Goal: Task Accomplishment & Management: Use online tool/utility

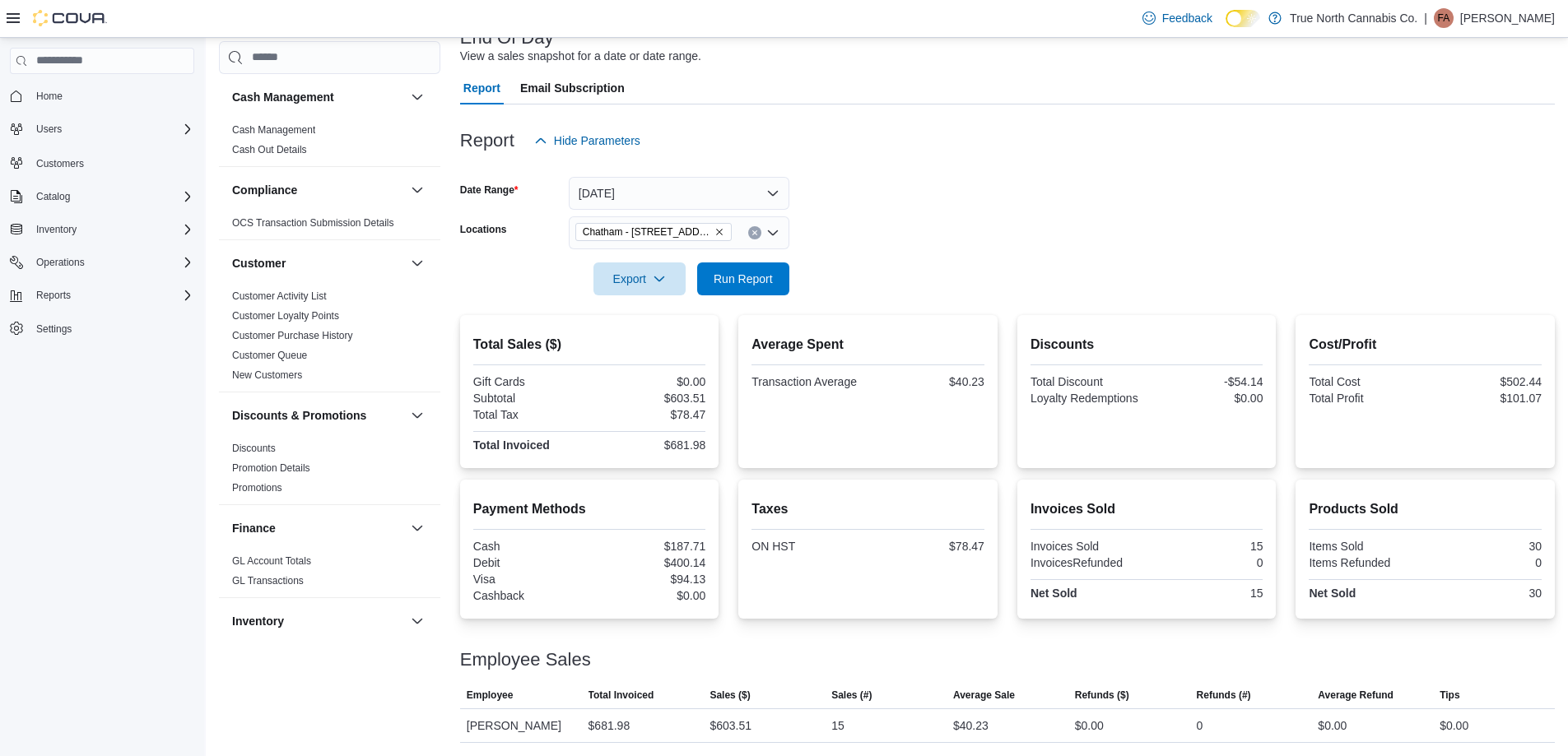
click at [787, 280] on button "Run Report" at bounding box center [743, 278] width 92 height 33
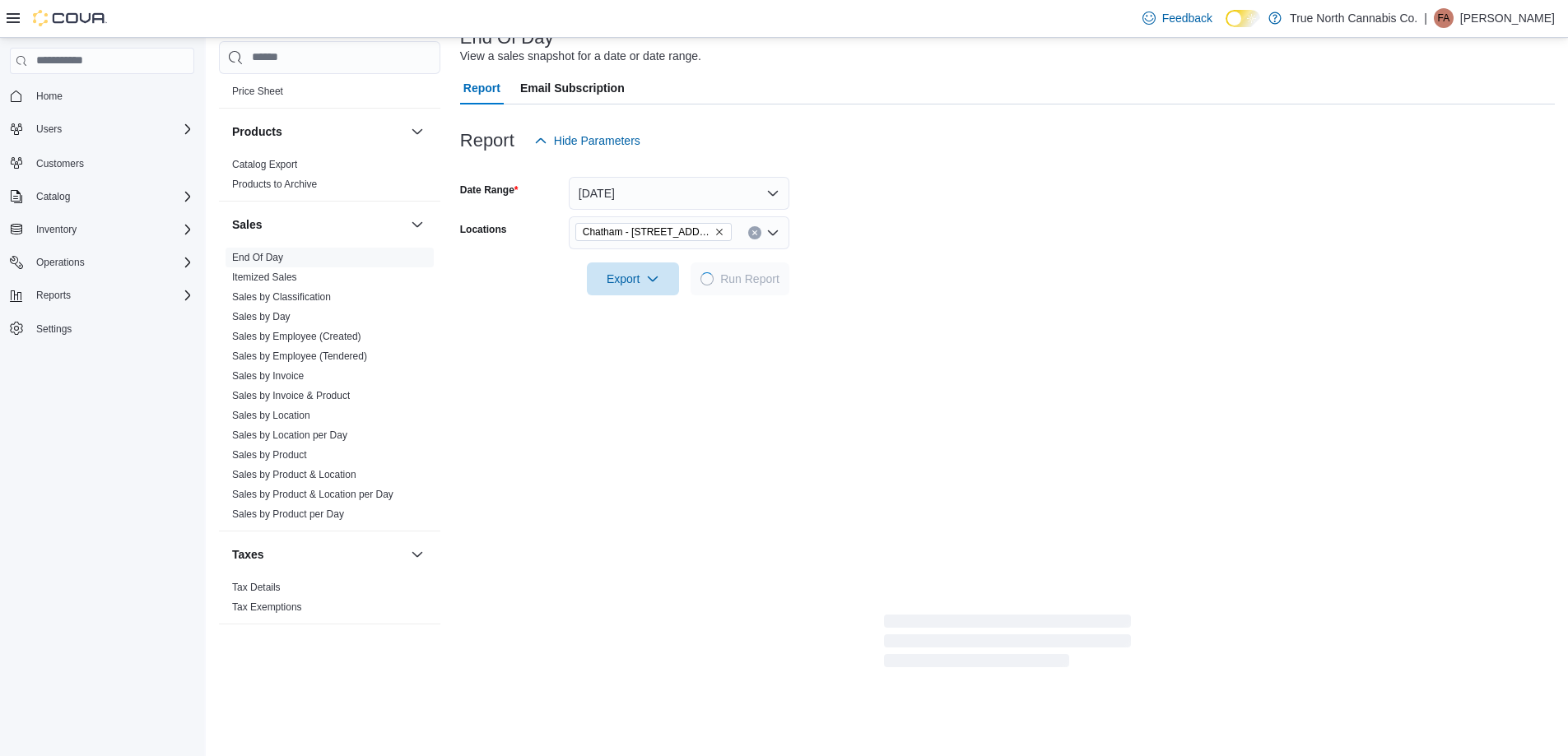
click at [871, 266] on form "Date Range [DATE] Locations [GEOGRAPHIC_DATA] - [STREET_ADDRESS] Export Run Rep…" at bounding box center [1007, 226] width 1094 height 138
click at [874, 239] on form "Date Range [DATE] Locations [GEOGRAPHIC_DATA] - [STREET_ADDRESS] Export Run Rep…" at bounding box center [1007, 226] width 1094 height 138
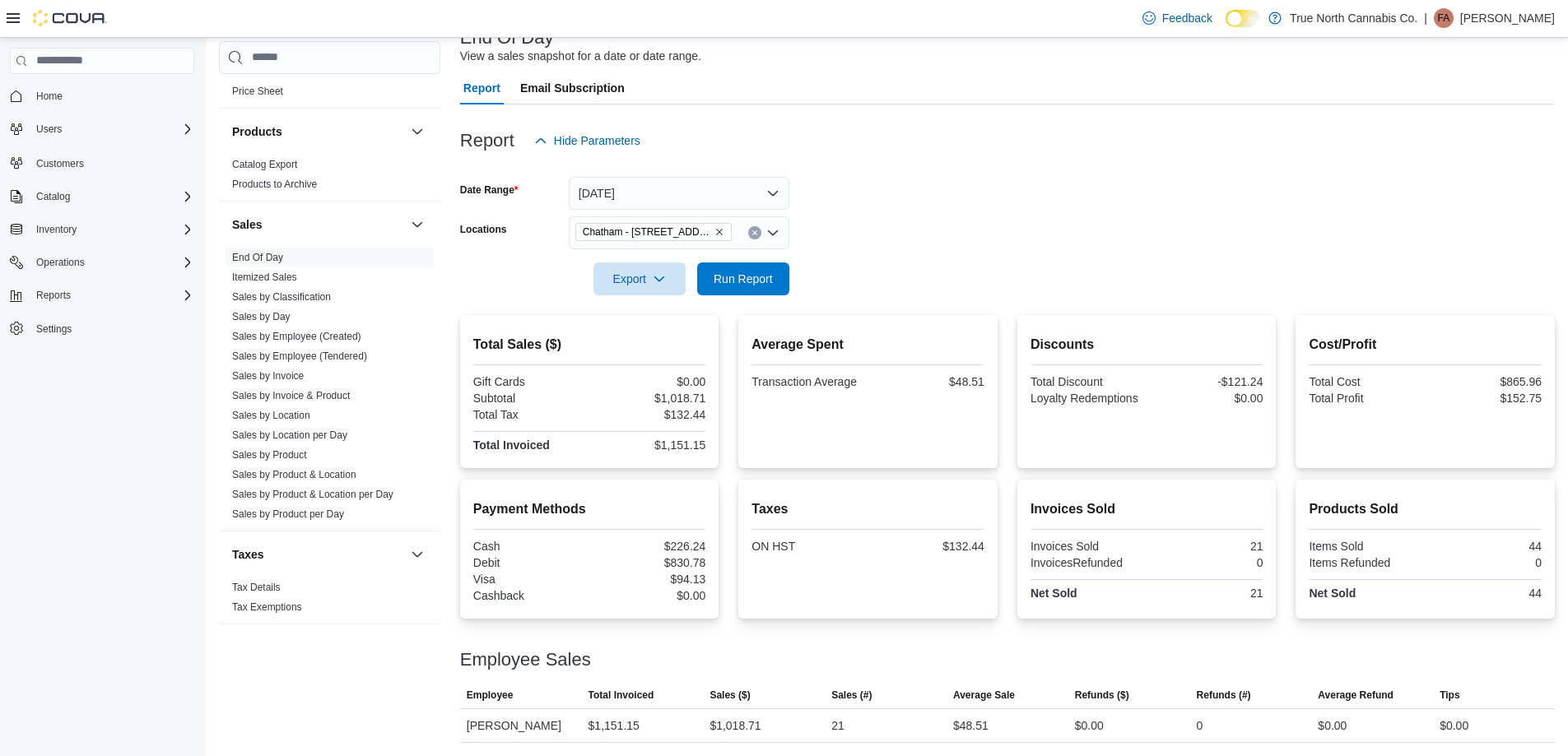
click at [874, 239] on form "Date Range [DATE] Locations [GEOGRAPHIC_DATA] - [STREET_ADDRESS] Export Run Rep…" at bounding box center [1007, 226] width 1094 height 138
click at [755, 238] on button "Clear input" at bounding box center [754, 232] width 13 height 13
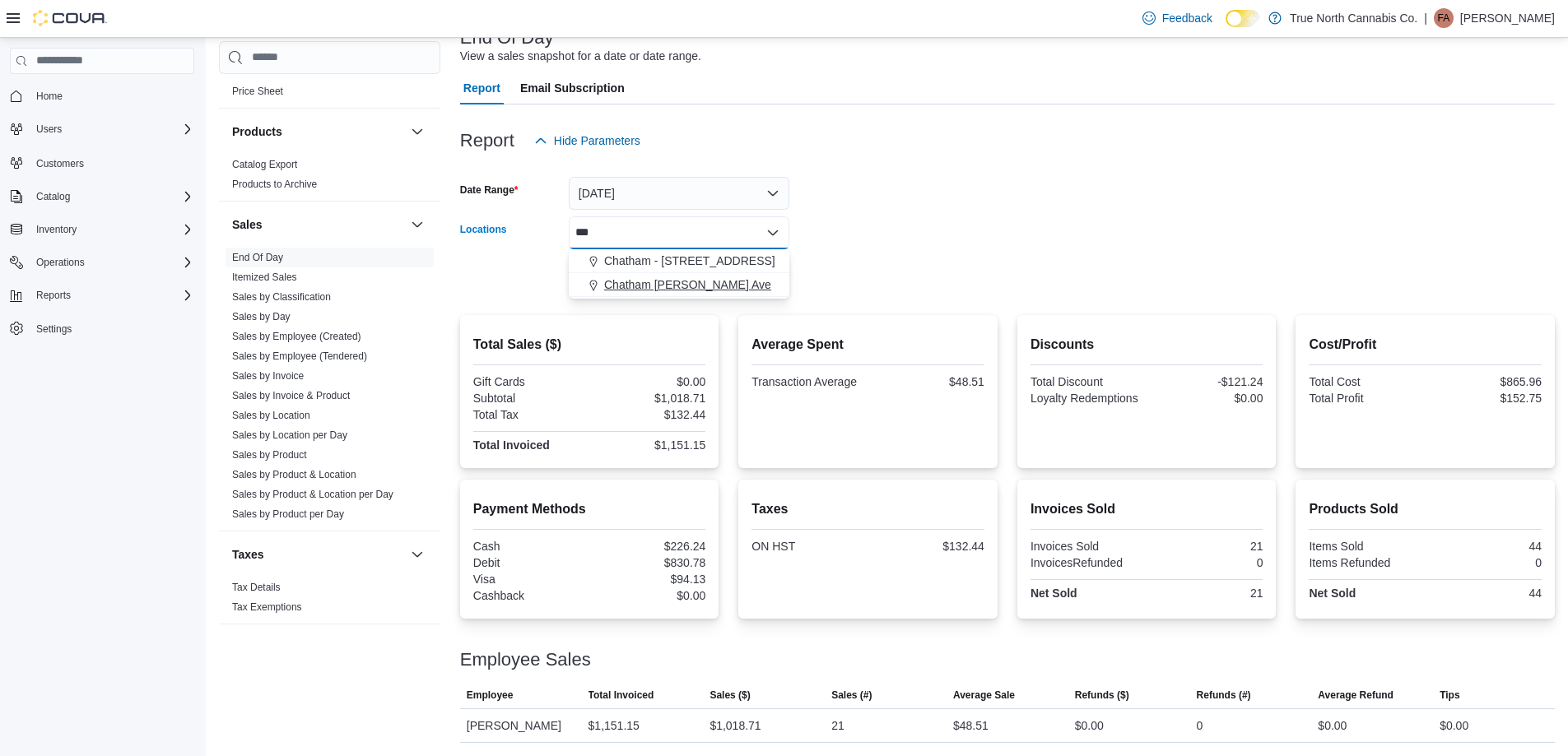
type input "***"
drag, startPoint x: 685, startPoint y: 288, endPoint x: 832, endPoint y: 255, distance: 150.7
click at [685, 289] on span "Chatham [PERSON_NAME] Ave" at bounding box center [686, 284] width 167 height 17
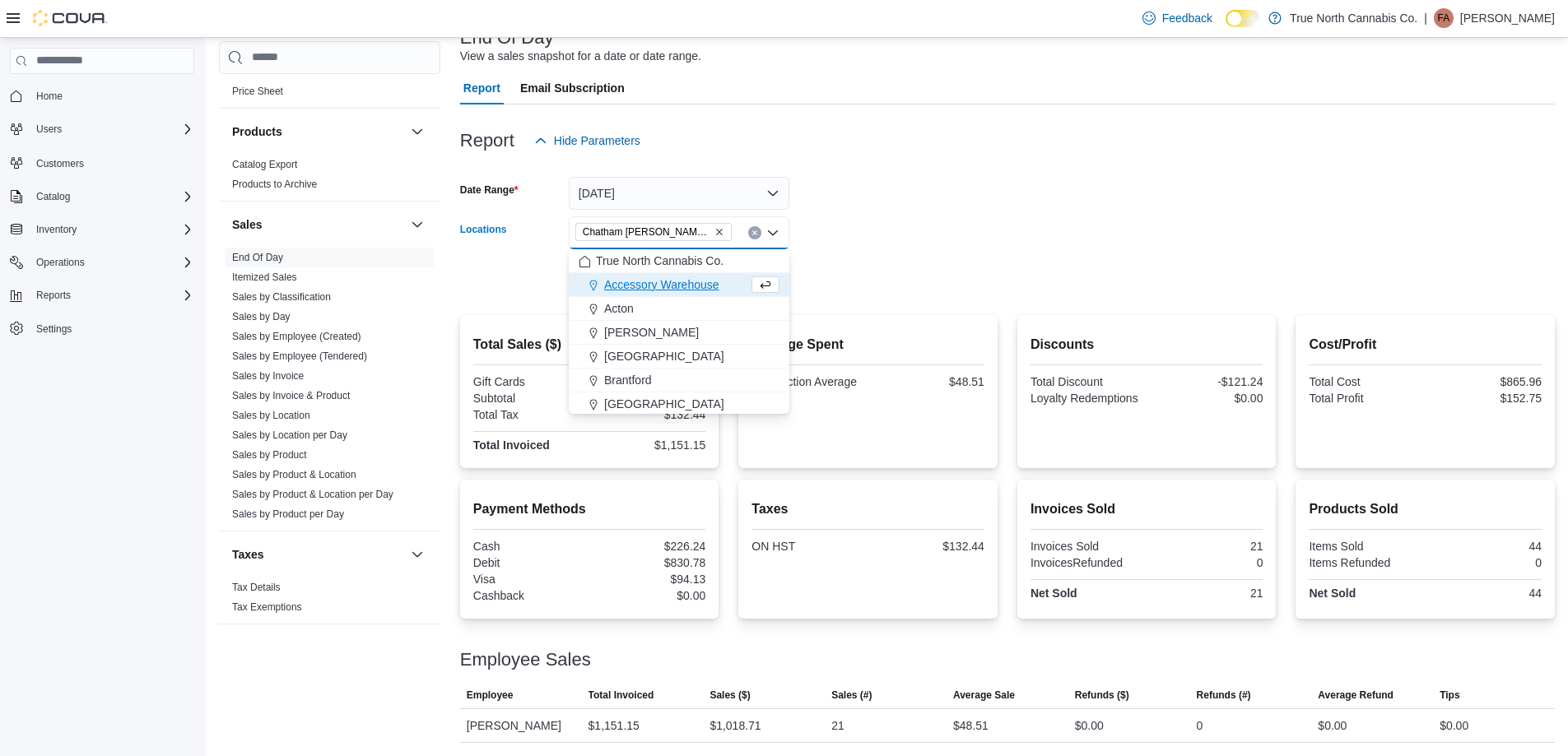
drag, startPoint x: 966, startPoint y: 231, endPoint x: 745, endPoint y: 272, distance: 224.8
click at [955, 236] on form "Date Range [DATE] Locations [GEOGRAPHIC_DATA] [PERSON_NAME] Ave Combo box. Sele…" at bounding box center [1007, 226] width 1094 height 138
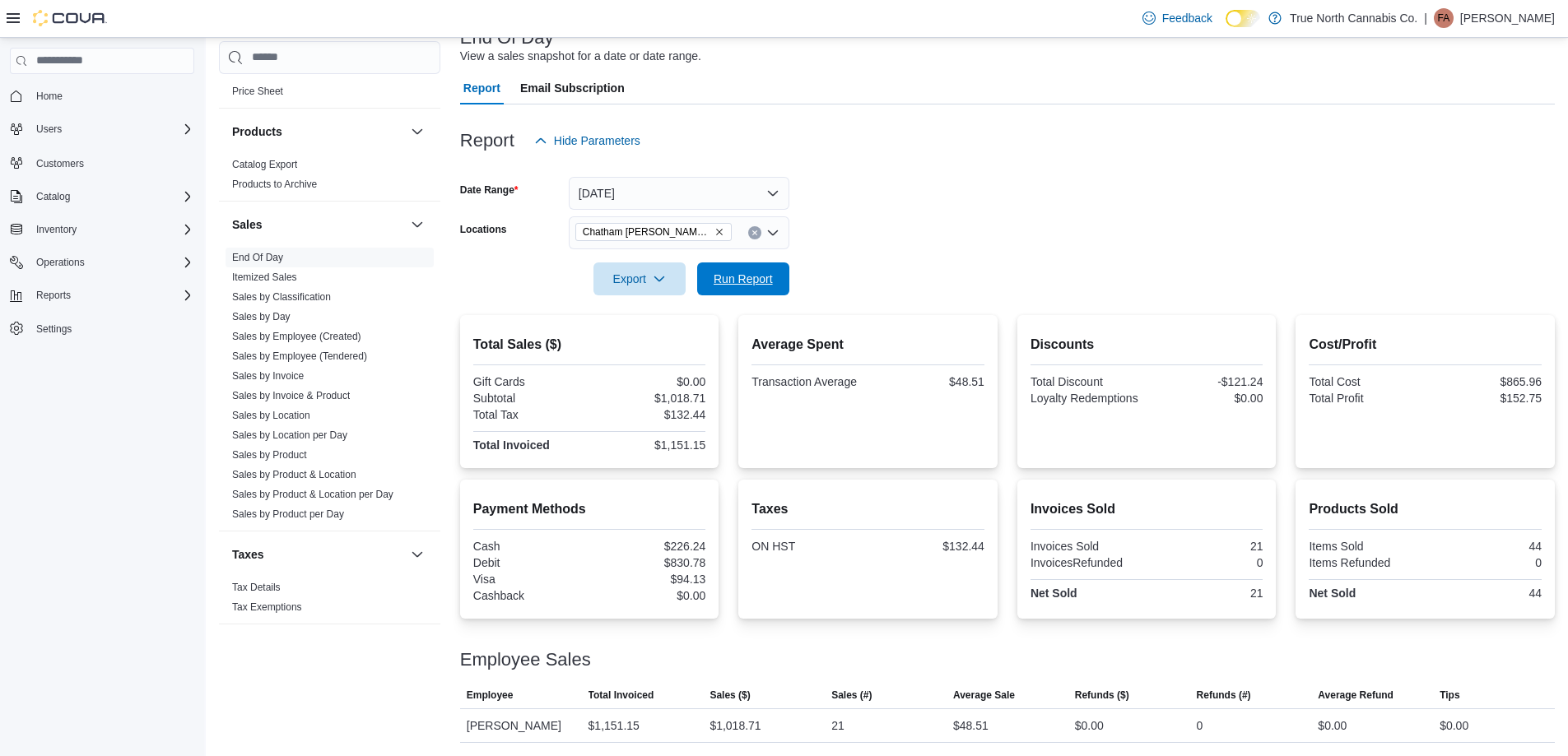
drag, startPoint x: 729, startPoint y: 274, endPoint x: 994, endPoint y: 241, distance: 267.0
click at [731, 276] on span "Run Report" at bounding box center [743, 279] width 59 height 17
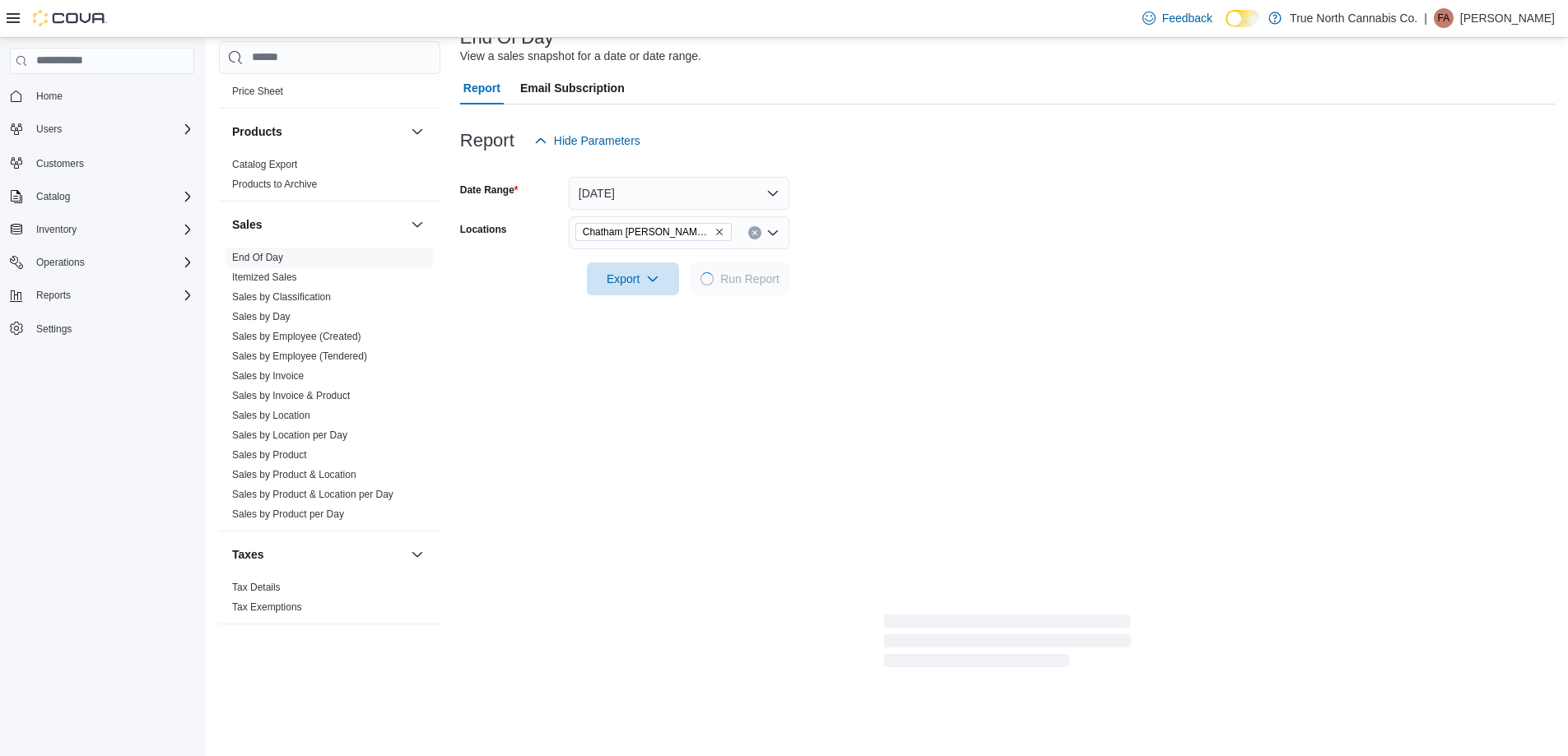
click at [994, 241] on form "Date Range [DATE] Locations [GEOGRAPHIC_DATA] [PERSON_NAME] Ave Export Run Repo…" at bounding box center [1007, 226] width 1094 height 138
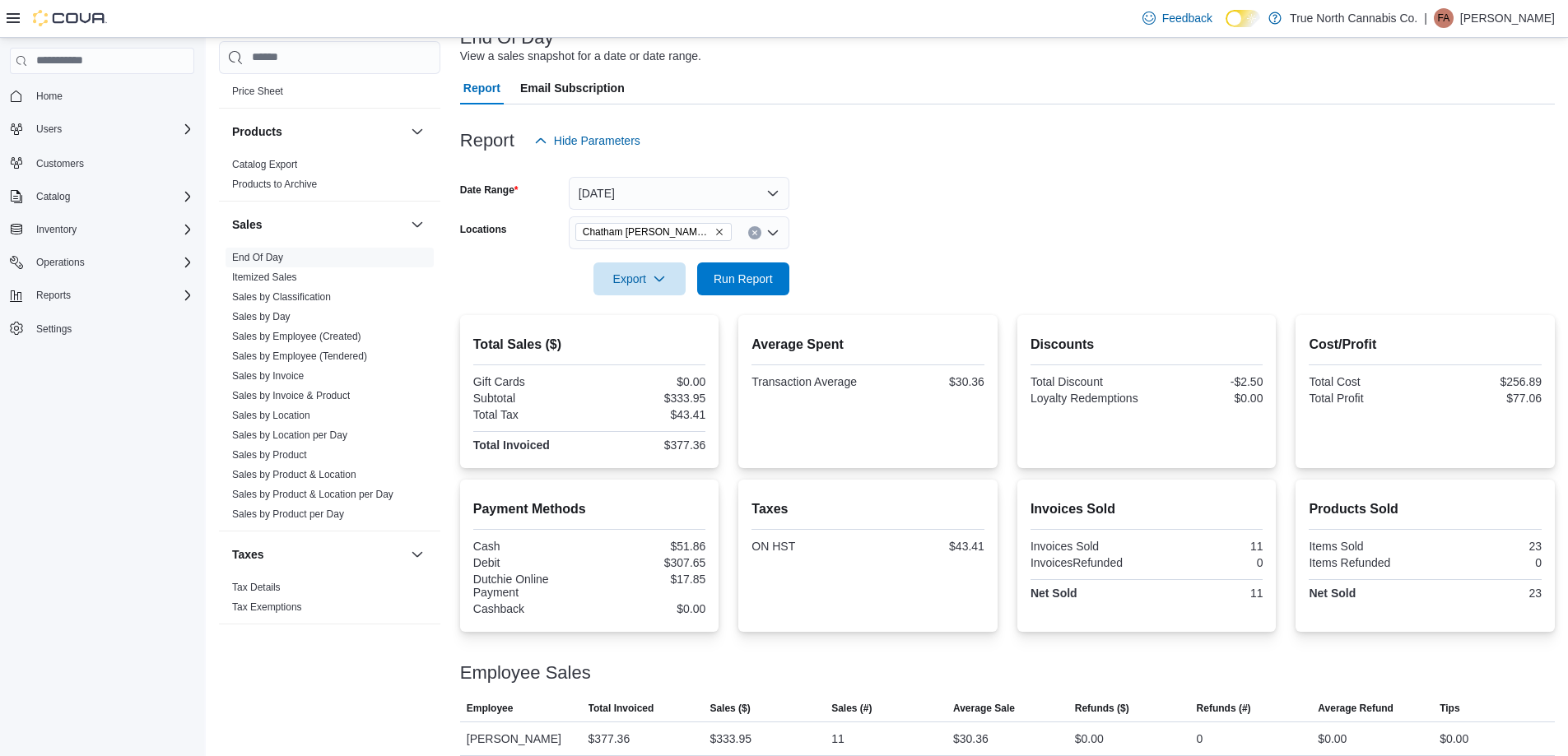
click at [942, 226] on form "Date Range [DATE] Locations [GEOGRAPHIC_DATA] [PERSON_NAME] Ave Export Run Repo…" at bounding box center [1007, 226] width 1094 height 138
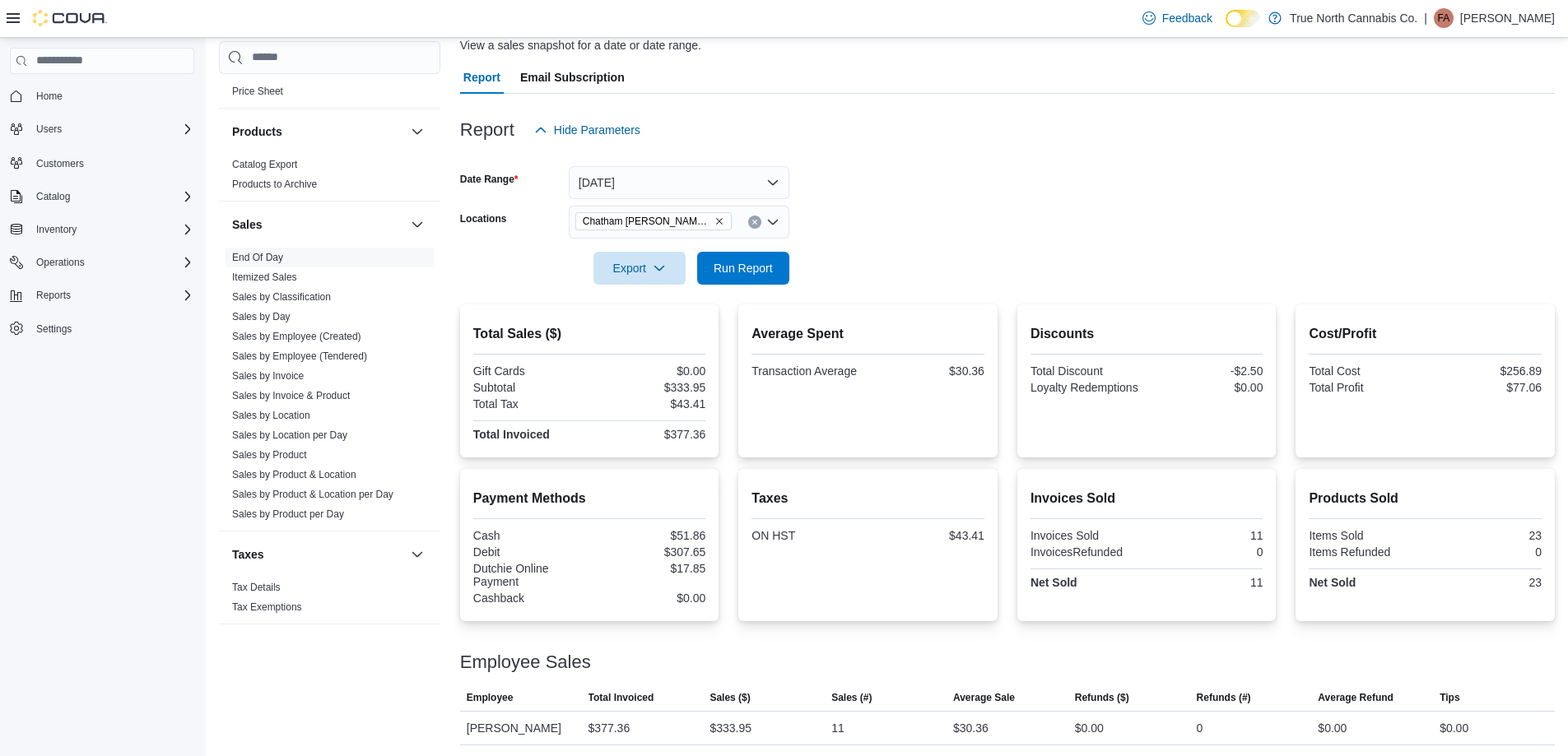
scroll to position [129, 0]
click at [755, 220] on icon "Clear input" at bounding box center [754, 219] width 6 height 6
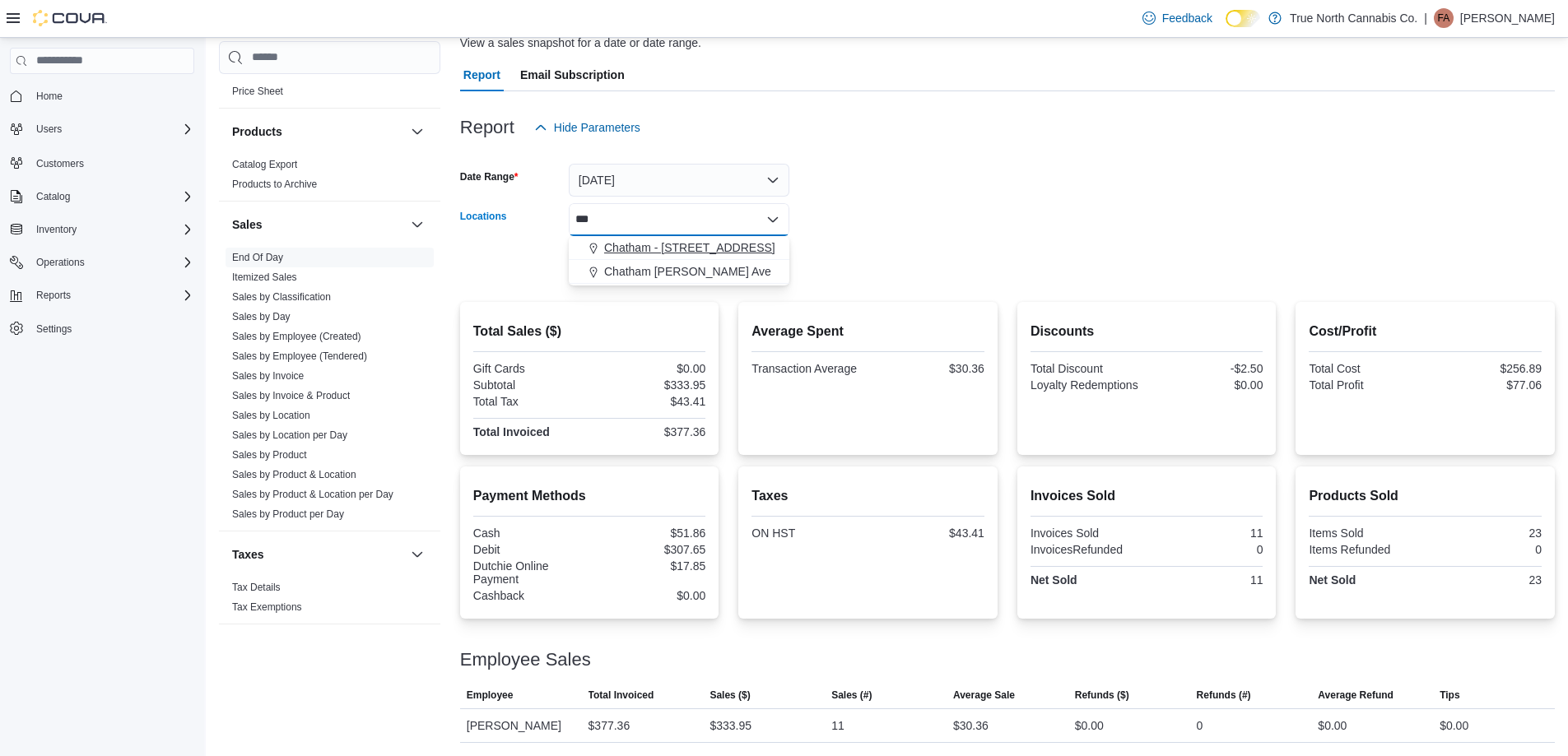
type input "***"
drag, startPoint x: 701, startPoint y: 251, endPoint x: 877, endPoint y: 230, distance: 177.2
click at [702, 251] on span "Chatham - [STREET_ADDRESS]" at bounding box center [689, 247] width 171 height 17
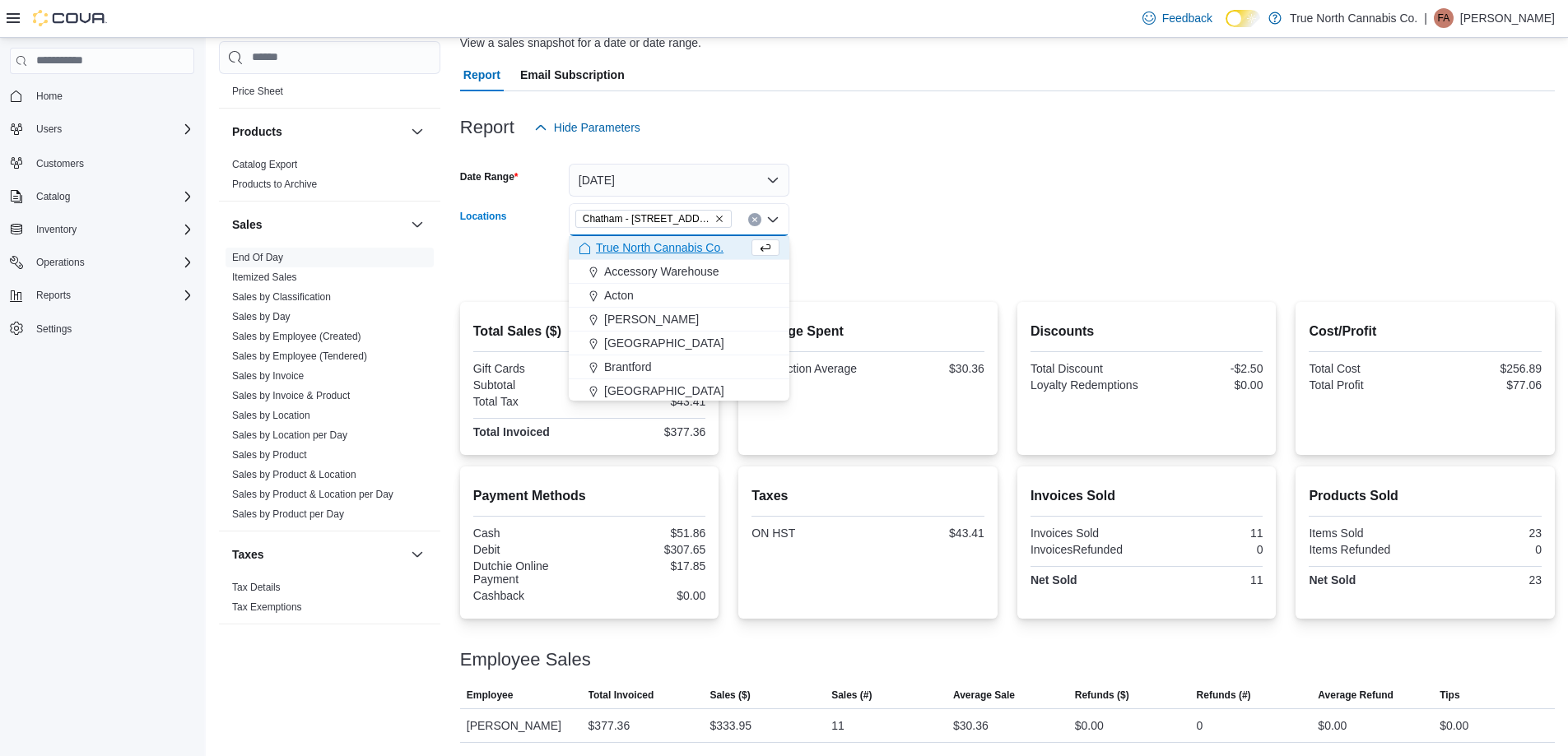
drag, startPoint x: 869, startPoint y: 230, endPoint x: 806, endPoint y: 250, distance: 66.1
click at [860, 234] on form "Date Range [DATE] Locations [GEOGRAPHIC_DATA] - [STREET_ADDRESS] Combo box. Sel…" at bounding box center [1007, 213] width 1094 height 138
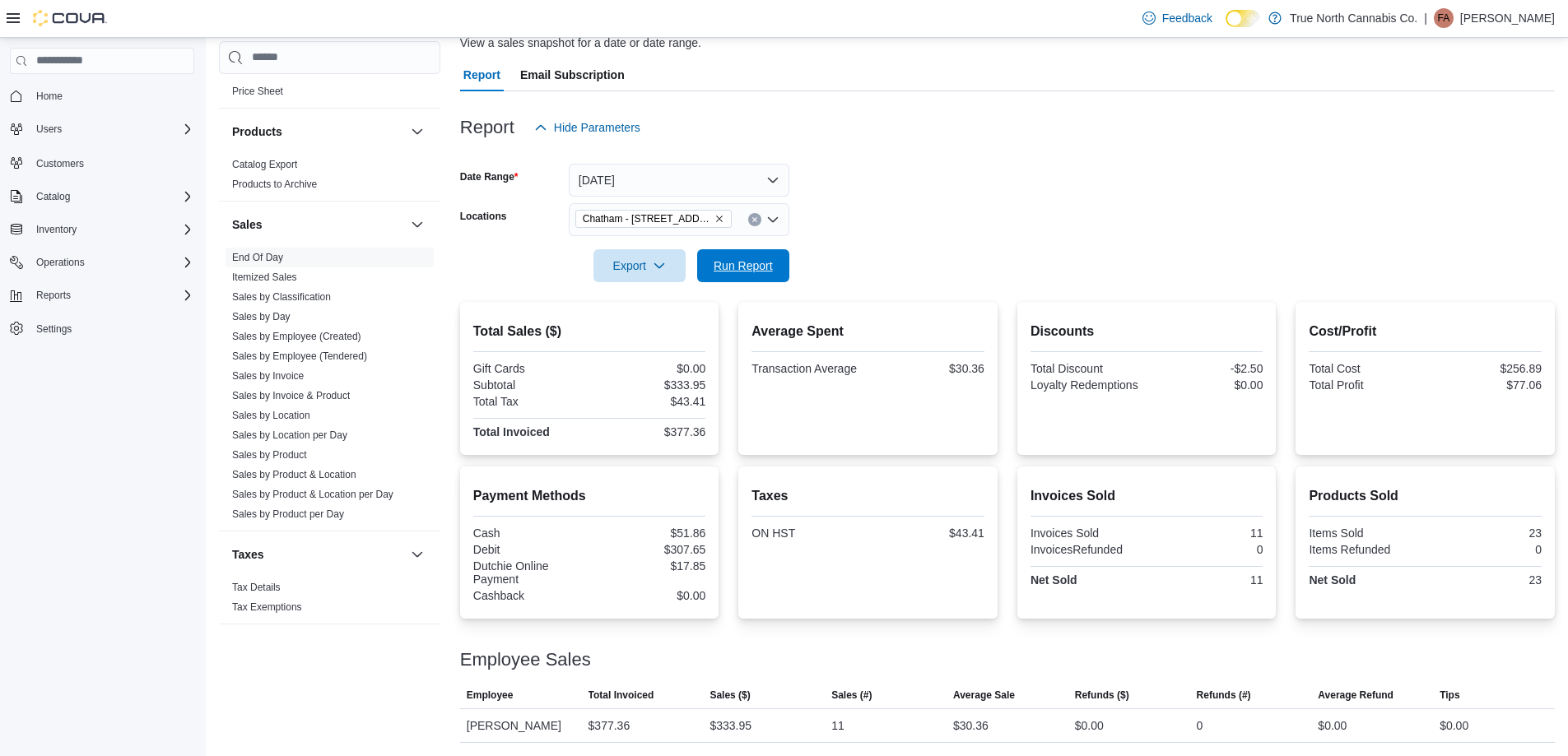
drag, startPoint x: 764, startPoint y: 262, endPoint x: 867, endPoint y: 246, distance: 104.2
click at [768, 263] on span "Run Report" at bounding box center [743, 266] width 59 height 17
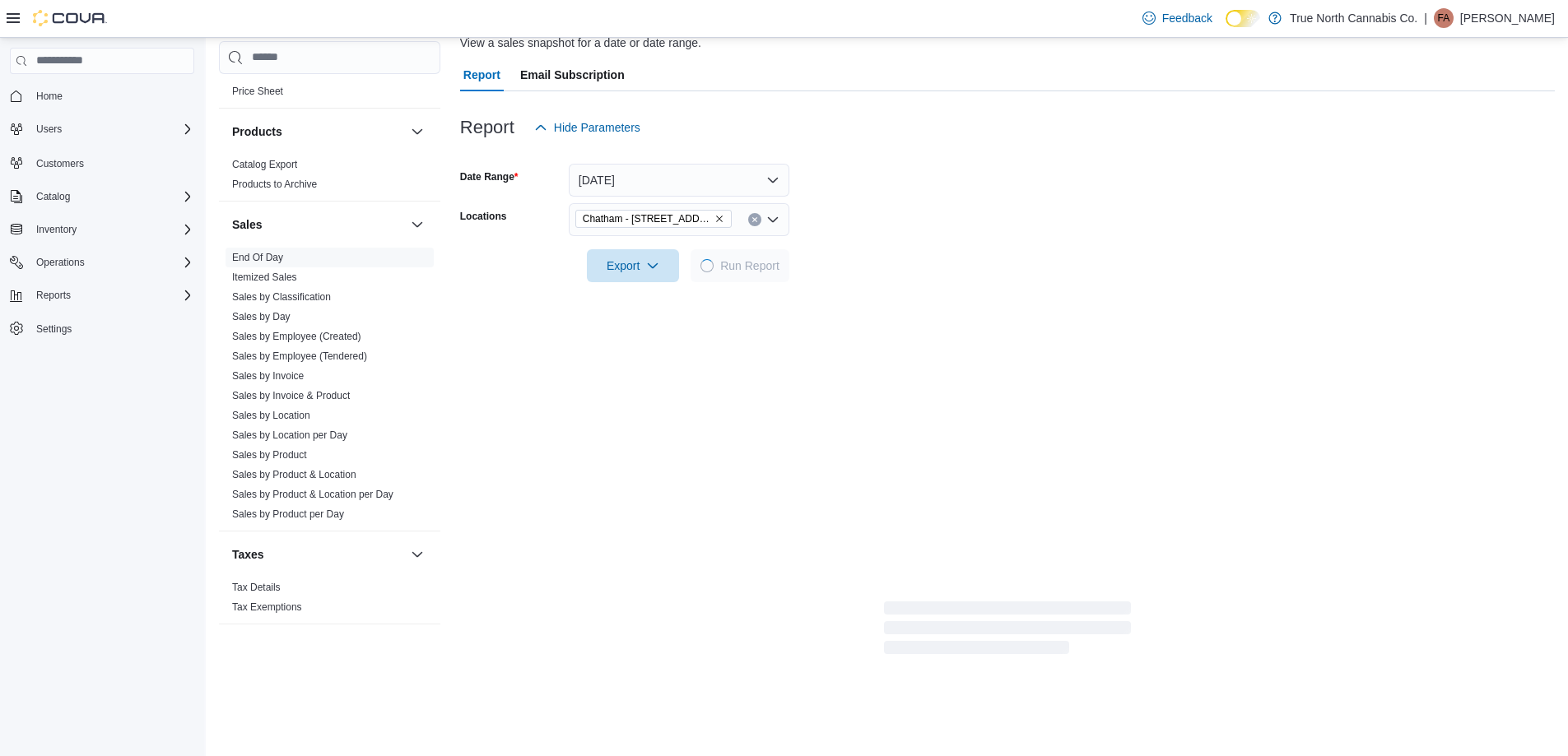
click at [867, 246] on div at bounding box center [1007, 243] width 1094 height 13
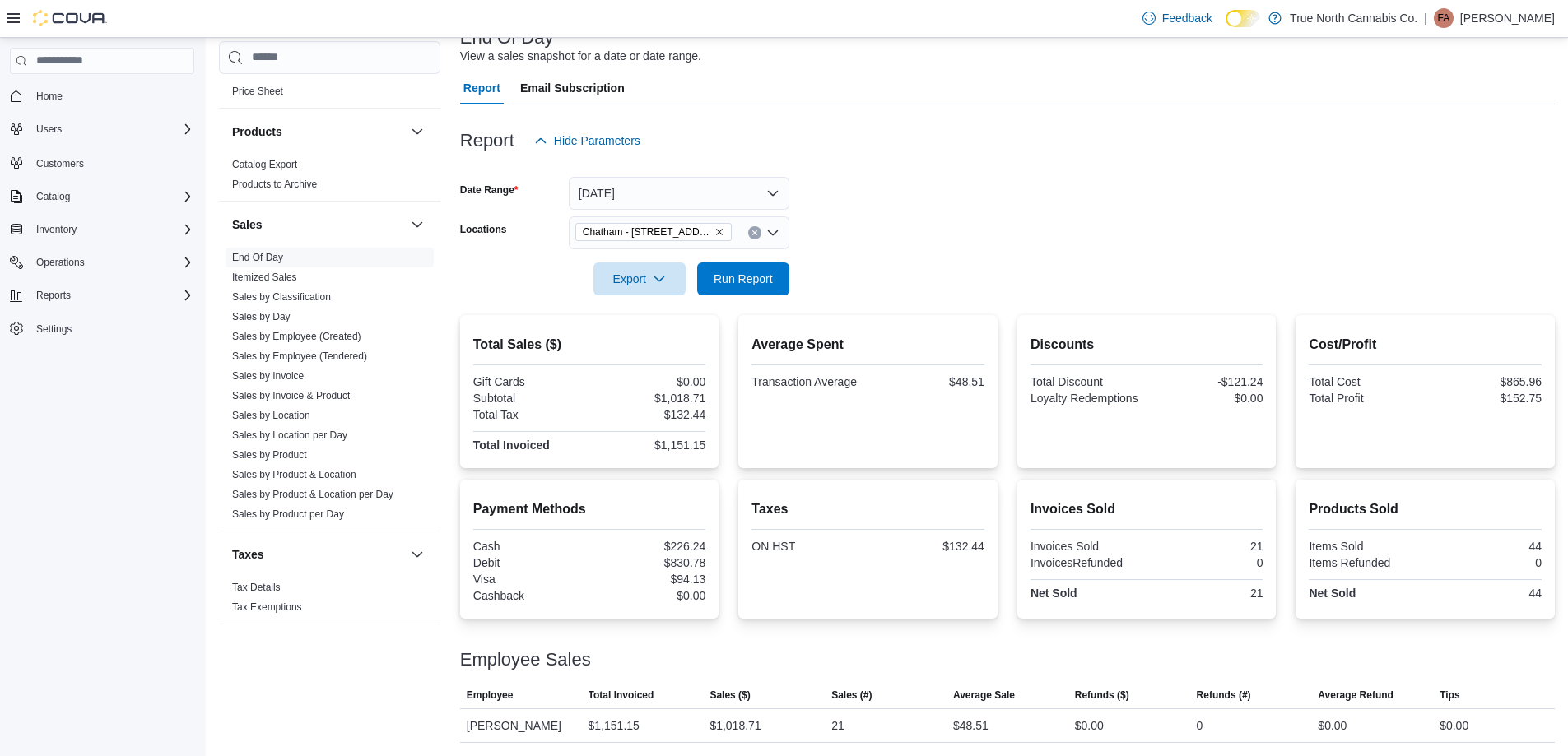
scroll to position [116, 0]
click at [1119, 194] on form "Date Range [DATE] Locations [GEOGRAPHIC_DATA] - [STREET_ADDRESS] Export Run Rep…" at bounding box center [1007, 226] width 1094 height 138
click at [760, 278] on span "Run Report" at bounding box center [743, 278] width 59 height 17
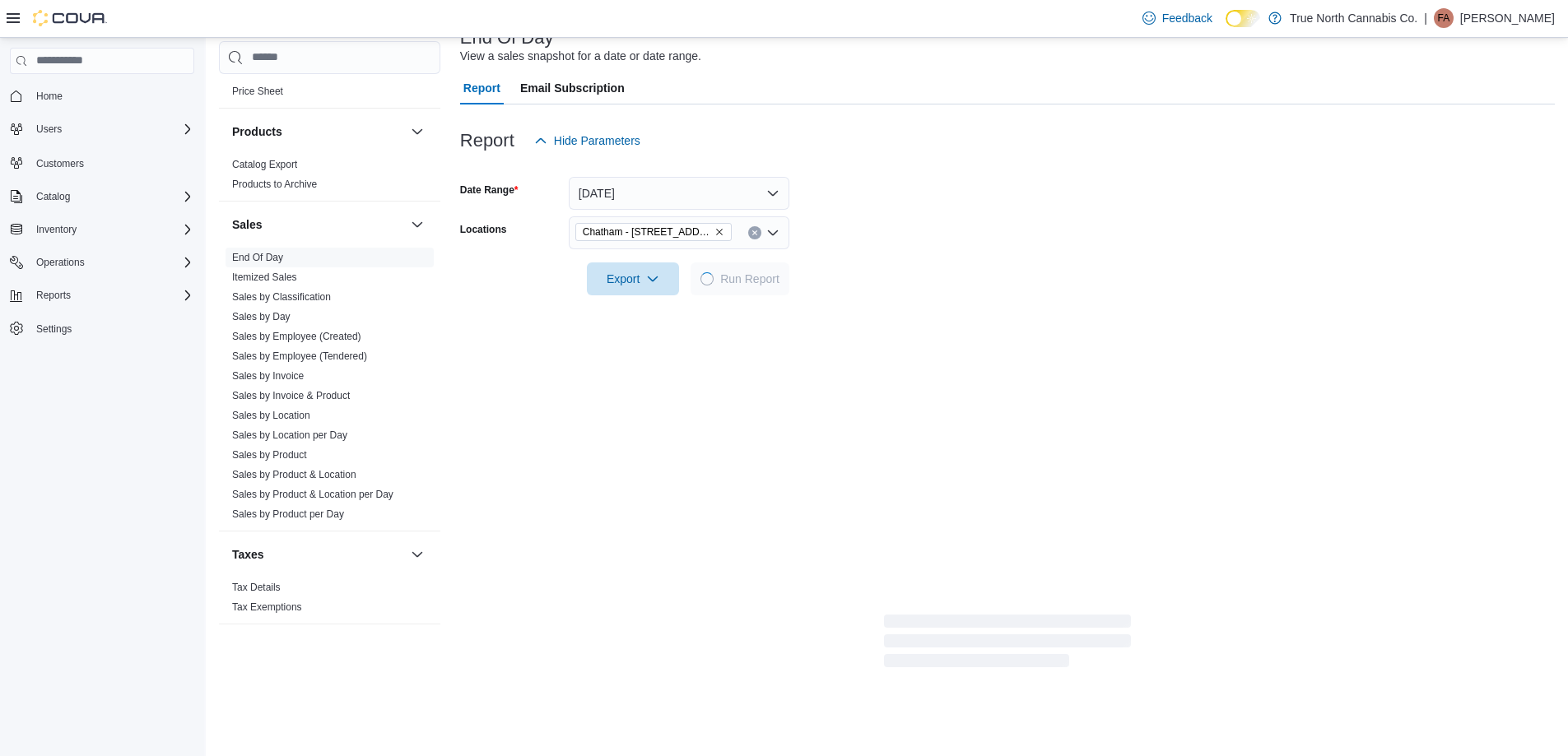
click at [912, 234] on form "Date Range [DATE] Locations [GEOGRAPHIC_DATA] - [STREET_ADDRESS] Export Run Rep…" at bounding box center [1007, 226] width 1094 height 138
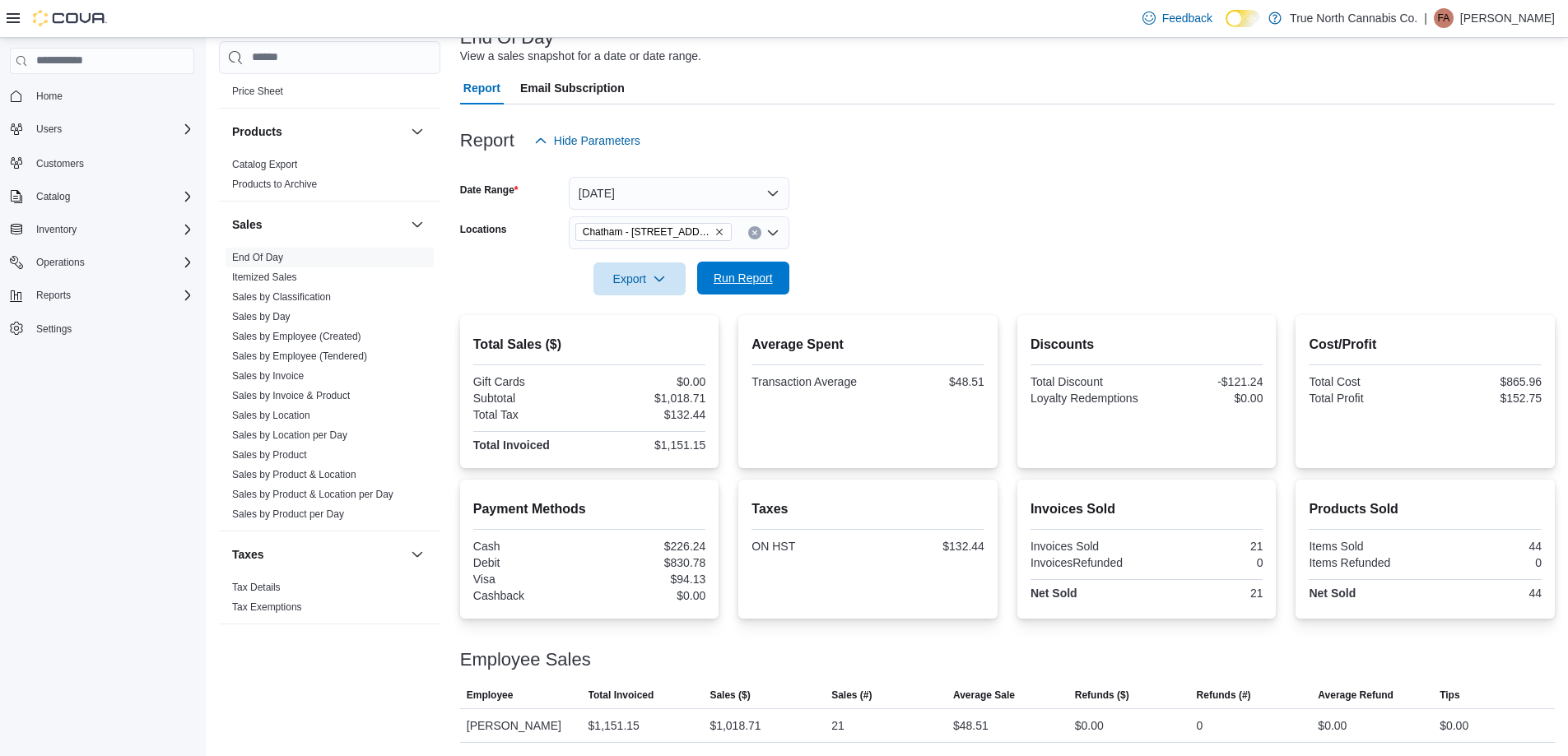
click at [784, 290] on button "Run Report" at bounding box center [743, 278] width 92 height 33
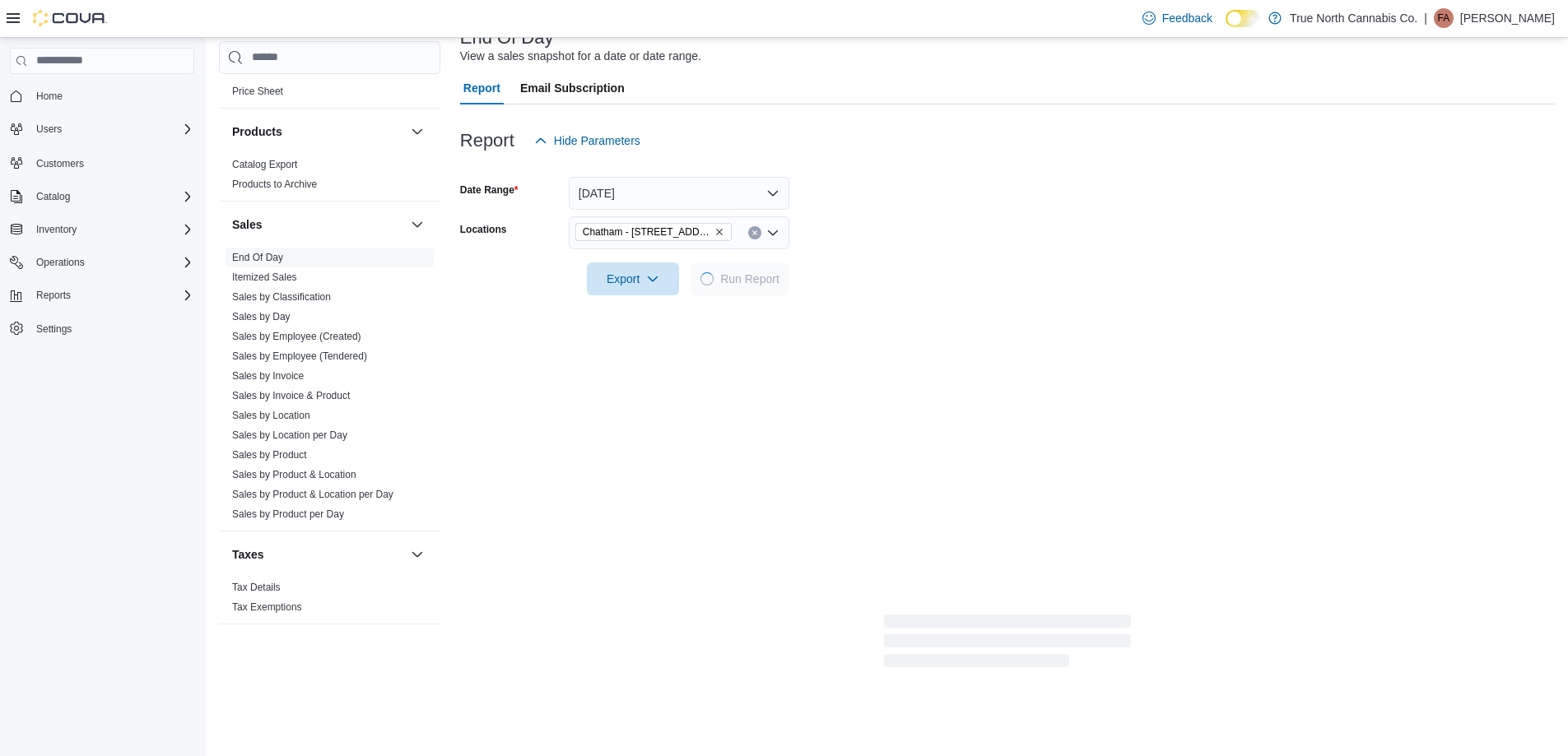
click at [860, 255] on div at bounding box center [1007, 256] width 1094 height 13
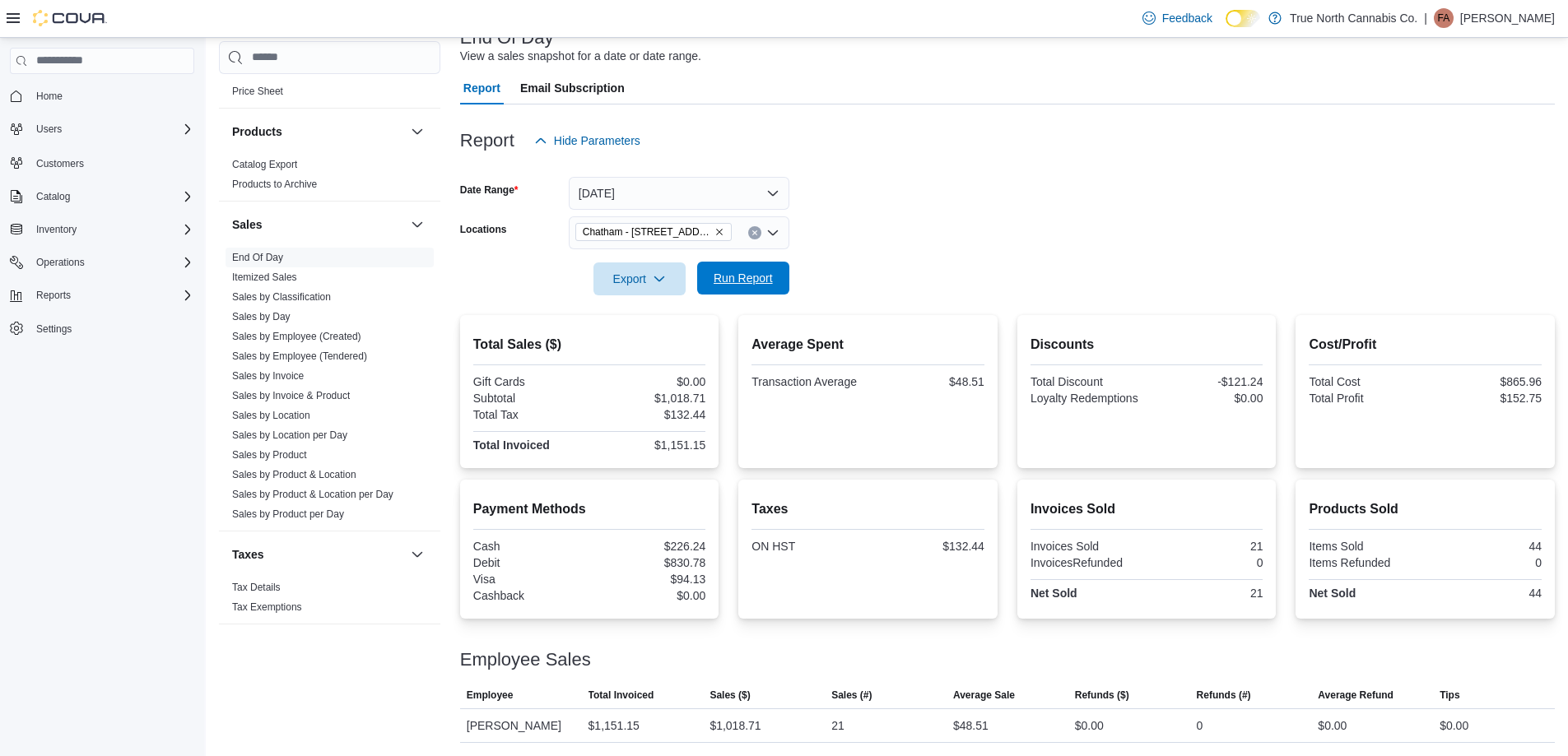
click at [775, 266] on span "Run Report" at bounding box center [743, 278] width 72 height 33
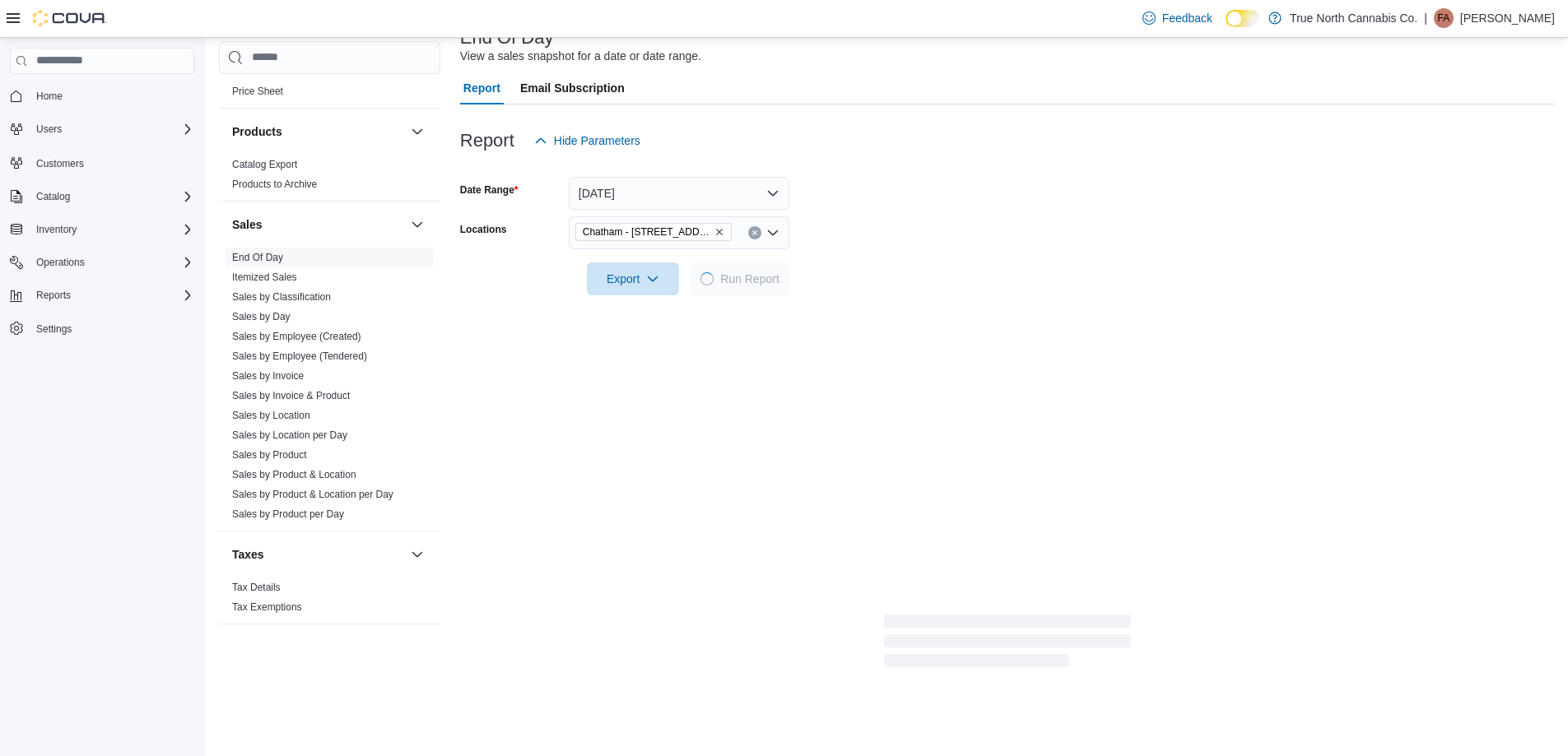
click at [916, 243] on form "Date Range [DATE] Locations [GEOGRAPHIC_DATA] - [STREET_ADDRESS] Export Run Rep…" at bounding box center [1007, 226] width 1094 height 138
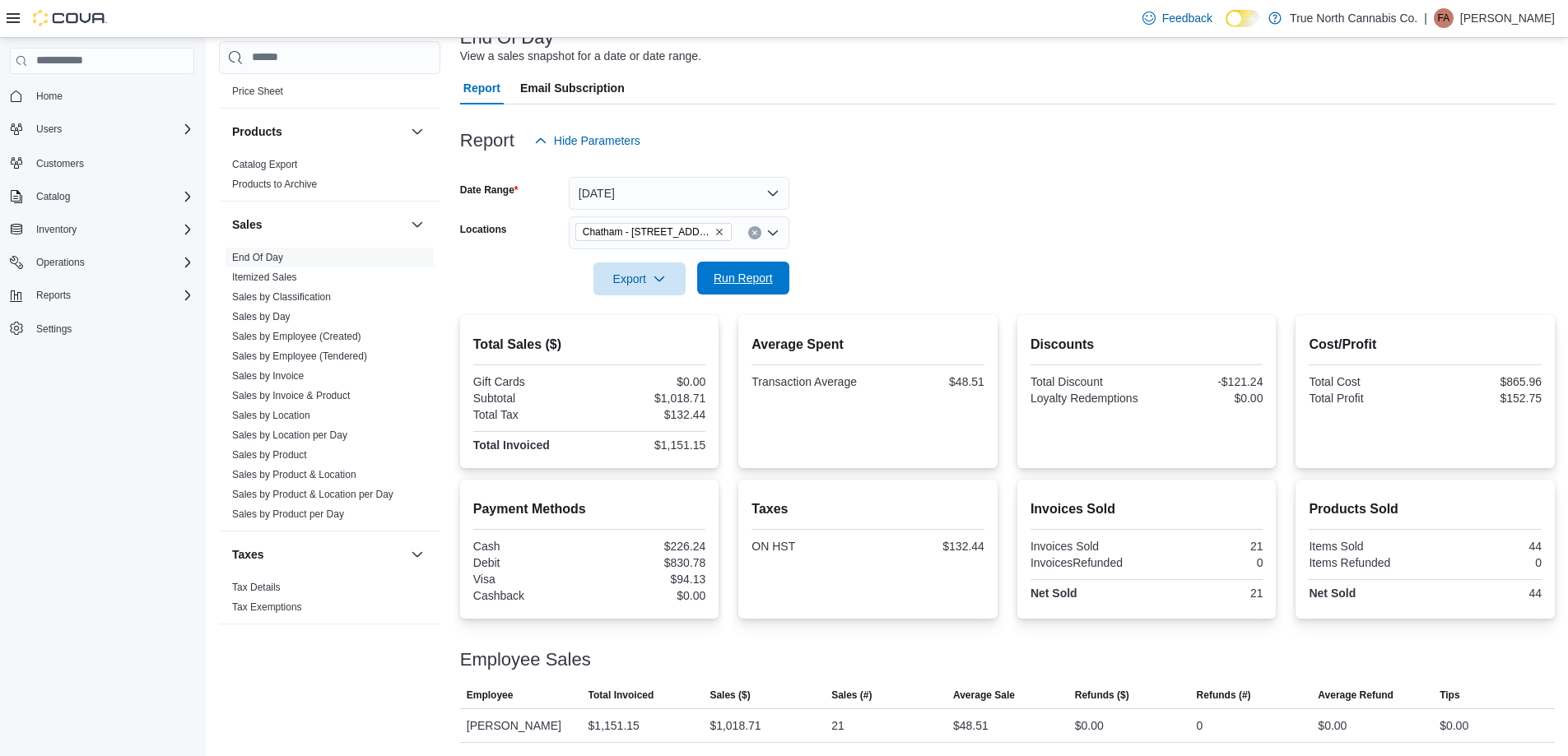
drag, startPoint x: 754, startPoint y: 274, endPoint x: 873, endPoint y: 247, distance: 122.0
click at [754, 273] on span "Run Report" at bounding box center [743, 278] width 59 height 17
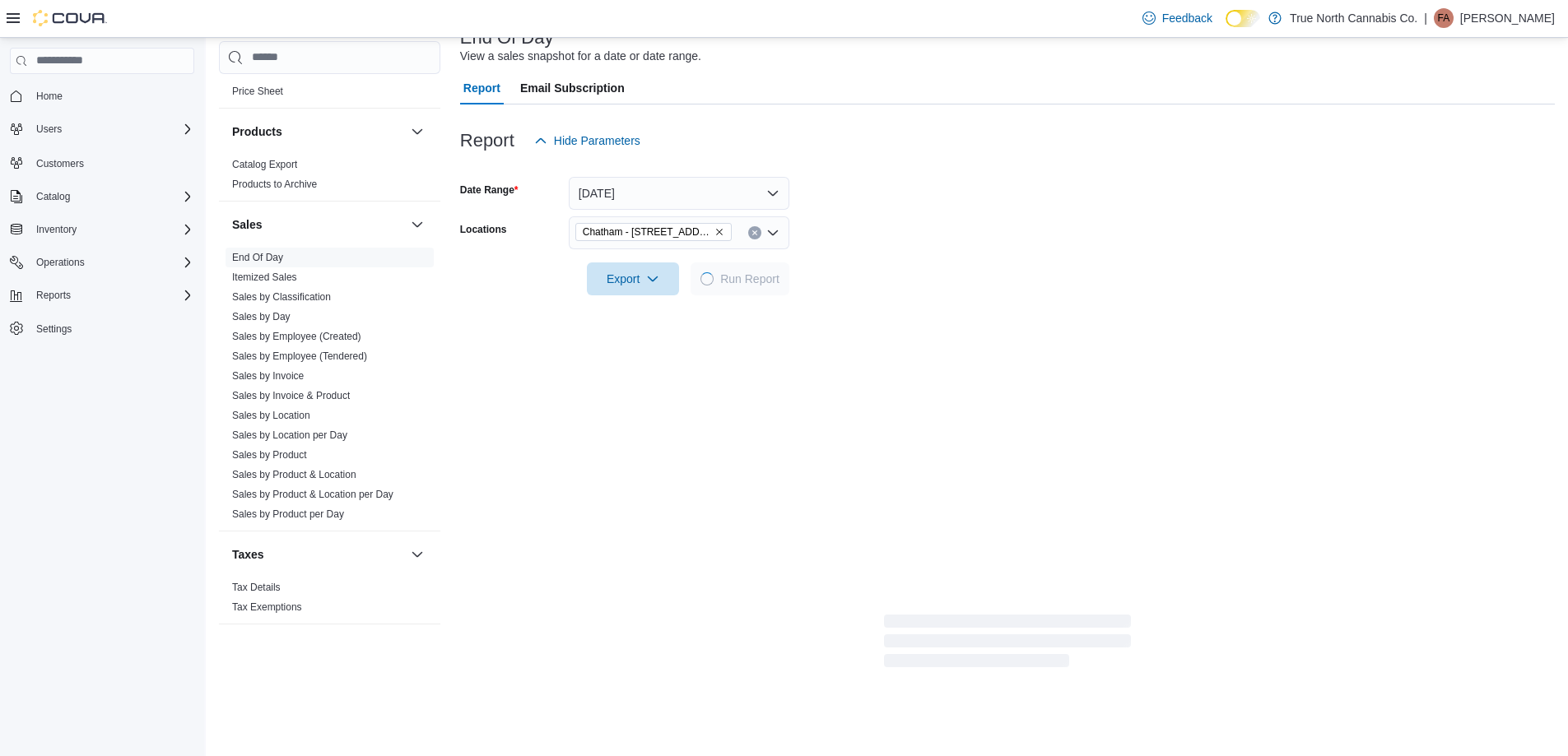
click at [873, 247] on form "Date Range [DATE] Locations [GEOGRAPHIC_DATA] - [STREET_ADDRESS] Export Run Rep…" at bounding box center [1007, 226] width 1094 height 138
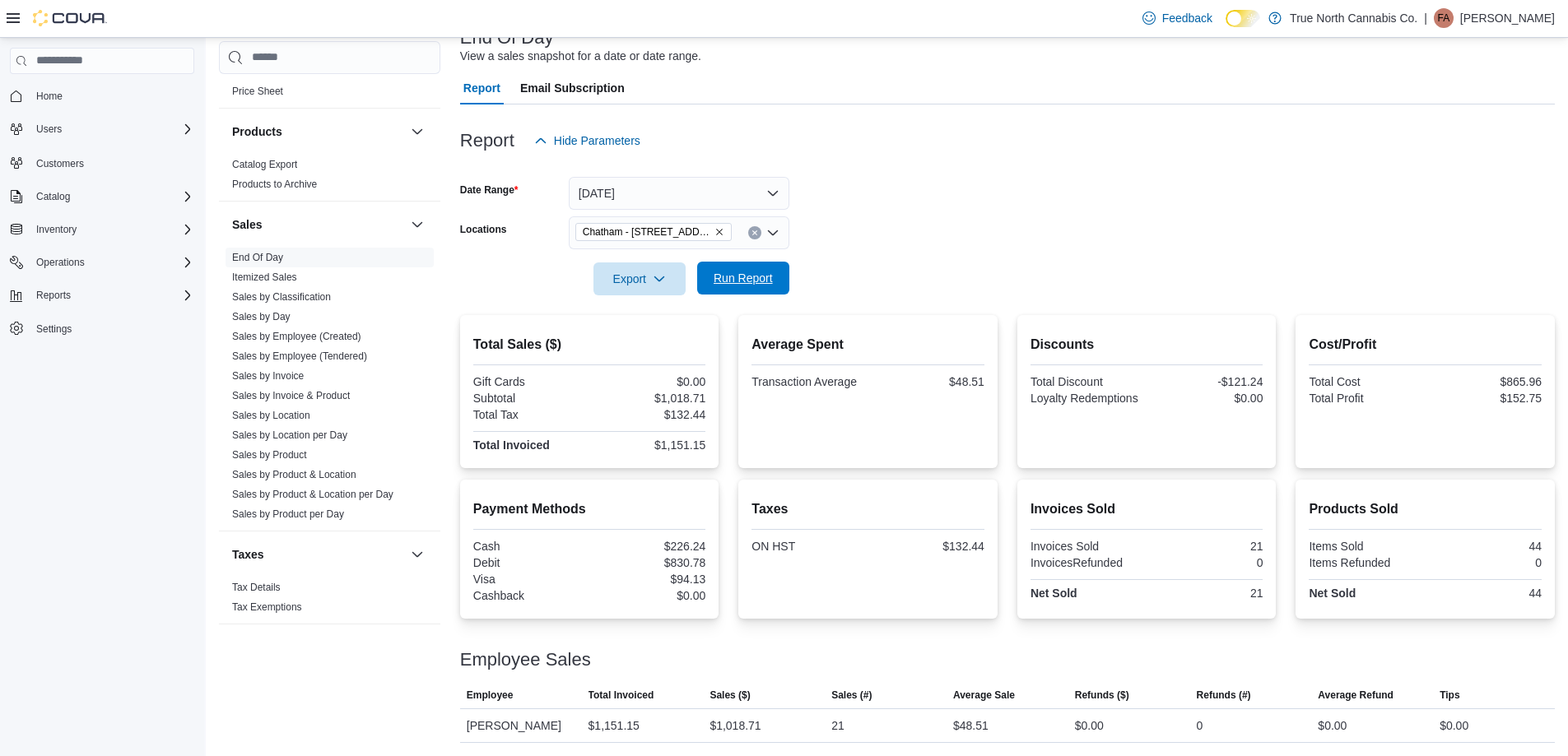
click at [778, 274] on span "Run Report" at bounding box center [743, 278] width 72 height 33
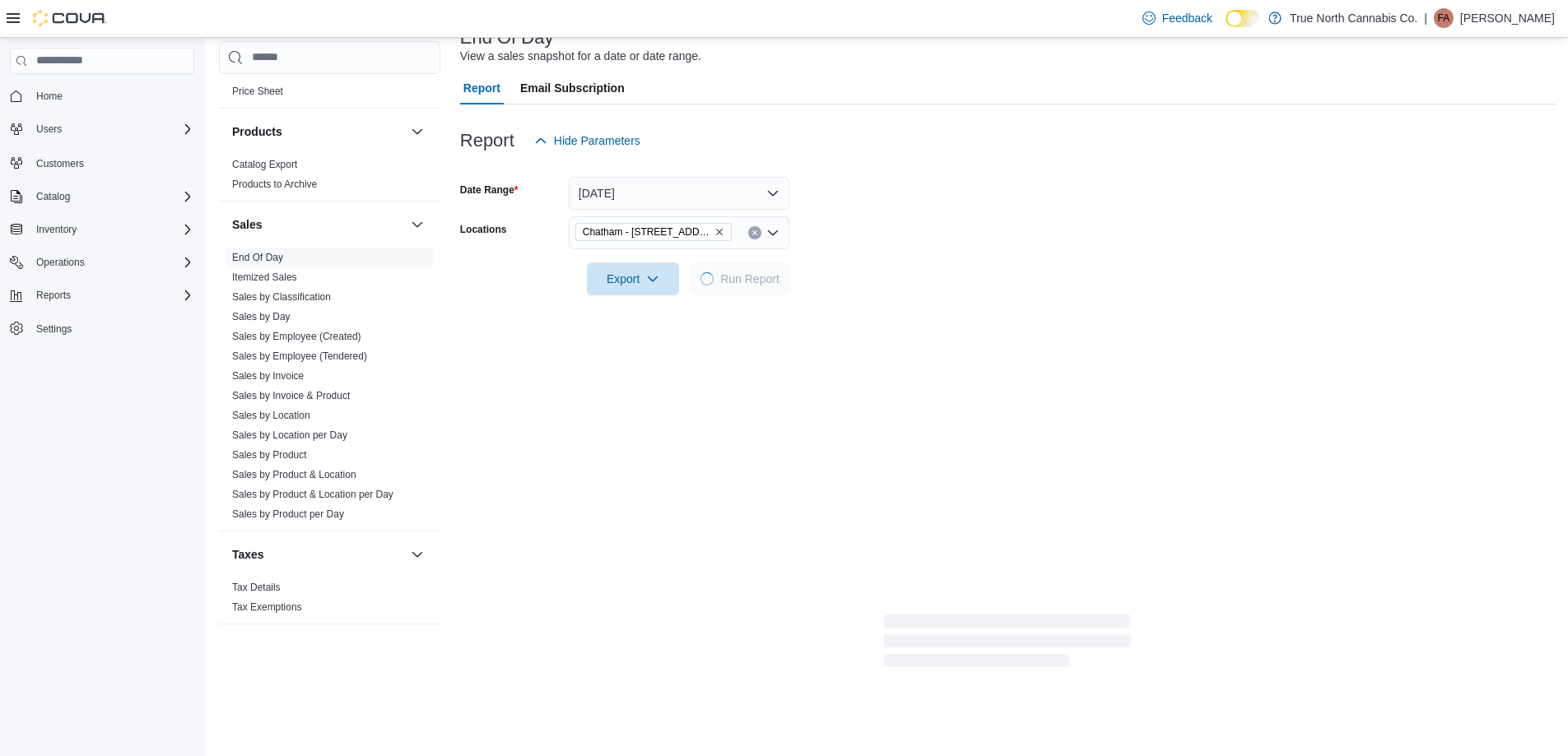
click at [940, 259] on div at bounding box center [1007, 256] width 1094 height 13
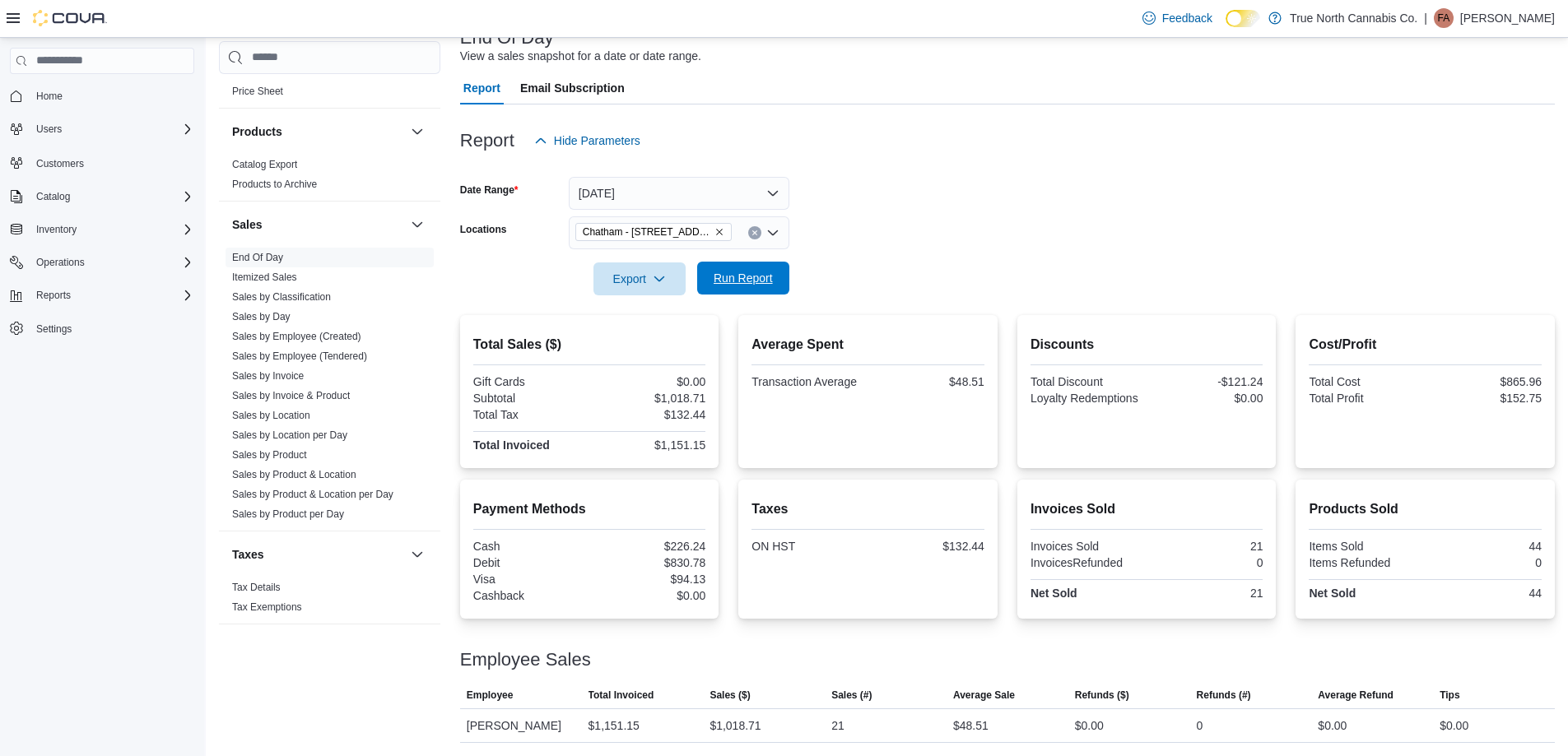
click at [772, 287] on span "Run Report" at bounding box center [743, 278] width 72 height 33
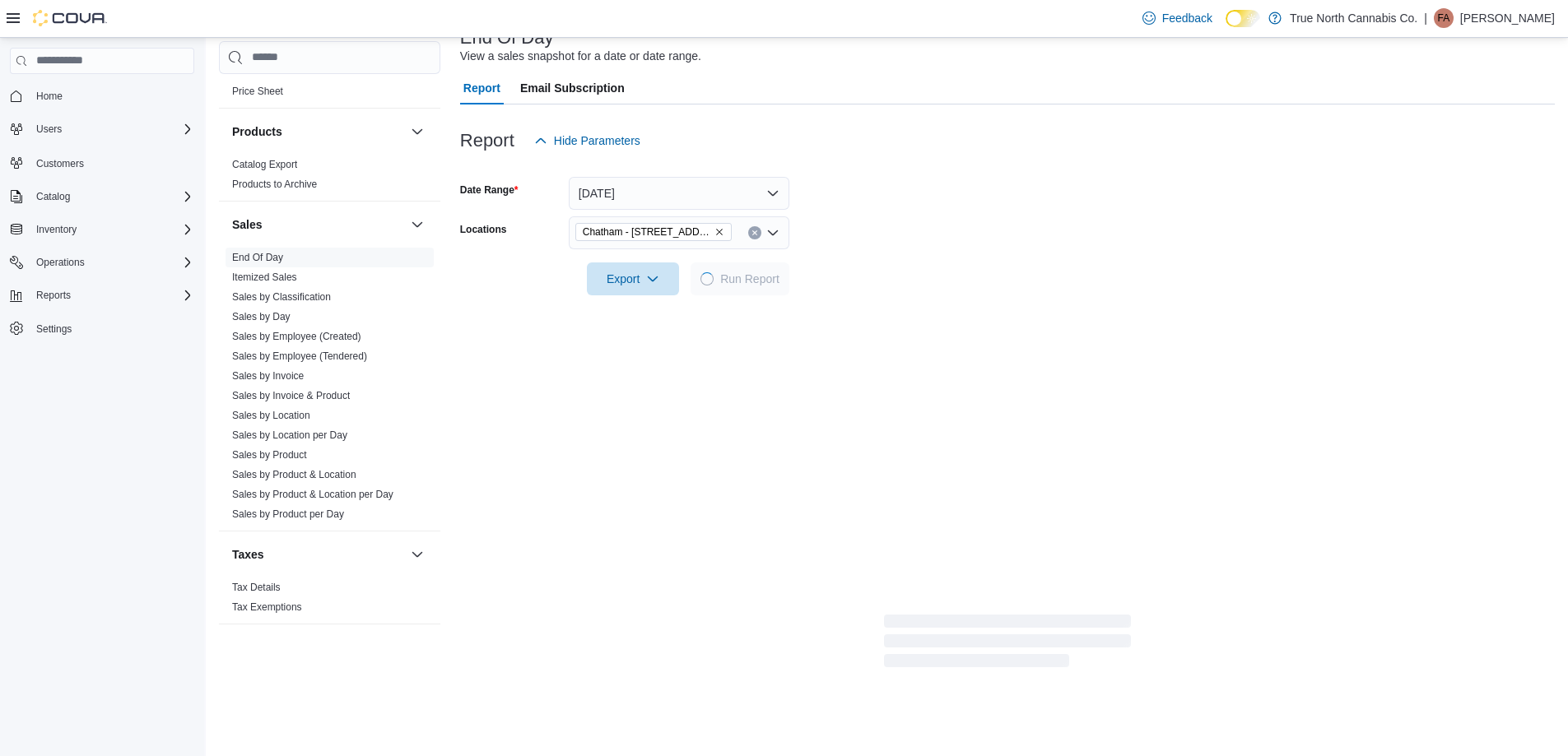
click at [865, 262] on form "Date Range [DATE] Locations [GEOGRAPHIC_DATA] - [STREET_ADDRESS] Export Run Rep…" at bounding box center [1007, 226] width 1094 height 138
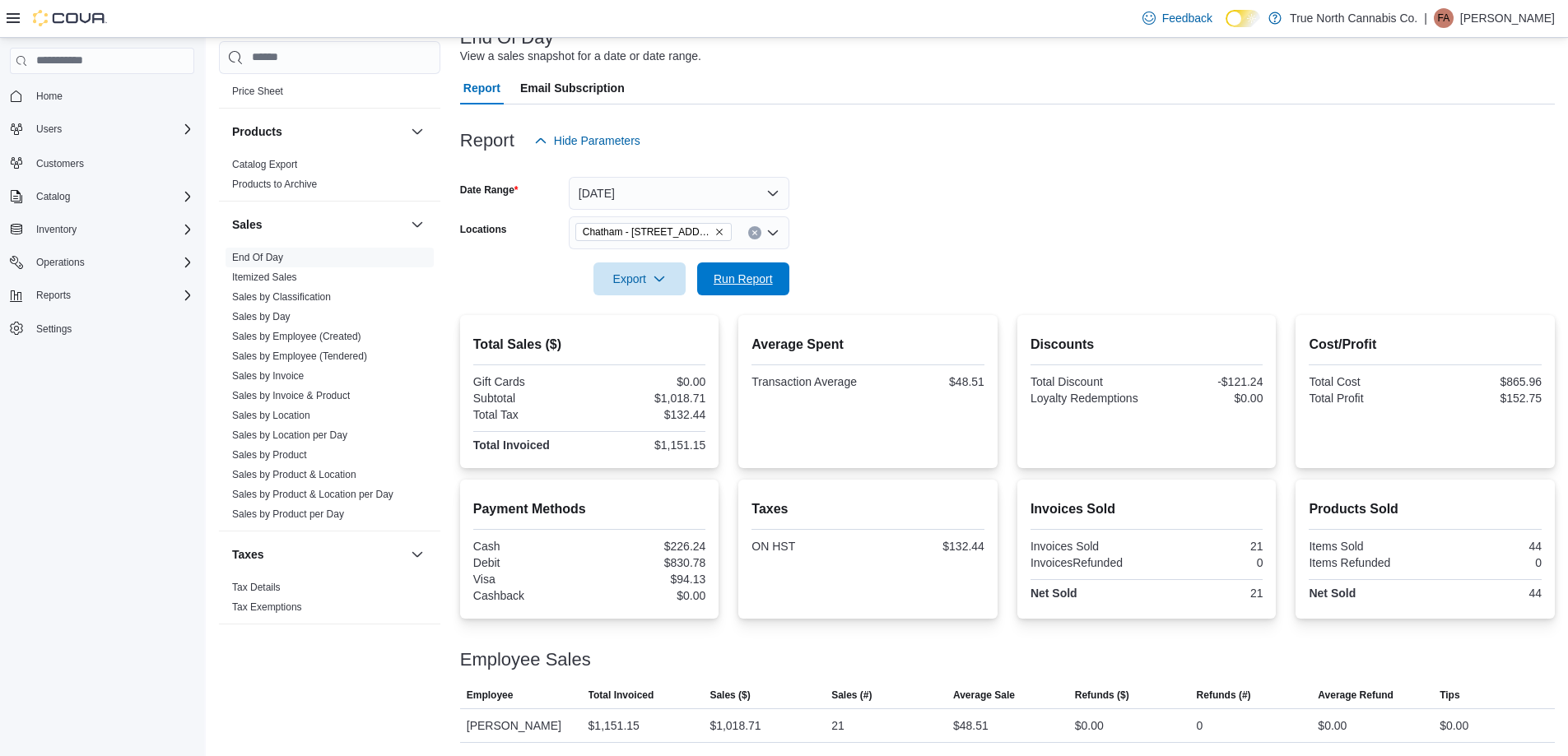
drag, startPoint x: 756, startPoint y: 287, endPoint x: 897, endPoint y: 261, distance: 143.4
click at [760, 287] on span "Run Report" at bounding box center [743, 278] width 72 height 33
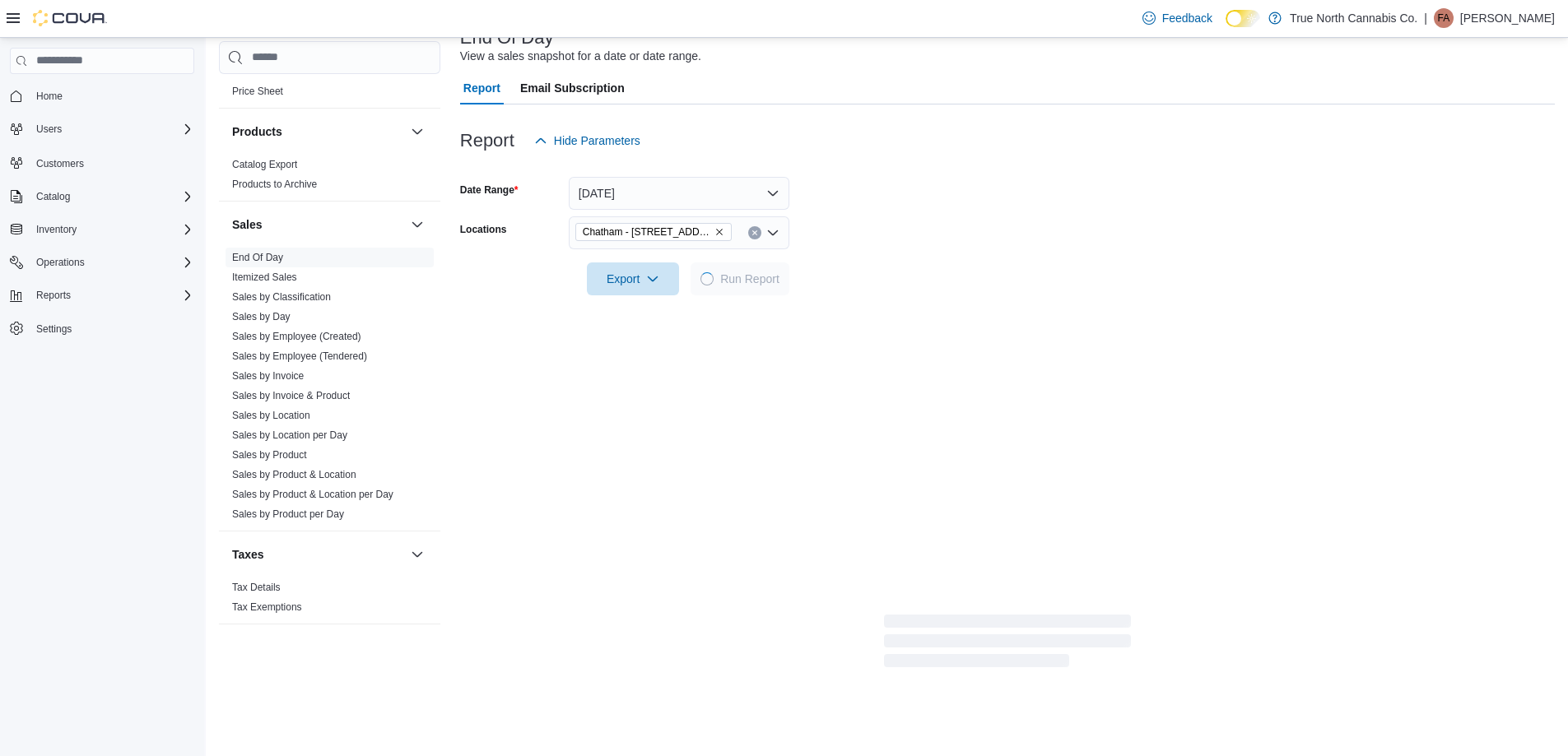
click at [913, 257] on div at bounding box center [1007, 256] width 1094 height 13
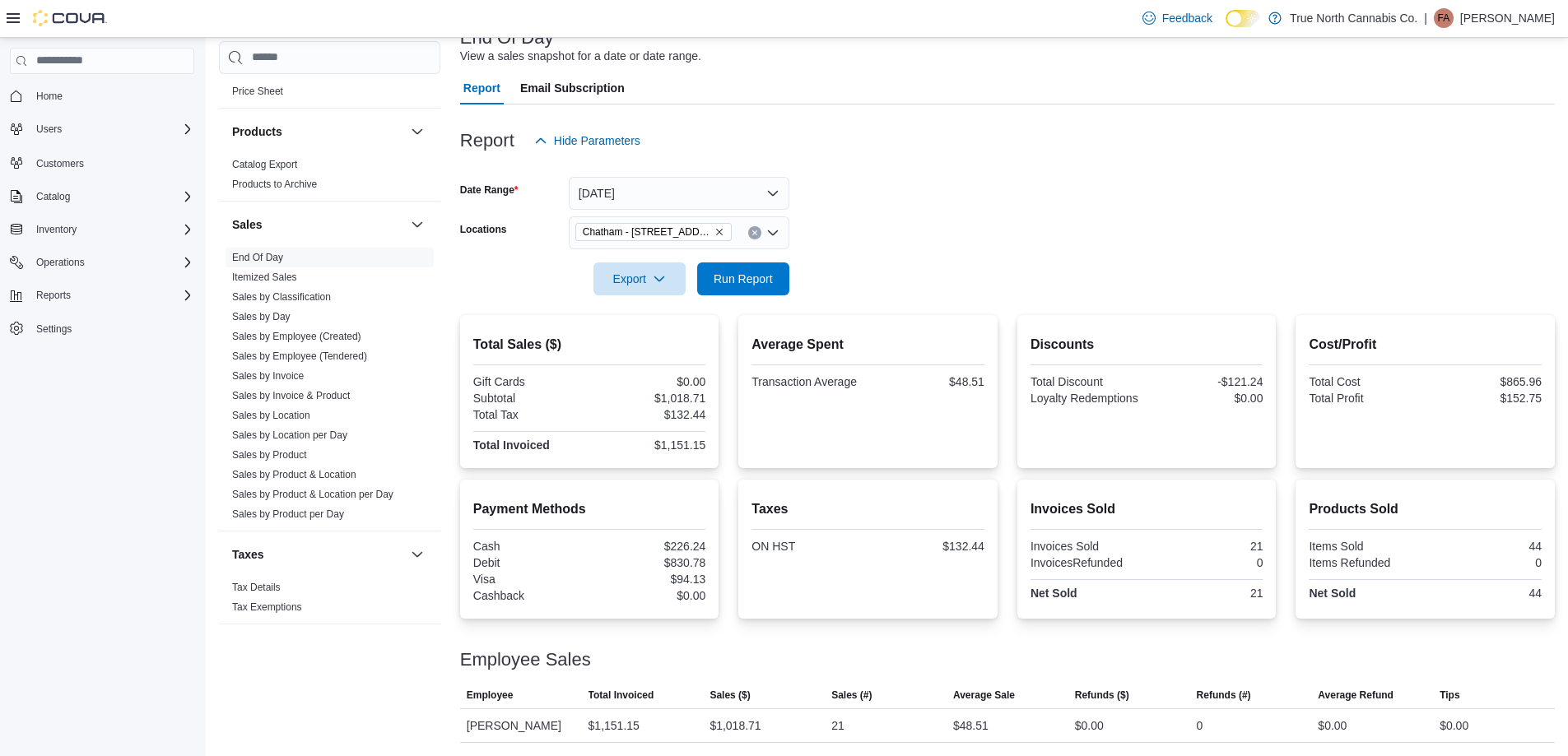
click at [913, 257] on div at bounding box center [1007, 256] width 1094 height 13
click at [873, 276] on form "Date Range [DATE] Locations [GEOGRAPHIC_DATA] - [STREET_ADDRESS] Export Run Rep…" at bounding box center [1007, 226] width 1094 height 138
click at [921, 239] on form "Date Range [DATE] Locations [GEOGRAPHIC_DATA] - [STREET_ADDRESS] Export Run Rep…" at bounding box center [1007, 226] width 1094 height 138
click at [765, 273] on span "Run Report" at bounding box center [743, 278] width 59 height 17
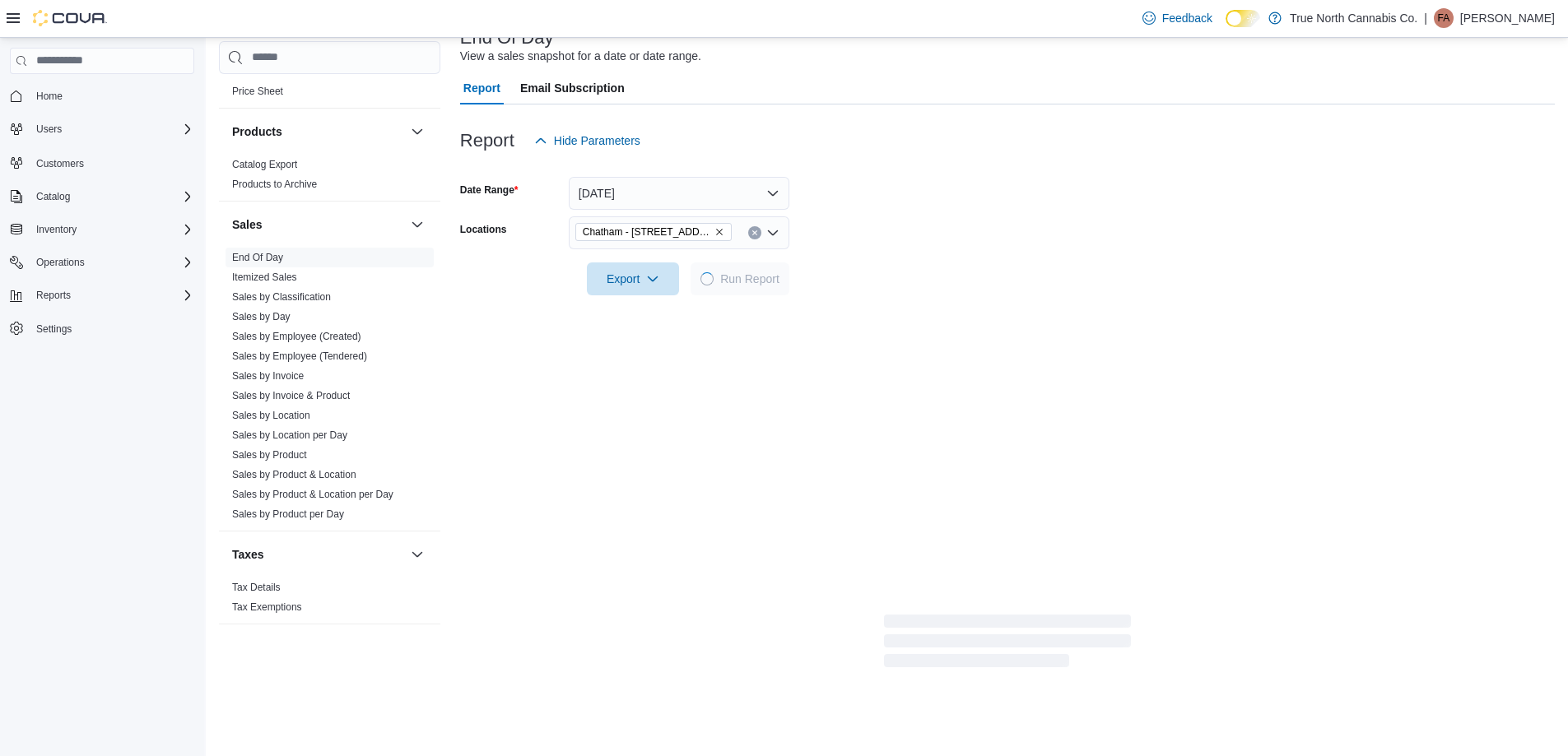
click at [934, 224] on form "Date Range [DATE] Locations [GEOGRAPHIC_DATA] - [STREET_ADDRESS] Export Run Rep…" at bounding box center [1007, 226] width 1094 height 138
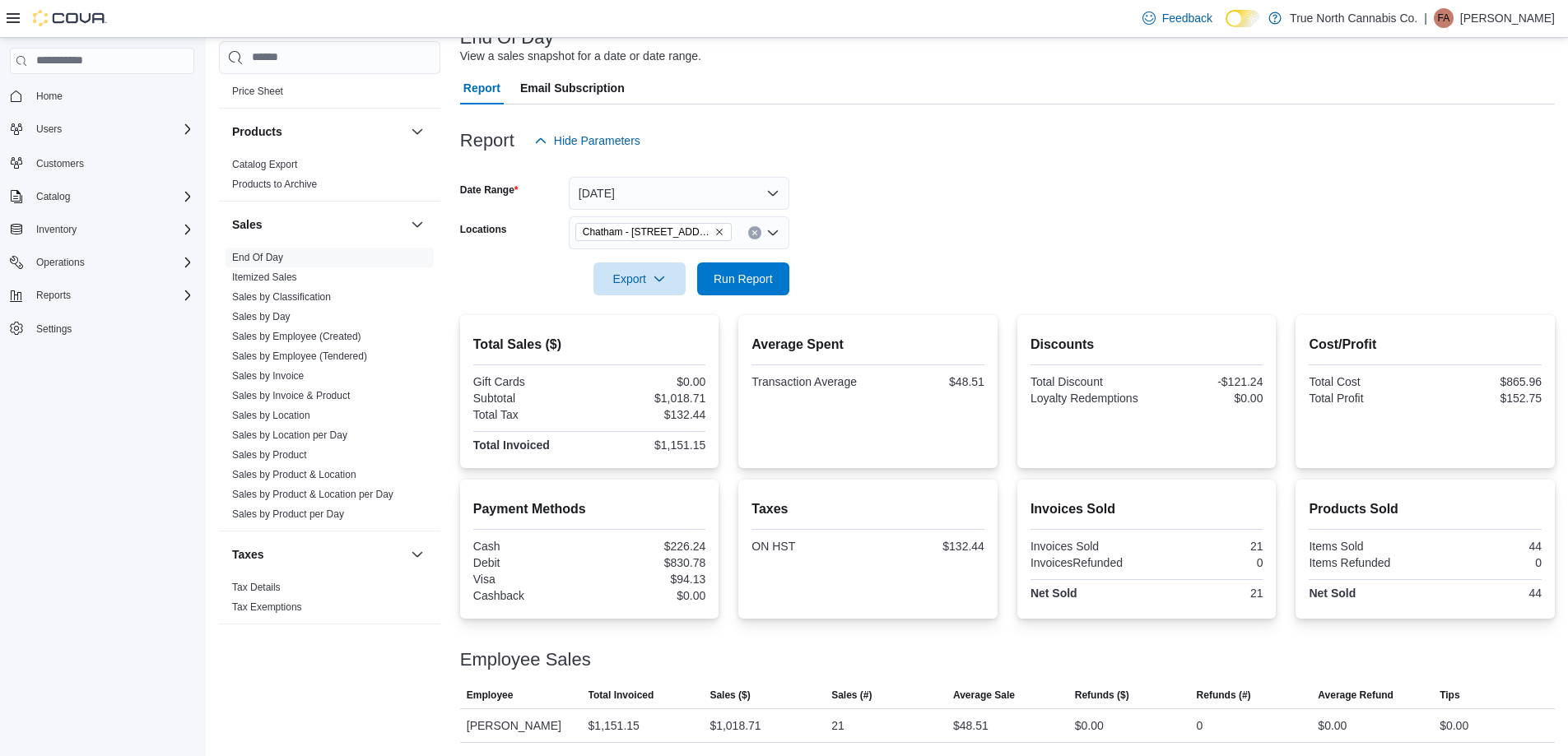
click at [874, 245] on form "Date Range [DATE] Locations [GEOGRAPHIC_DATA] - [STREET_ADDRESS] Export Run Rep…" at bounding box center [1007, 226] width 1094 height 138
click at [919, 228] on form "Date Range [DATE] Locations [GEOGRAPHIC_DATA] - [STREET_ADDRESS] Export Run Rep…" at bounding box center [1007, 226] width 1094 height 138
click at [957, 224] on form "Date Range [DATE] Locations [GEOGRAPHIC_DATA] - [STREET_ADDRESS] Export Run Rep…" at bounding box center [1007, 226] width 1094 height 138
drag, startPoint x: 737, startPoint y: 286, endPoint x: 899, endPoint y: 238, distance: 169.0
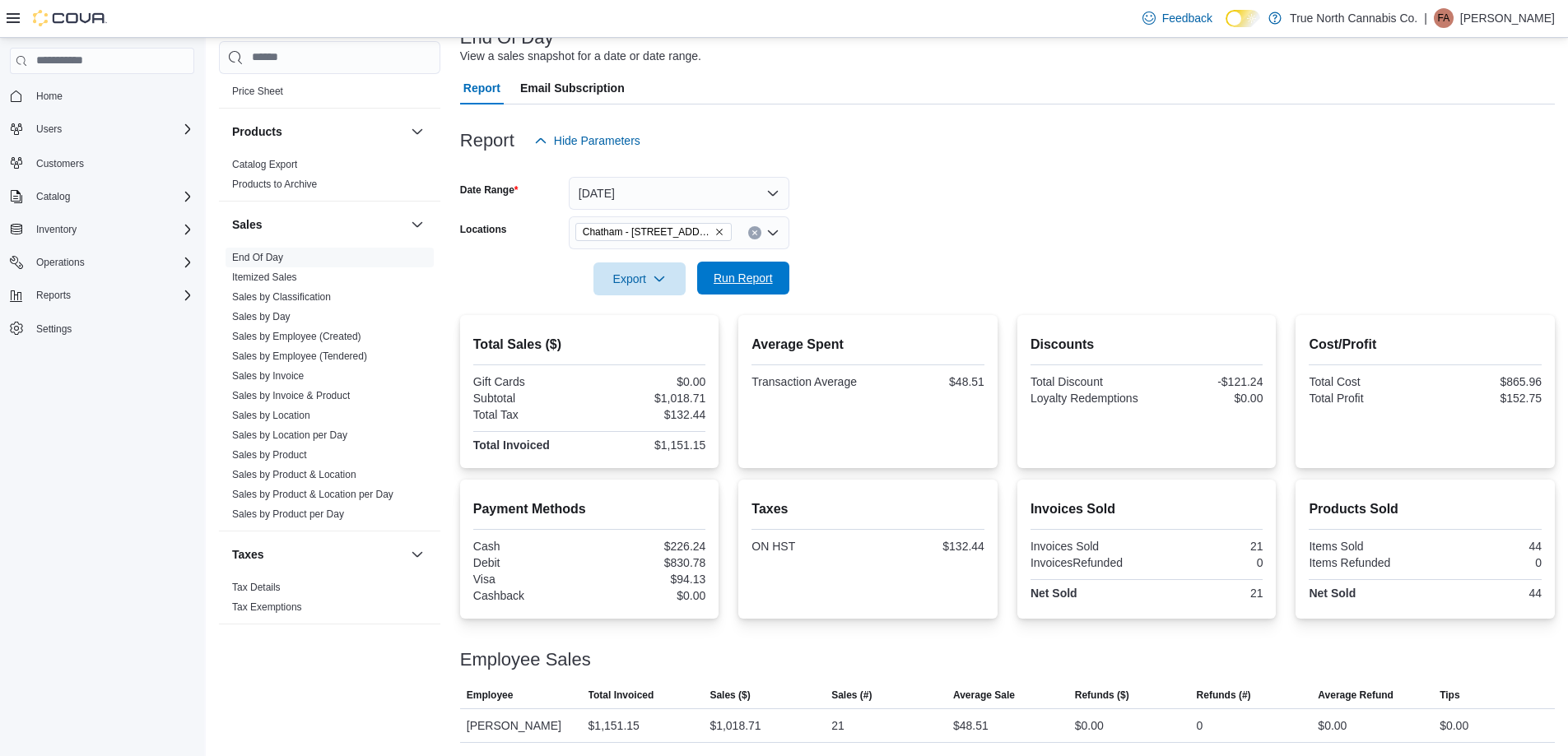
click at [739, 284] on span "Run Report" at bounding box center [743, 278] width 59 height 17
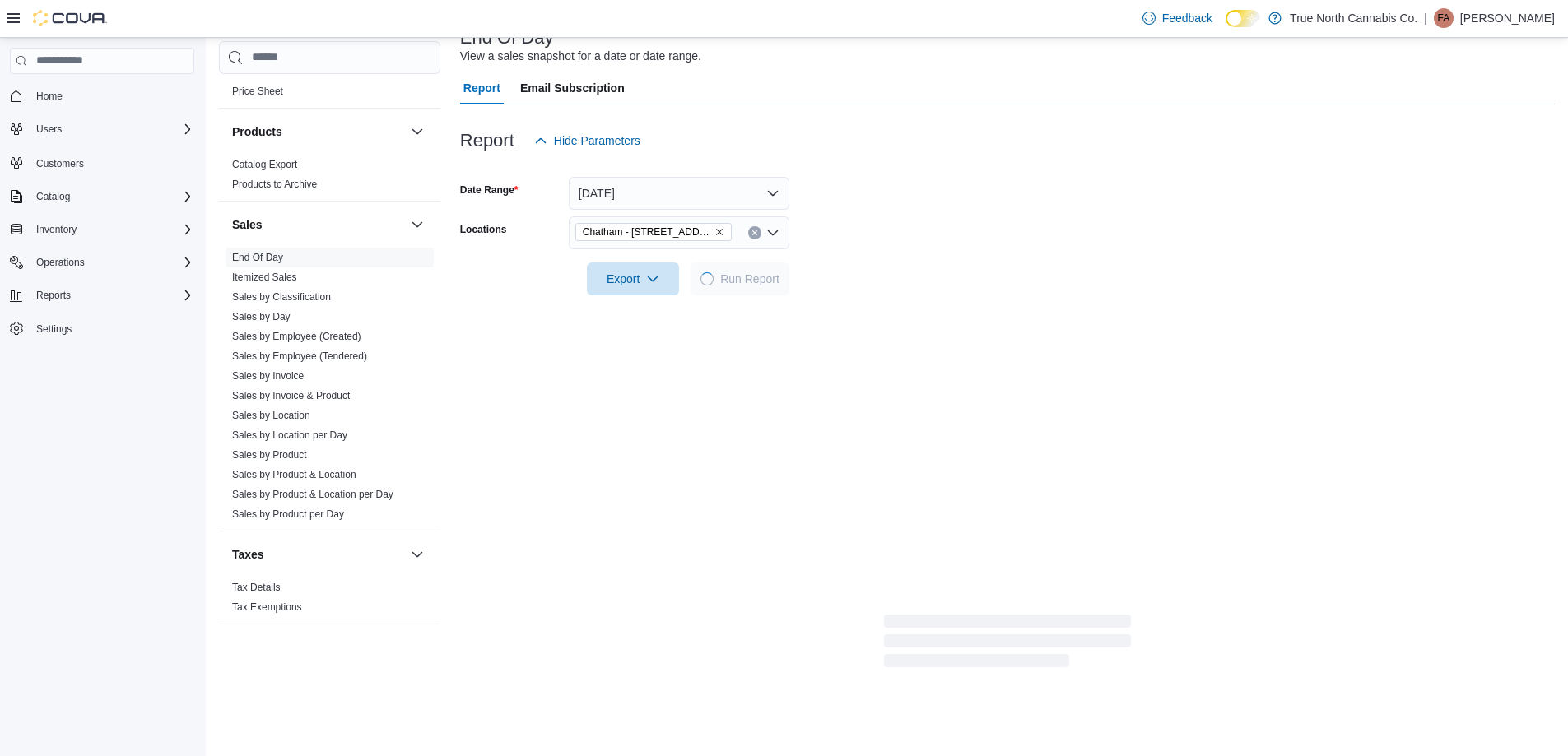
click at [899, 238] on form "Date Range [DATE] Locations [GEOGRAPHIC_DATA] - [STREET_ADDRESS] Export Run Rep…" at bounding box center [1007, 226] width 1094 height 138
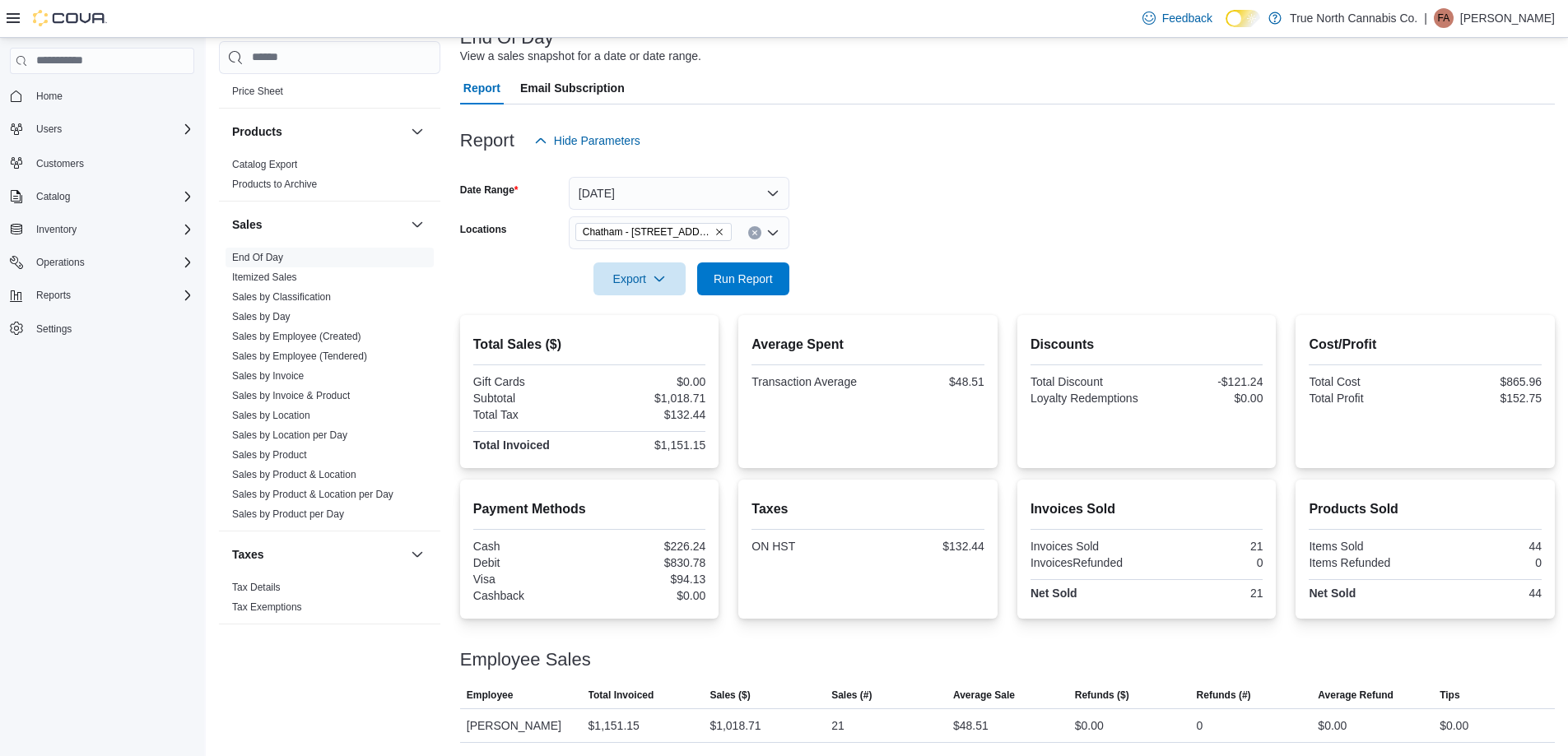
click at [899, 238] on form "Date Range [DATE] Locations [GEOGRAPHIC_DATA] - [STREET_ADDRESS] Export Run Rep…" at bounding box center [1007, 226] width 1094 height 138
click at [745, 267] on span "Run Report" at bounding box center [743, 278] width 72 height 33
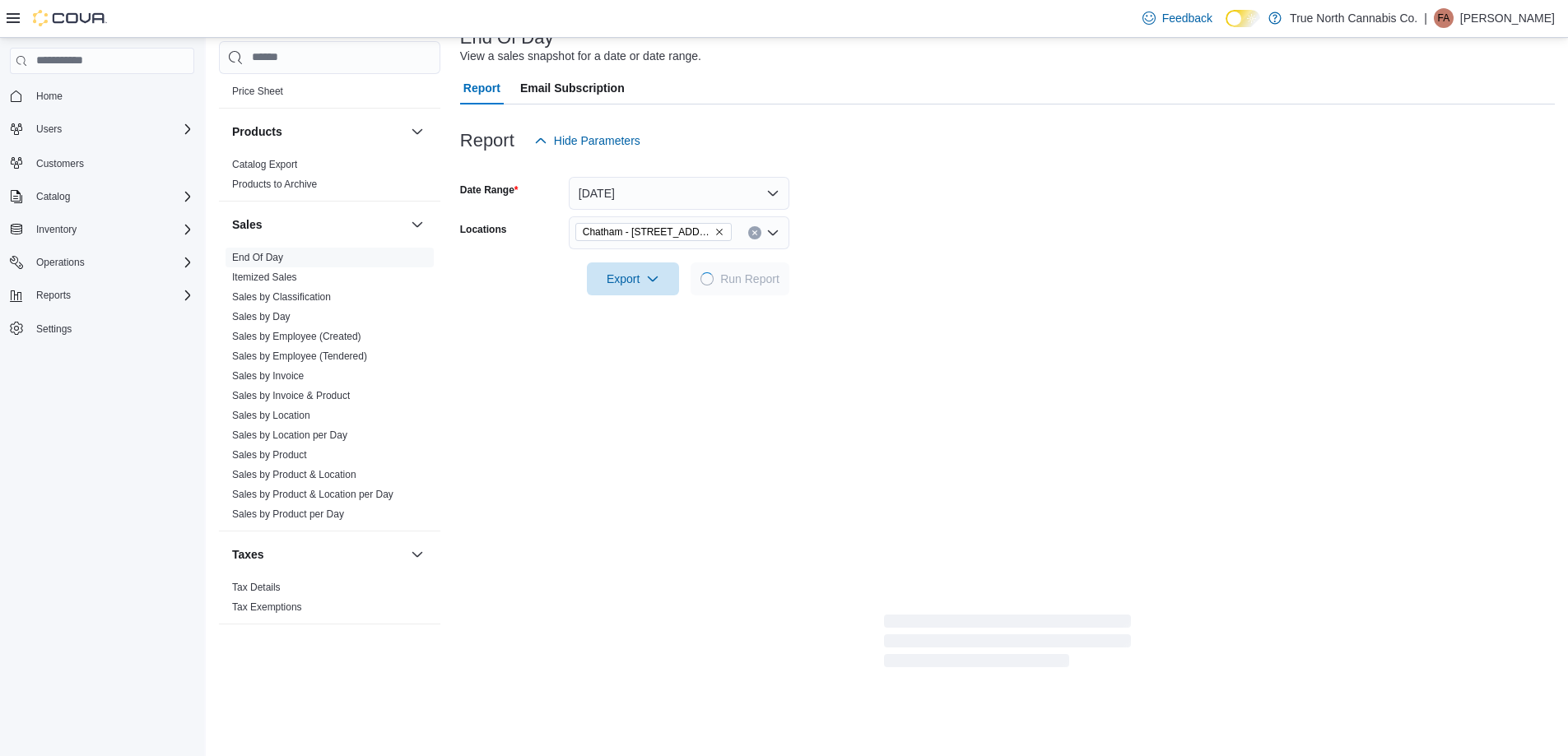
click at [945, 250] on div at bounding box center [1007, 256] width 1094 height 13
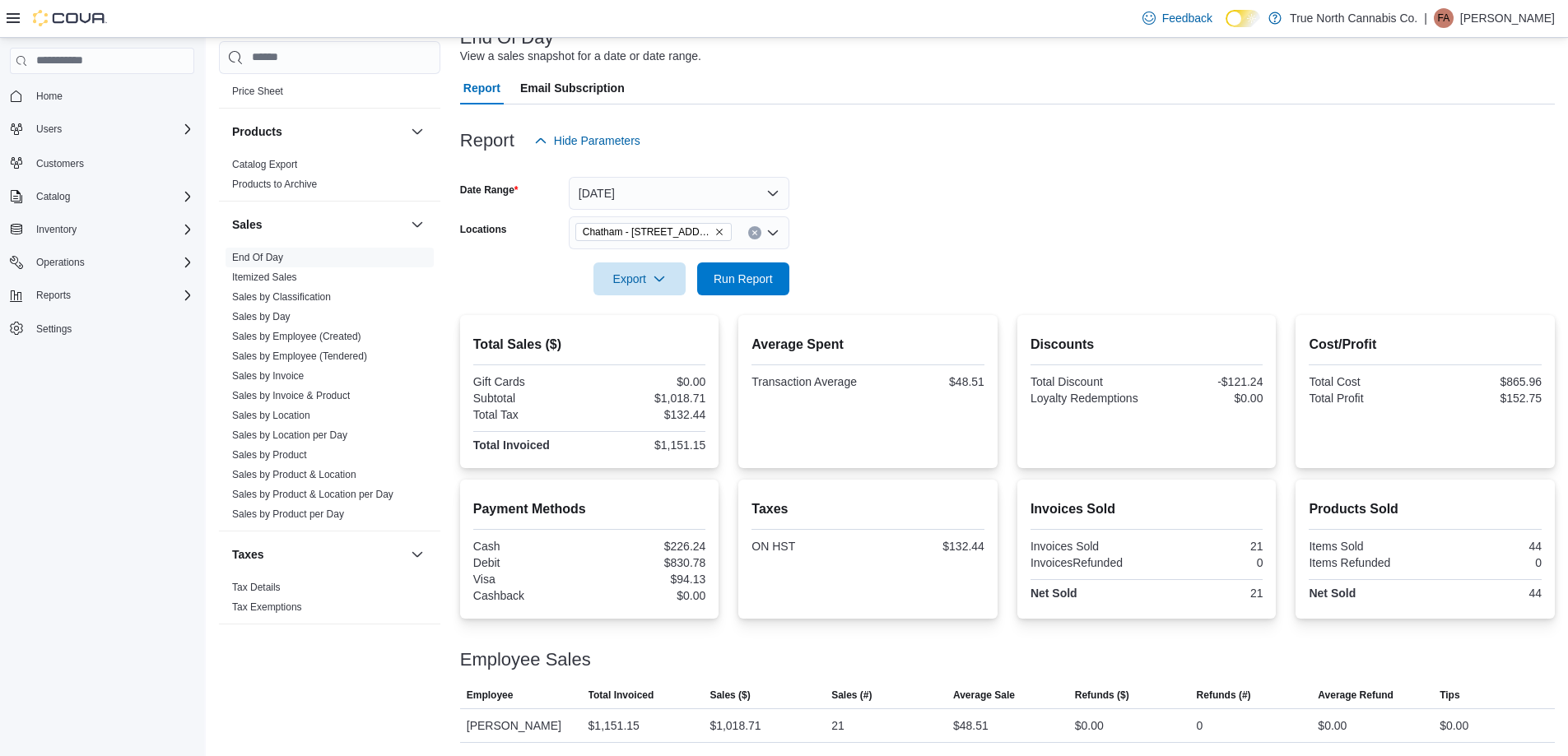
click at [945, 250] on div at bounding box center [1007, 256] width 1094 height 13
click at [775, 274] on span "Run Report" at bounding box center [743, 278] width 72 height 33
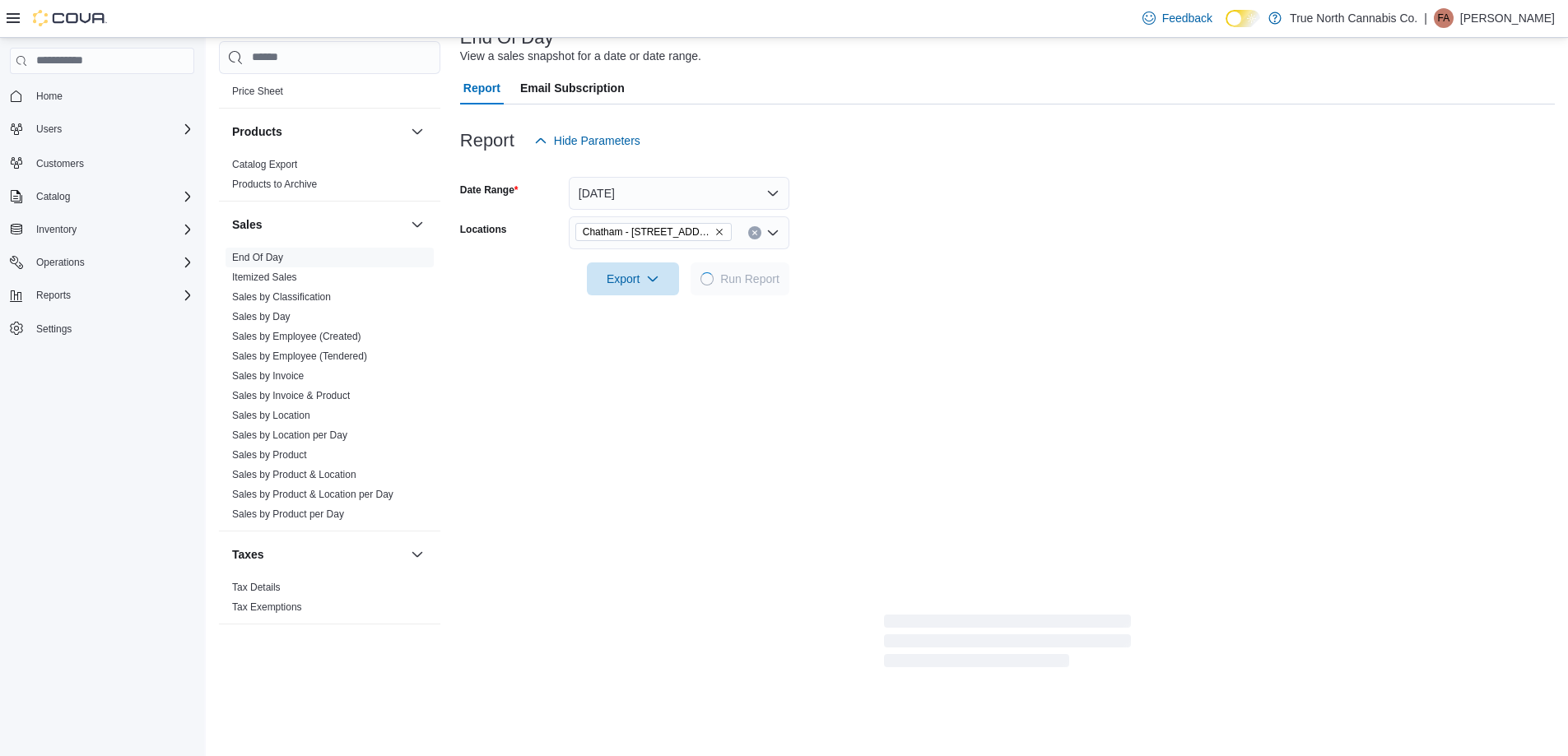
click at [903, 245] on form "Date Range [DATE] Locations [GEOGRAPHIC_DATA] - [STREET_ADDRESS] Export Run Rep…" at bounding box center [1007, 226] width 1094 height 138
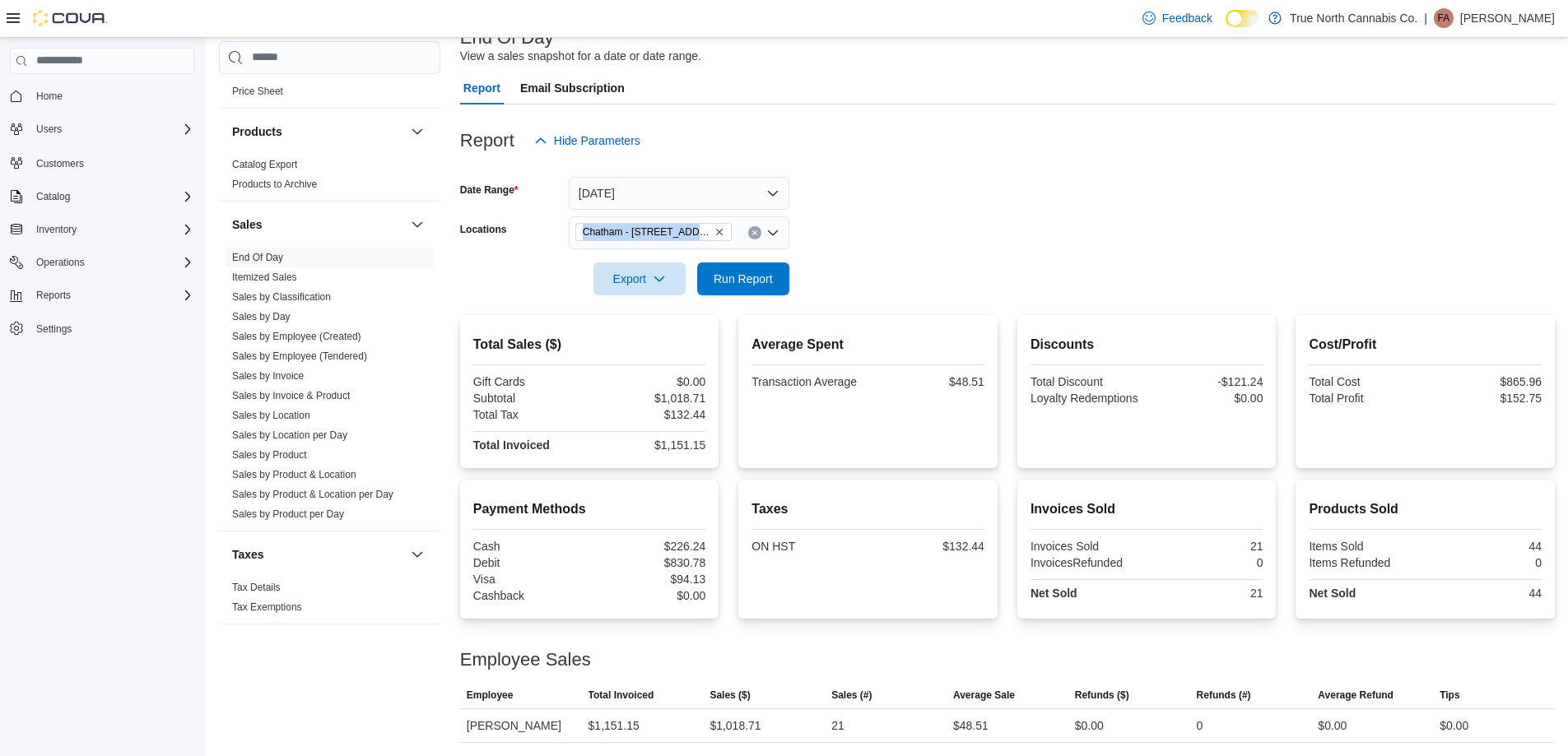
click at [903, 245] on form "Date Range [DATE] Locations [GEOGRAPHIC_DATA] - [STREET_ADDRESS] Export Run Rep…" at bounding box center [1007, 226] width 1094 height 138
click at [775, 268] on span "Run Report" at bounding box center [743, 278] width 72 height 33
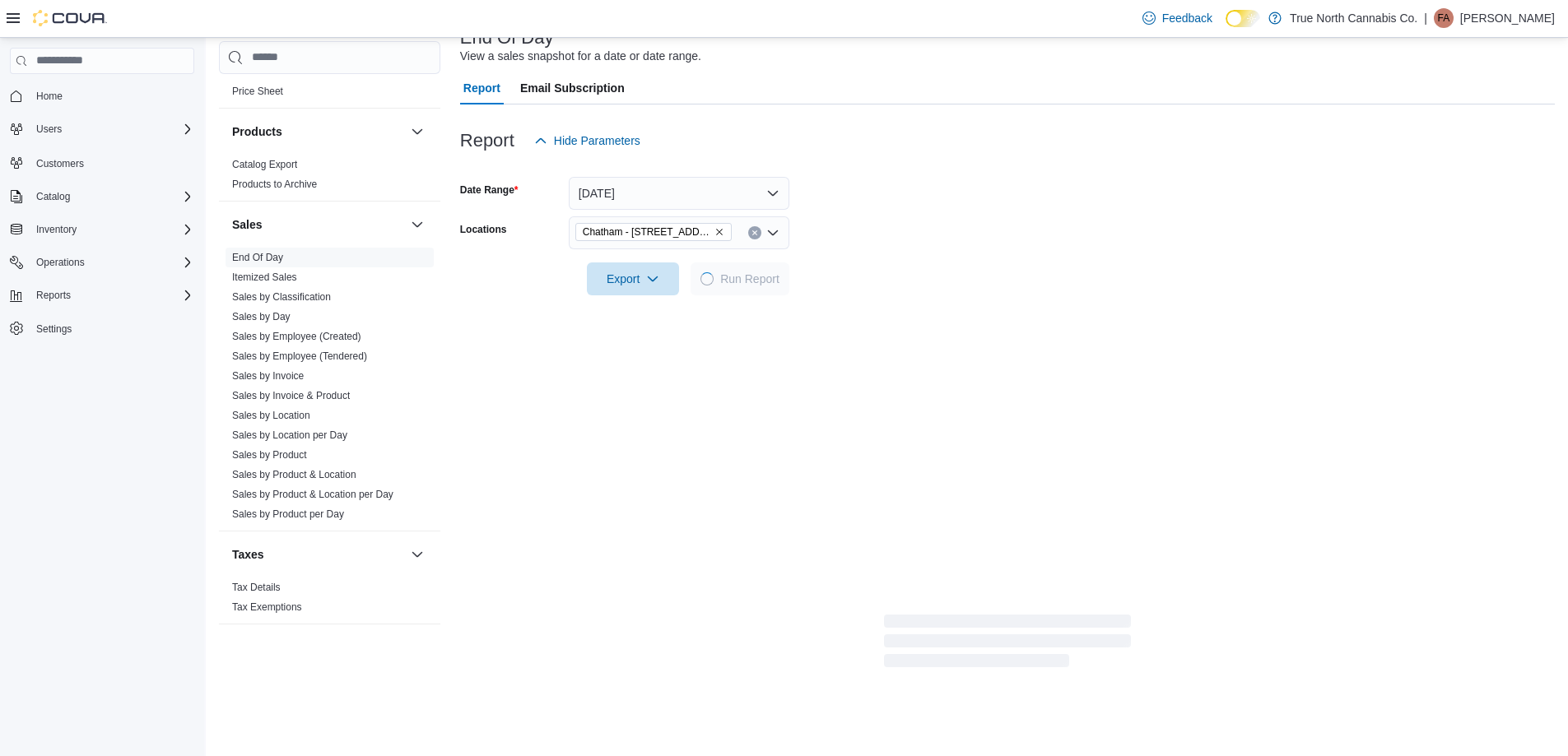
click at [898, 273] on form "Date Range [DATE] Locations [GEOGRAPHIC_DATA] - [STREET_ADDRESS] Export Run Rep…" at bounding box center [1007, 226] width 1094 height 138
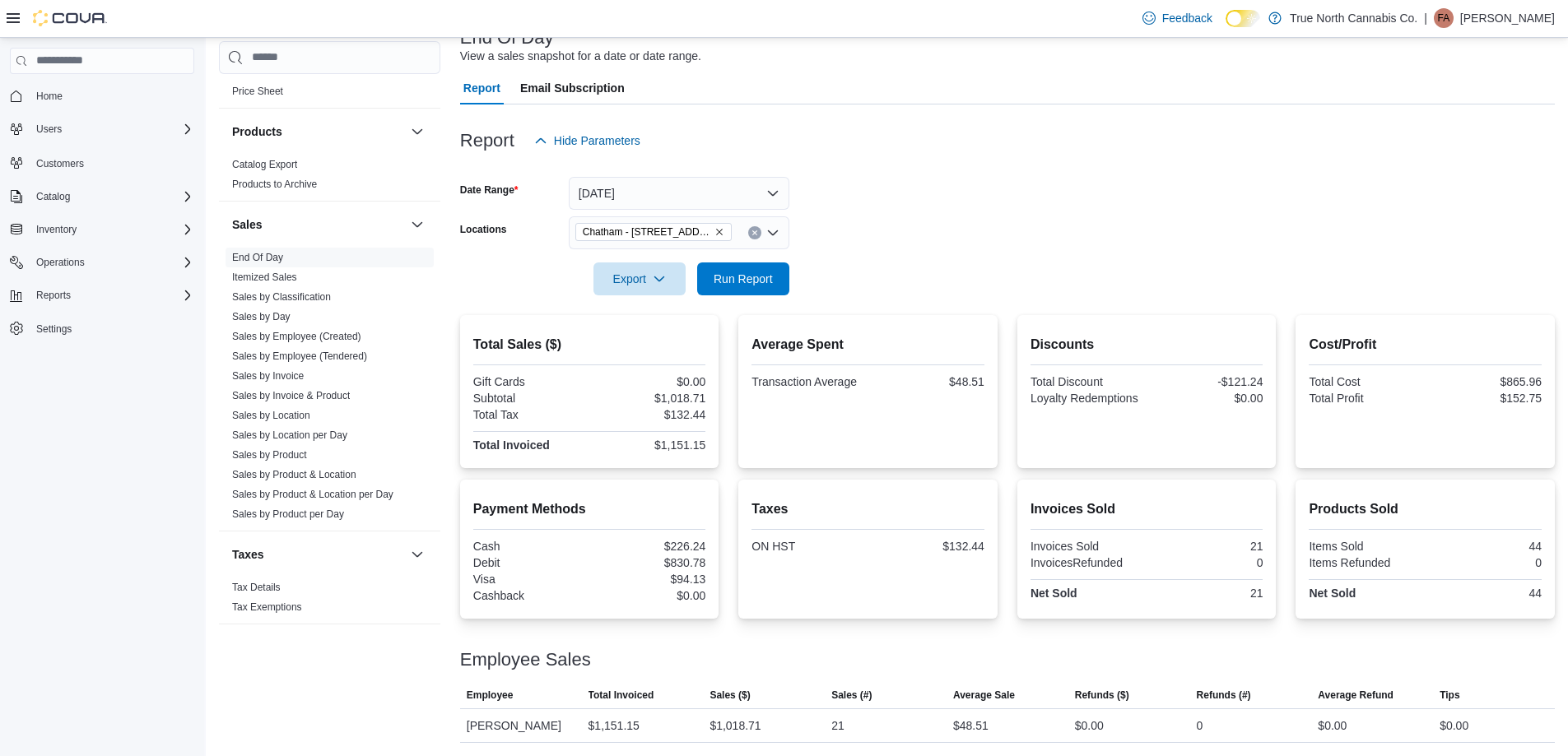
click at [916, 274] on form "Date Range [DATE] Locations [GEOGRAPHIC_DATA] - [STREET_ADDRESS] Export Run Rep…" at bounding box center [1007, 226] width 1094 height 138
click at [775, 287] on span "Run Report" at bounding box center [743, 278] width 72 height 33
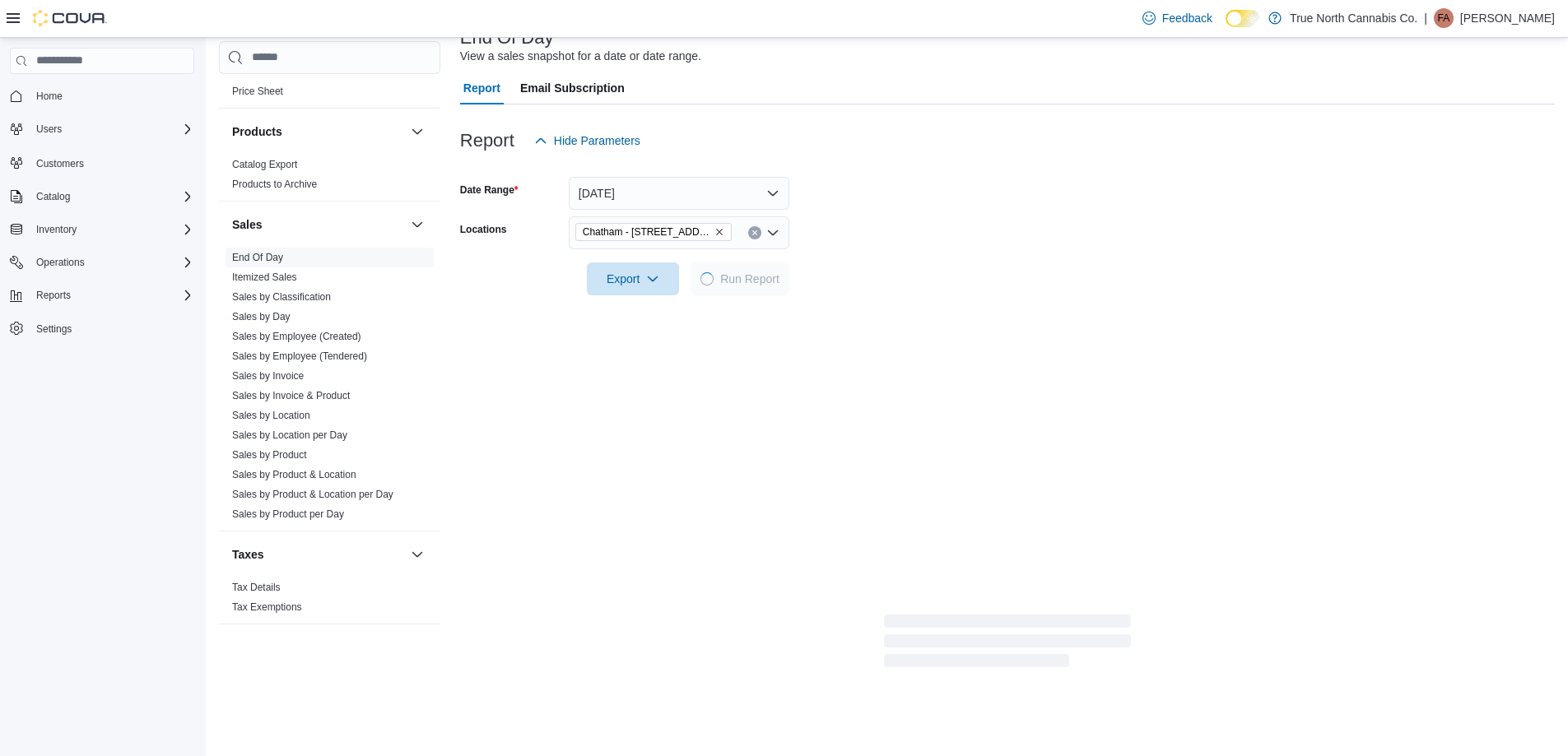
click at [863, 258] on div at bounding box center [1007, 256] width 1094 height 13
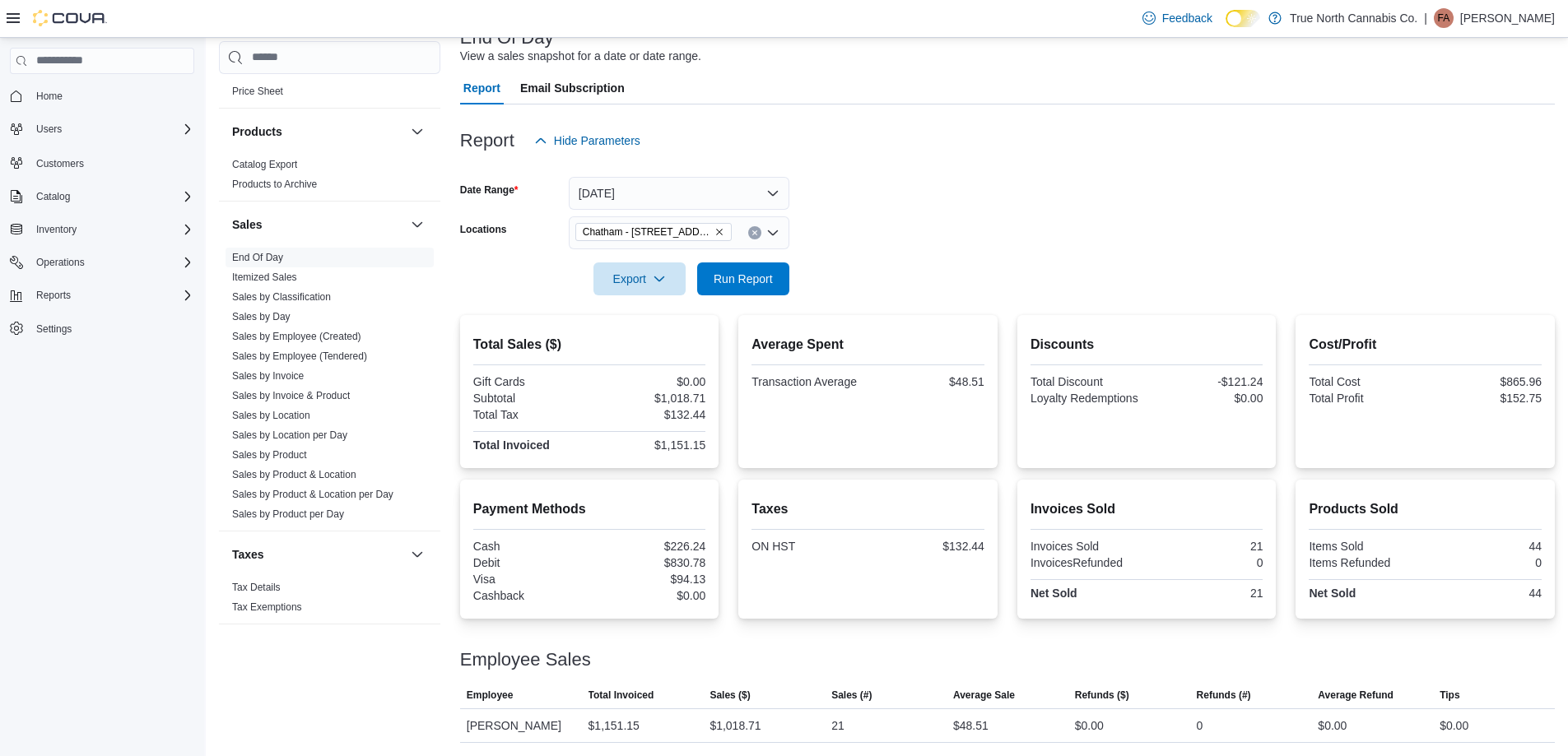
click at [953, 236] on form "Date Range [DATE] Locations [GEOGRAPHIC_DATA] - [STREET_ADDRESS] Export Run Rep…" at bounding box center [1007, 226] width 1094 height 138
click at [789, 287] on form "Date Range [DATE] Locations [GEOGRAPHIC_DATA] - [STREET_ADDRESS] Export Run Rep…" at bounding box center [1007, 226] width 1094 height 138
click at [761, 267] on span "Run Report" at bounding box center [743, 278] width 72 height 33
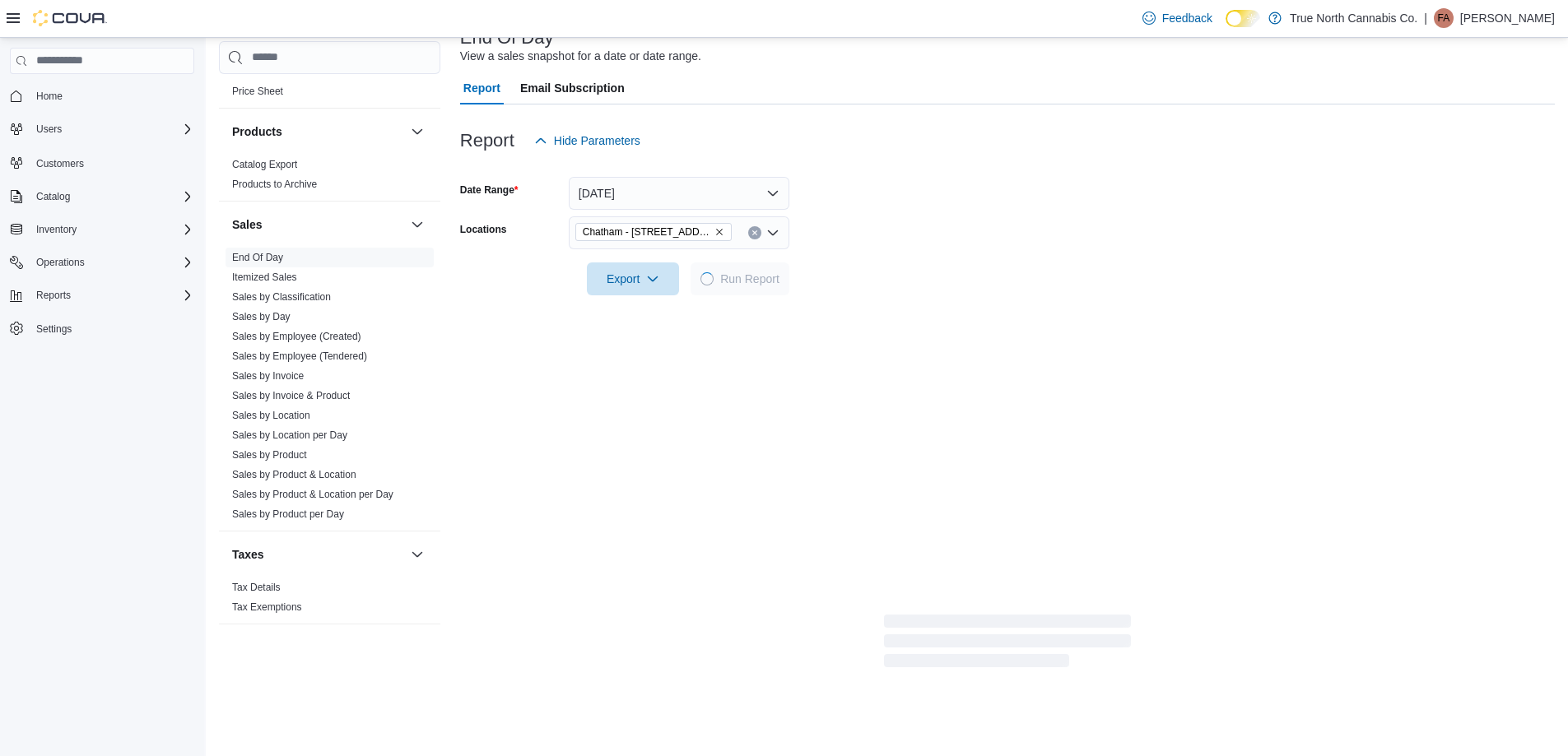
click at [904, 250] on div at bounding box center [1007, 256] width 1094 height 13
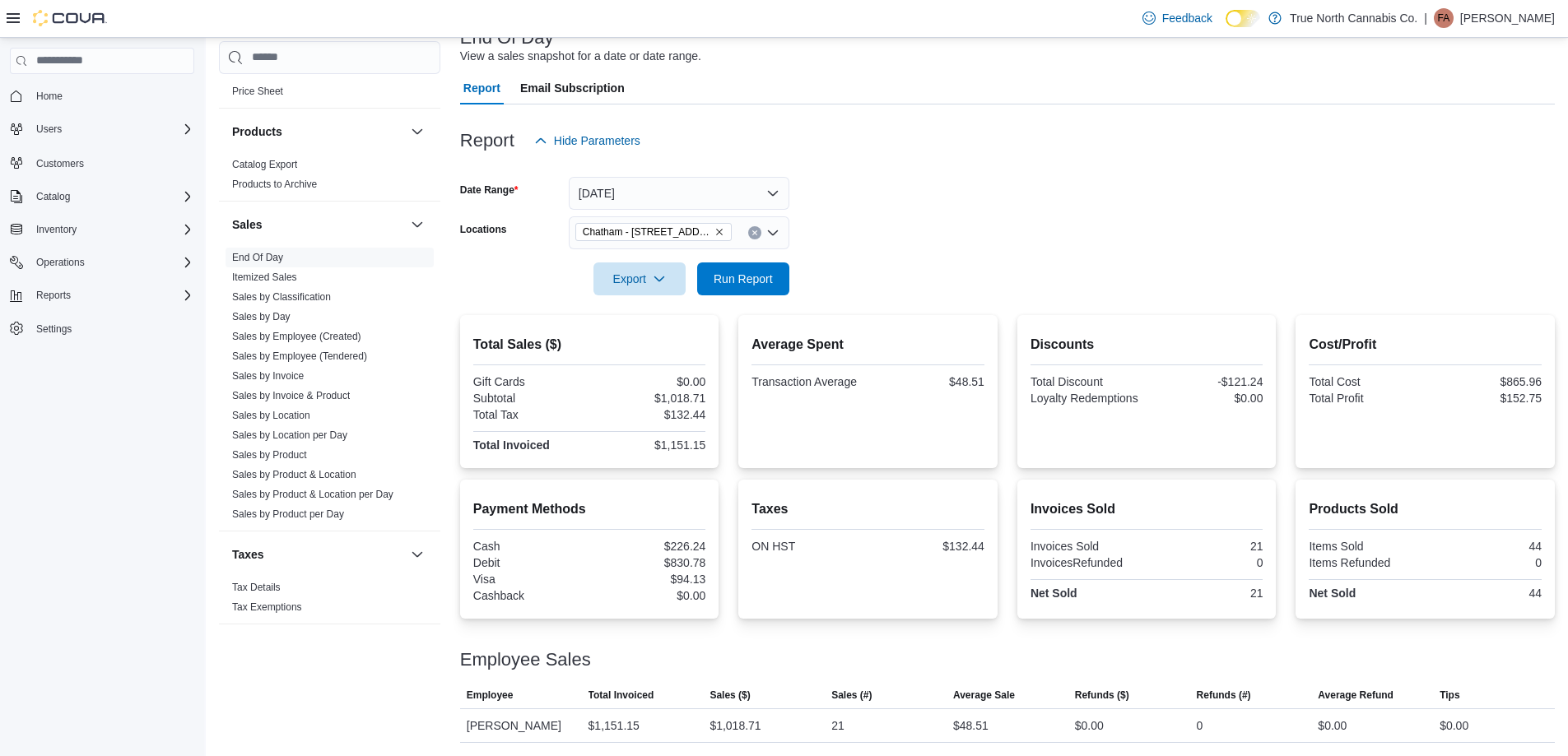
click at [904, 250] on div at bounding box center [1007, 256] width 1094 height 13
click at [772, 274] on span "Run Report" at bounding box center [743, 278] width 59 height 17
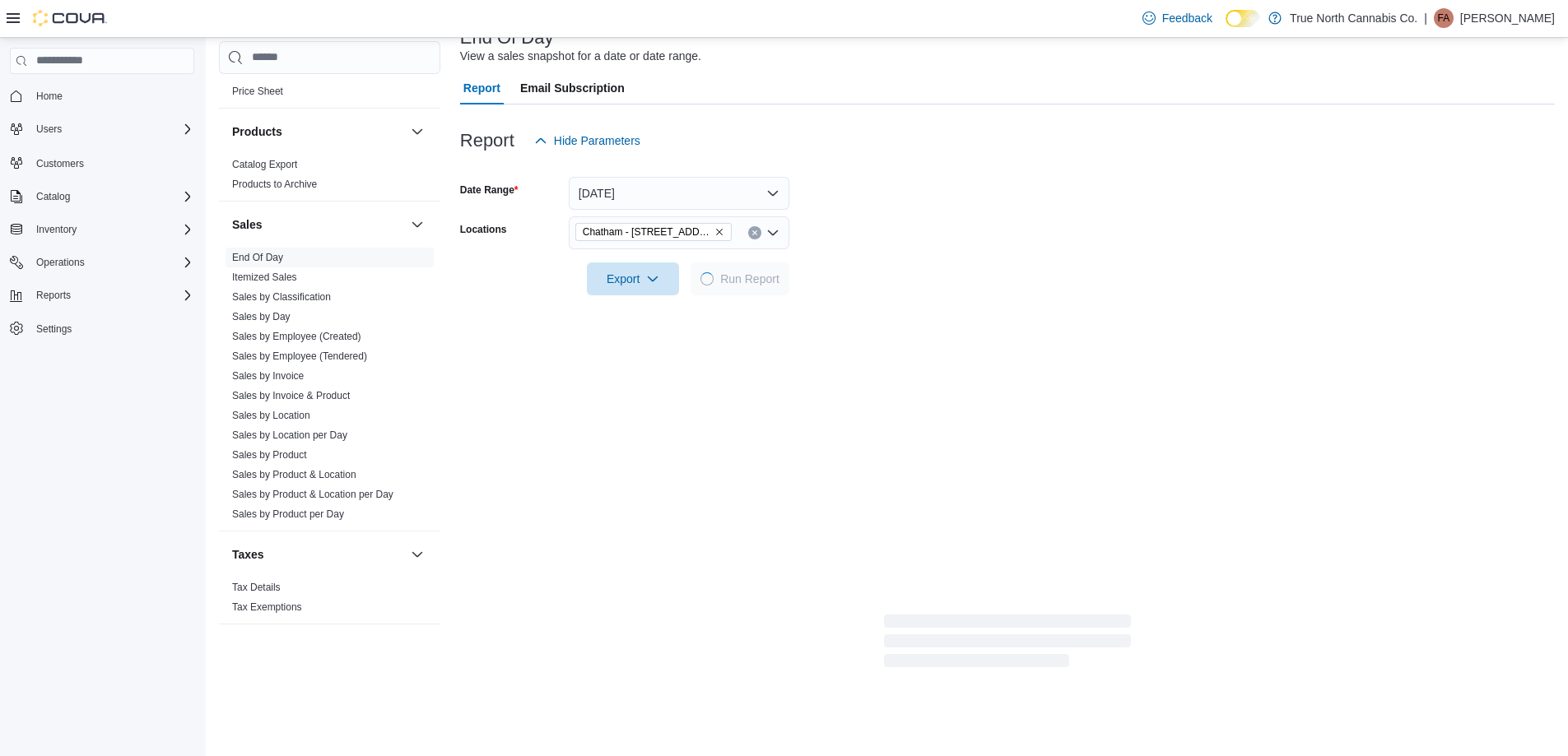
click at [907, 266] on form "Date Range [DATE] Locations [GEOGRAPHIC_DATA] - [STREET_ADDRESS] Export Run Rep…" at bounding box center [1007, 226] width 1094 height 138
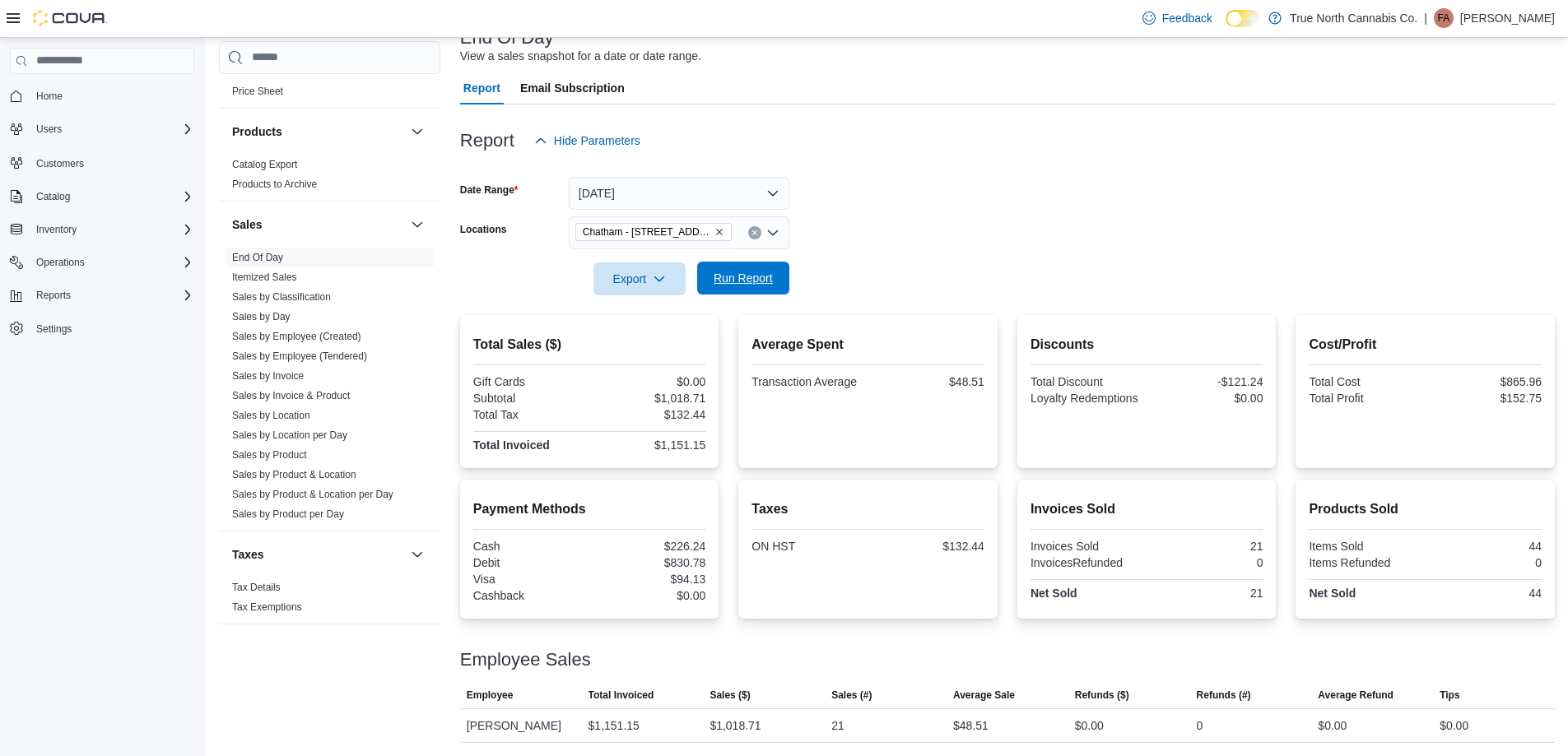
click at [768, 277] on span "Run Report" at bounding box center [743, 278] width 59 height 17
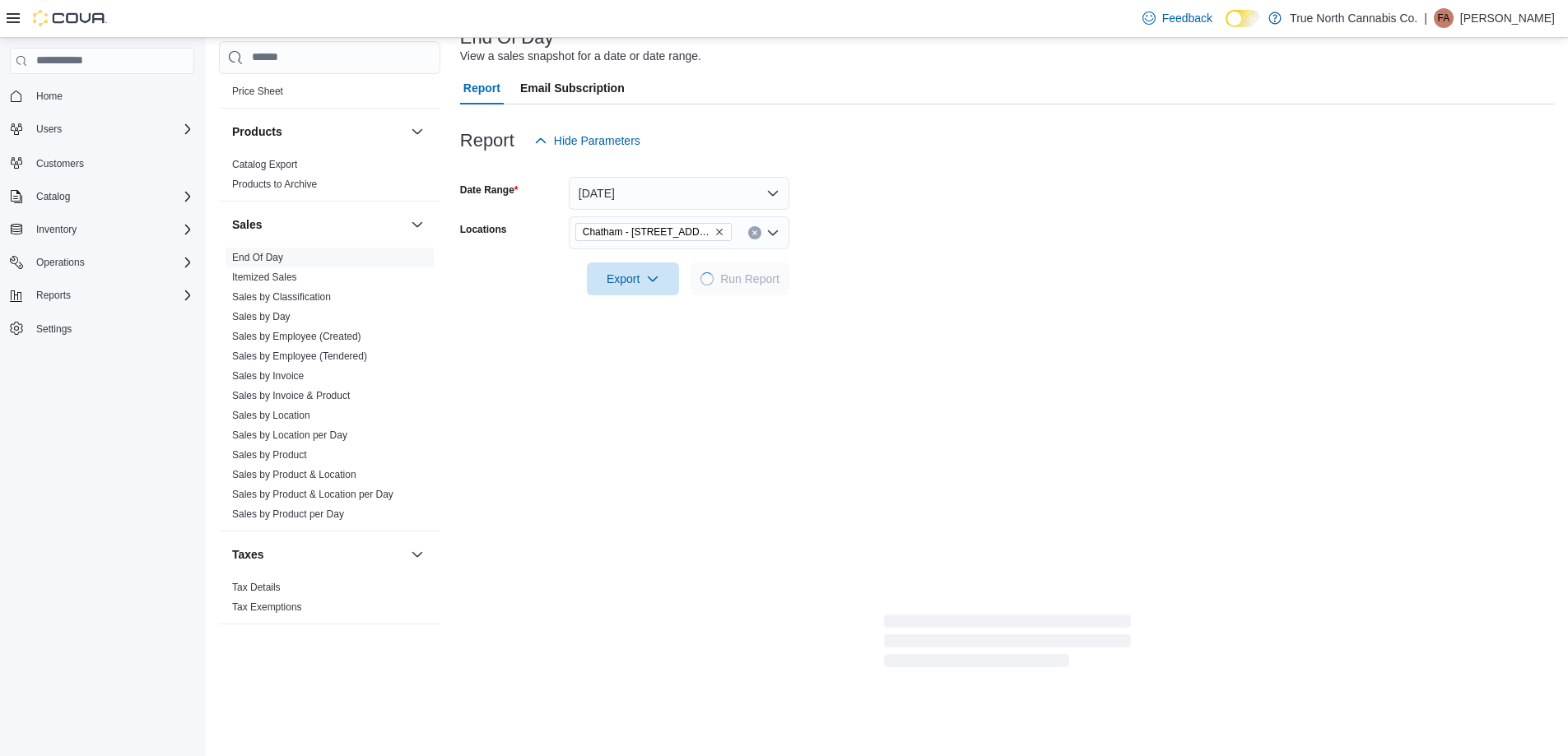
click at [860, 251] on div at bounding box center [1007, 256] width 1094 height 13
click at [899, 233] on form "Date Range [DATE] Locations [GEOGRAPHIC_DATA] - [STREET_ADDRESS] Export Run Rep…" at bounding box center [1007, 226] width 1094 height 138
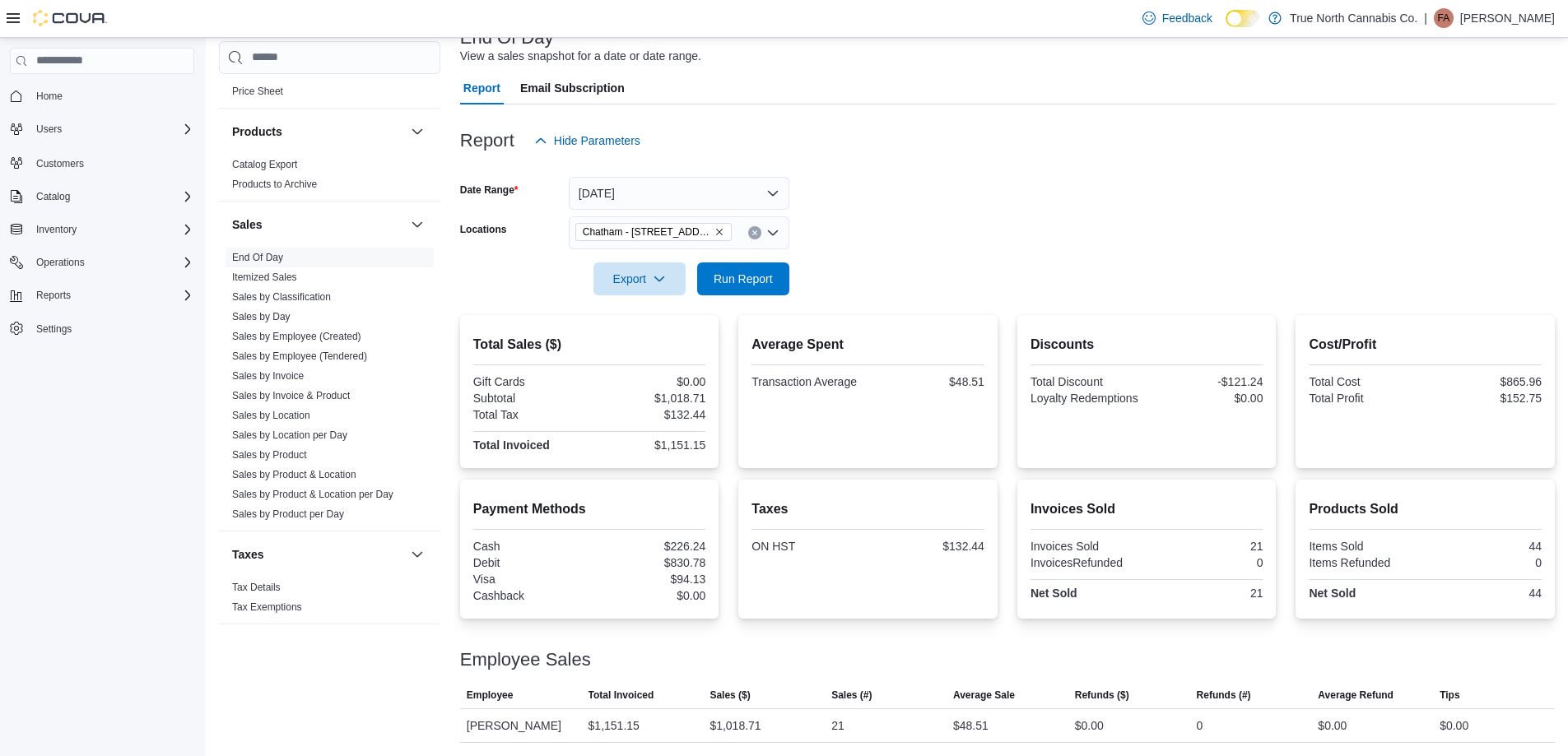
click at [937, 251] on div at bounding box center [1007, 256] width 1094 height 13
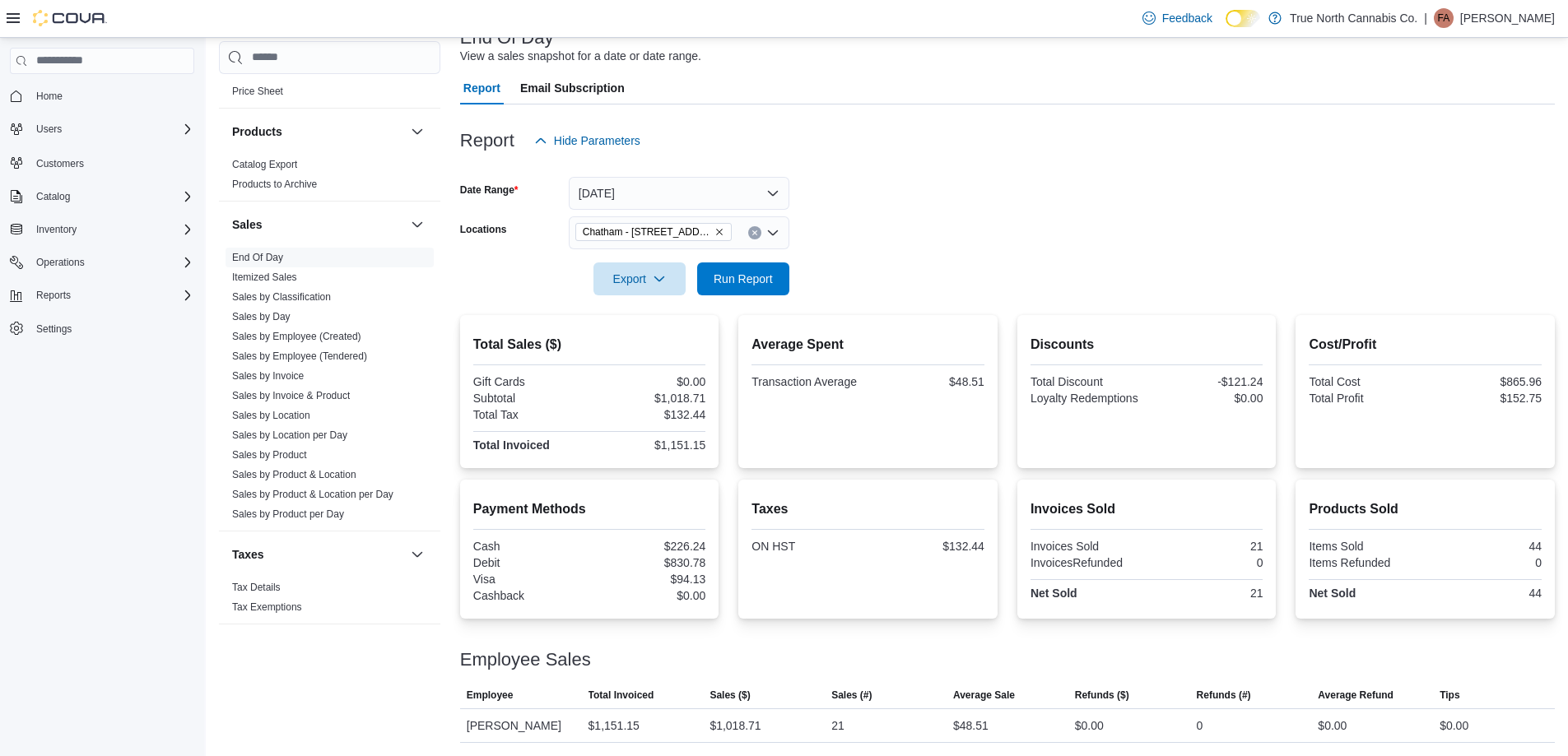
click at [937, 251] on div at bounding box center [1007, 256] width 1094 height 13
click at [874, 243] on form "Date Range [DATE] Locations [GEOGRAPHIC_DATA] - [STREET_ADDRESS] Export Run Rep…" at bounding box center [1007, 226] width 1094 height 138
click at [886, 250] on div at bounding box center [1007, 256] width 1094 height 13
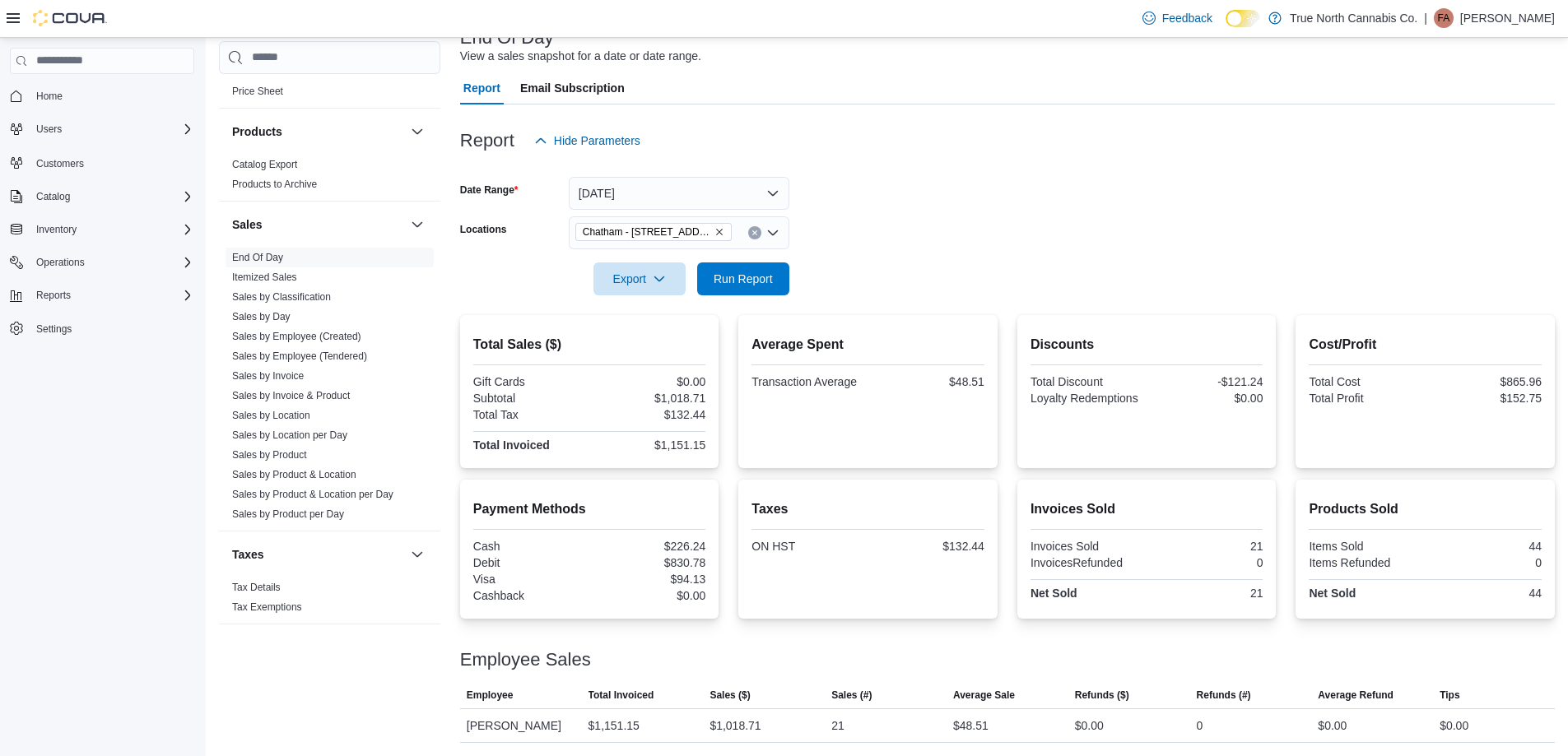
click at [884, 250] on div at bounding box center [1007, 256] width 1094 height 13
click at [882, 245] on form "Date Range [DATE] Locations [GEOGRAPHIC_DATA] - [STREET_ADDRESS] Export Run Rep…" at bounding box center [1007, 226] width 1094 height 138
click at [884, 242] on form "Date Range [DATE] Locations [GEOGRAPHIC_DATA] - [STREET_ADDRESS] Export Run Rep…" at bounding box center [1007, 226] width 1094 height 138
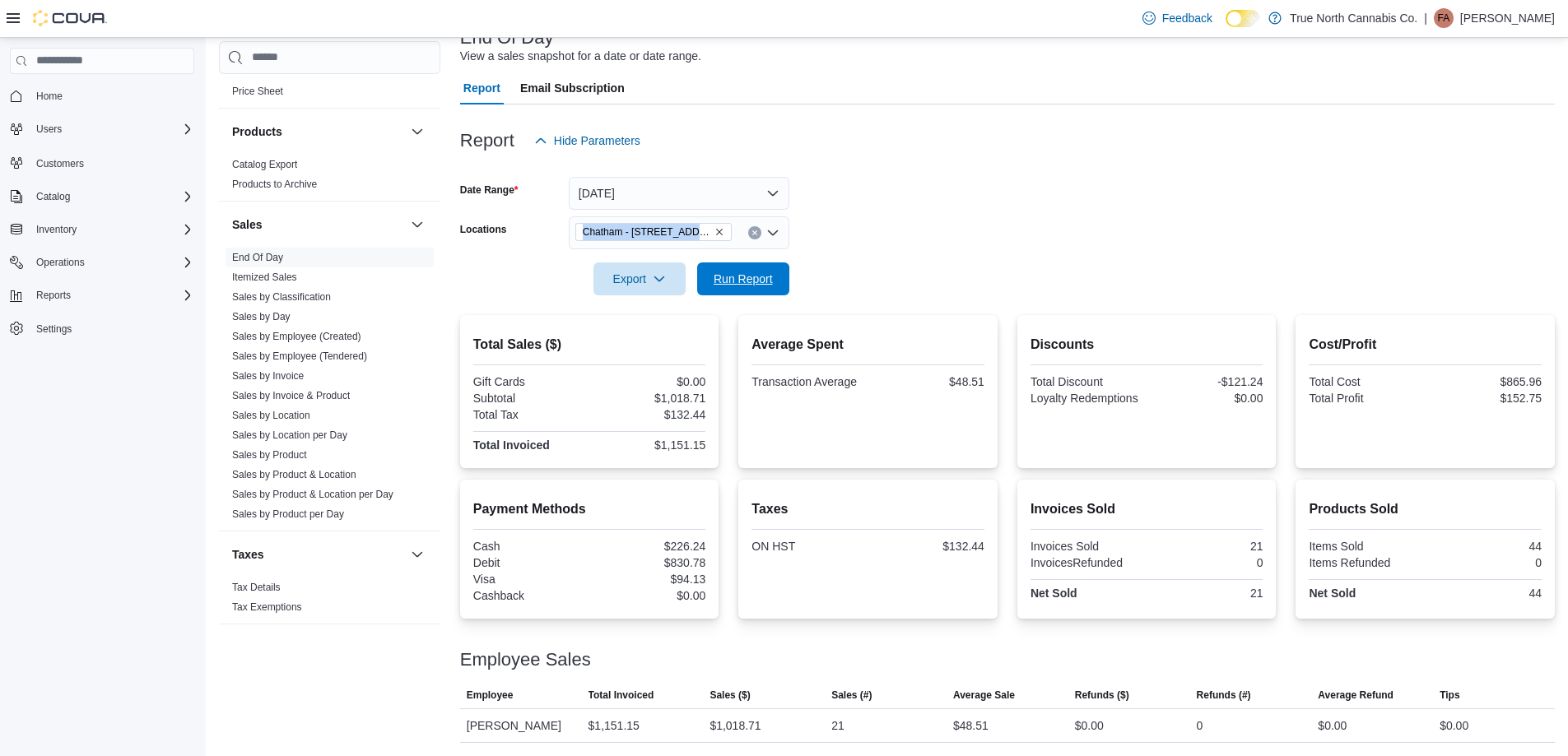
click at [775, 274] on span "Run Report" at bounding box center [743, 278] width 72 height 33
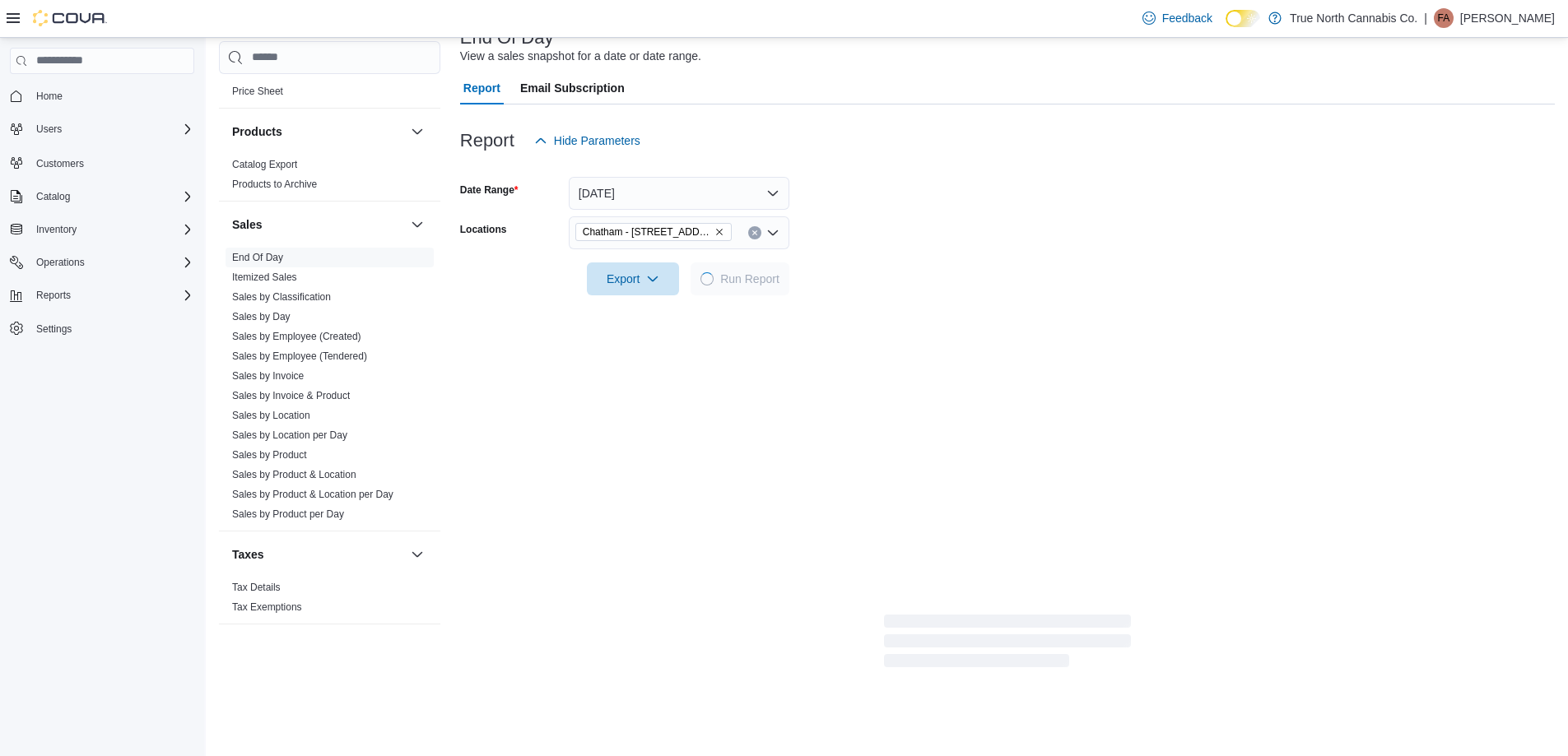
click at [853, 284] on form "Date Range [DATE] Locations [GEOGRAPHIC_DATA] - [STREET_ADDRESS] Export Run Rep…" at bounding box center [1007, 226] width 1094 height 138
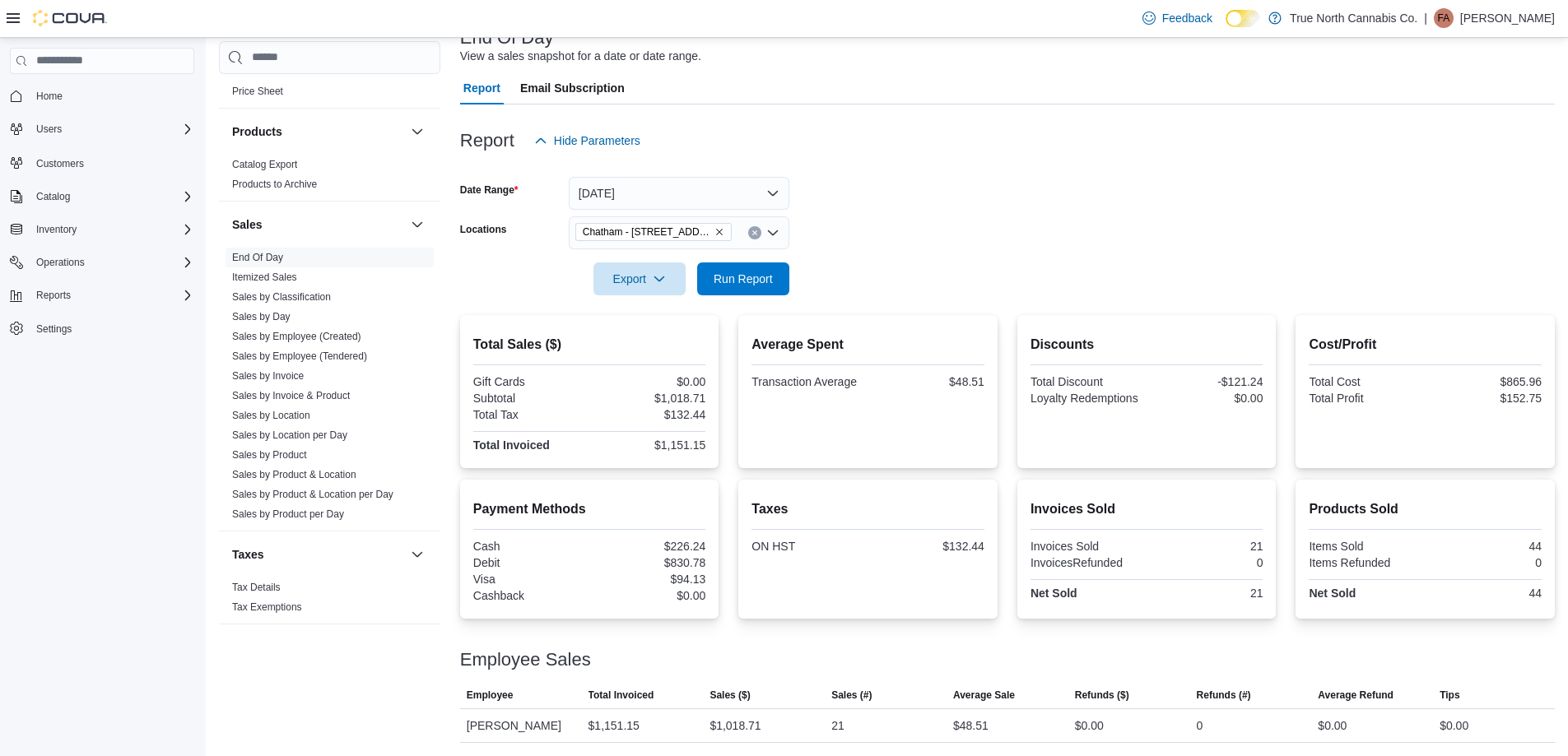
click at [853, 284] on form "Date Range [DATE] Locations [GEOGRAPHIC_DATA] - [STREET_ADDRESS] Export Run Rep…" at bounding box center [1007, 226] width 1094 height 138
click at [761, 279] on span "Run Report" at bounding box center [743, 278] width 59 height 17
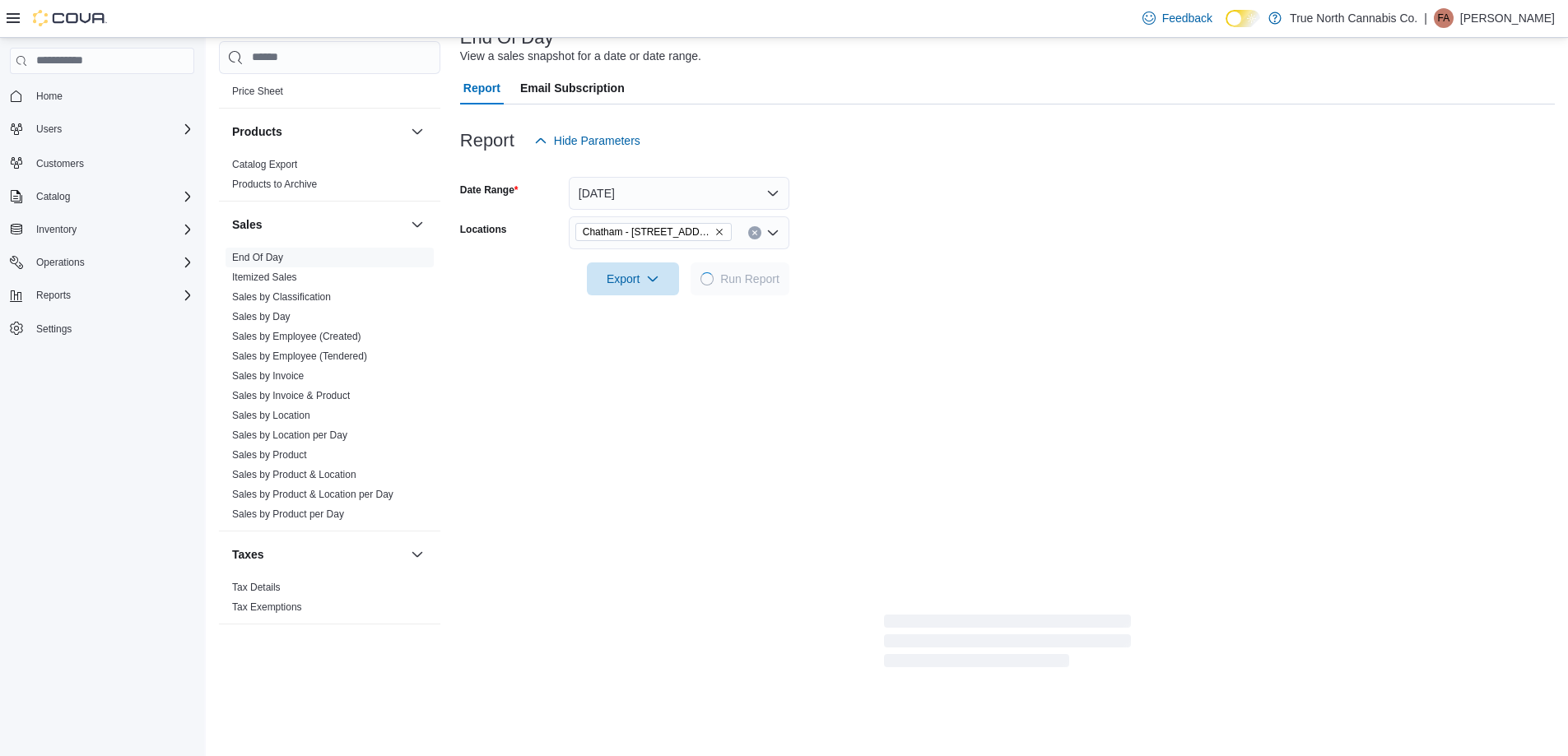
click at [873, 244] on form "Date Range [DATE] Locations [GEOGRAPHIC_DATA] - [STREET_ADDRESS] Export Run Rep…" at bounding box center [1007, 226] width 1094 height 138
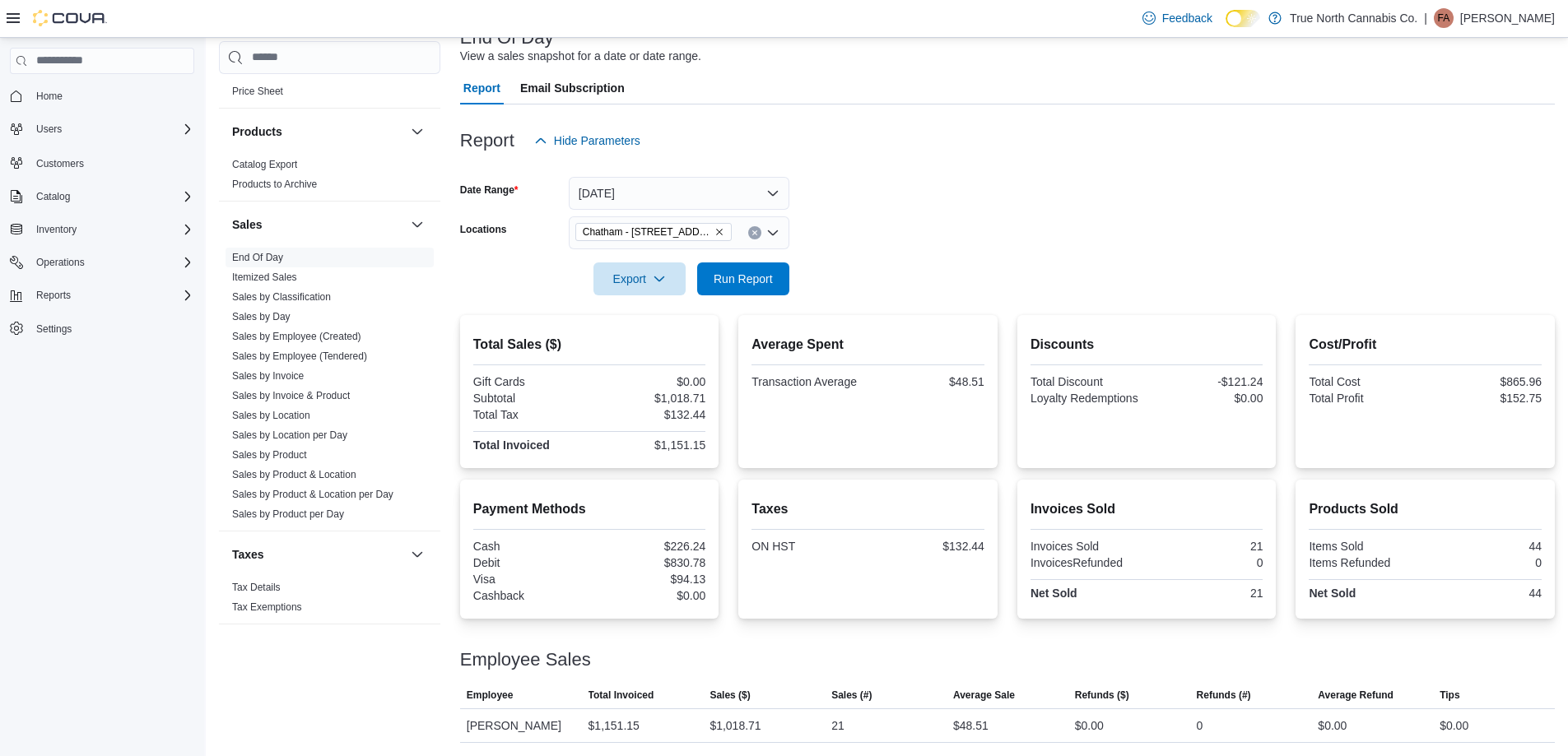
click at [884, 229] on form "Date Range [DATE] Locations [GEOGRAPHIC_DATA] - [STREET_ADDRESS] Export Run Rep…" at bounding box center [1007, 226] width 1094 height 138
drag, startPoint x: 932, startPoint y: 235, endPoint x: 914, endPoint y: 246, distance: 21.1
click at [930, 235] on form "Date Range [DATE] Locations [GEOGRAPHIC_DATA] - [STREET_ADDRESS] Export Run Rep…" at bounding box center [1007, 226] width 1094 height 138
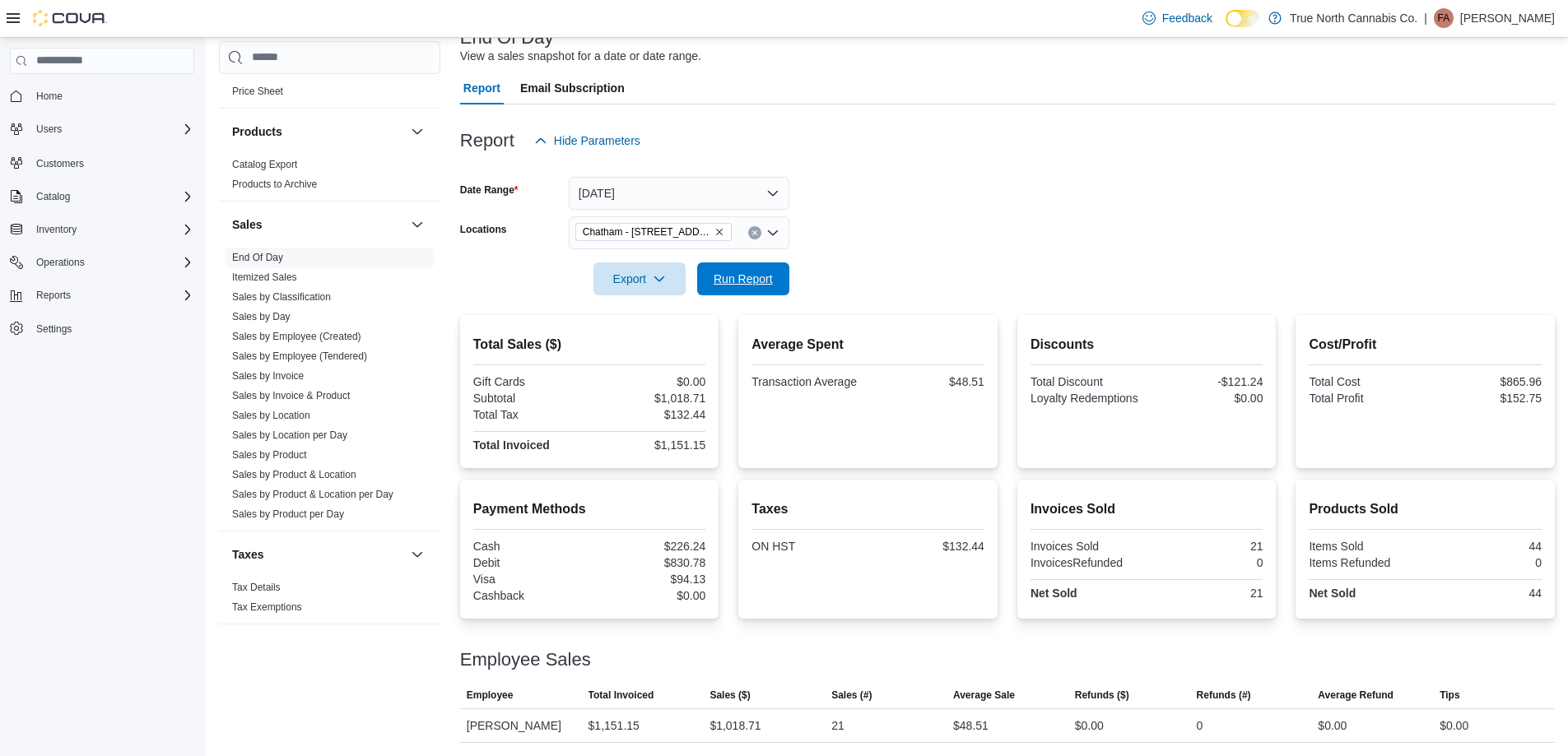
click at [746, 273] on span "Run Report" at bounding box center [743, 279] width 59 height 17
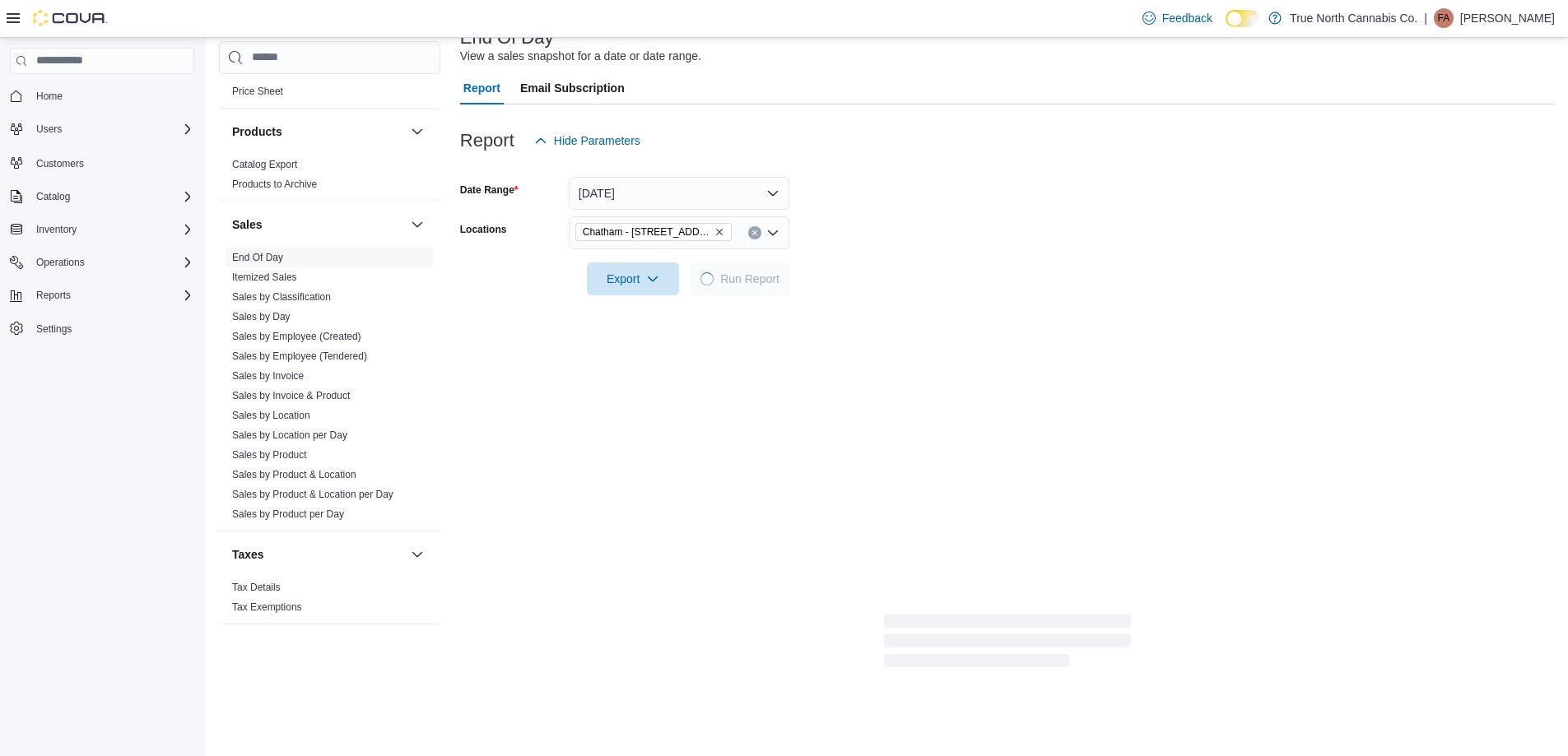
click at [942, 242] on form "Date Range [DATE] Locations [GEOGRAPHIC_DATA] - [STREET_ADDRESS] Export Run Rep…" at bounding box center [1007, 226] width 1094 height 138
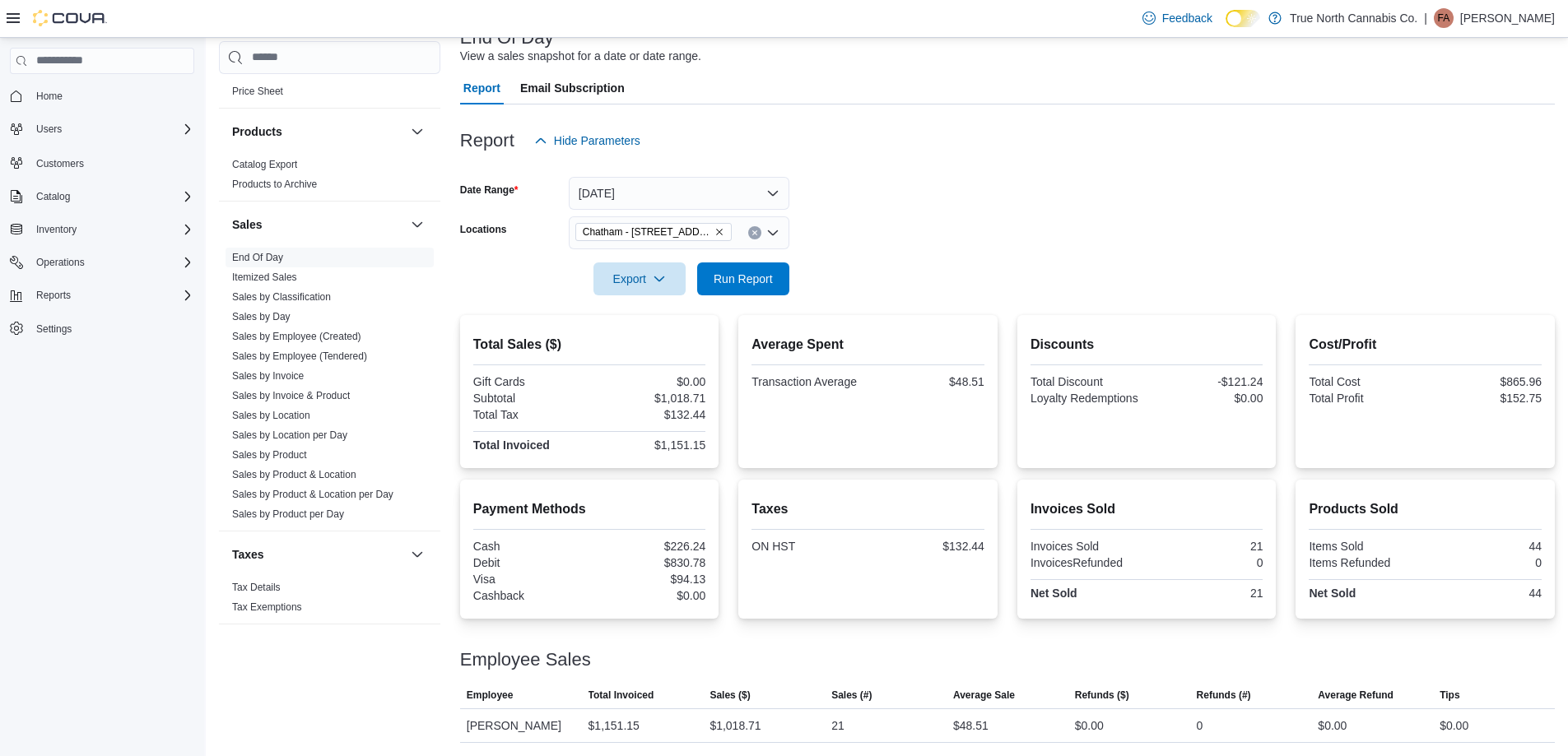
click at [869, 231] on form "Date Range [DATE] Locations [GEOGRAPHIC_DATA] - [STREET_ADDRESS] Export Run Rep…" at bounding box center [1007, 226] width 1094 height 138
click at [937, 243] on form "Date Range [DATE] Locations [GEOGRAPHIC_DATA] - [STREET_ADDRESS] Export Run Rep…" at bounding box center [1007, 226] width 1094 height 138
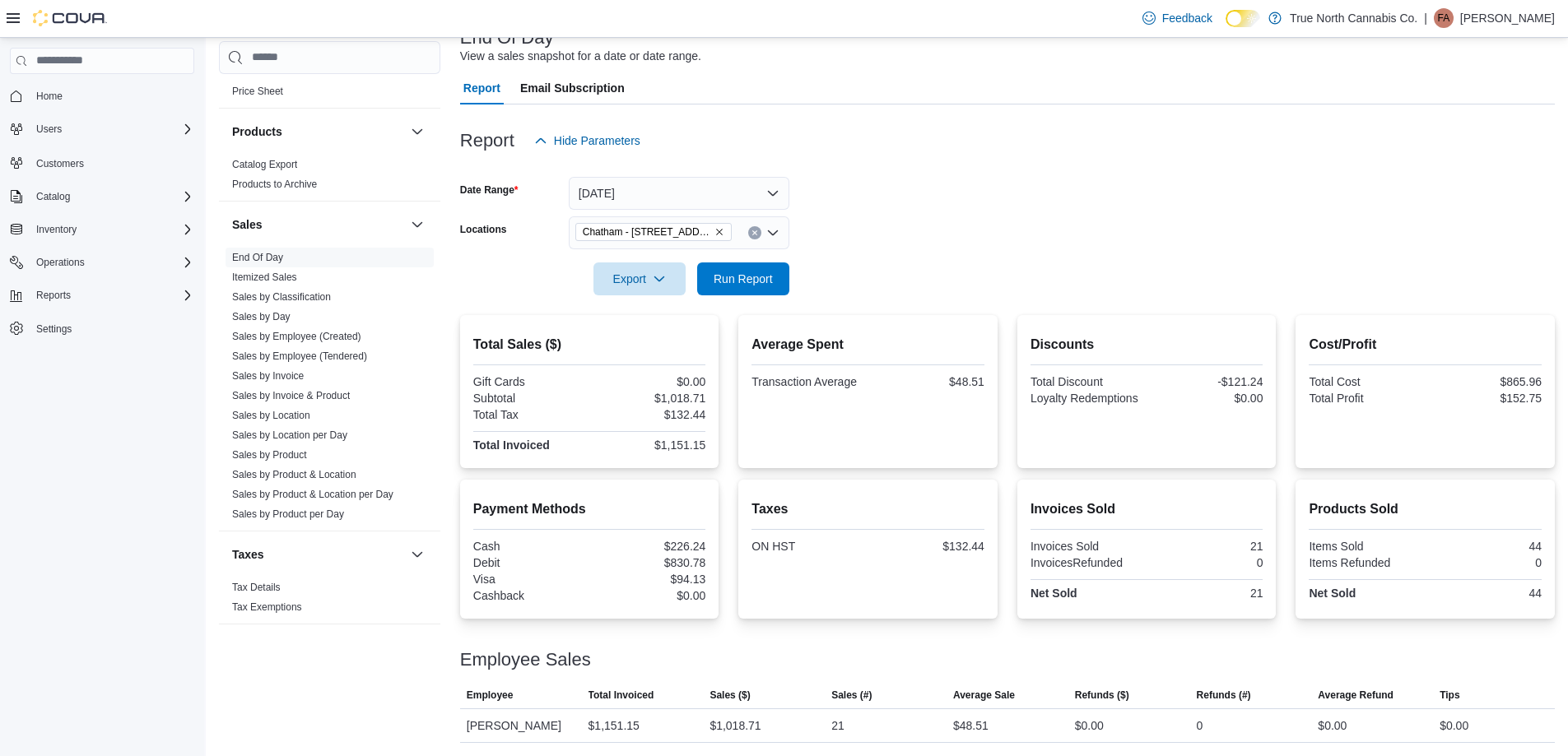
click at [937, 243] on form "Date Range [DATE] Locations [GEOGRAPHIC_DATA] - [STREET_ADDRESS] Export Run Rep…" at bounding box center [1007, 226] width 1094 height 138
click at [901, 258] on div at bounding box center [1007, 256] width 1094 height 13
click at [972, 233] on form "Date Range [DATE] Locations [GEOGRAPHIC_DATA] - [STREET_ADDRESS] Export Run Rep…" at bounding box center [1007, 226] width 1094 height 138
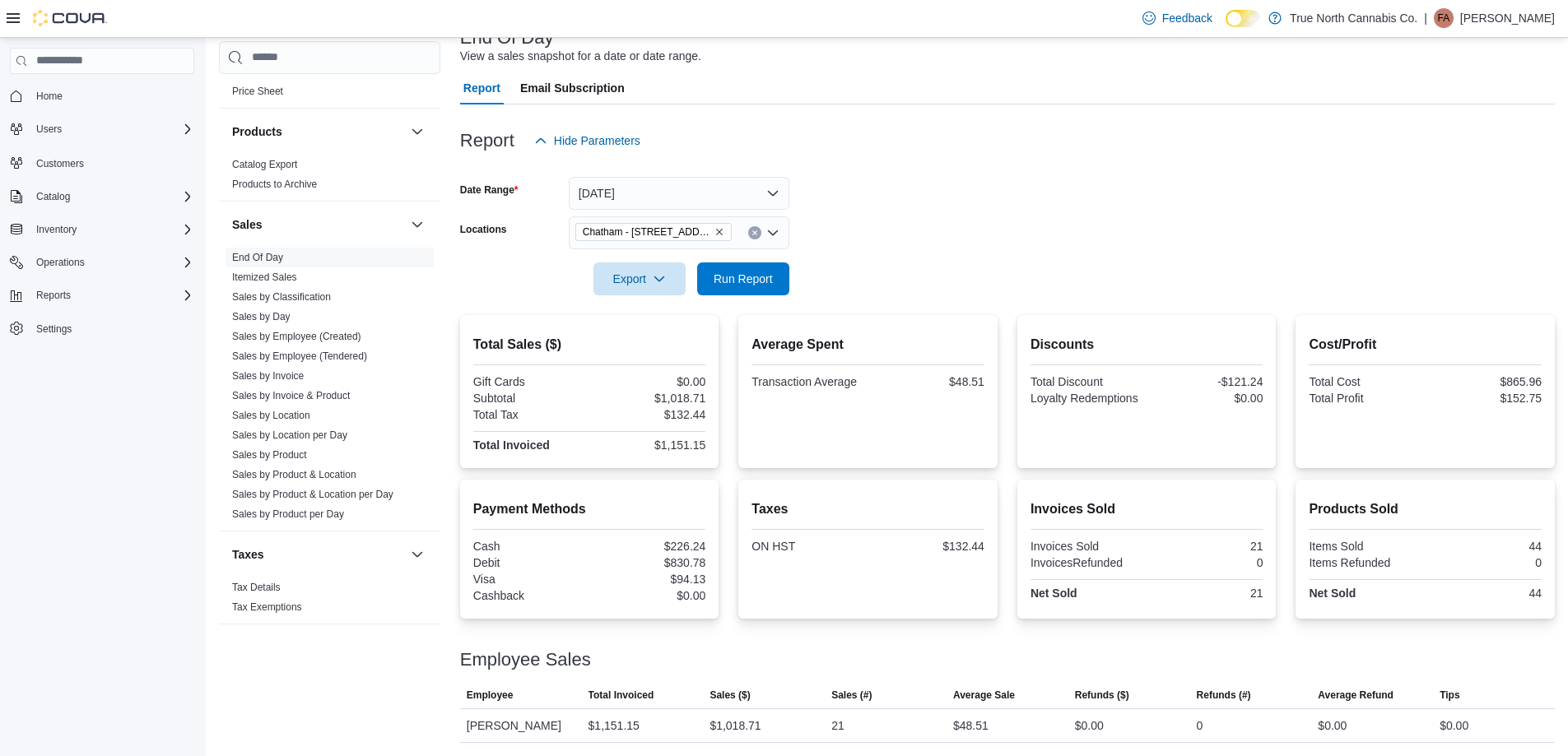
click at [972, 233] on form "Date Range [DATE] Locations [GEOGRAPHIC_DATA] - [STREET_ADDRESS] Export Run Rep…" at bounding box center [1007, 226] width 1094 height 138
click at [886, 281] on form "Date Range [DATE] Locations [GEOGRAPHIC_DATA] - [STREET_ADDRESS] Export Run Rep…" at bounding box center [1007, 226] width 1094 height 138
click at [776, 273] on span "Run Report" at bounding box center [743, 278] width 72 height 33
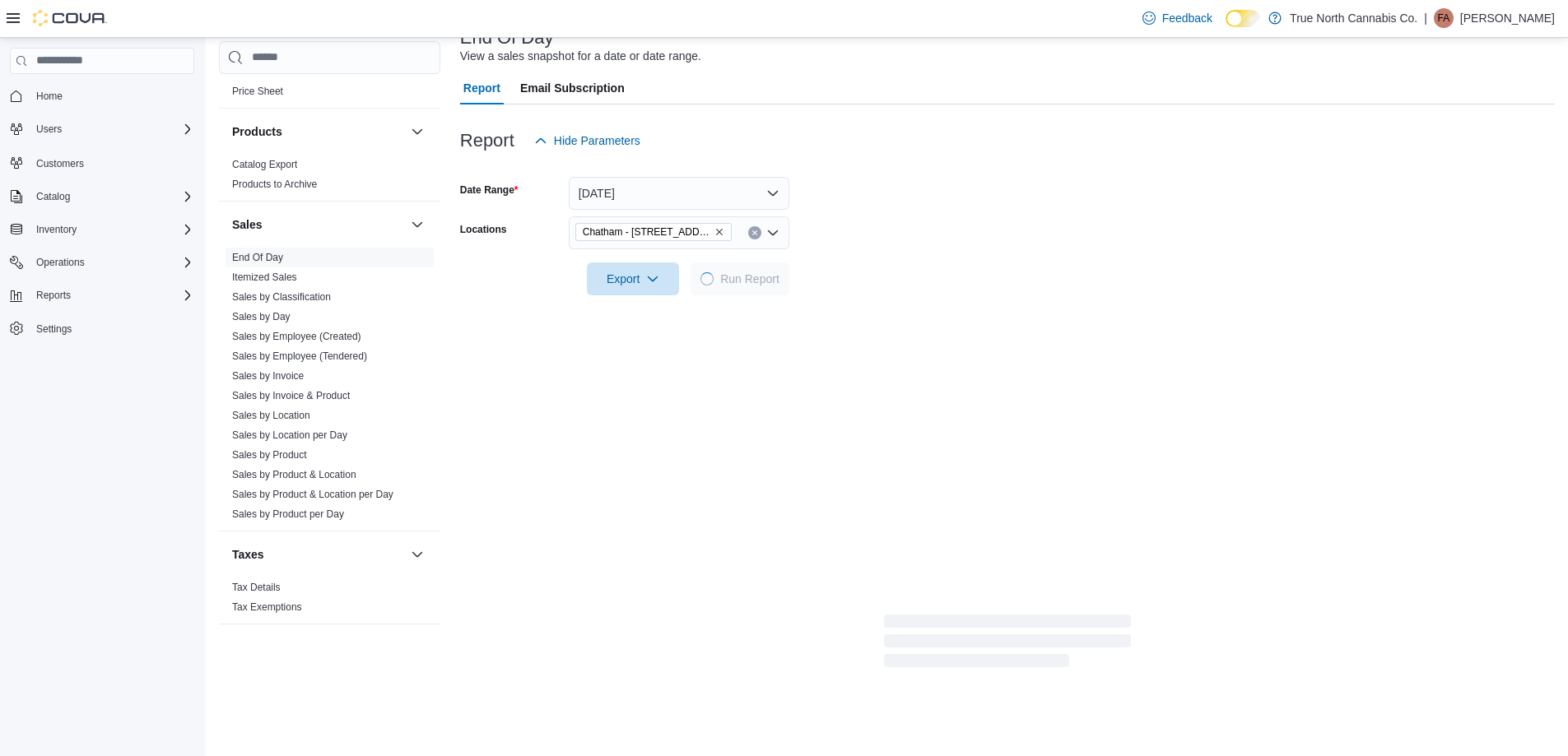
click at [934, 243] on form "Date Range [DATE] Locations [GEOGRAPHIC_DATA] - [STREET_ADDRESS] Export Run Rep…" at bounding box center [1007, 226] width 1094 height 138
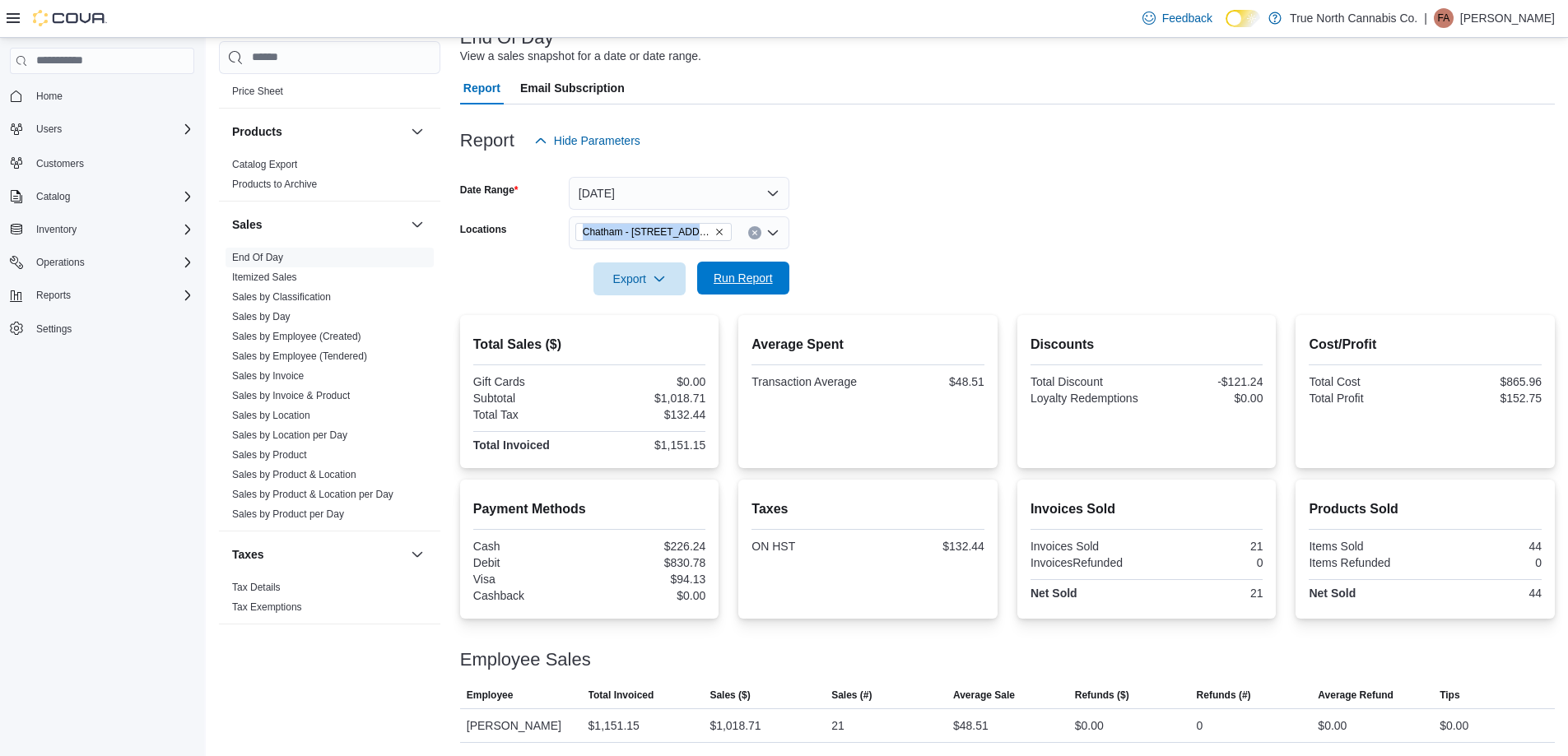
click at [759, 291] on span "Run Report" at bounding box center [743, 278] width 72 height 33
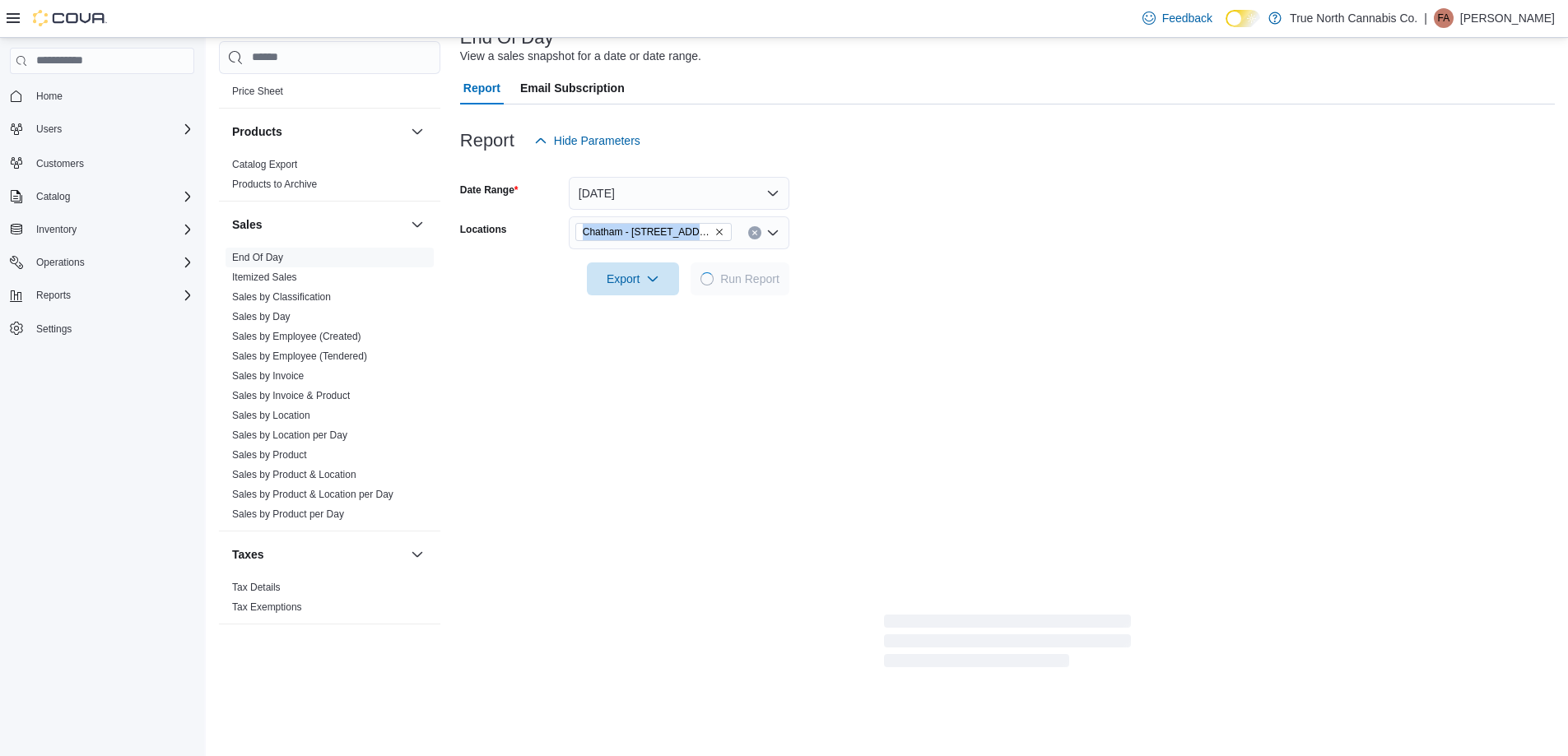
click at [1010, 239] on form "Date Range [DATE] Locations [GEOGRAPHIC_DATA] - [STREET_ADDRESS] Export Run Rep…" at bounding box center [1007, 226] width 1094 height 138
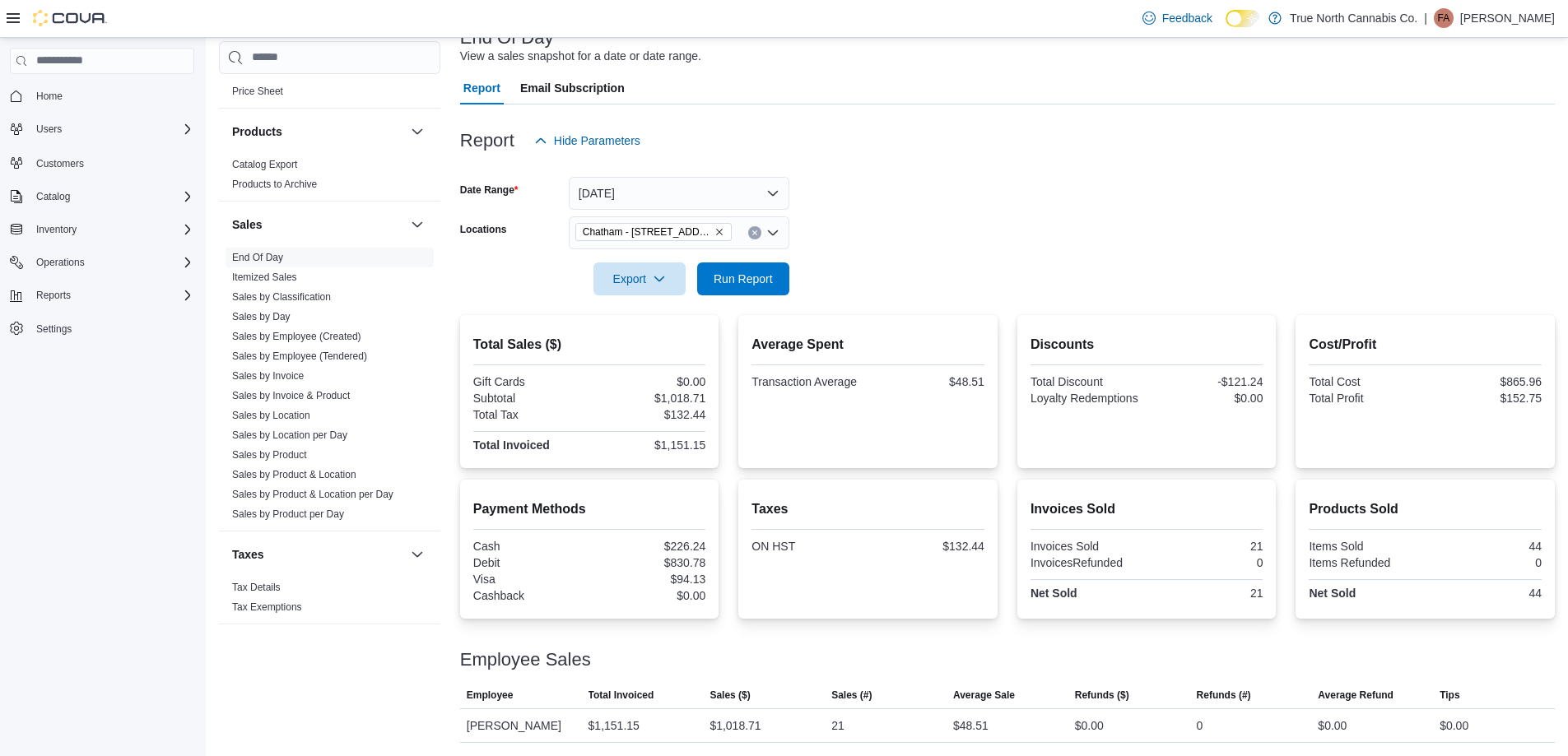
click at [951, 212] on form "Date Range [DATE] Locations [GEOGRAPHIC_DATA] - [STREET_ADDRESS] Export Run Rep…" at bounding box center [1007, 226] width 1094 height 138
click at [1003, 256] on div at bounding box center [1007, 256] width 1094 height 13
click at [734, 279] on span "Run Report" at bounding box center [743, 278] width 59 height 17
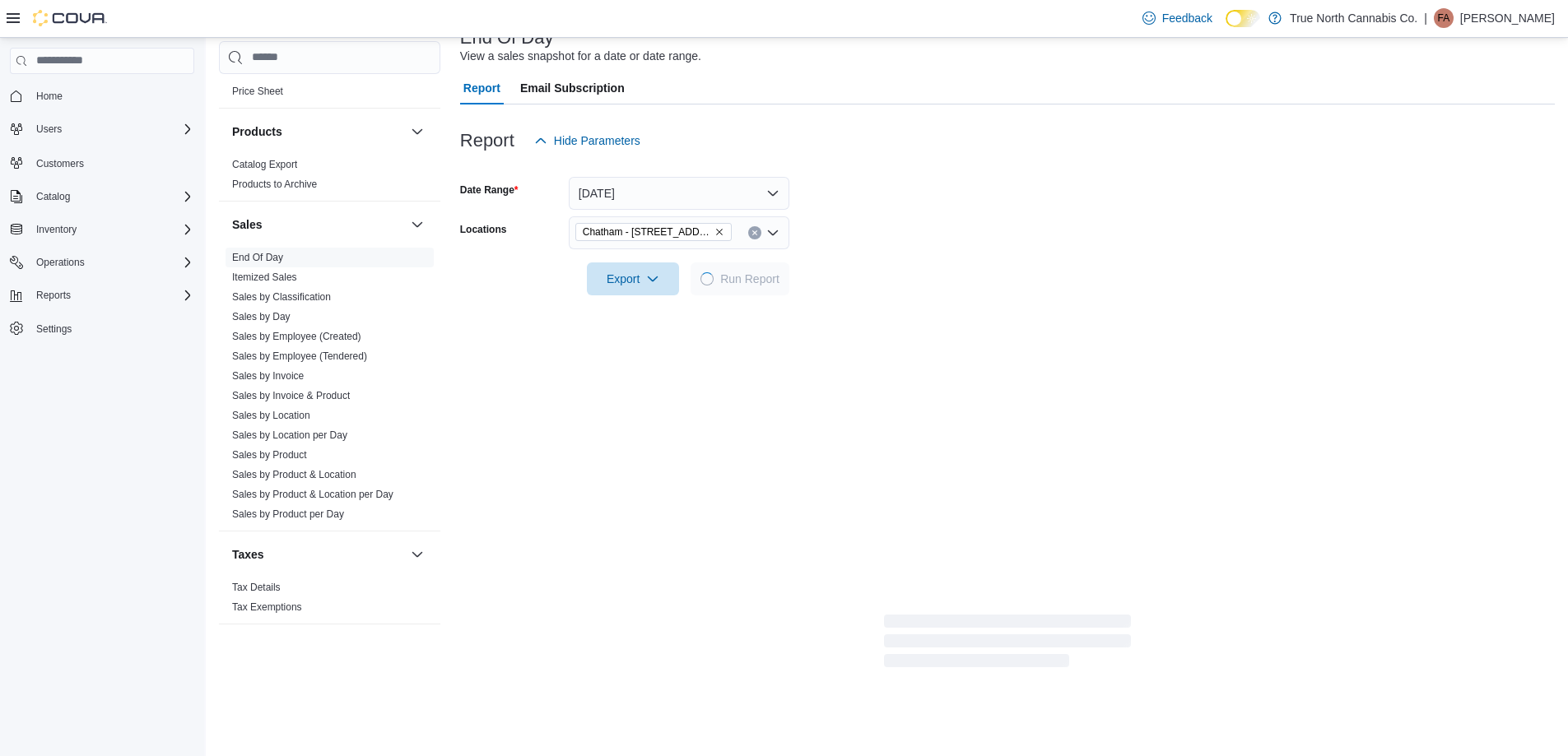
click at [985, 272] on form "Date Range [DATE] Locations [GEOGRAPHIC_DATA] - [STREET_ADDRESS] Export Run Rep…" at bounding box center [1007, 226] width 1094 height 138
click at [940, 233] on form "Date Range [DATE] Locations [GEOGRAPHIC_DATA] - [STREET_ADDRESS] Export Run Rep…" at bounding box center [1007, 226] width 1094 height 138
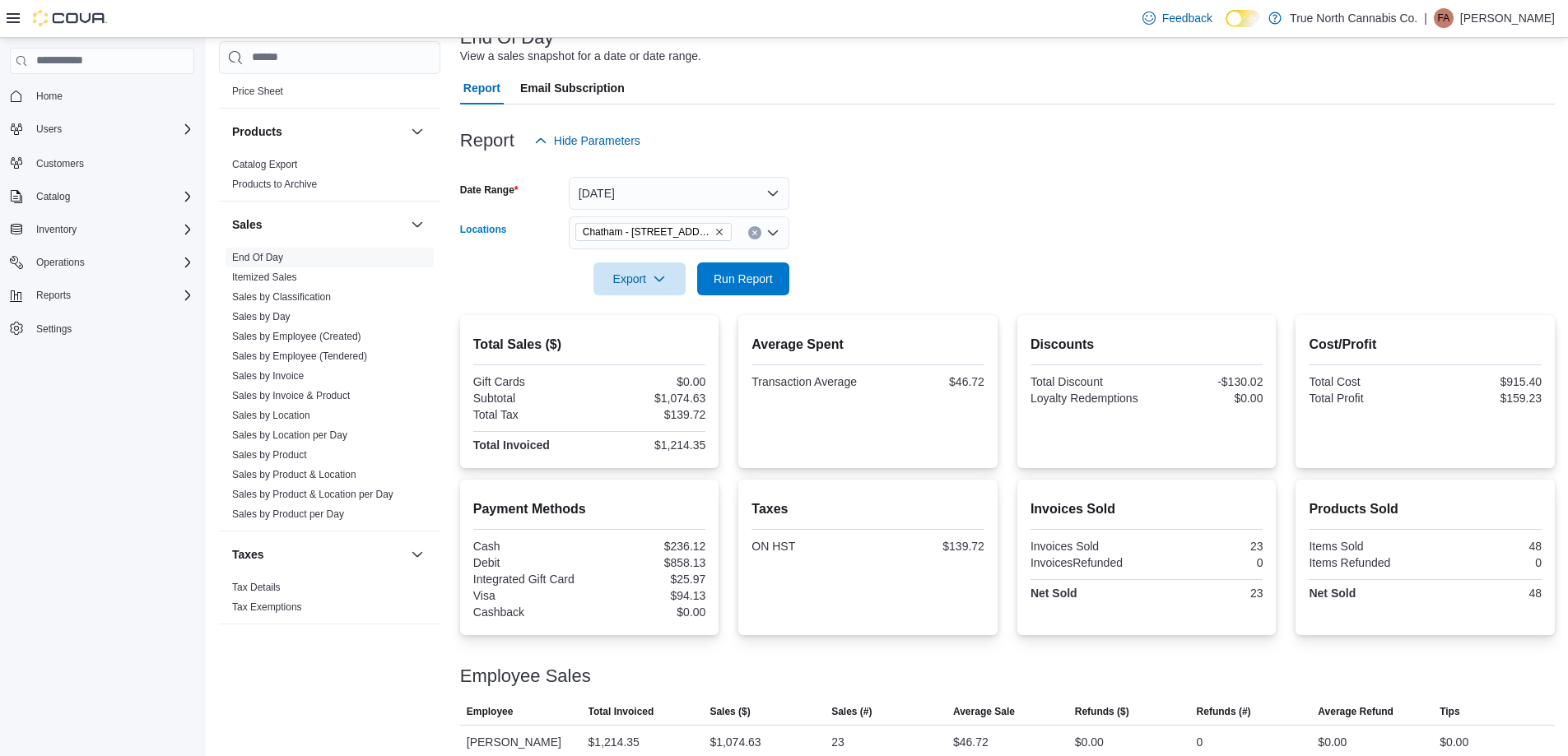
click at [751, 232] on icon "Clear input" at bounding box center [754, 232] width 6 height 6
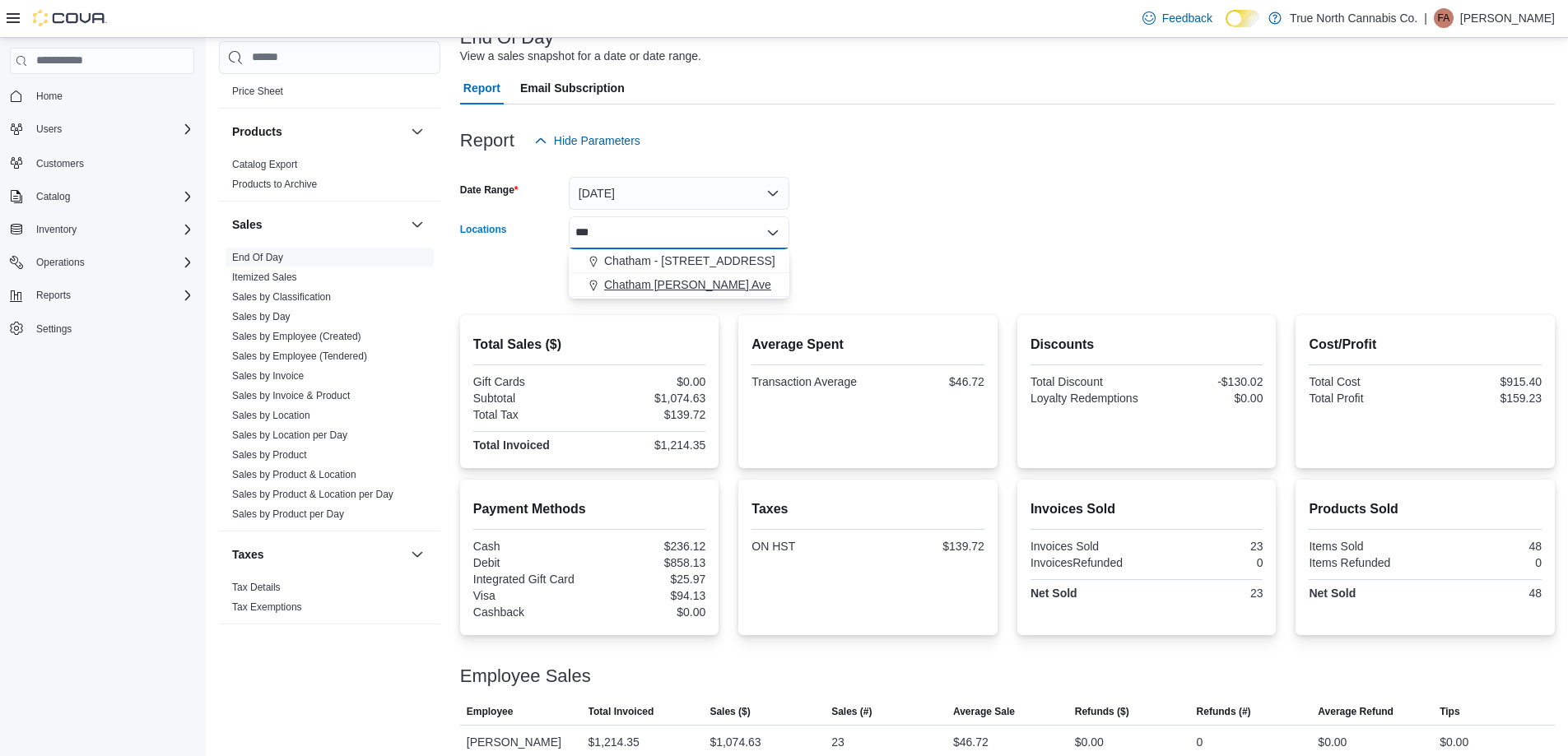
type input "***"
click at [706, 281] on span "Chatham [PERSON_NAME] Ave" at bounding box center [686, 284] width 167 height 17
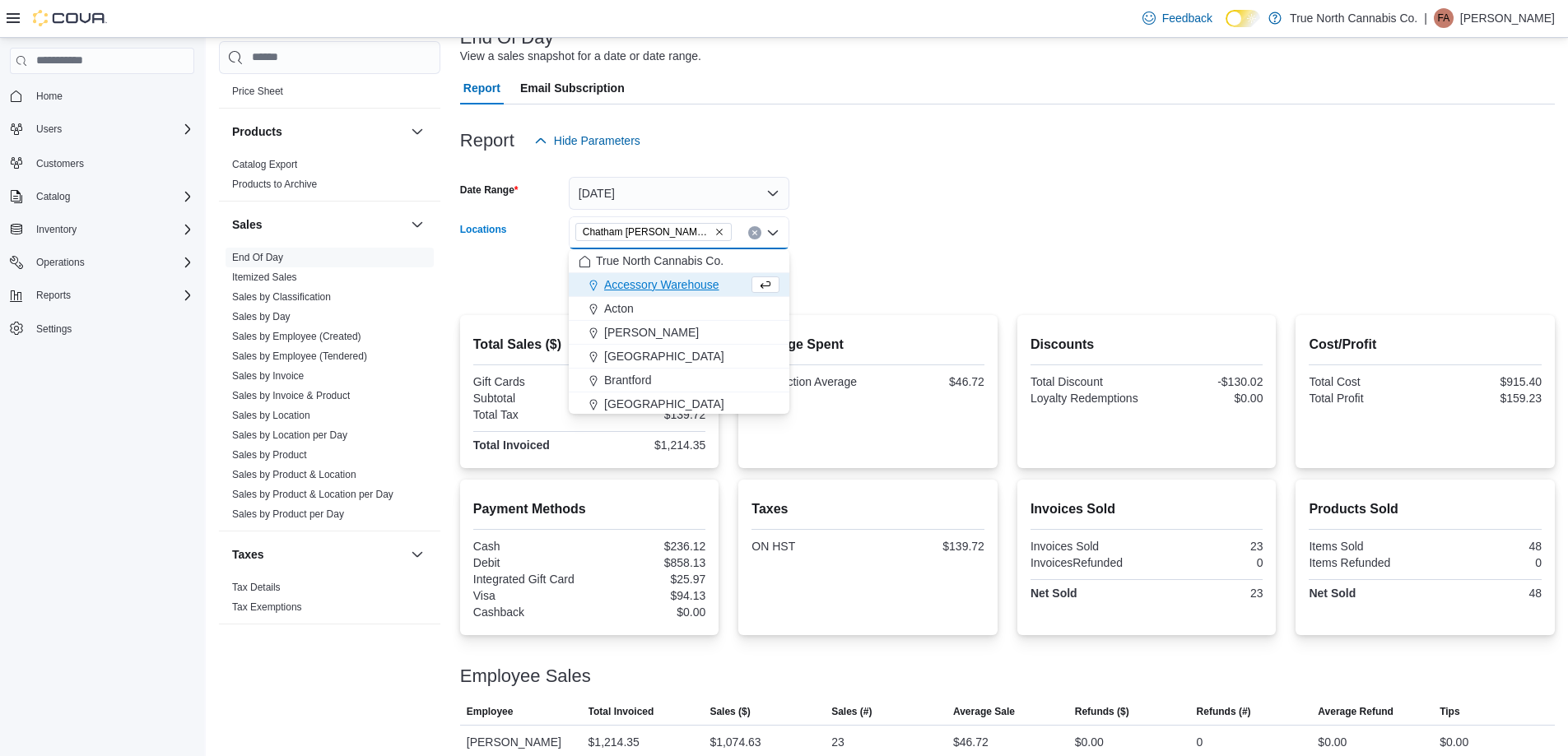
click at [797, 250] on div at bounding box center [1007, 256] width 1094 height 13
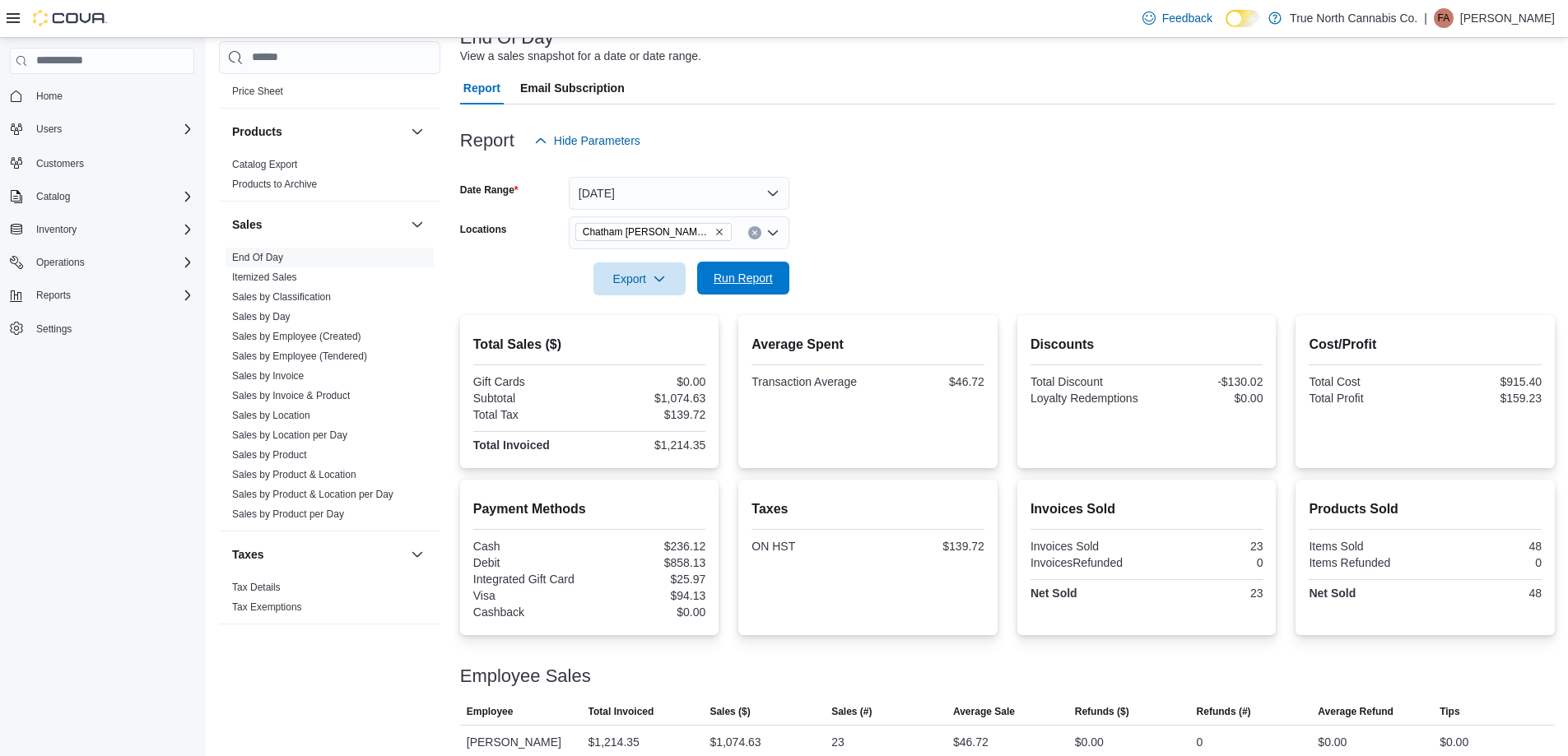
click at [769, 271] on span "Run Report" at bounding box center [743, 278] width 59 height 17
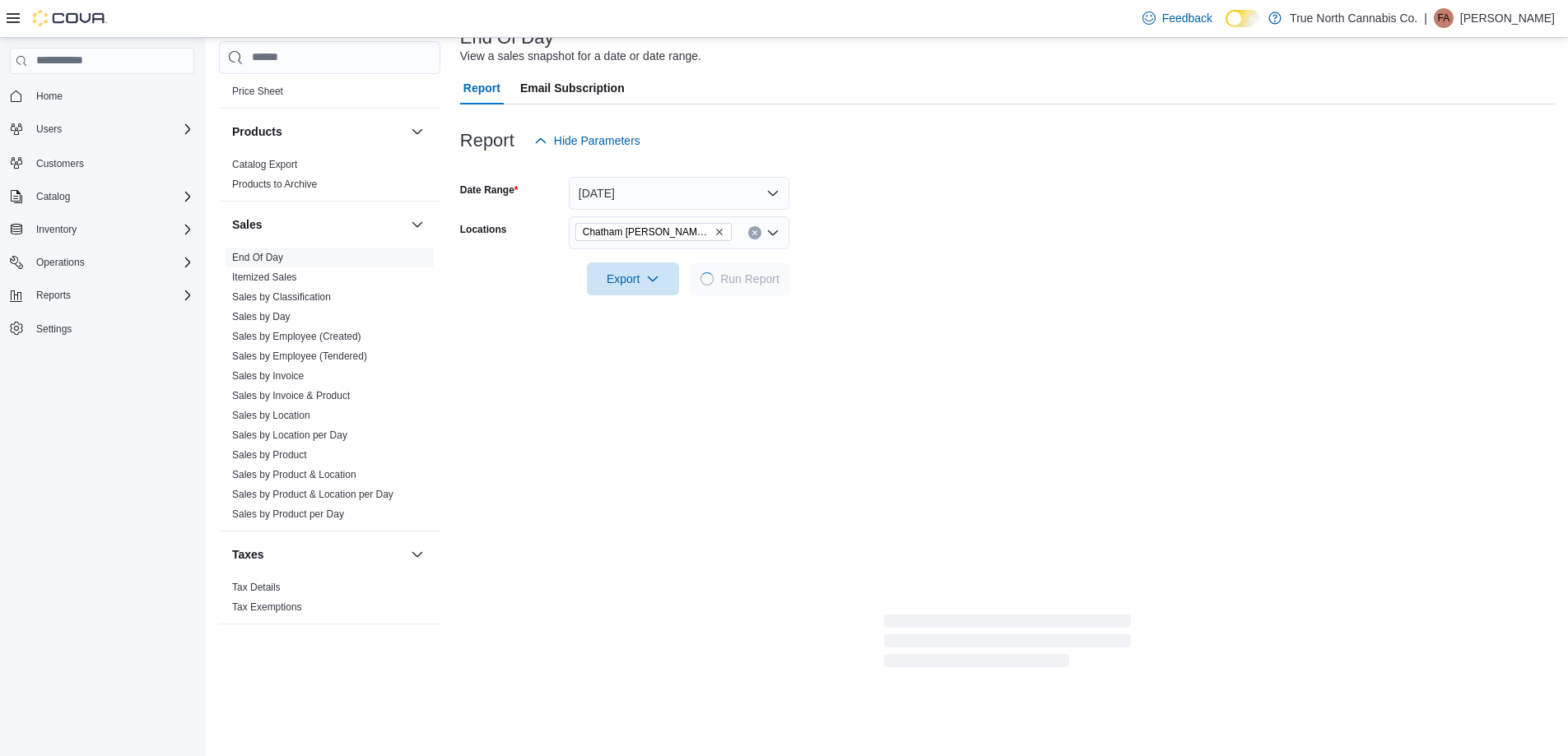
click at [1000, 233] on form "Date Range [DATE] Locations [GEOGRAPHIC_DATA] [PERSON_NAME] Ave Export Run Repo…" at bounding box center [1007, 226] width 1094 height 138
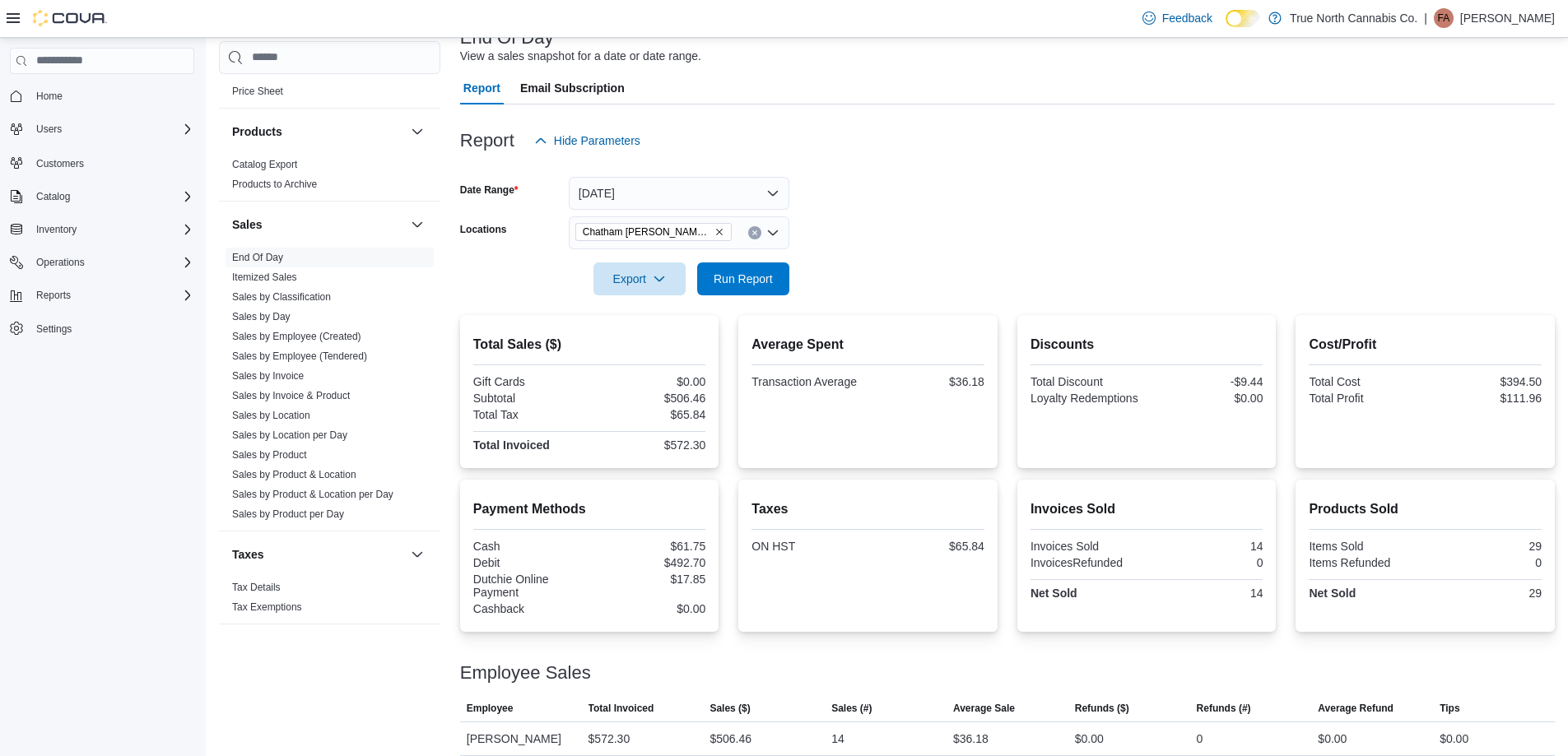
click at [973, 215] on form "Date Range [DATE] Locations [GEOGRAPHIC_DATA] [PERSON_NAME] Ave Export Run Repo…" at bounding box center [1007, 226] width 1094 height 138
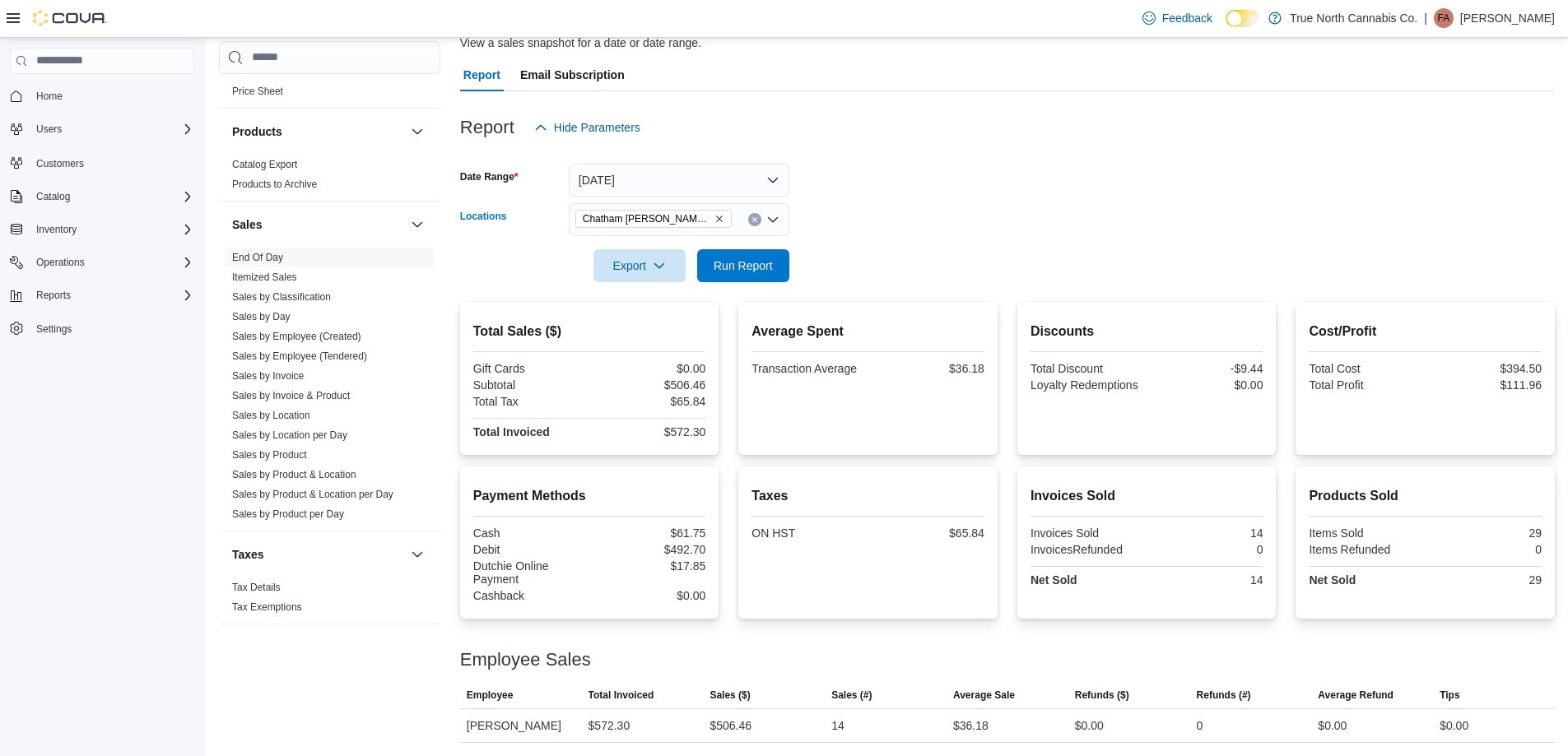
click at [754, 216] on icon "Clear input" at bounding box center [754, 219] width 6 height 6
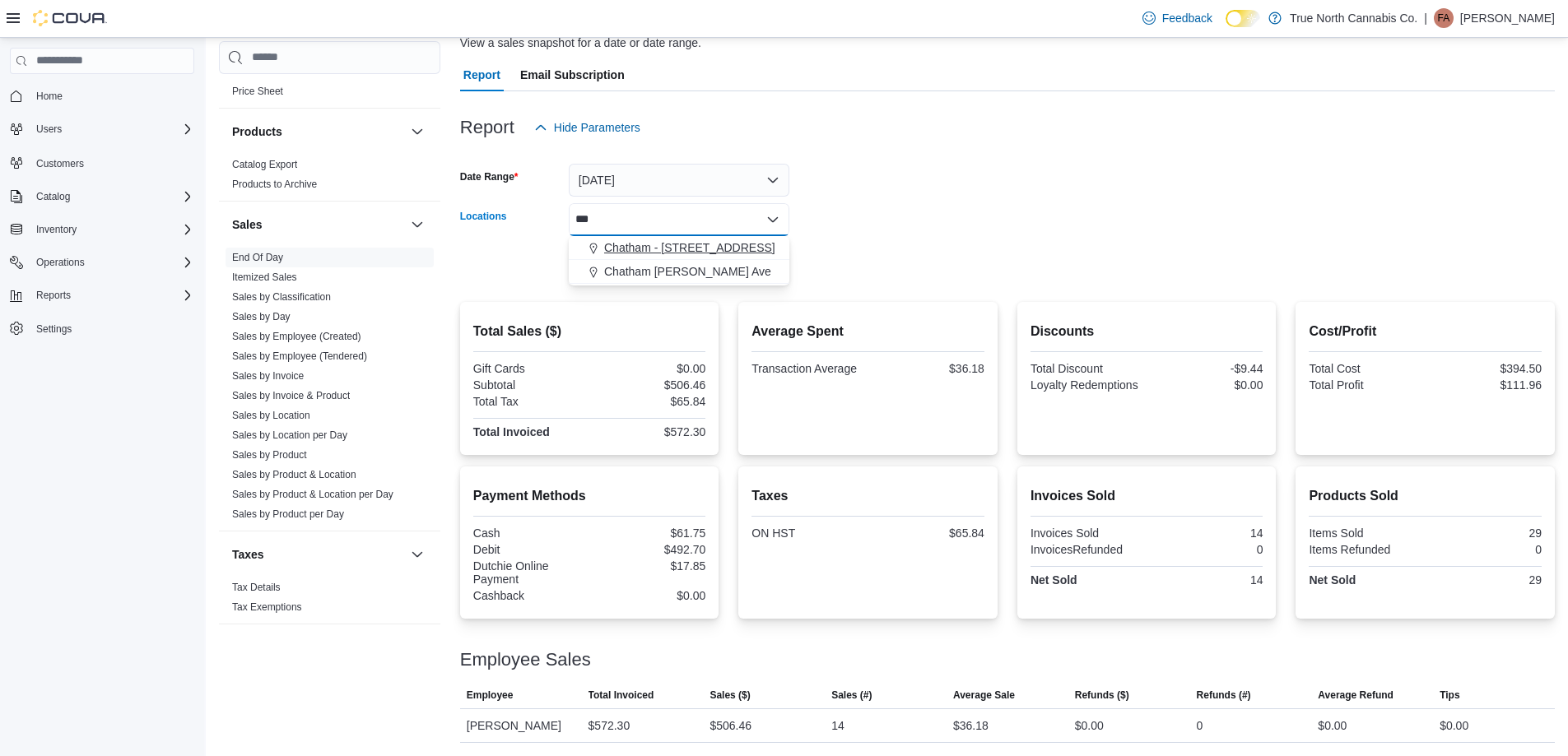
type input "***"
click at [695, 254] on span "Chatham - [STREET_ADDRESS]" at bounding box center [689, 247] width 171 height 17
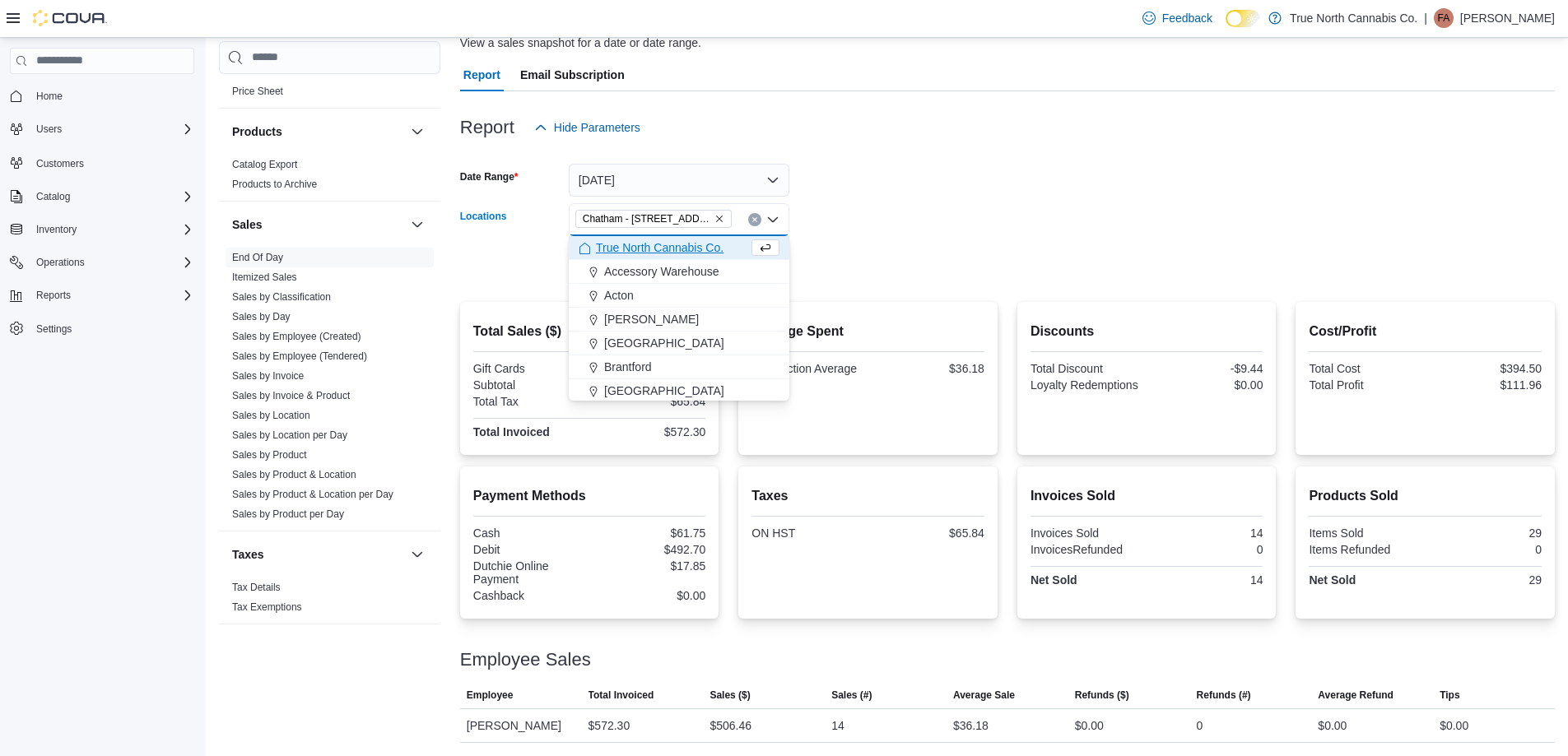
drag, startPoint x: 837, startPoint y: 238, endPoint x: 825, endPoint y: 243, distance: 13.0
click at [830, 240] on div at bounding box center [1007, 243] width 1094 height 13
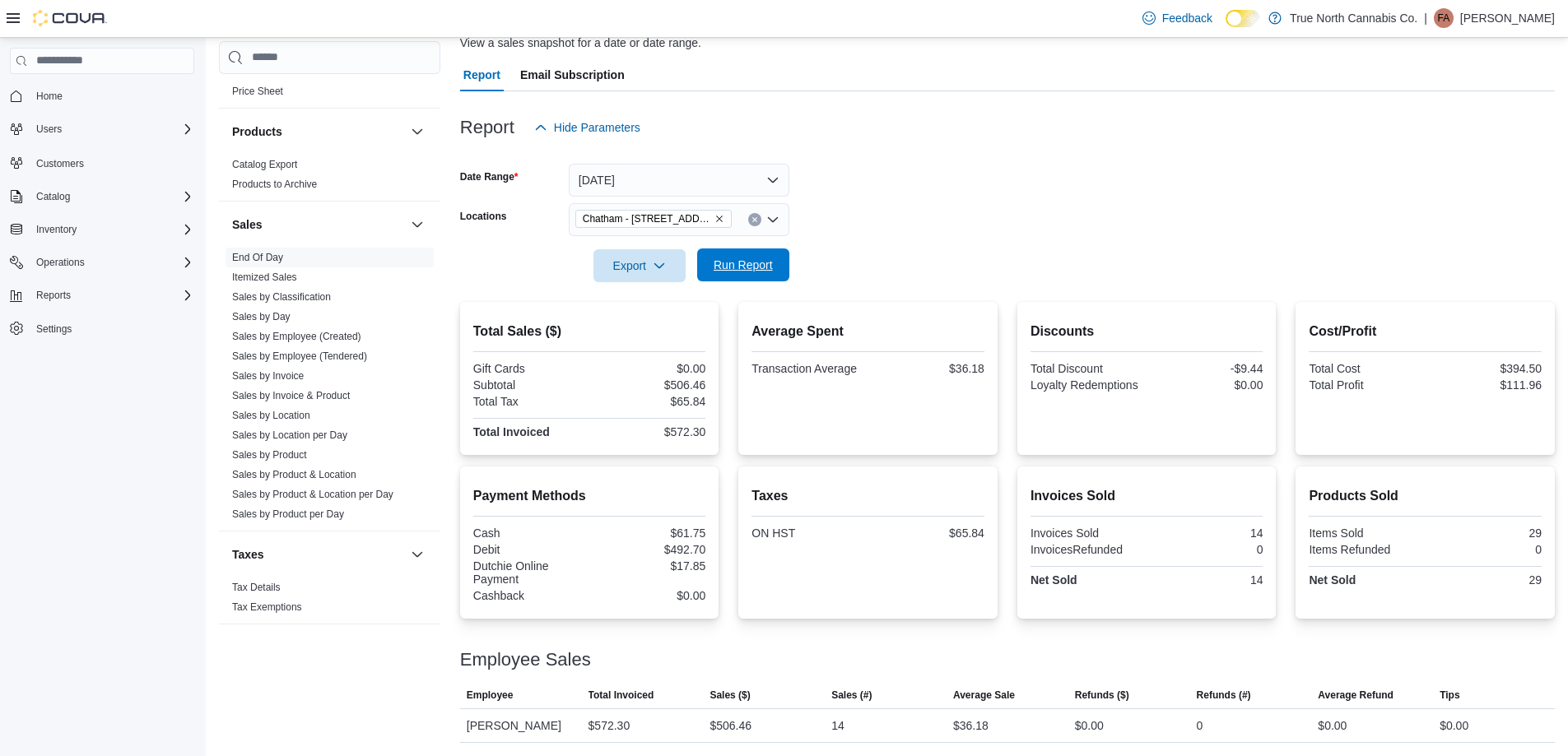
click at [767, 266] on span "Run Report" at bounding box center [743, 265] width 59 height 17
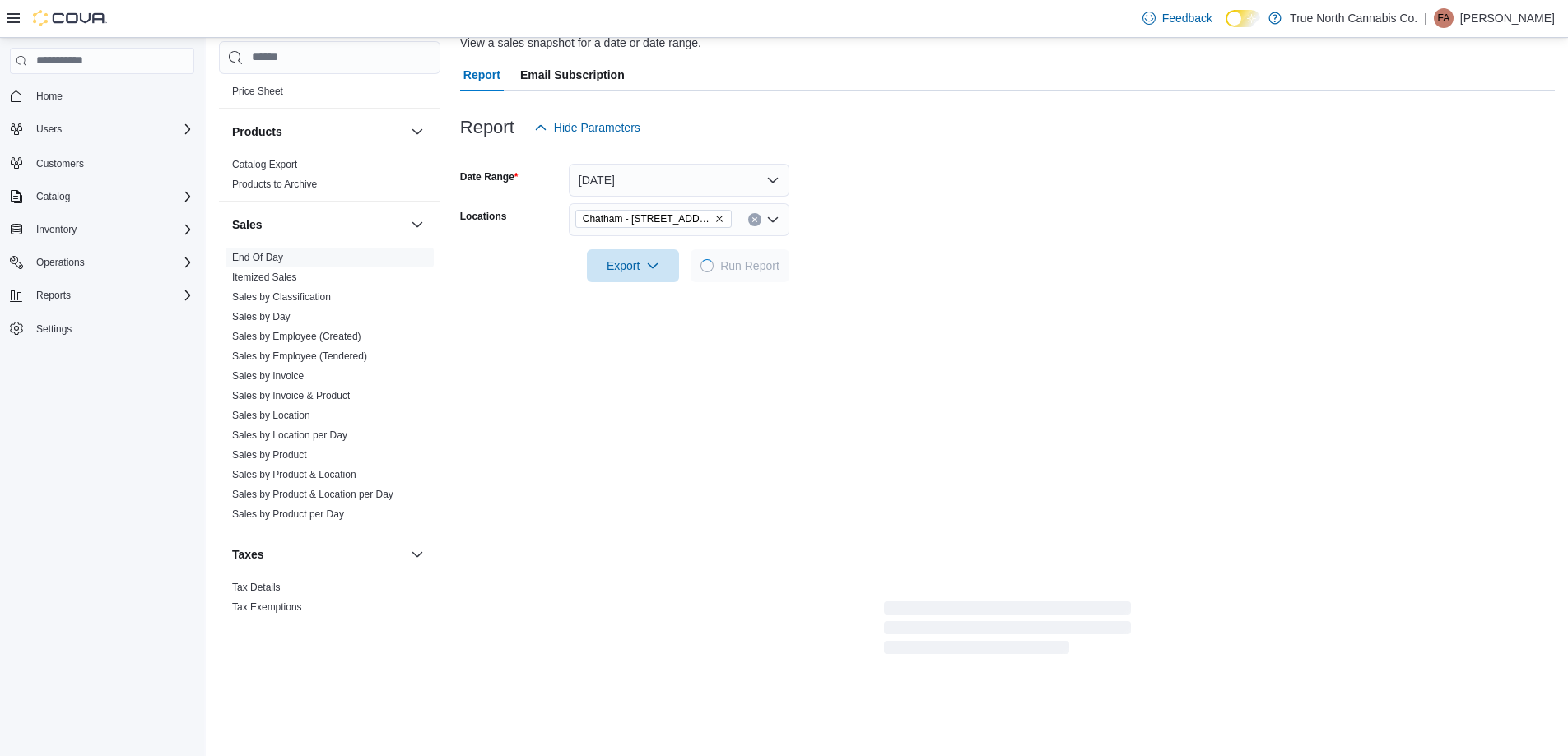
click at [912, 224] on form "Date Range [DATE] Locations [GEOGRAPHIC_DATA] - [STREET_ADDRESS] Export Run Rep…" at bounding box center [1007, 213] width 1094 height 138
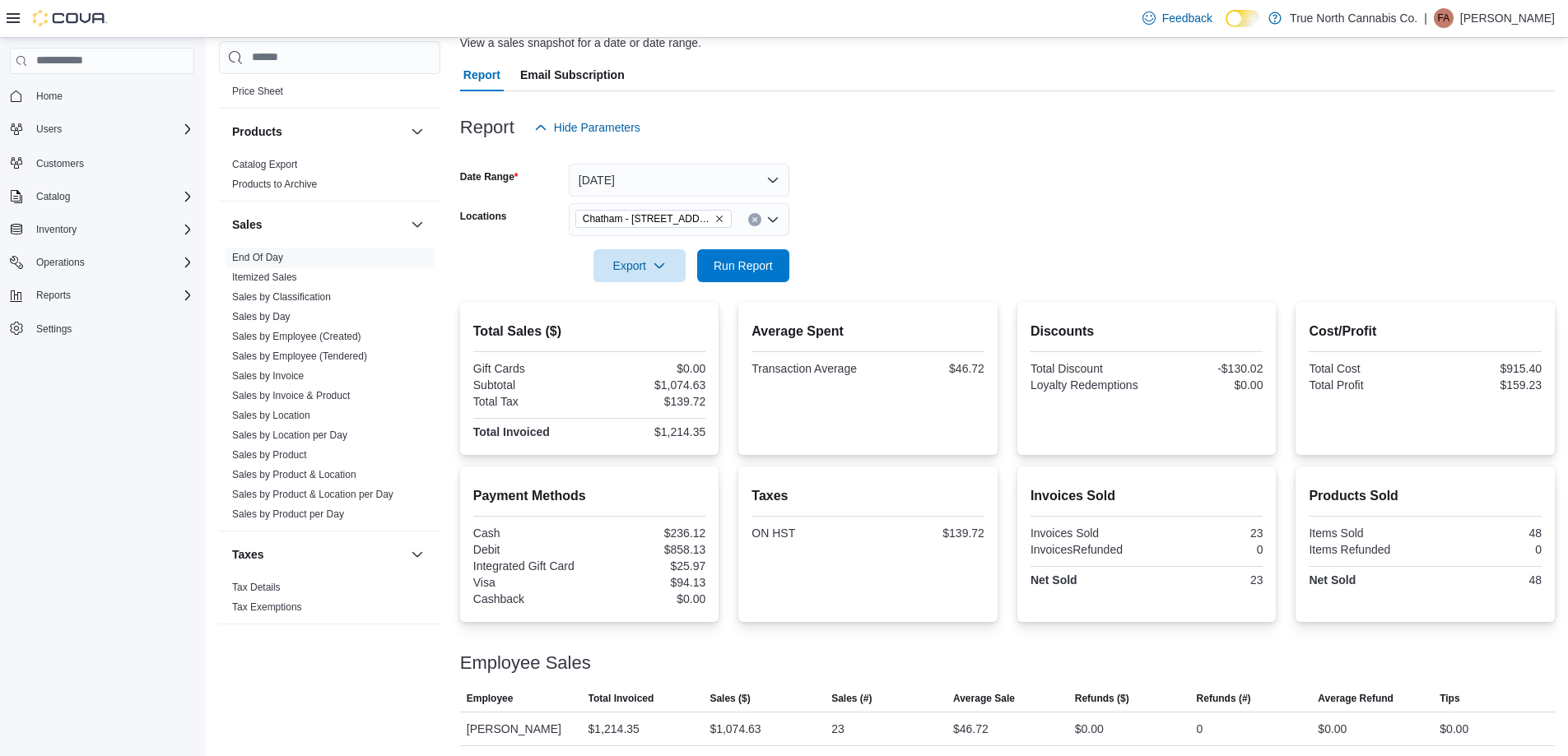
click at [911, 224] on form "Date Range [DATE] Locations [GEOGRAPHIC_DATA] - [STREET_ADDRESS] Export Run Rep…" at bounding box center [1007, 213] width 1094 height 138
click at [754, 274] on span "Run Report" at bounding box center [743, 265] width 72 height 33
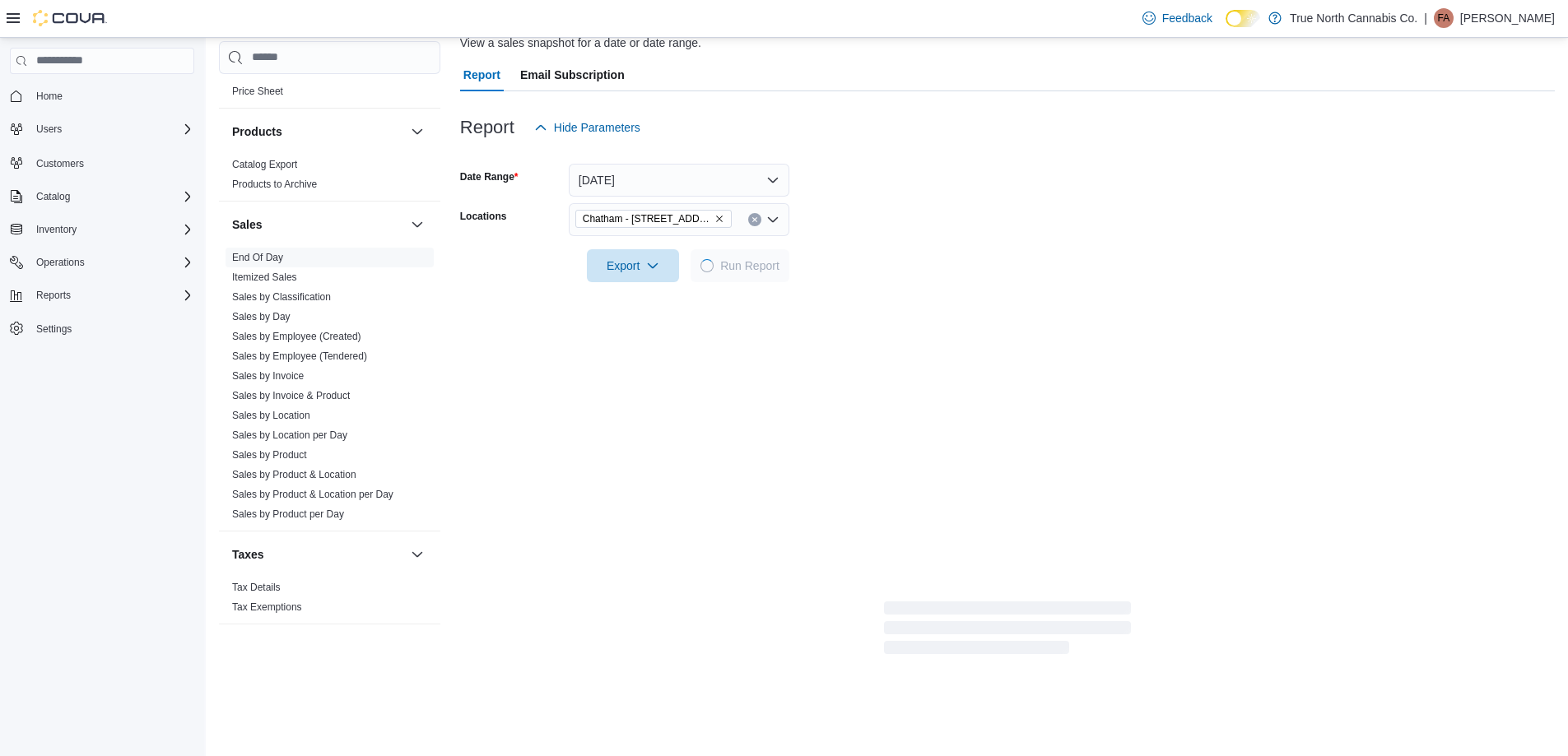
click at [864, 245] on div at bounding box center [1007, 243] width 1094 height 13
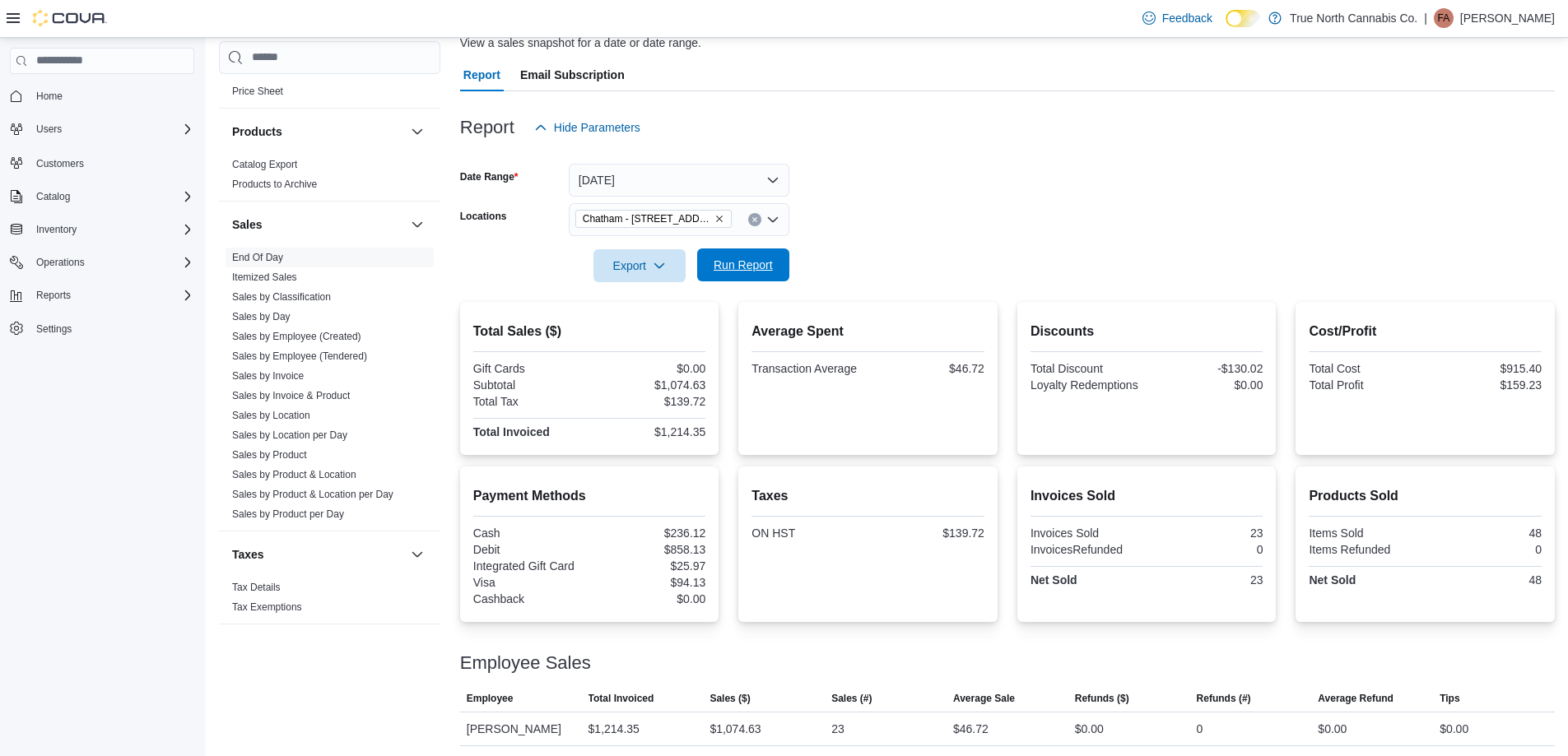
click at [757, 273] on span "Run Report" at bounding box center [743, 265] width 59 height 17
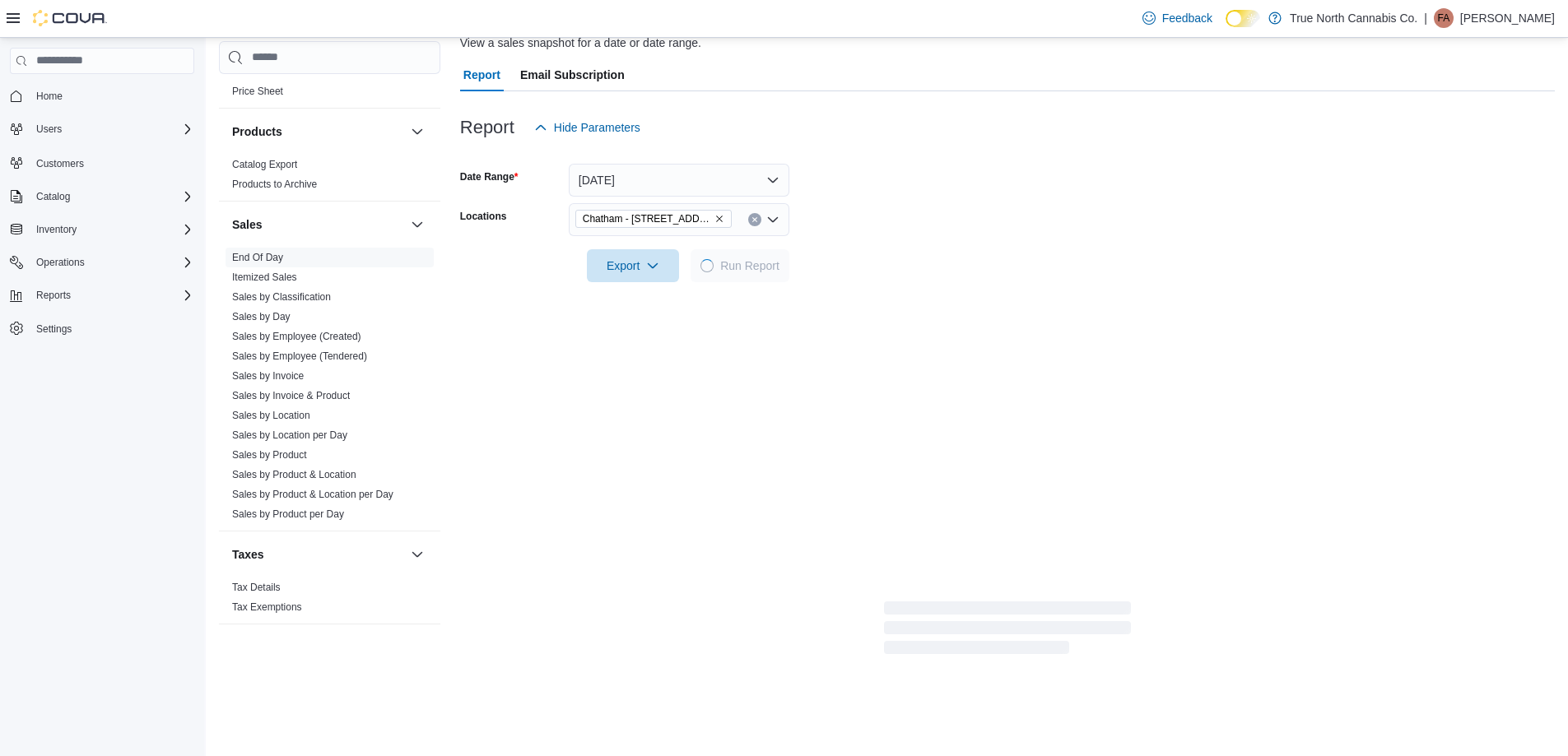
click at [824, 250] on form "Date Range [DATE] Locations [GEOGRAPHIC_DATA] - [STREET_ADDRESS] Export Run Rep…" at bounding box center [1007, 213] width 1094 height 138
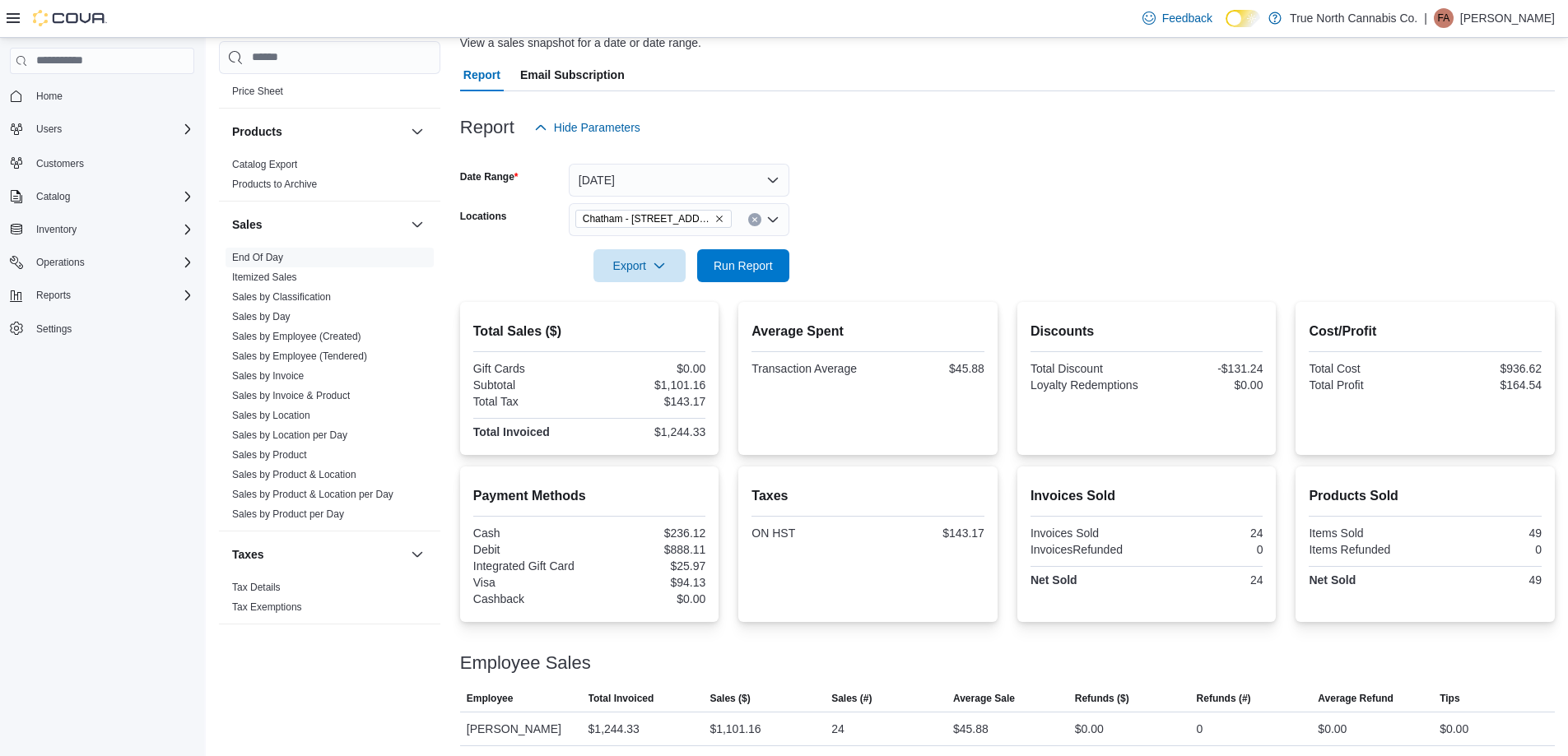
click at [850, 246] on div at bounding box center [1007, 243] width 1094 height 13
click at [900, 194] on form "Date Range [DATE] Locations [GEOGRAPHIC_DATA] - [STREET_ADDRESS] Export Run Rep…" at bounding box center [1007, 213] width 1094 height 138
click at [771, 288] on div at bounding box center [1007, 292] width 1094 height 19
click at [773, 273] on span "Run Report" at bounding box center [743, 265] width 72 height 33
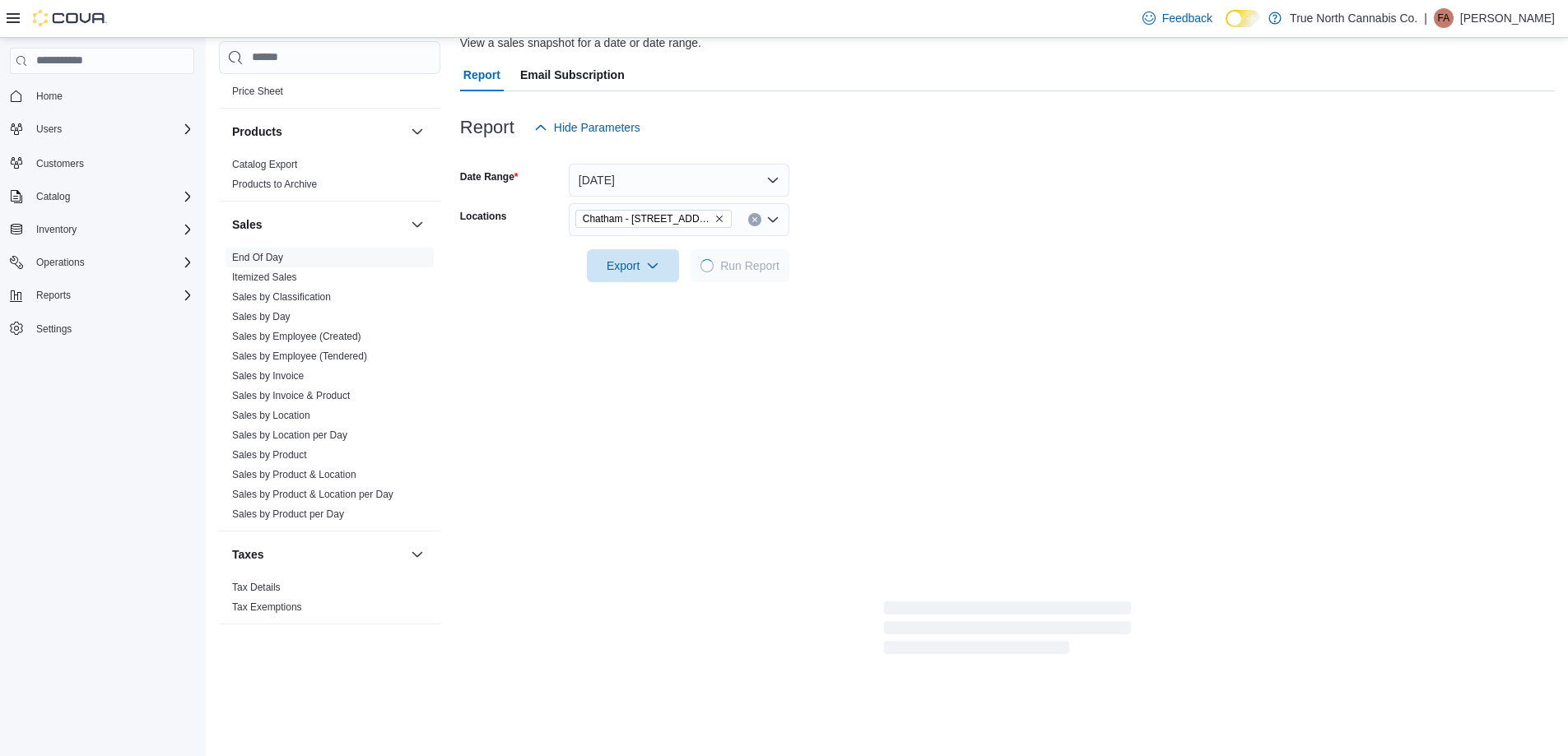
click at [908, 218] on form "Date Range [DATE] Locations [GEOGRAPHIC_DATA] - [STREET_ADDRESS] Export Run Rep…" at bounding box center [1007, 213] width 1094 height 138
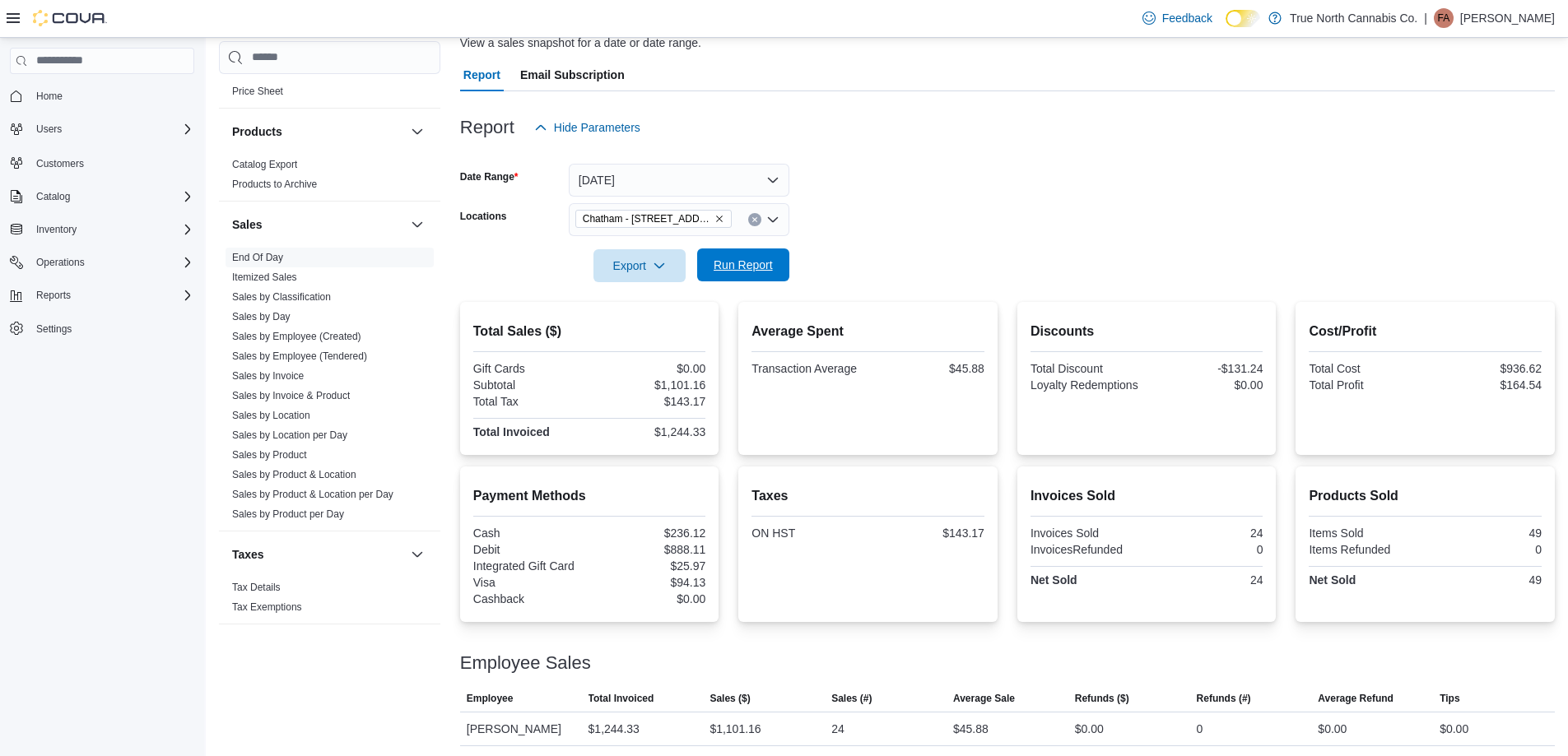
click at [750, 254] on span "Run Report" at bounding box center [743, 265] width 72 height 33
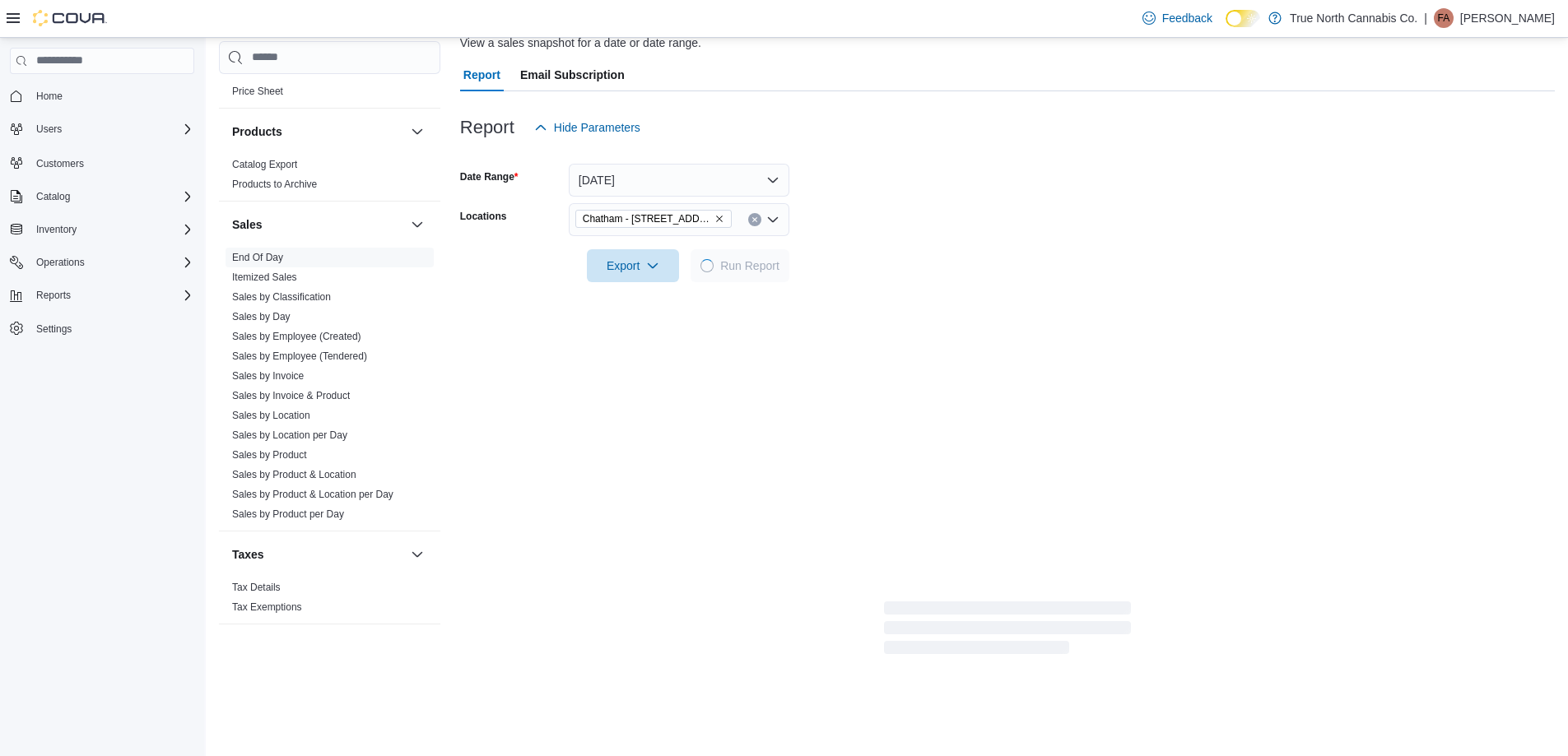
click at [918, 247] on div at bounding box center [1007, 243] width 1094 height 13
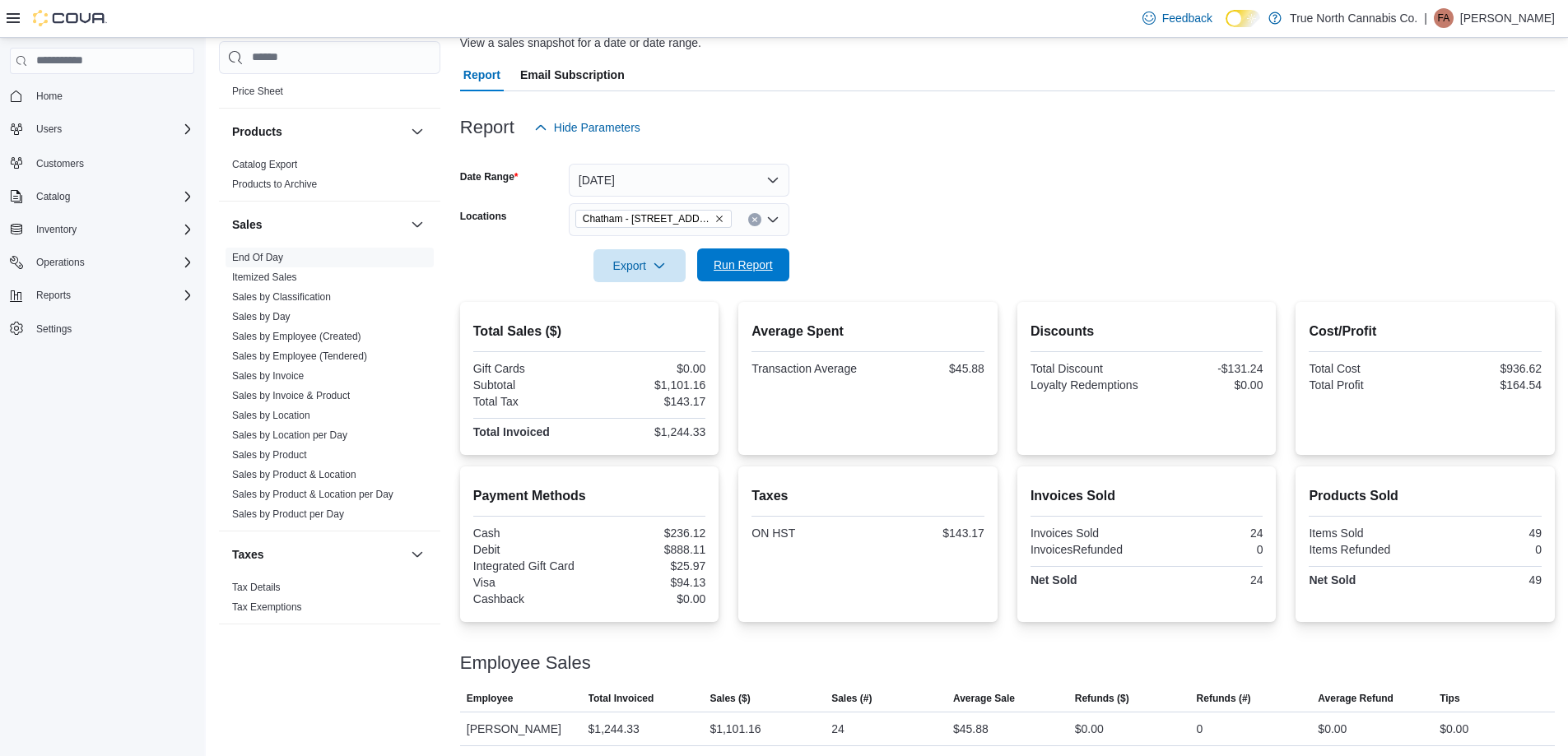
click at [761, 270] on span "Run Report" at bounding box center [743, 265] width 59 height 17
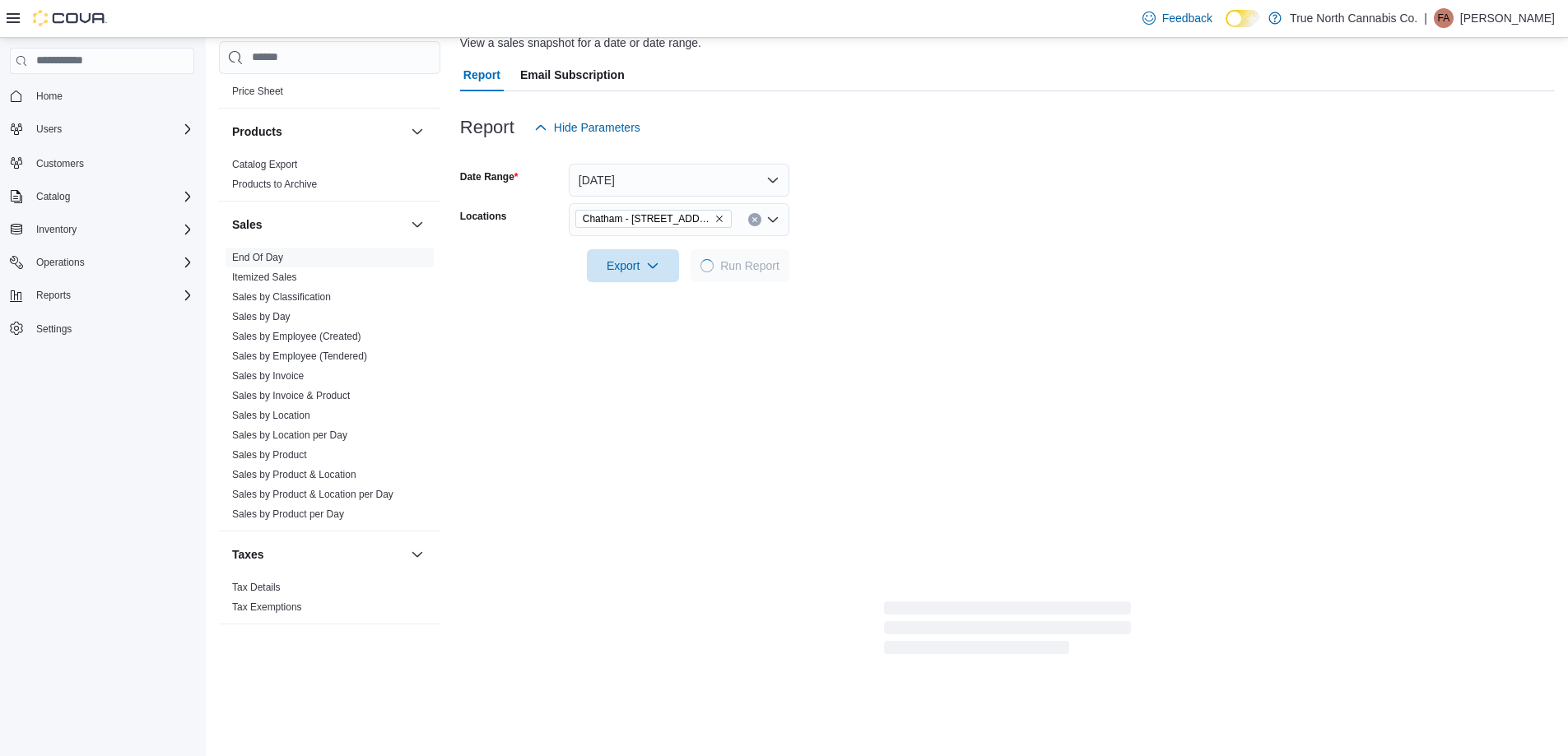
click at [845, 243] on div at bounding box center [1007, 243] width 1094 height 13
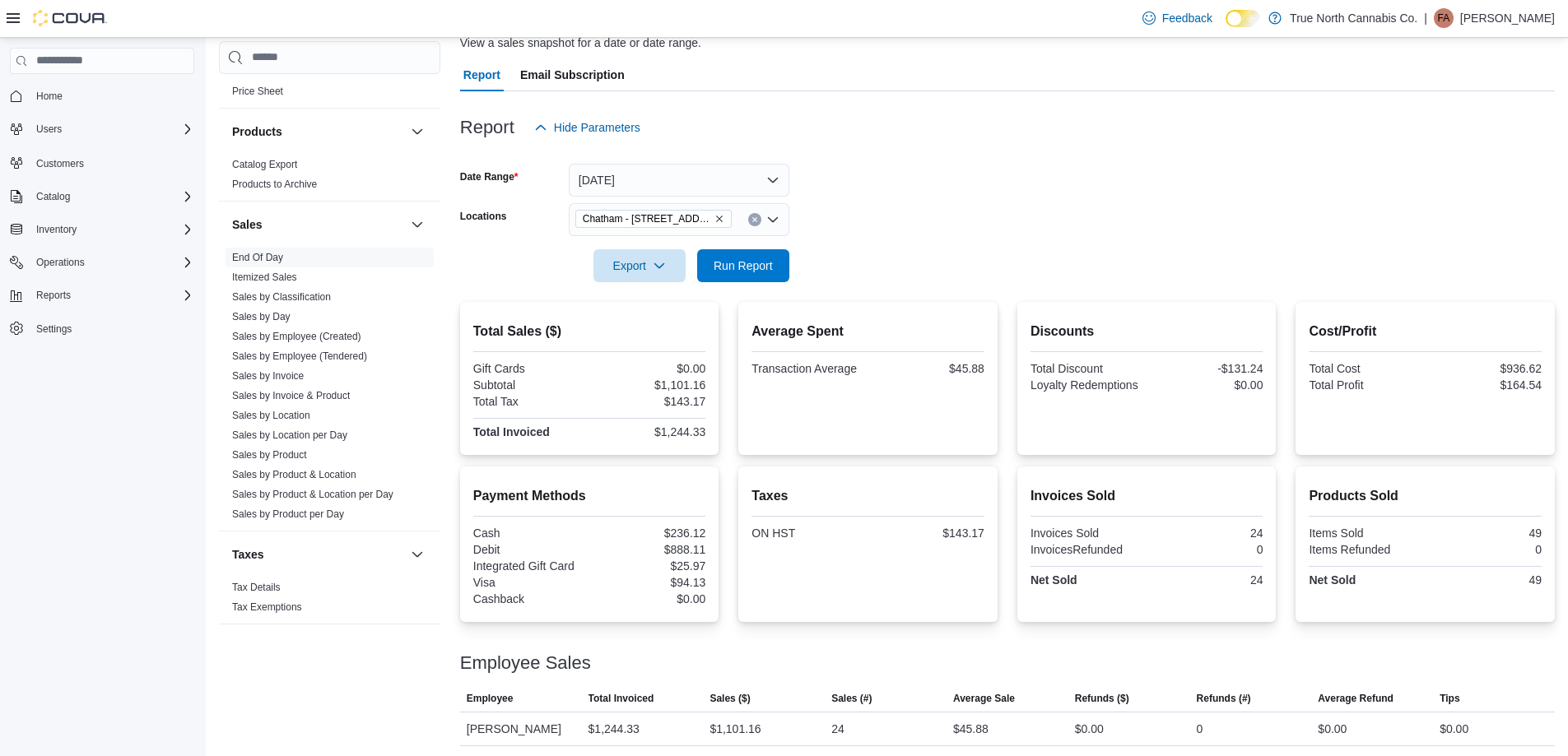
click at [963, 266] on form "Date Range [DATE] Locations [GEOGRAPHIC_DATA] - [STREET_ADDRESS] Export Run Rep…" at bounding box center [1007, 213] width 1094 height 138
click at [893, 188] on form "Date Range [DATE] Locations [GEOGRAPHIC_DATA] - [STREET_ADDRESS] Export Run Rep…" at bounding box center [1007, 213] width 1094 height 138
click at [851, 253] on form "Date Range [DATE] Locations [GEOGRAPHIC_DATA] - [STREET_ADDRESS] Export Run Rep…" at bounding box center [1007, 213] width 1094 height 138
click at [852, 236] on div at bounding box center [1007, 243] width 1094 height 13
click at [873, 245] on div at bounding box center [1007, 243] width 1094 height 13
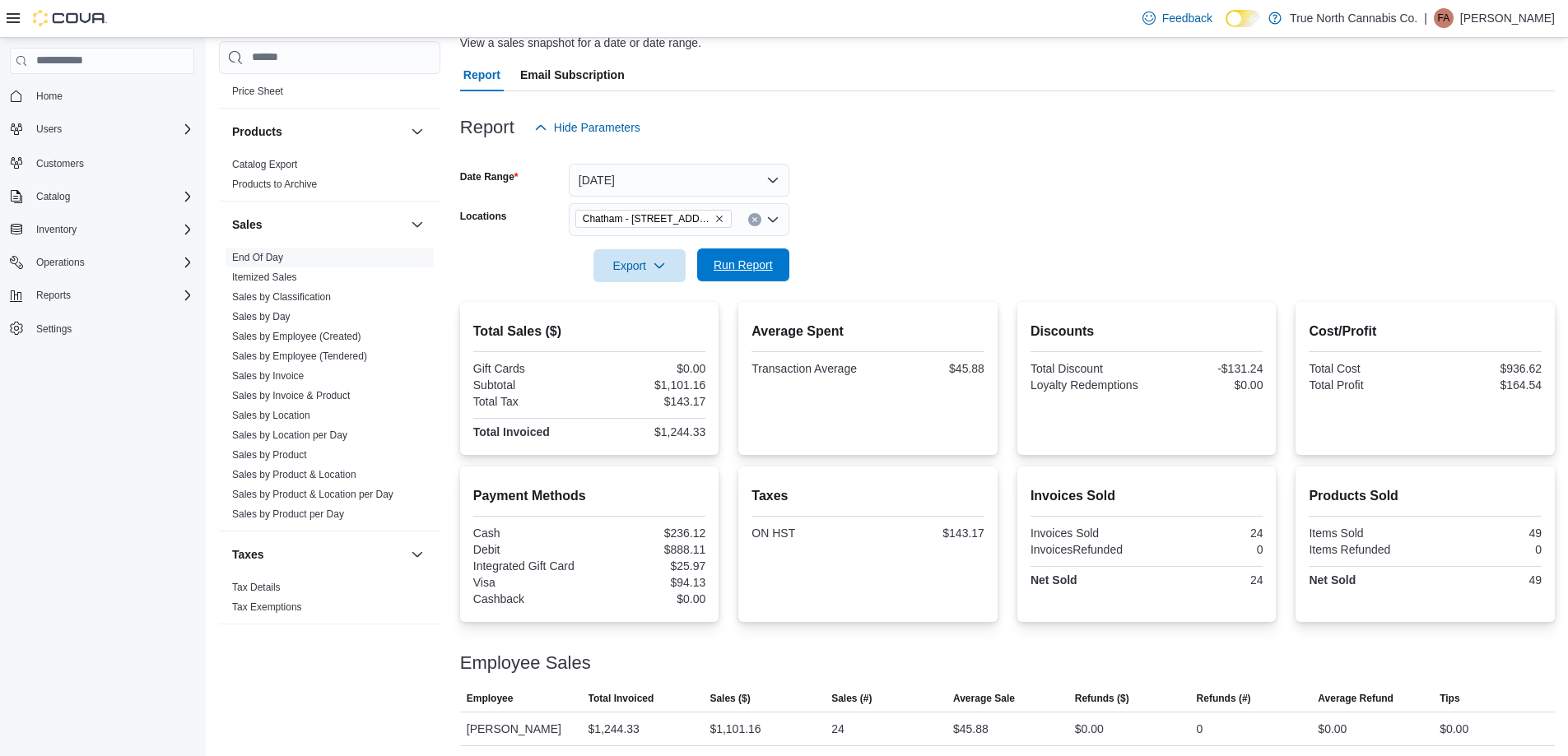
click at [739, 276] on span "Run Report" at bounding box center [743, 265] width 72 height 33
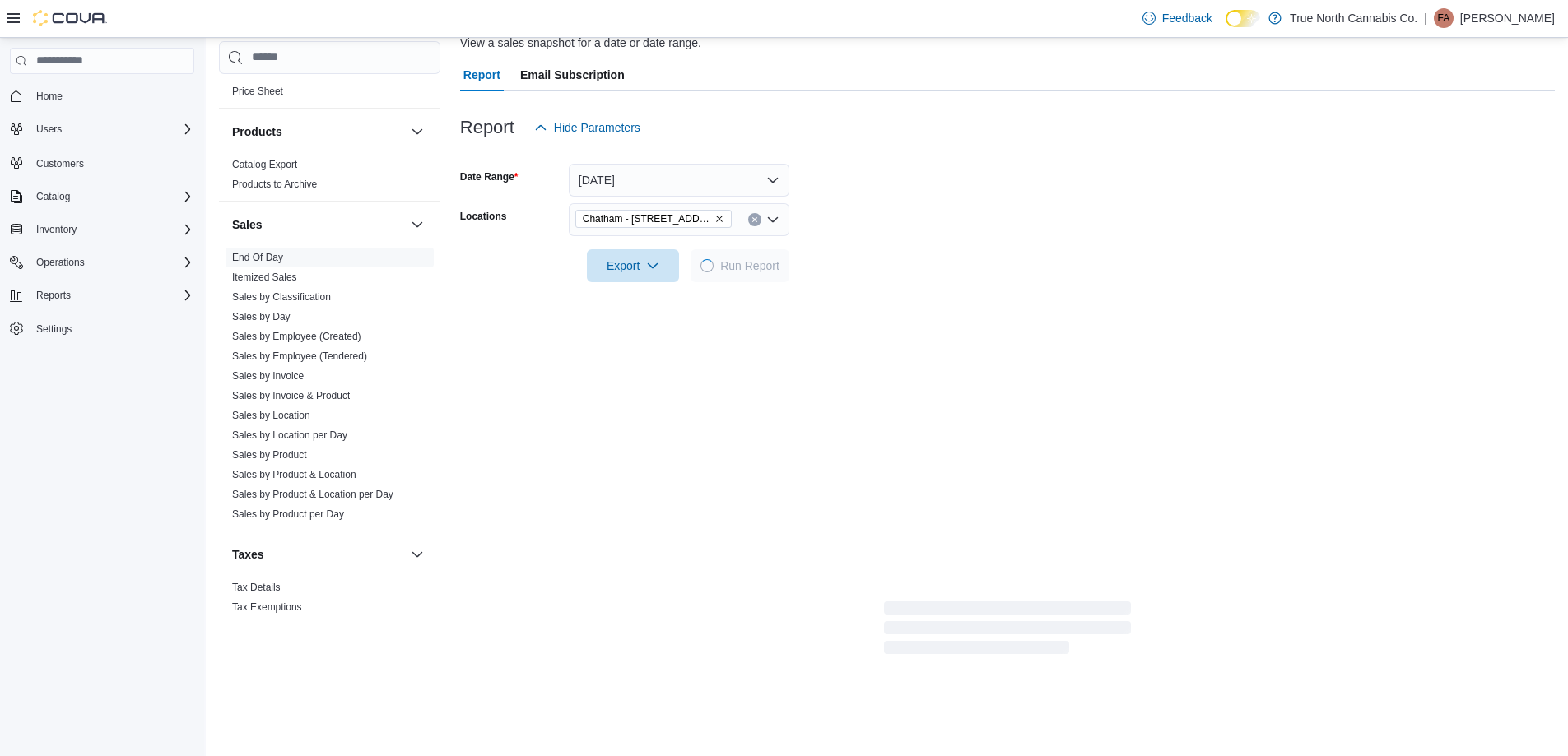
click at [950, 258] on form "Date Range [DATE] Locations [GEOGRAPHIC_DATA] - [STREET_ADDRESS] Export Run Rep…" at bounding box center [1007, 213] width 1094 height 138
click at [935, 213] on form "Date Range [DATE] Locations [GEOGRAPHIC_DATA] - [STREET_ADDRESS] Export Run Rep…" at bounding box center [1007, 213] width 1094 height 138
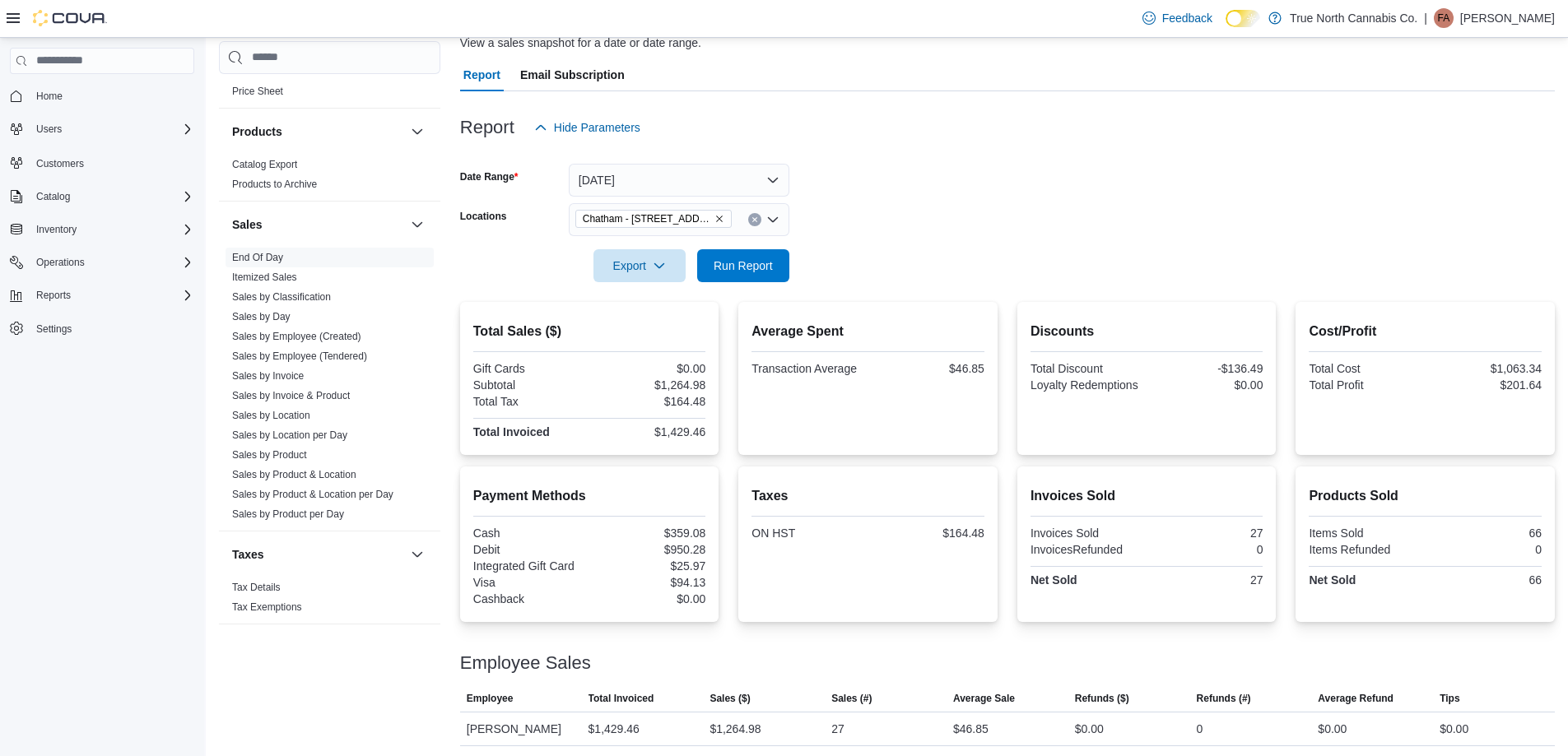
click at [934, 213] on form "Date Range [DATE] Locations [GEOGRAPHIC_DATA] - [STREET_ADDRESS] Export Run Rep…" at bounding box center [1007, 213] width 1094 height 138
click at [744, 223] on div "Chatham - [STREET_ADDRESS]" at bounding box center [679, 219] width 221 height 33
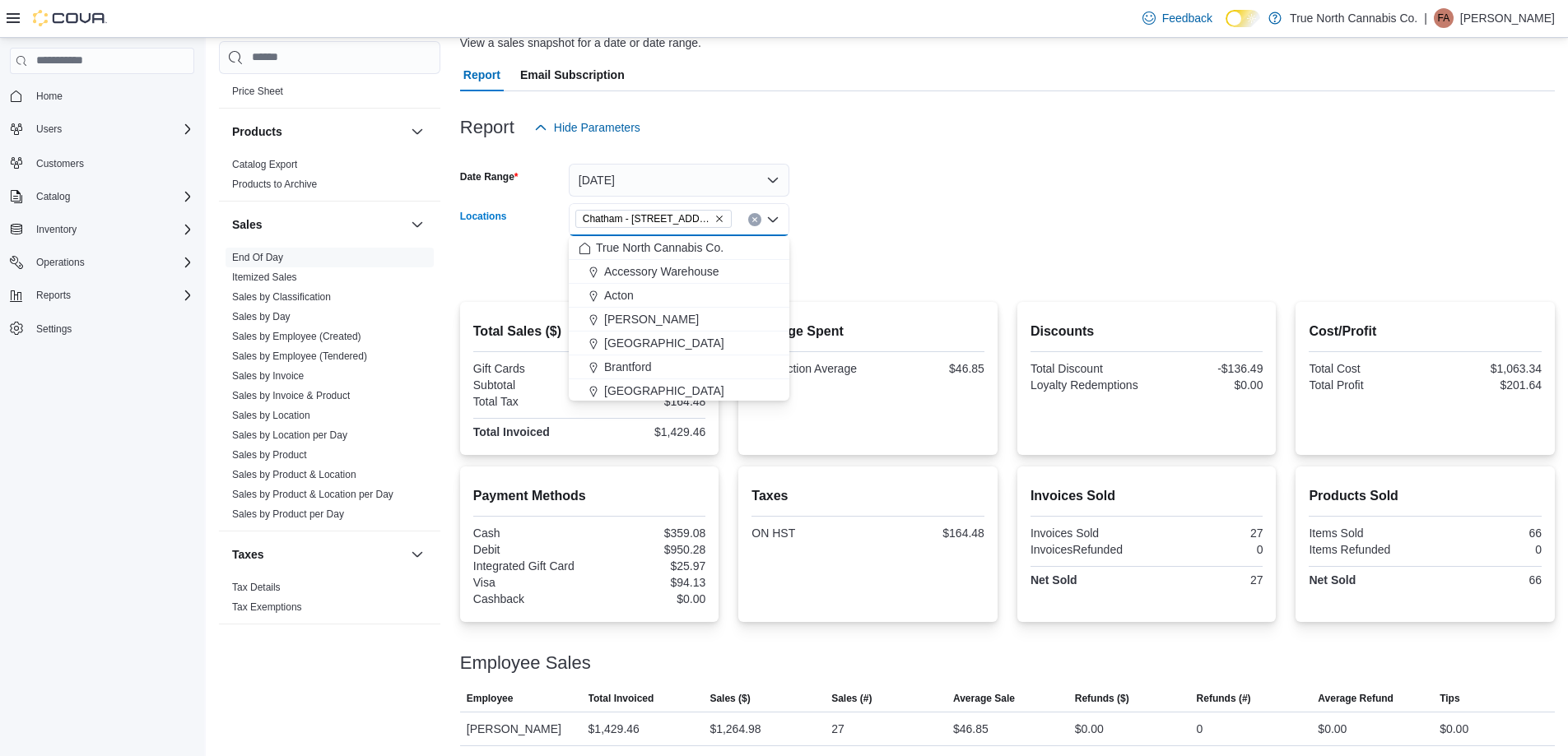
click at [752, 225] on button "Clear input" at bounding box center [754, 220] width 13 height 13
click at [740, 218] on div "All Locations Combo box. Selected. Combo box input. All Locations. Type some te…" at bounding box center [679, 219] width 221 height 33
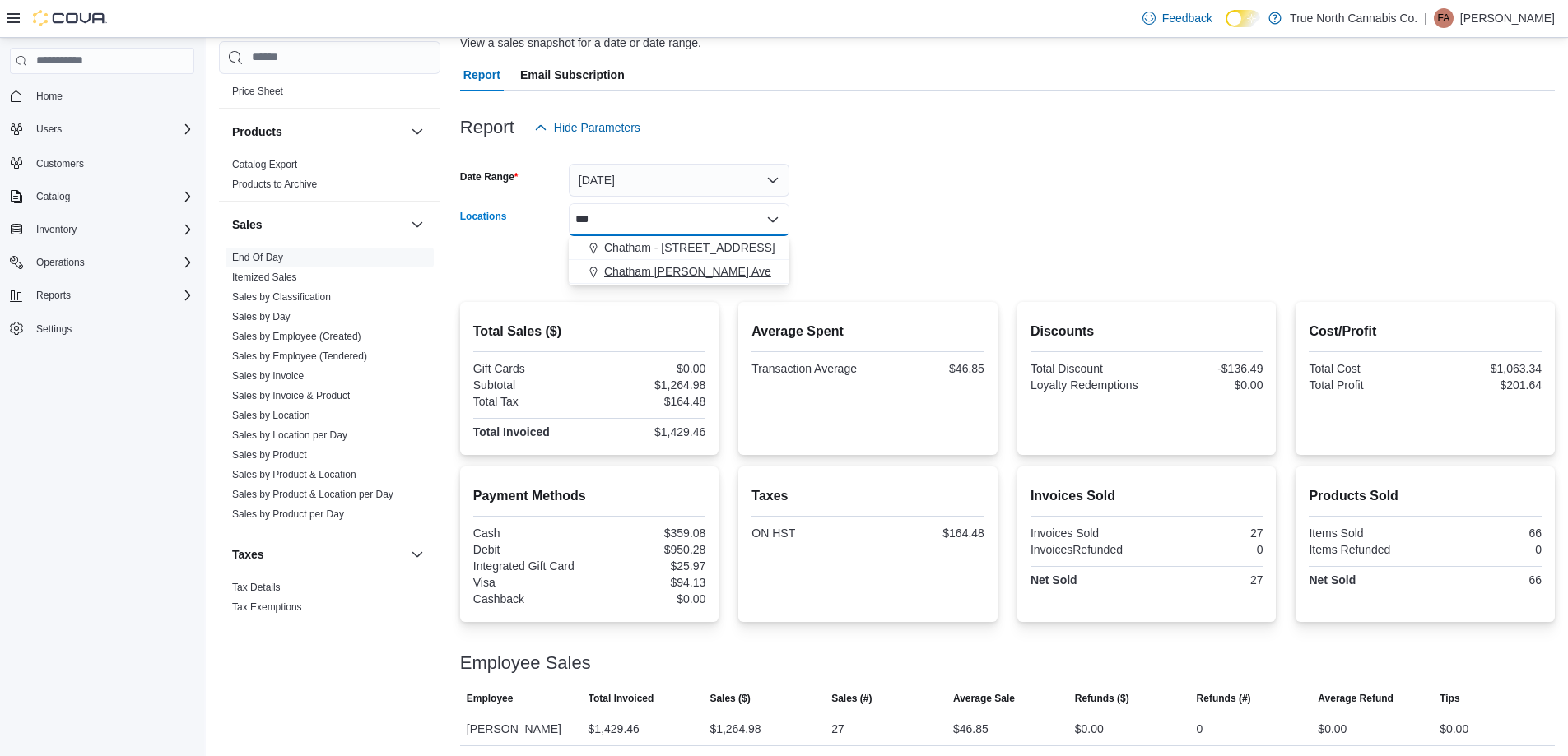
type input "***"
click at [714, 278] on span "Chatham [PERSON_NAME] Ave" at bounding box center [686, 271] width 167 height 17
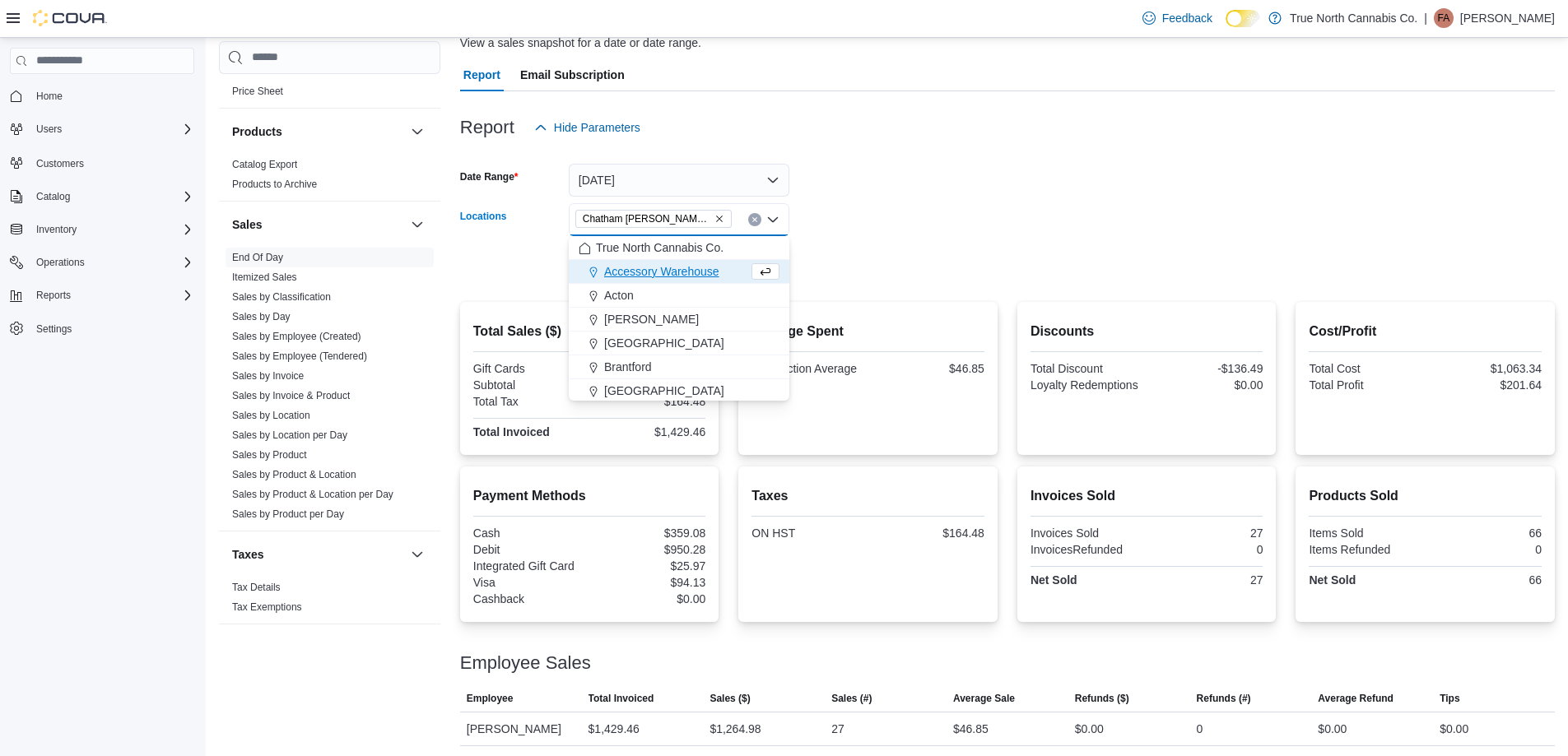
click at [838, 238] on div at bounding box center [1007, 243] width 1094 height 13
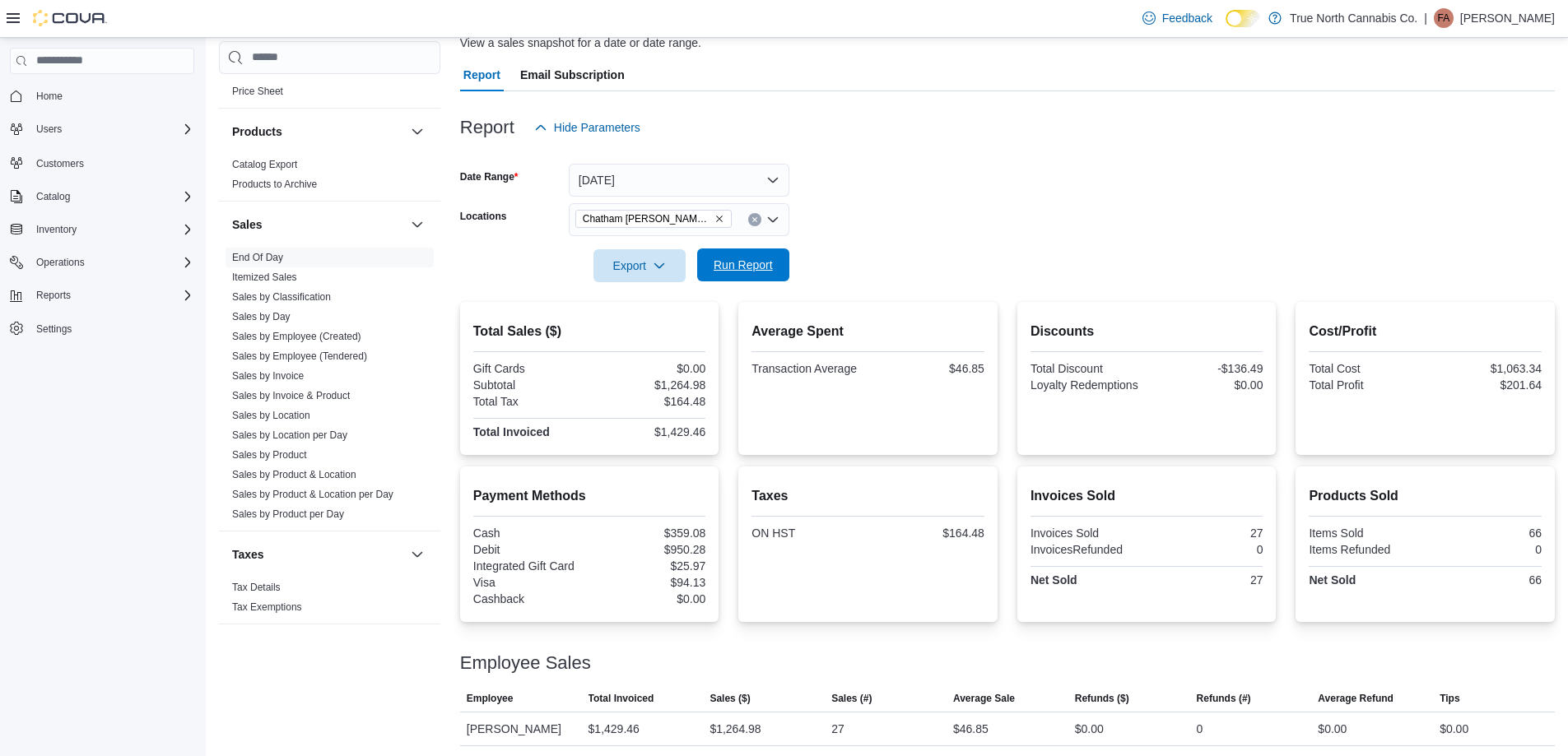
click at [775, 281] on span "Run Report" at bounding box center [743, 265] width 72 height 33
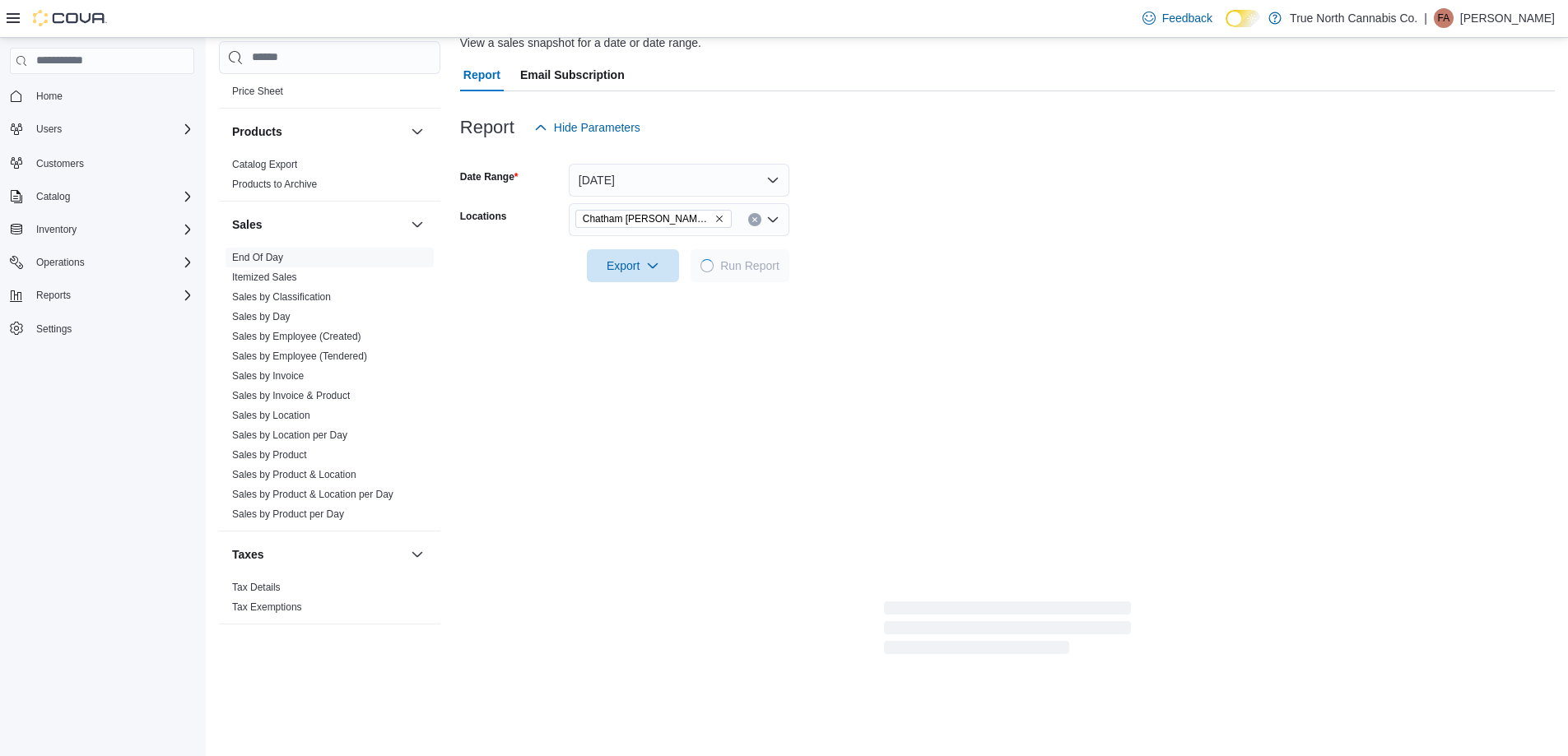
click at [928, 232] on form "Date Range [DATE] Locations [GEOGRAPHIC_DATA] [PERSON_NAME] Ave Export Run Repo…" at bounding box center [1007, 213] width 1094 height 138
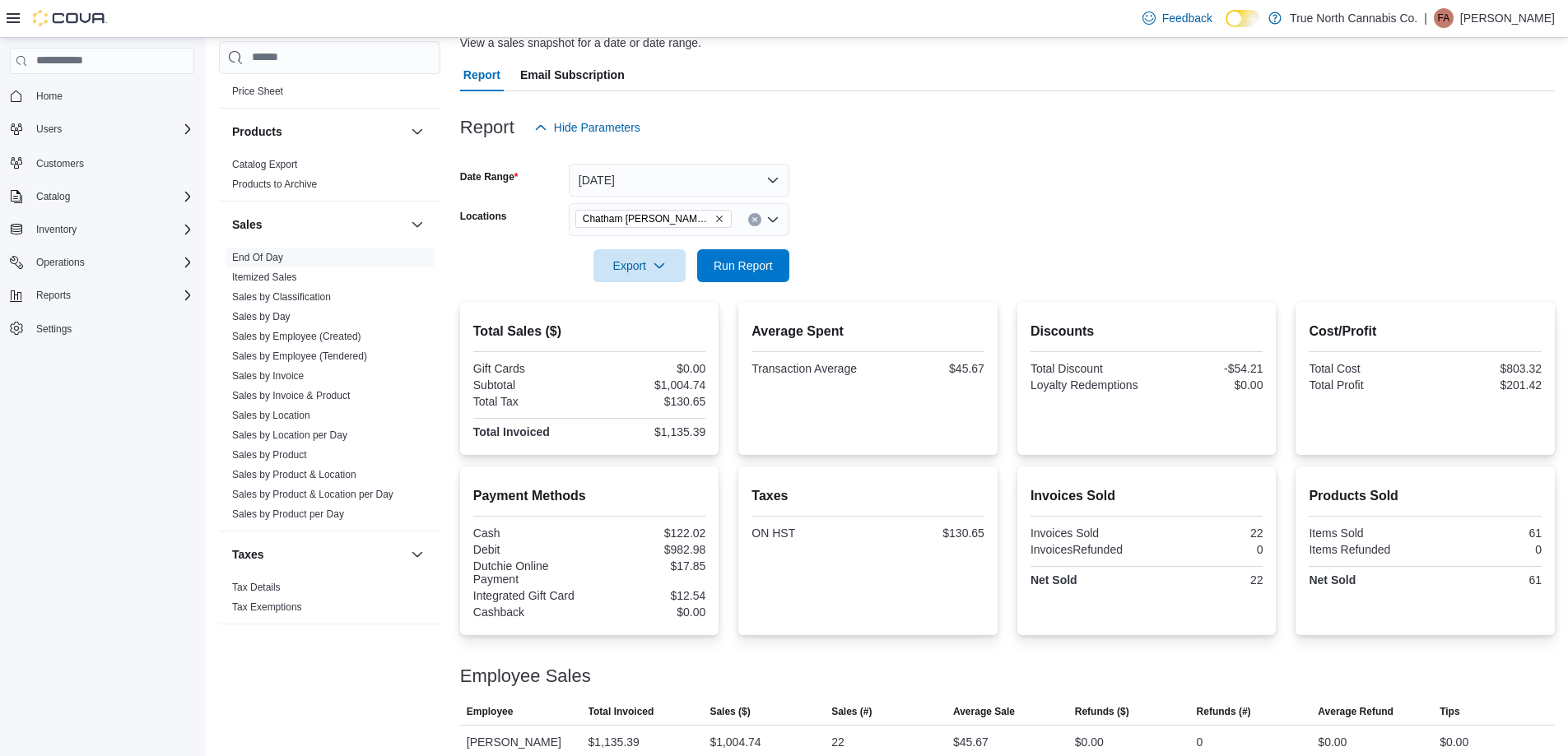
click at [930, 224] on form "Date Range [DATE] Locations [GEOGRAPHIC_DATA] [PERSON_NAME] Ave Export Run Repo…" at bounding box center [1007, 213] width 1094 height 138
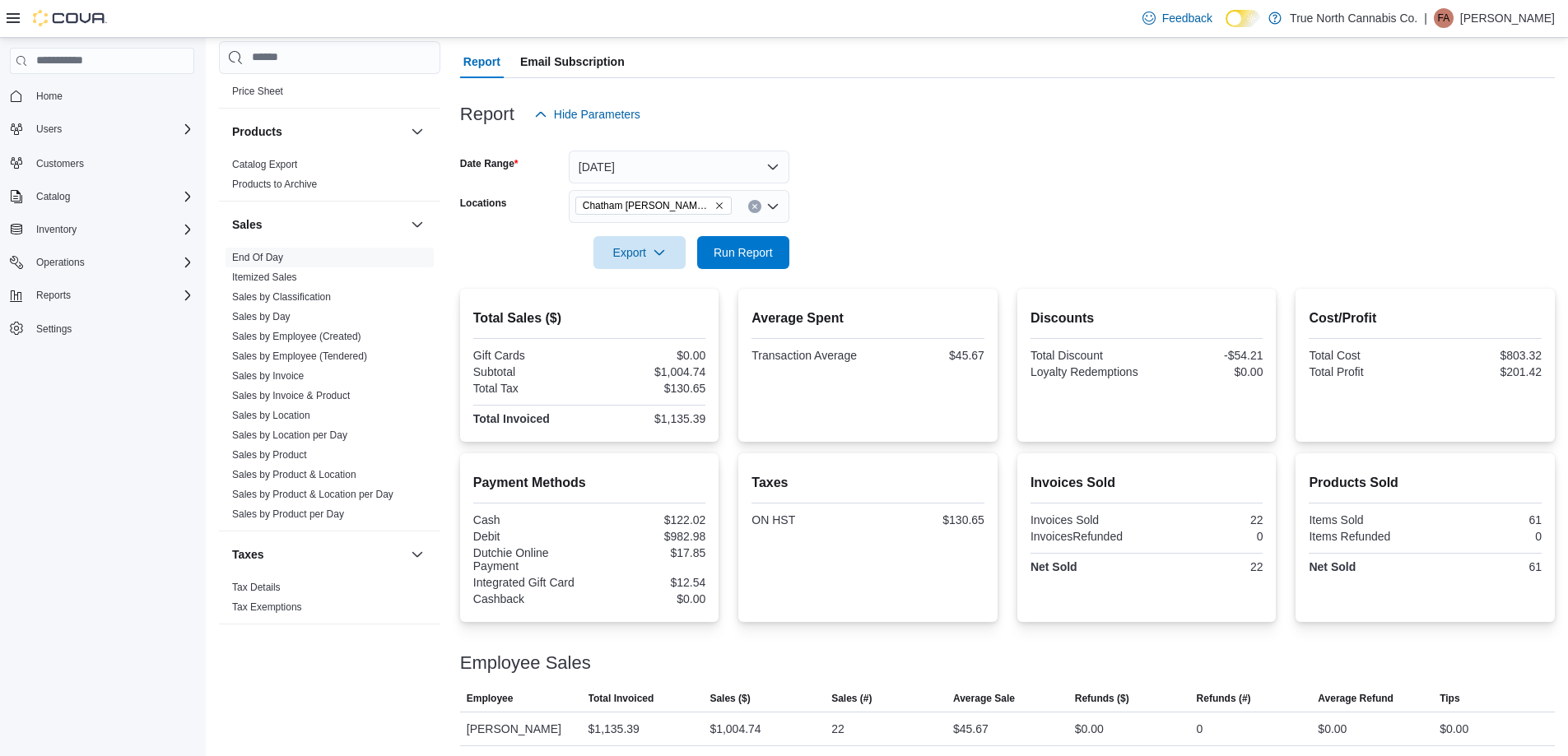
scroll to position [146, 0]
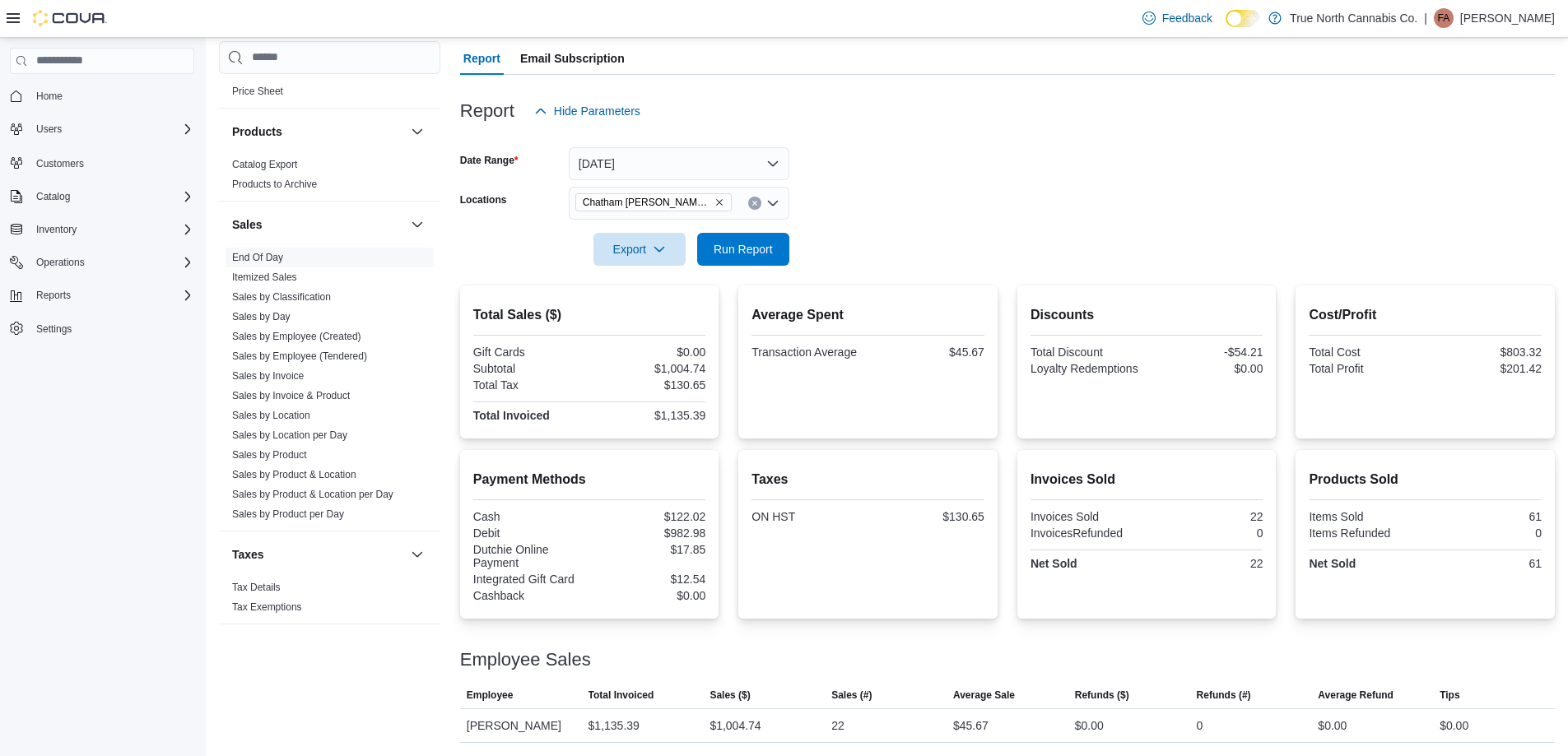
click at [758, 202] on button "Clear input" at bounding box center [754, 203] width 13 height 13
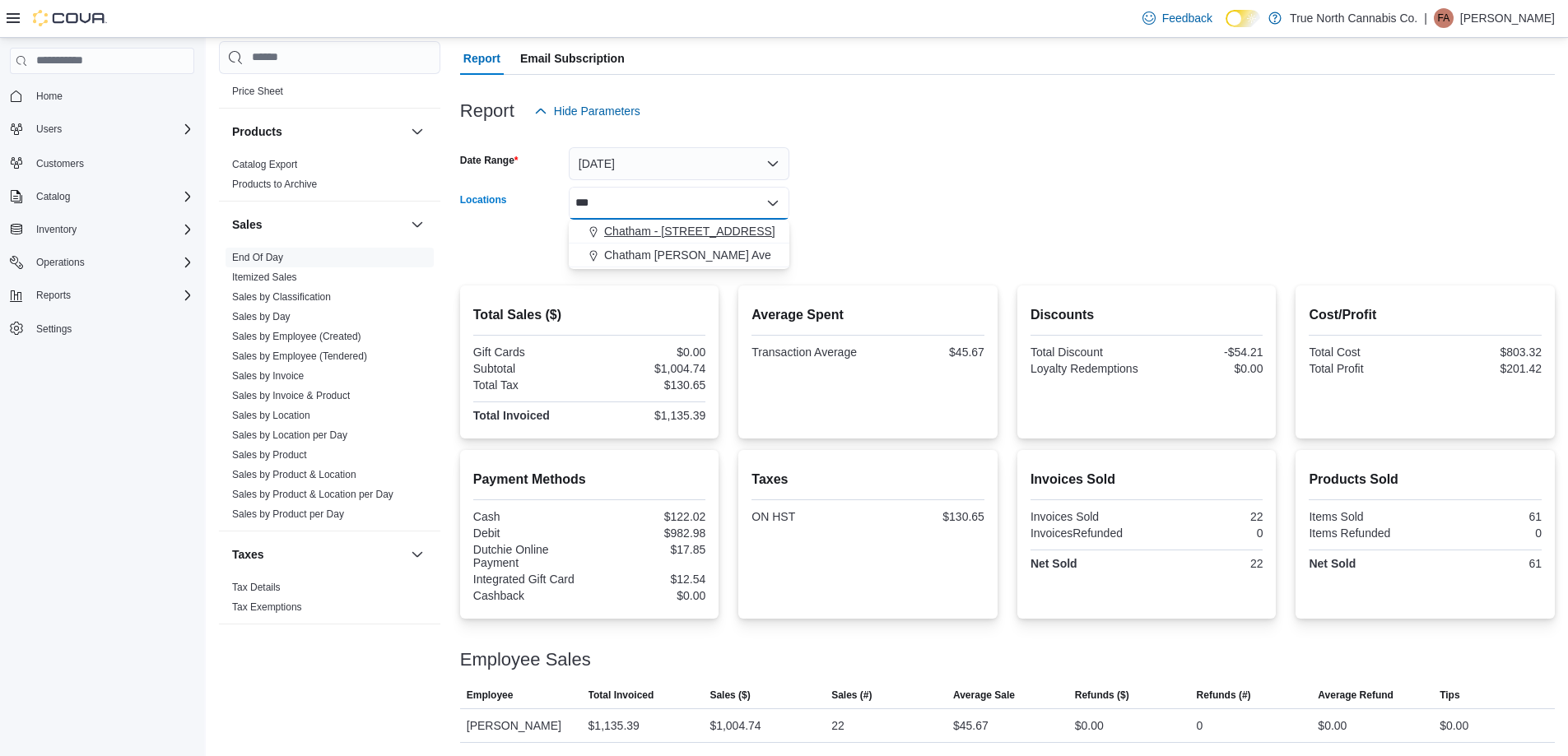
type input "***"
click at [706, 237] on span "Chatham - [STREET_ADDRESS]" at bounding box center [689, 231] width 171 height 17
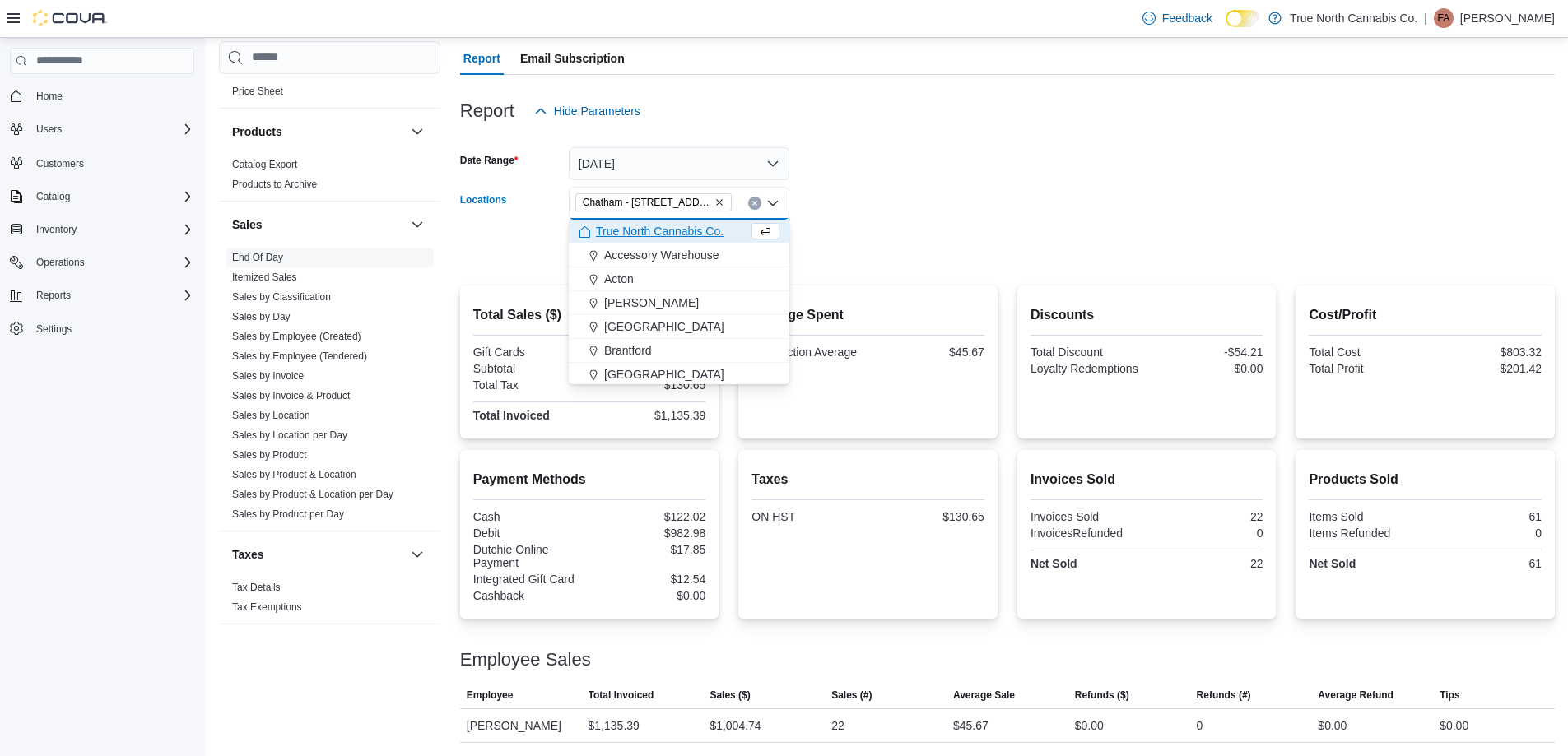
drag, startPoint x: 874, startPoint y: 216, endPoint x: 816, endPoint y: 243, distance: 64.0
click at [874, 216] on form "Date Range [DATE] Locations [GEOGRAPHIC_DATA] - [STREET_ADDRESS] Combo box. Sel…" at bounding box center [1007, 197] width 1094 height 138
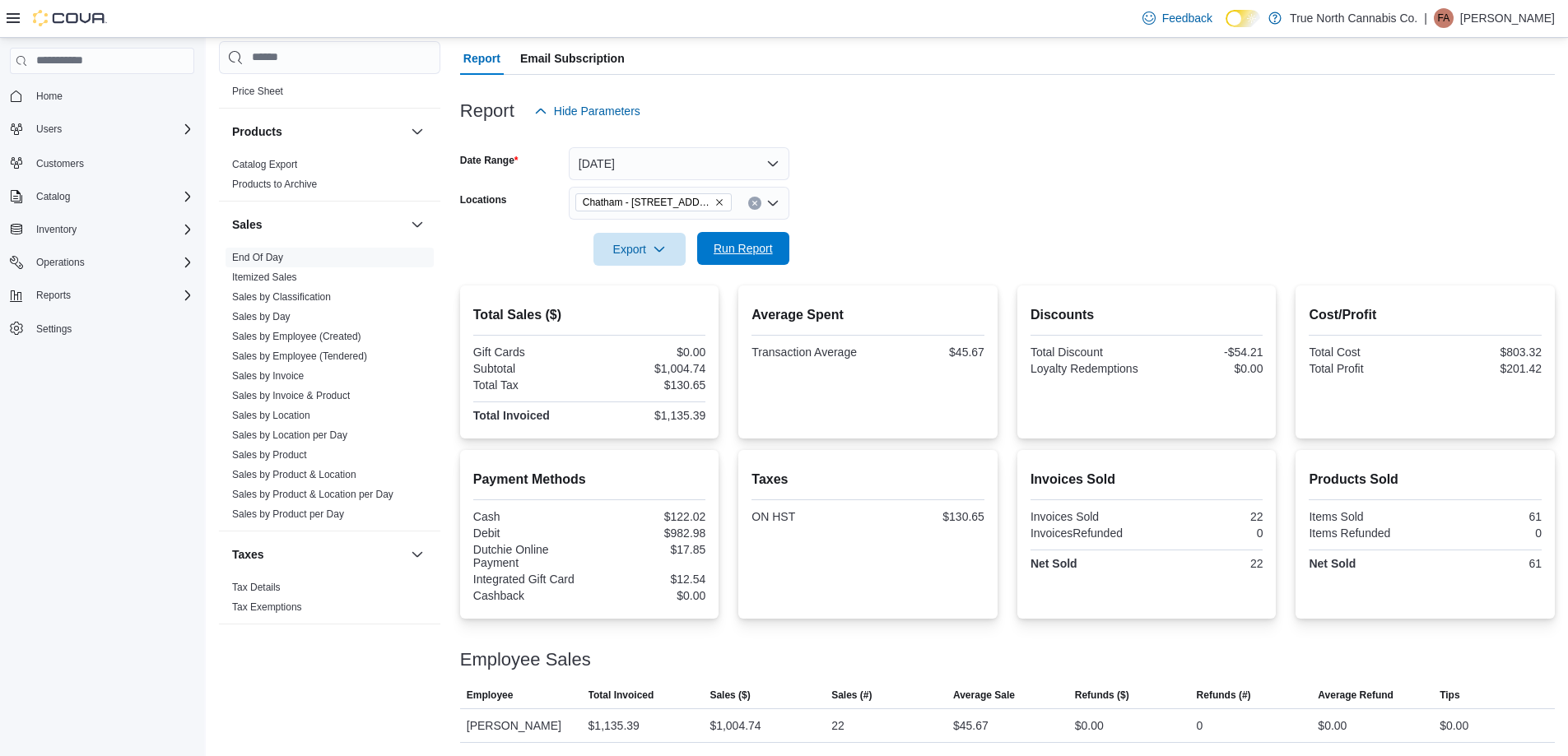
click at [779, 245] on button "Run Report" at bounding box center [743, 248] width 92 height 33
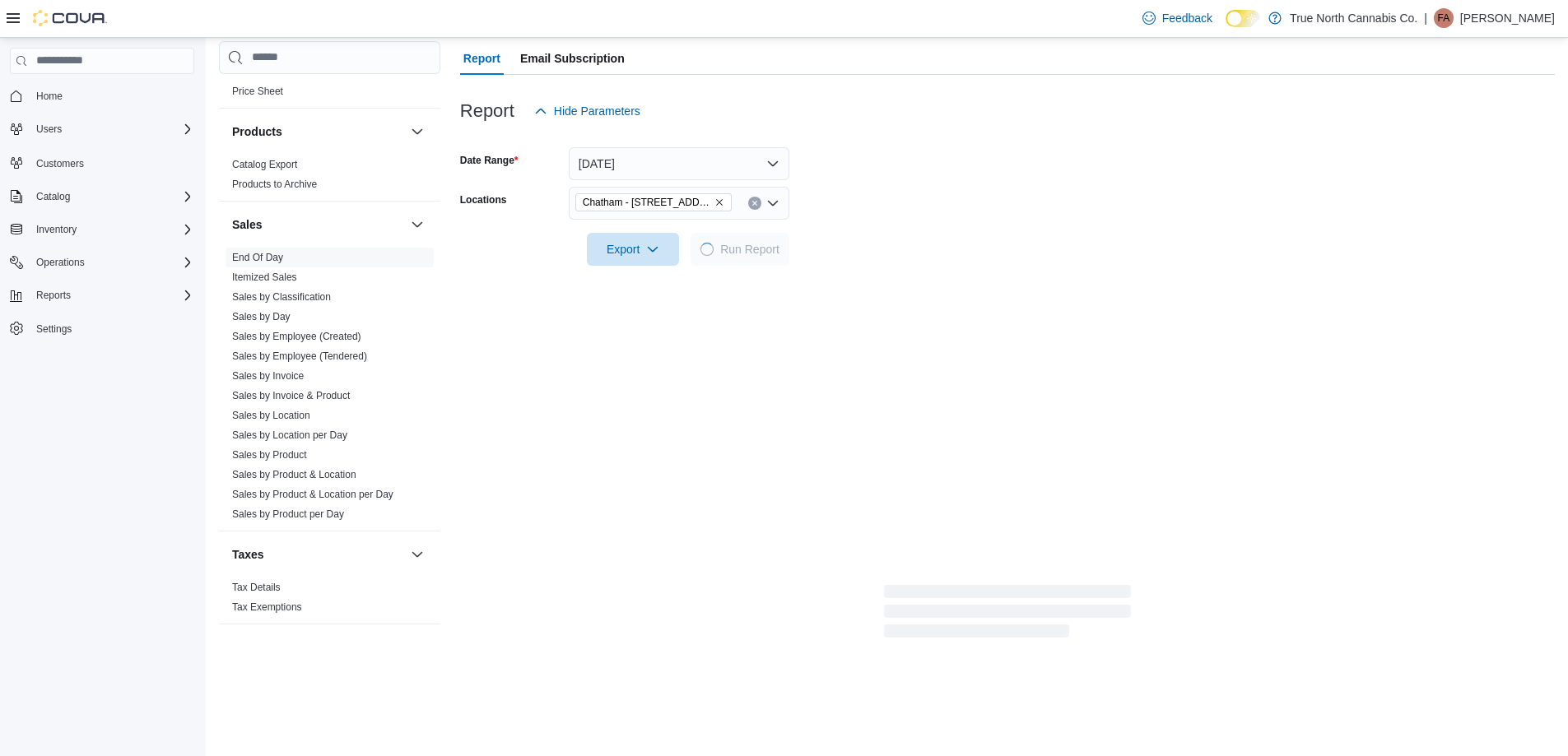
click at [1002, 202] on form "Date Range [DATE] Locations [GEOGRAPHIC_DATA] - [STREET_ADDRESS] Export Run Rep…" at bounding box center [1007, 197] width 1094 height 138
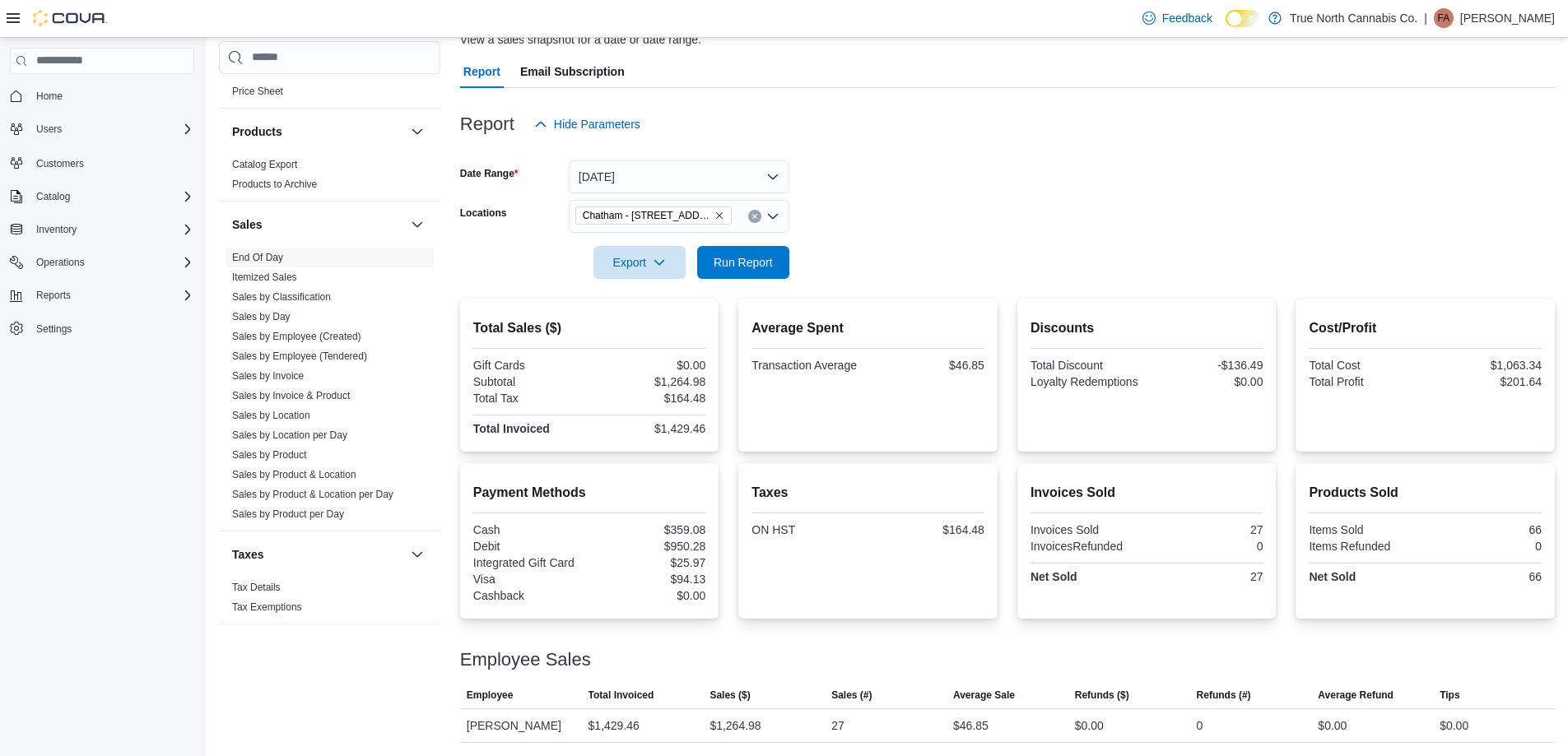
scroll to position [132, 0]
click at [932, 186] on form "Date Range [DATE] Locations [GEOGRAPHIC_DATA] - [STREET_ADDRESS] Export Run Rep…" at bounding box center [1007, 209] width 1094 height 138
click at [748, 254] on span "Run Report" at bounding box center [743, 261] width 59 height 17
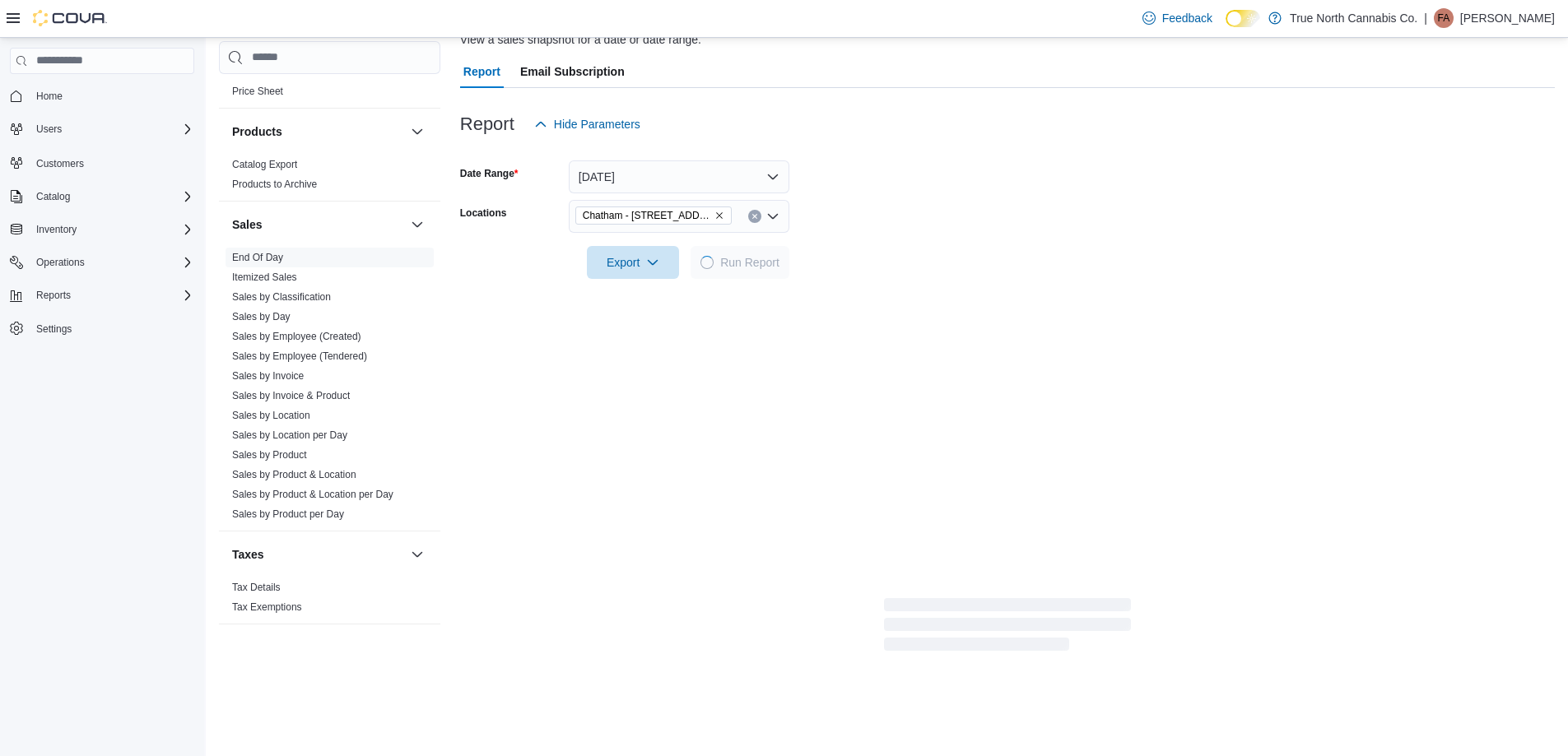
click at [953, 233] on div at bounding box center [1007, 239] width 1094 height 13
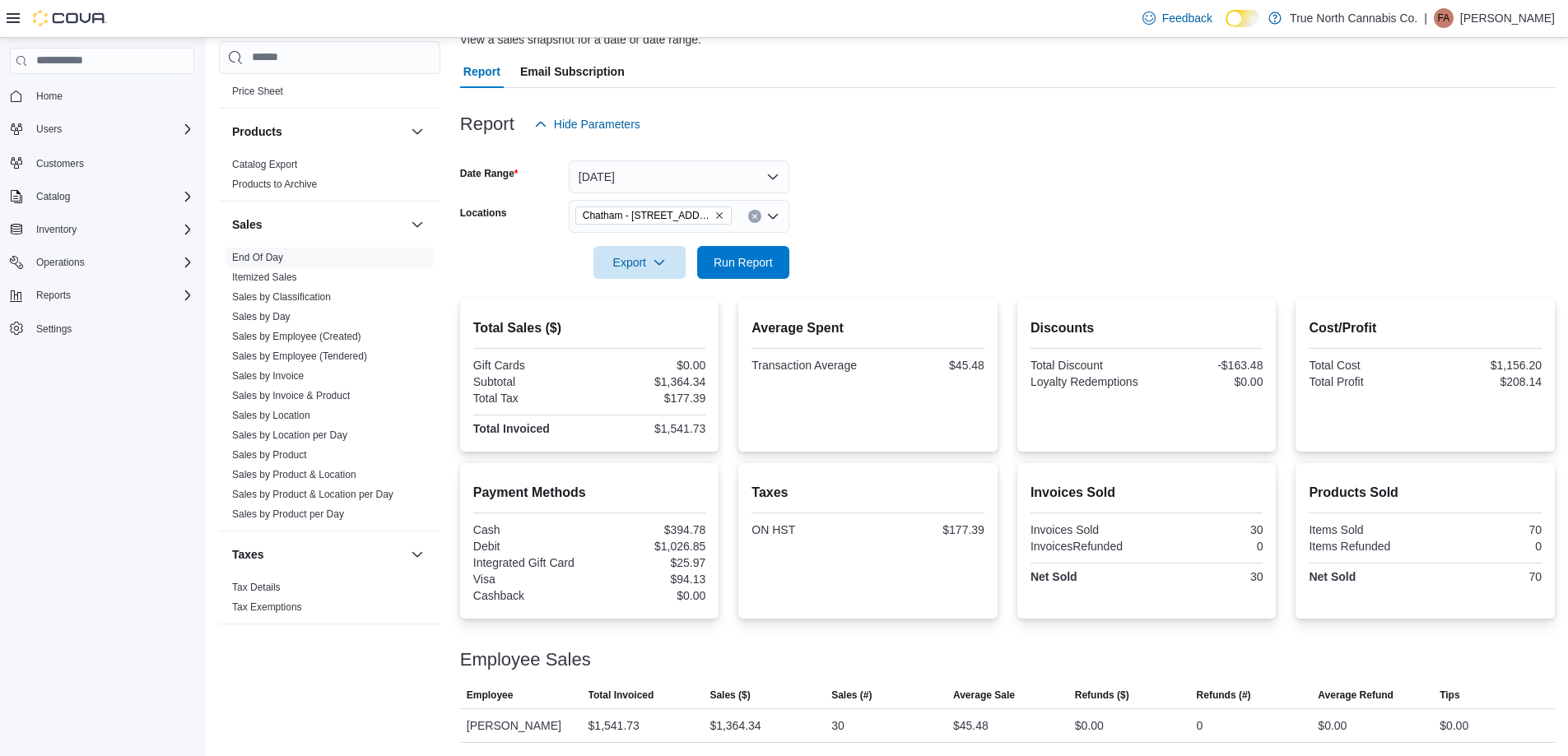
click at [948, 235] on div at bounding box center [1007, 239] width 1094 height 13
click at [991, 215] on form "Date Range [DATE] Locations [GEOGRAPHIC_DATA] - [STREET_ADDRESS] Export Run Rep…" at bounding box center [1007, 209] width 1094 height 138
click at [1102, 239] on div at bounding box center [1007, 239] width 1094 height 13
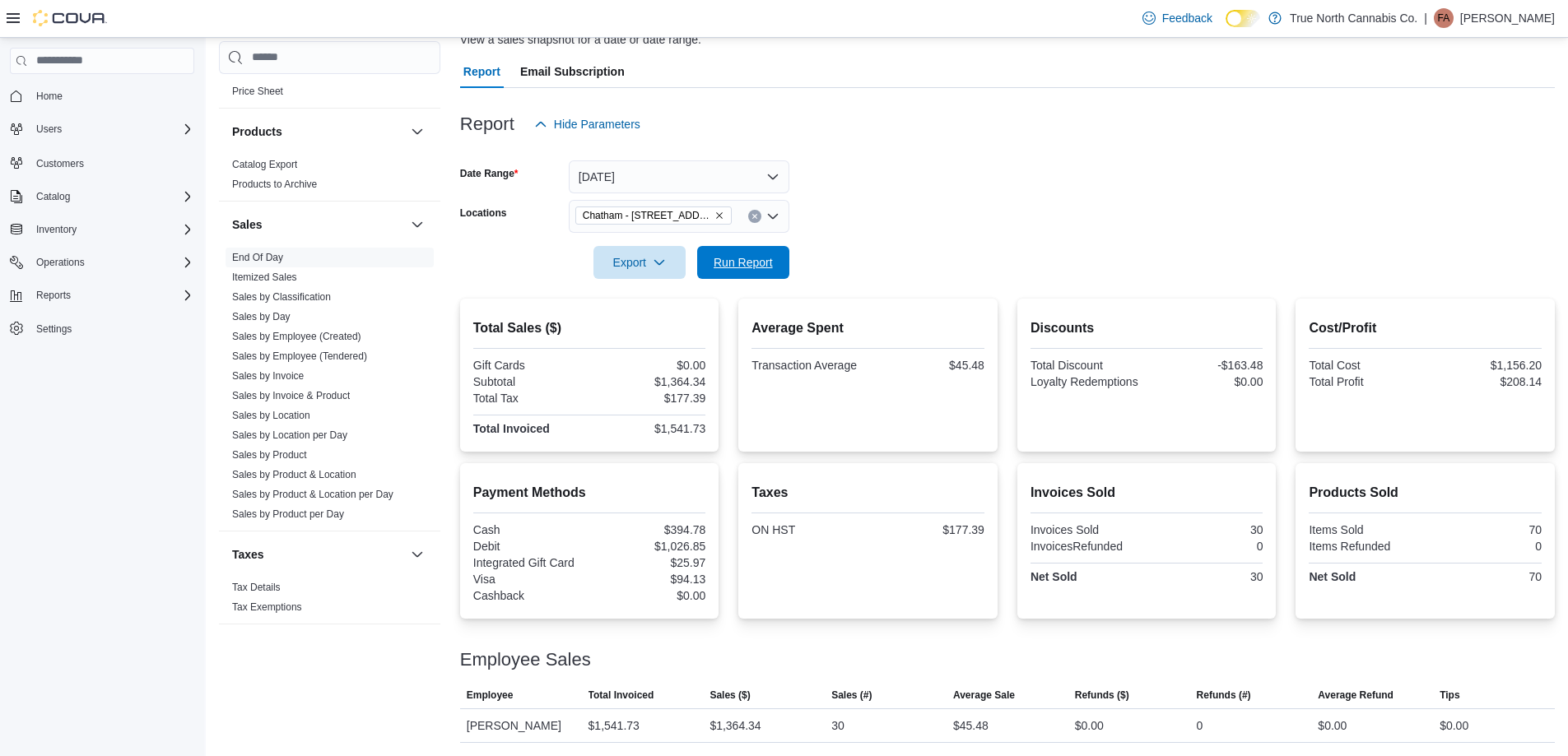
drag, startPoint x: 749, startPoint y: 261, endPoint x: 884, endPoint y: 254, distance: 135.2
click at [752, 261] on span "Run Report" at bounding box center [743, 262] width 59 height 17
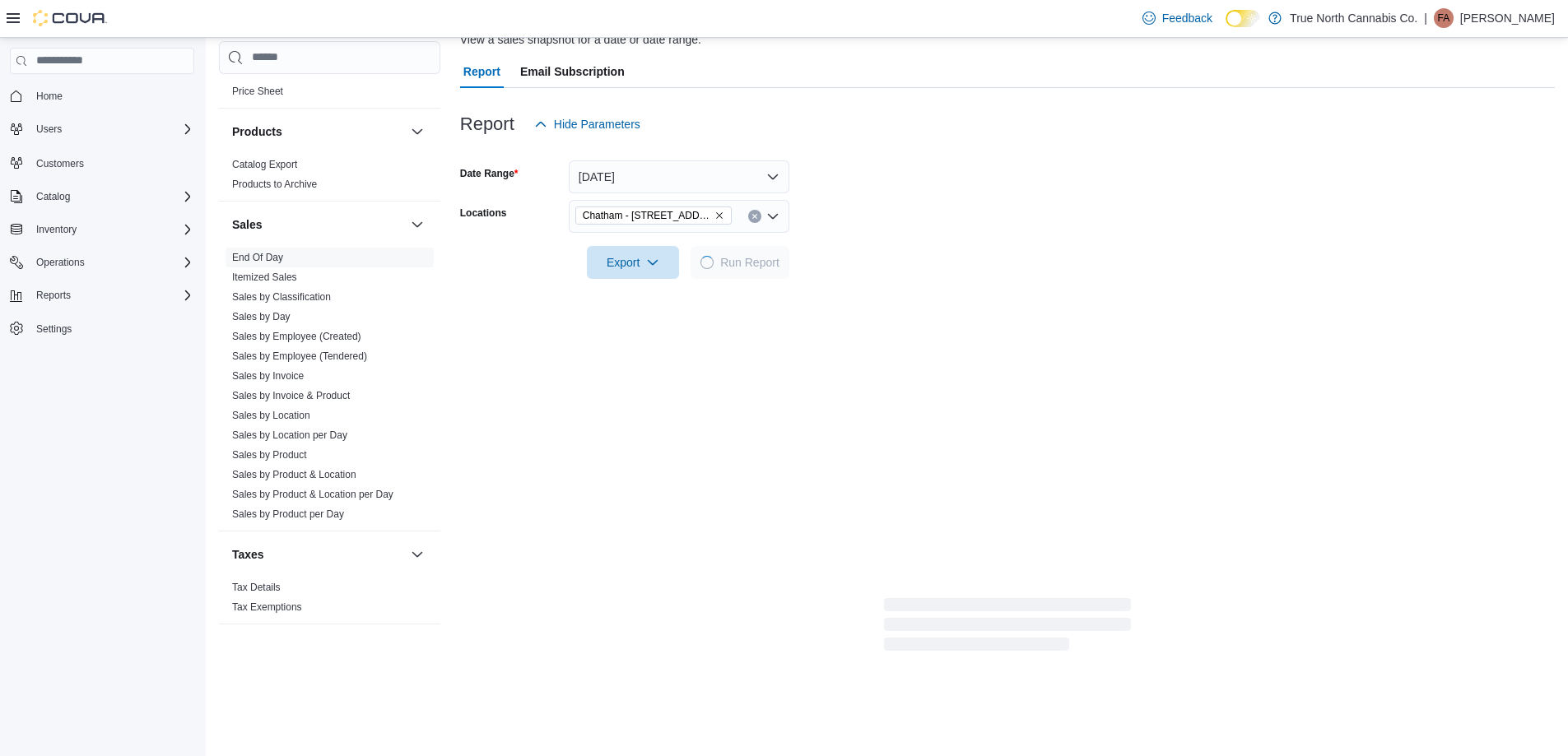
click at [884, 254] on form "Date Range [DATE] Locations [GEOGRAPHIC_DATA] - [STREET_ADDRESS] Export Run Rep…" at bounding box center [1007, 209] width 1094 height 138
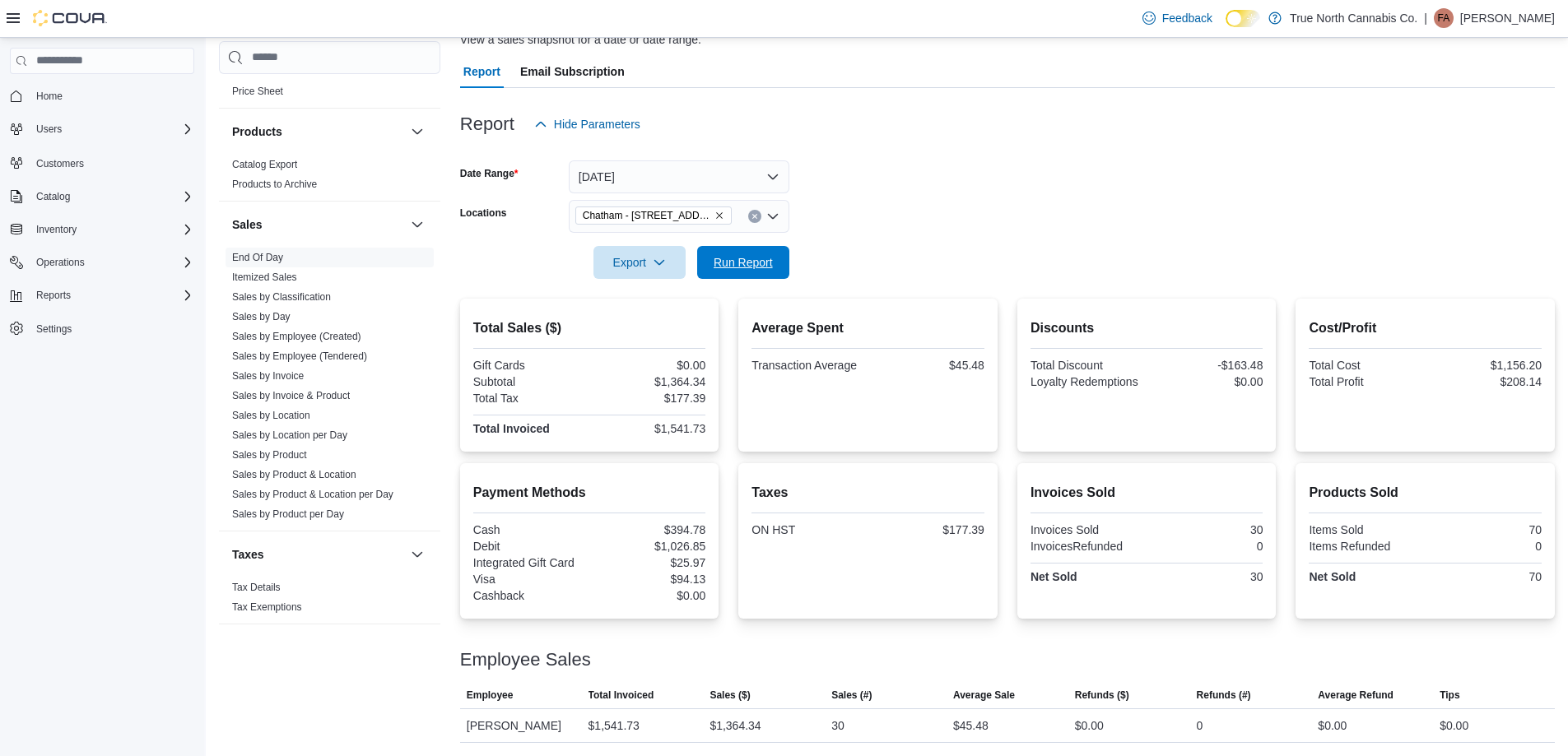
click at [750, 261] on span "Run Report" at bounding box center [743, 262] width 59 height 17
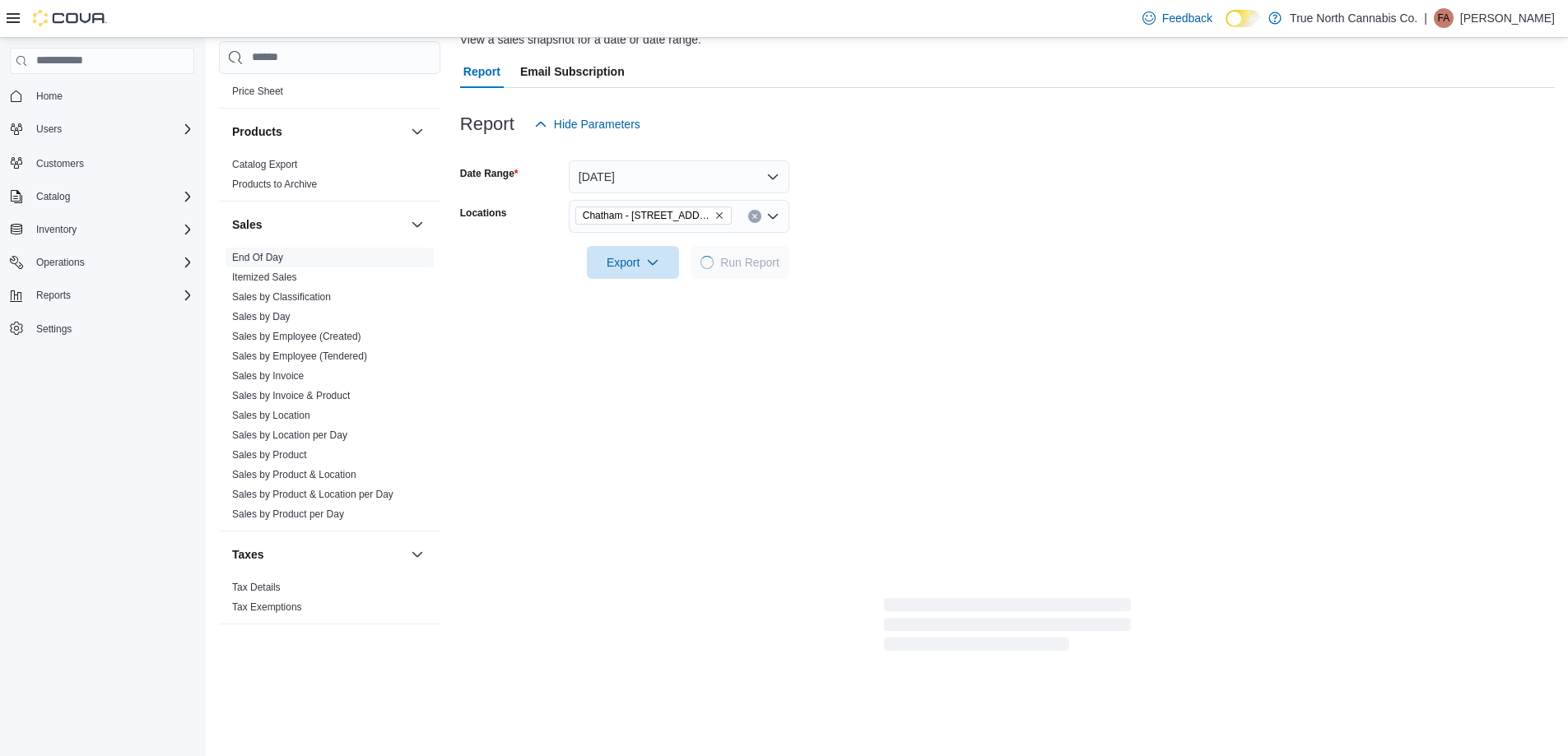
click at [889, 243] on div at bounding box center [1007, 239] width 1094 height 13
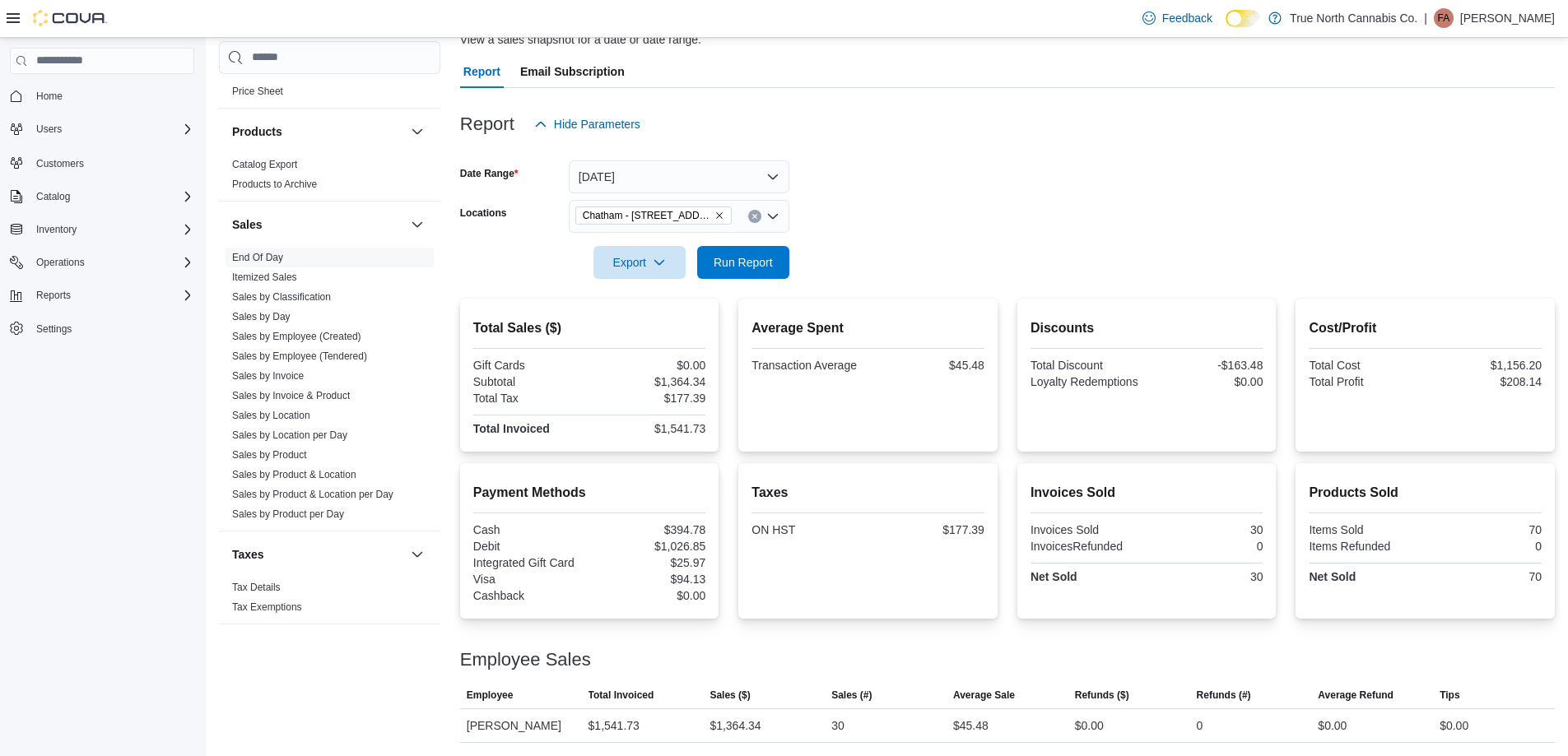
click at [912, 210] on form "Date Range [DATE] Locations [GEOGRAPHIC_DATA] - [STREET_ADDRESS] Export Run Rep…" at bounding box center [1007, 209] width 1094 height 138
click at [894, 206] on form "Date Range [DATE] Locations [GEOGRAPHIC_DATA] - [STREET_ADDRESS] Export Run Rep…" at bounding box center [1007, 209] width 1094 height 138
click at [936, 221] on form "Date Range [DATE] Locations [GEOGRAPHIC_DATA] - [STREET_ADDRESS] Export Run Rep…" at bounding box center [1007, 209] width 1094 height 138
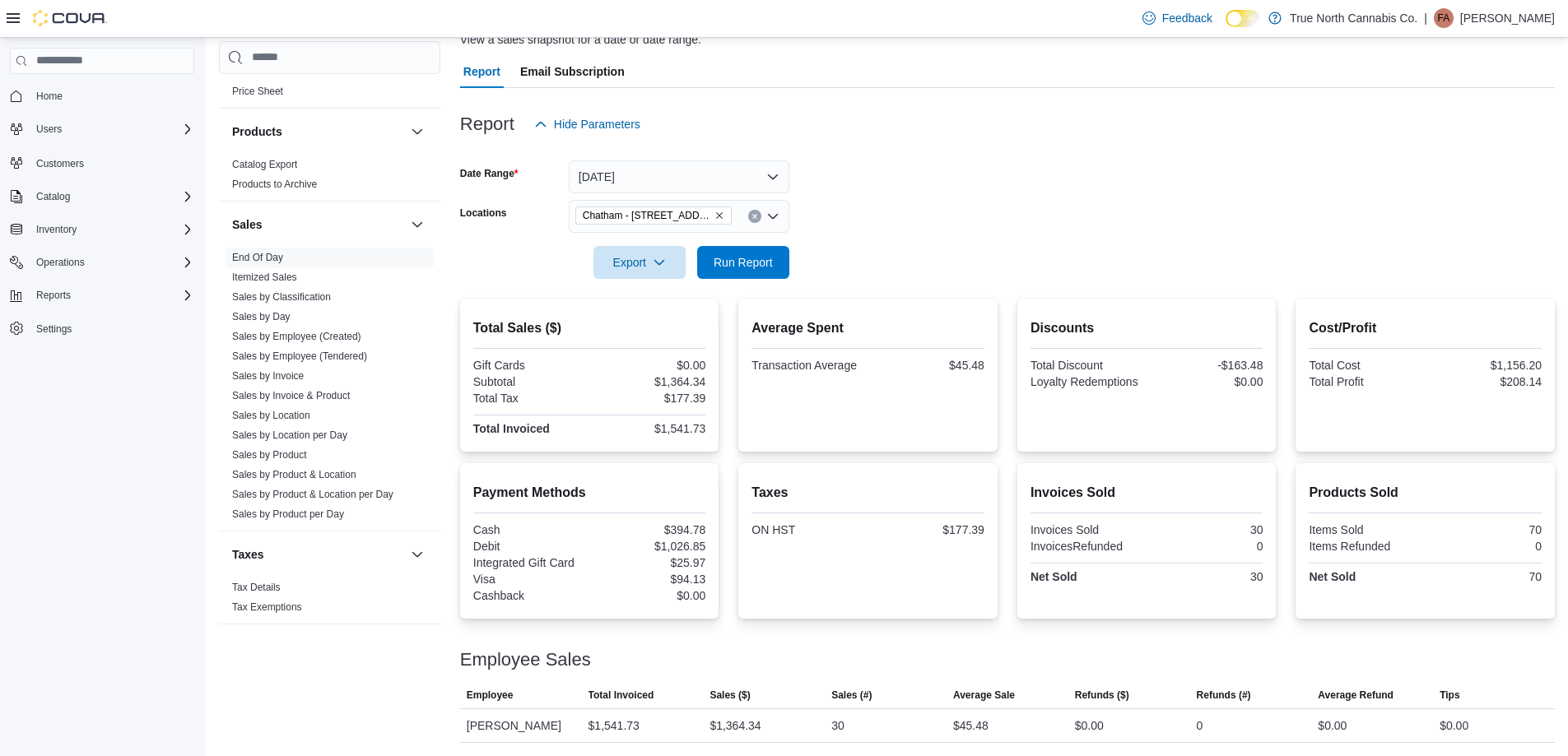
click at [936, 221] on form "Date Range [DATE] Locations [GEOGRAPHIC_DATA] - [STREET_ADDRESS] Export Run Rep…" at bounding box center [1007, 209] width 1094 height 138
click at [776, 256] on span "Run Report" at bounding box center [743, 261] width 72 height 33
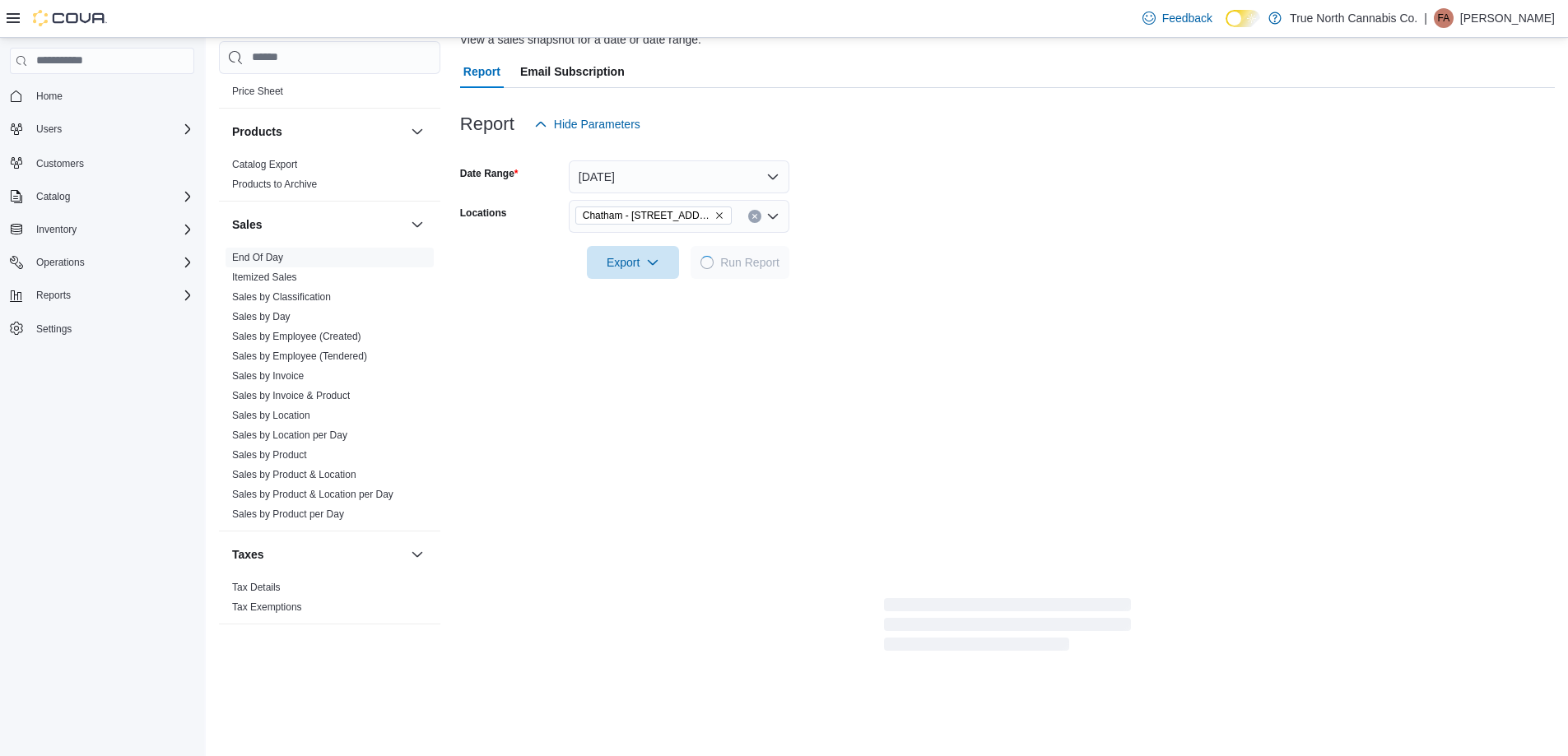
click at [882, 267] on form "Date Range [DATE] Locations [GEOGRAPHIC_DATA] - [STREET_ADDRESS] Export Run Rep…" at bounding box center [1007, 209] width 1094 height 138
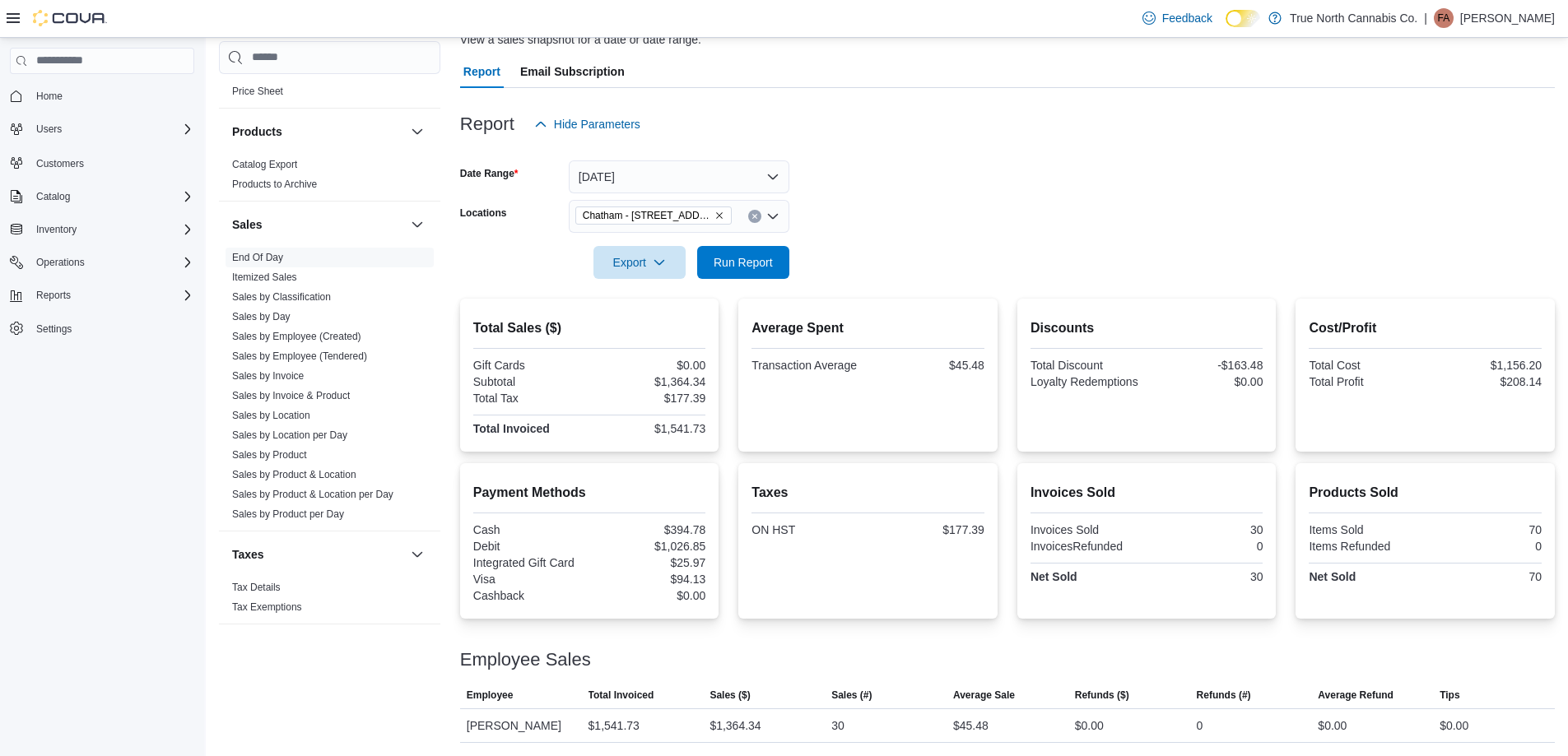
click at [877, 261] on form "Date Range [DATE] Locations [GEOGRAPHIC_DATA] - [STREET_ADDRESS] Export Run Rep…" at bounding box center [1007, 209] width 1094 height 138
click at [958, 197] on form "Date Range [DATE] Locations [GEOGRAPHIC_DATA] - [STREET_ADDRESS] Export Run Rep…" at bounding box center [1007, 209] width 1094 height 138
click at [754, 269] on span "Run Report" at bounding box center [743, 261] width 59 height 17
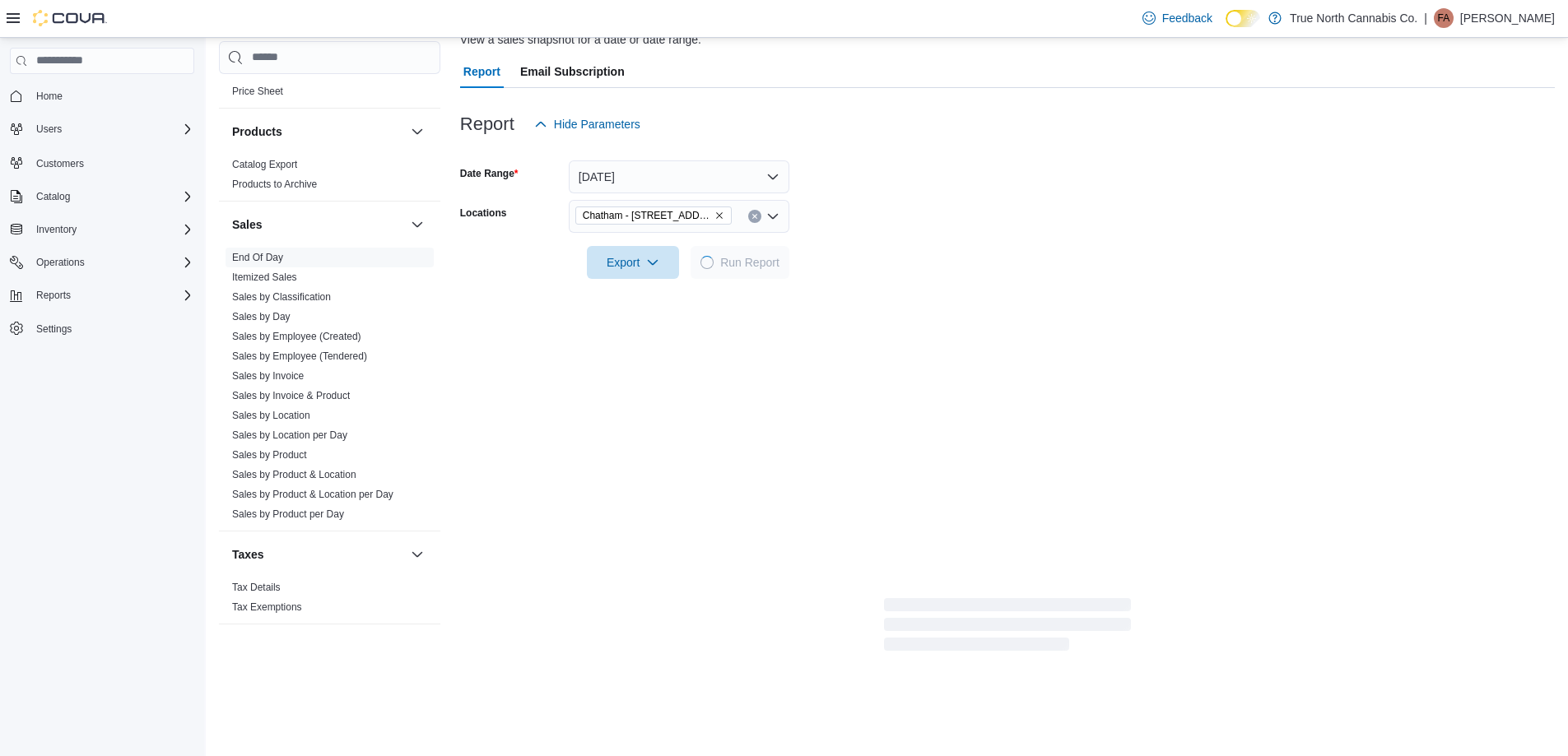
click at [884, 241] on div at bounding box center [1007, 239] width 1094 height 13
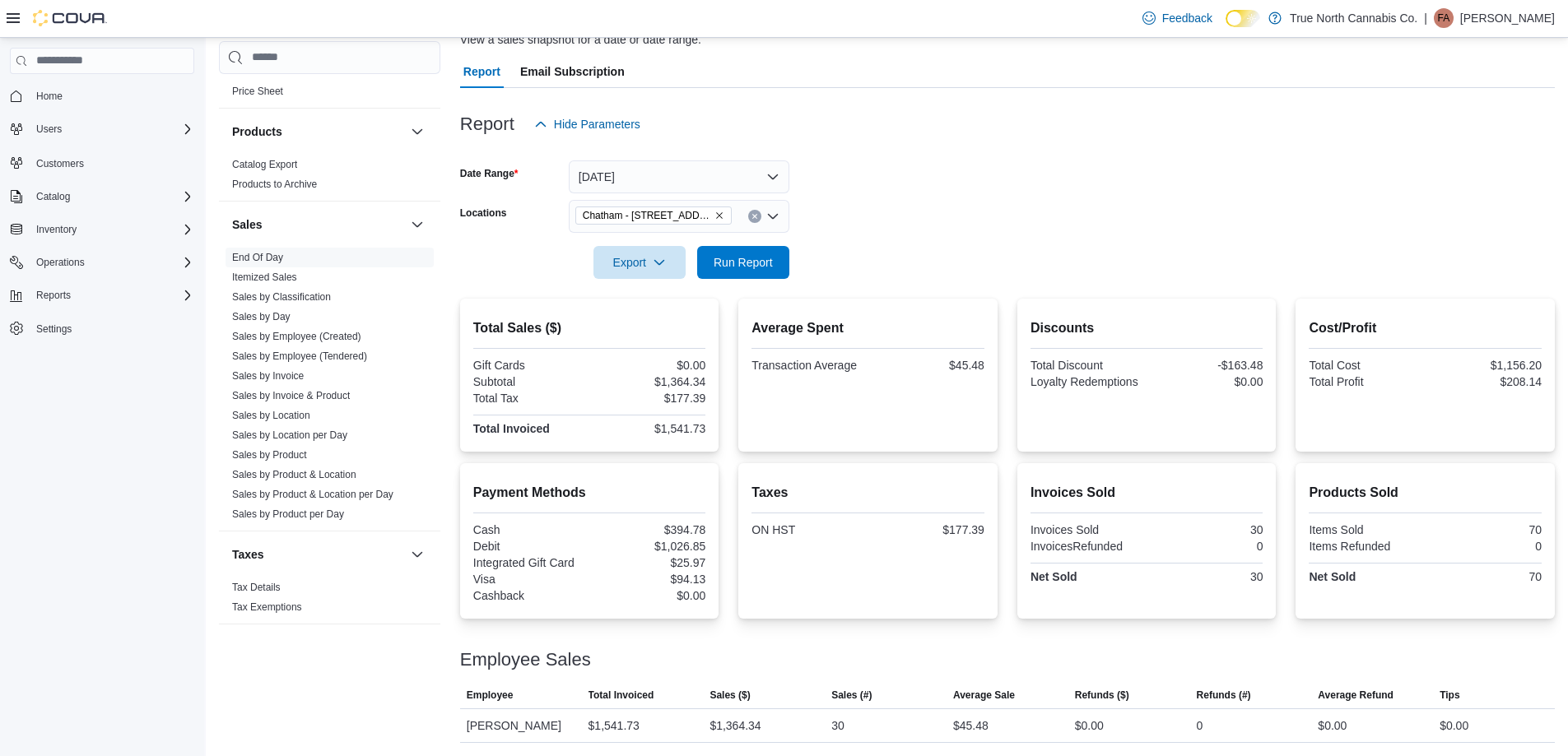
click at [884, 241] on div at bounding box center [1007, 239] width 1094 height 13
drag, startPoint x: 775, startPoint y: 266, endPoint x: 859, endPoint y: 256, distance: 84.6
click at [775, 268] on span "Run Report" at bounding box center [743, 262] width 72 height 33
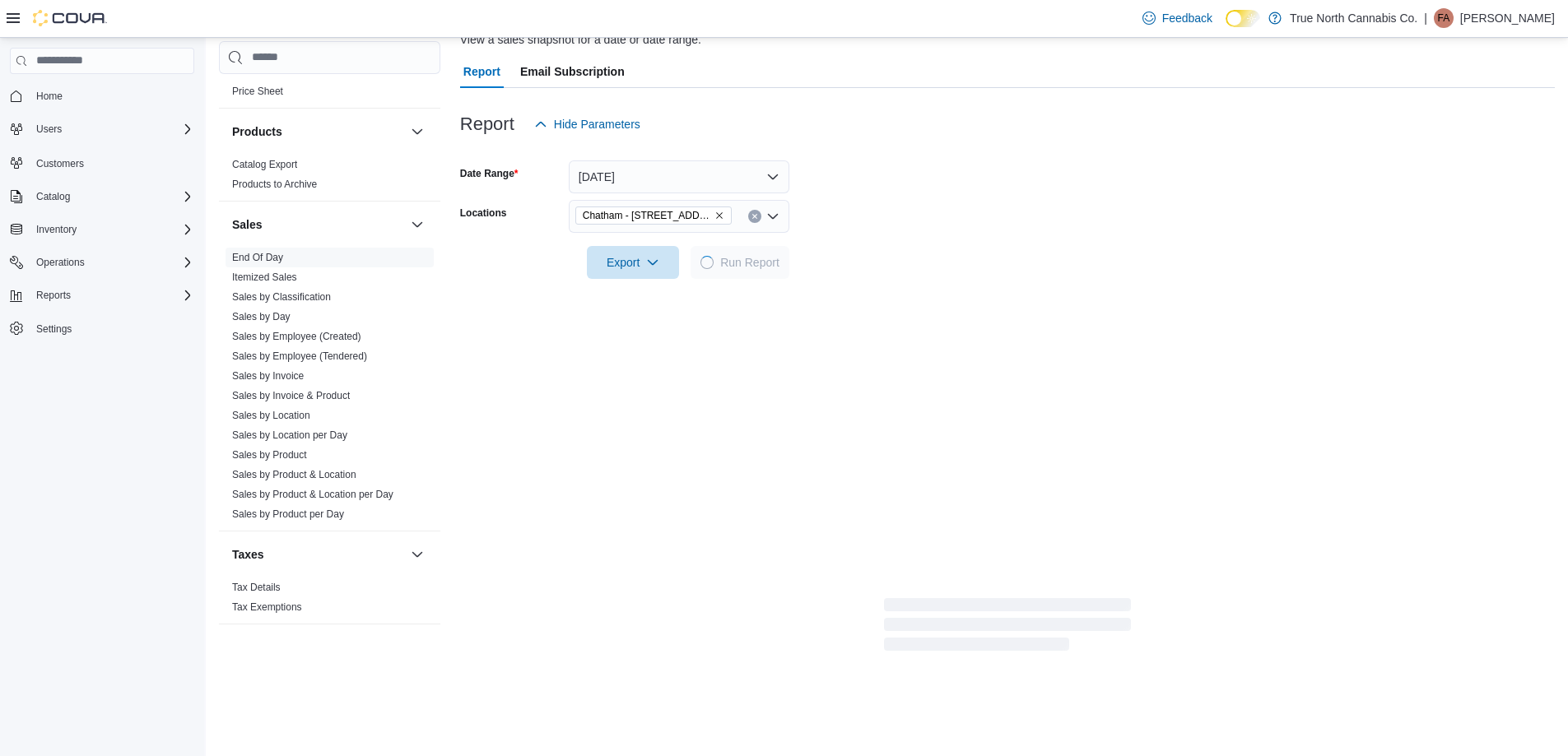
click at [860, 256] on form "Date Range [DATE] Locations [GEOGRAPHIC_DATA] - [STREET_ADDRESS] Export Run Rep…" at bounding box center [1007, 209] width 1094 height 138
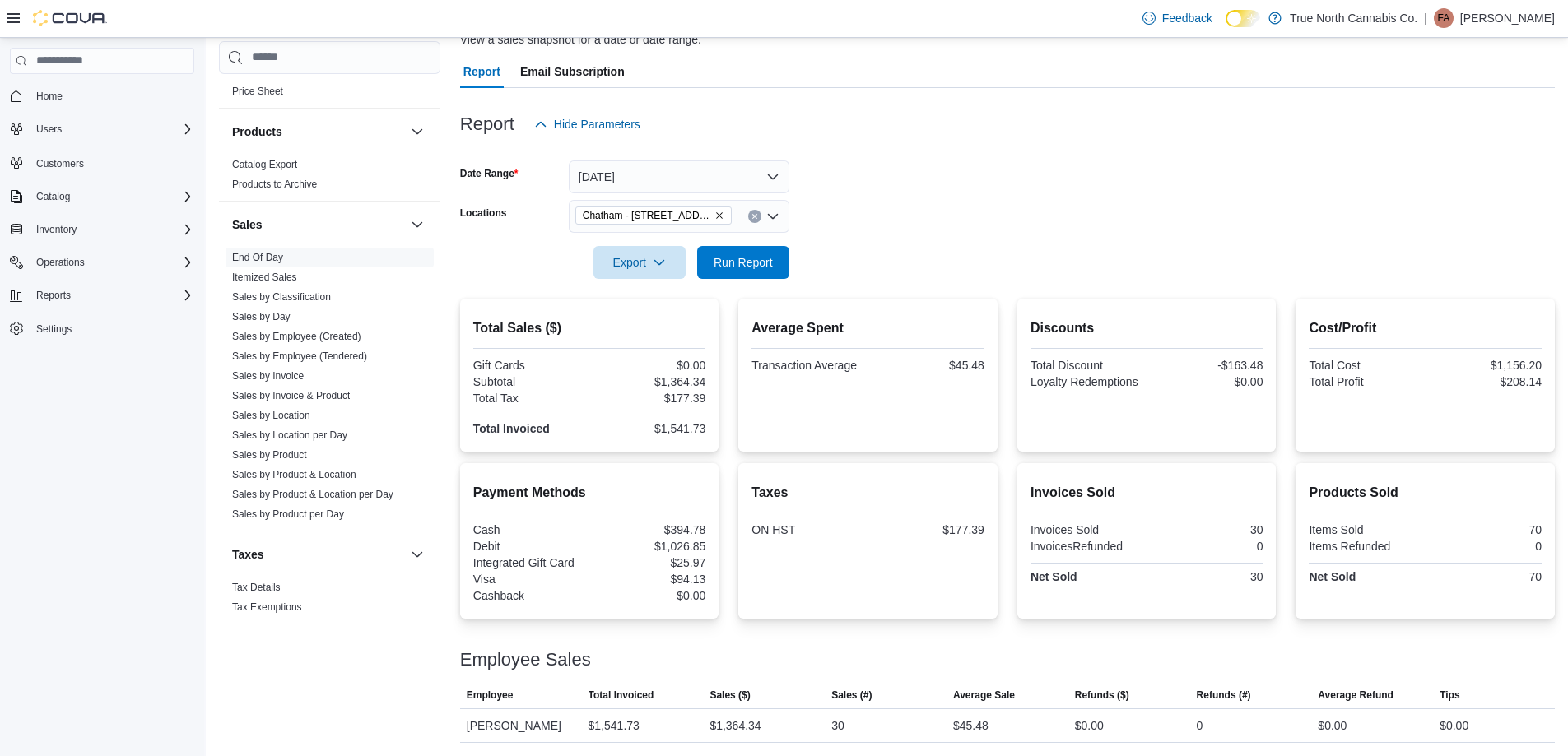
click at [946, 238] on div at bounding box center [1007, 239] width 1094 height 13
click at [980, 240] on div at bounding box center [1007, 239] width 1094 height 13
click at [741, 258] on span "Run Report" at bounding box center [743, 261] width 59 height 17
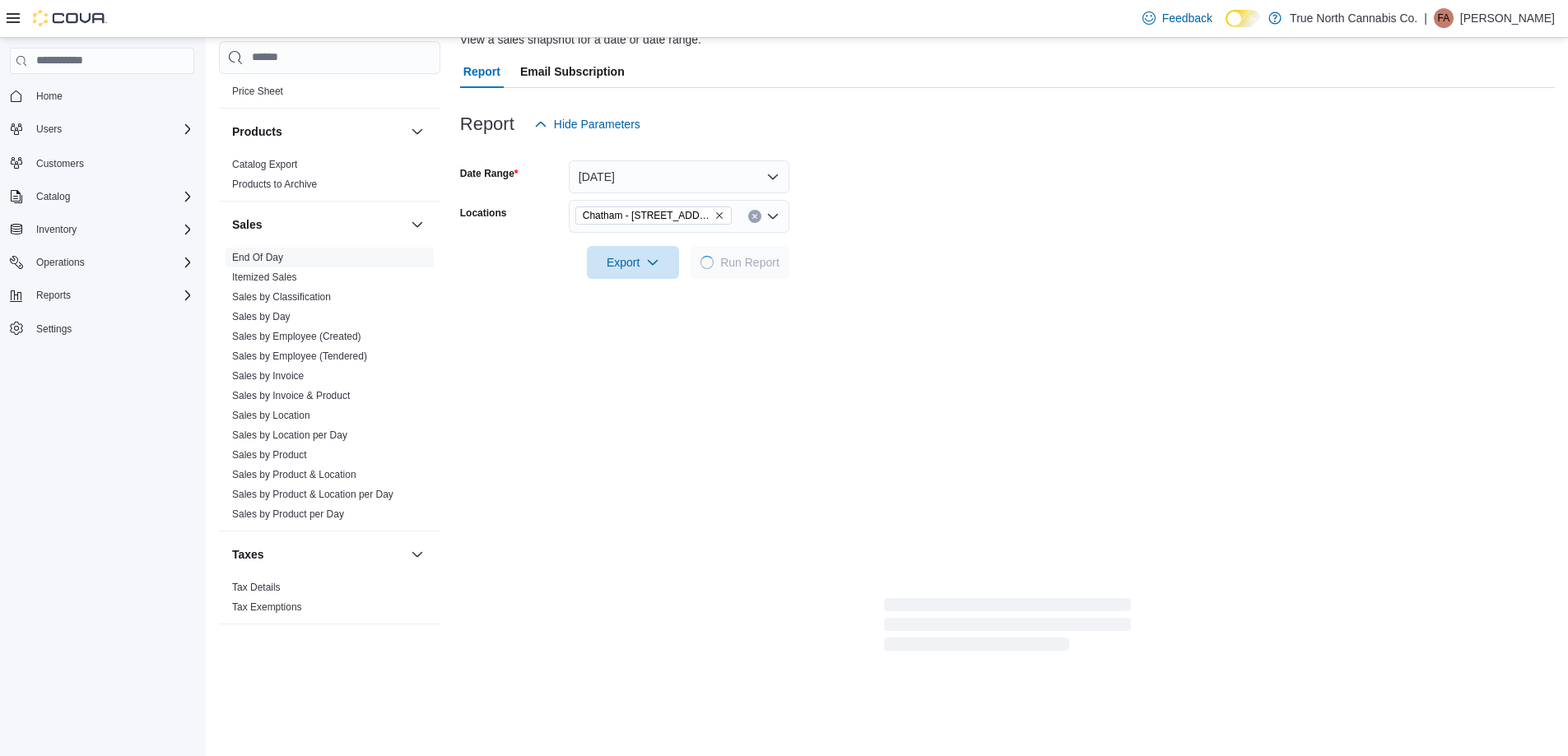
click at [836, 226] on form "Date Range [DATE] Locations [GEOGRAPHIC_DATA] - [STREET_ADDRESS] Export Run Rep…" at bounding box center [1007, 209] width 1094 height 138
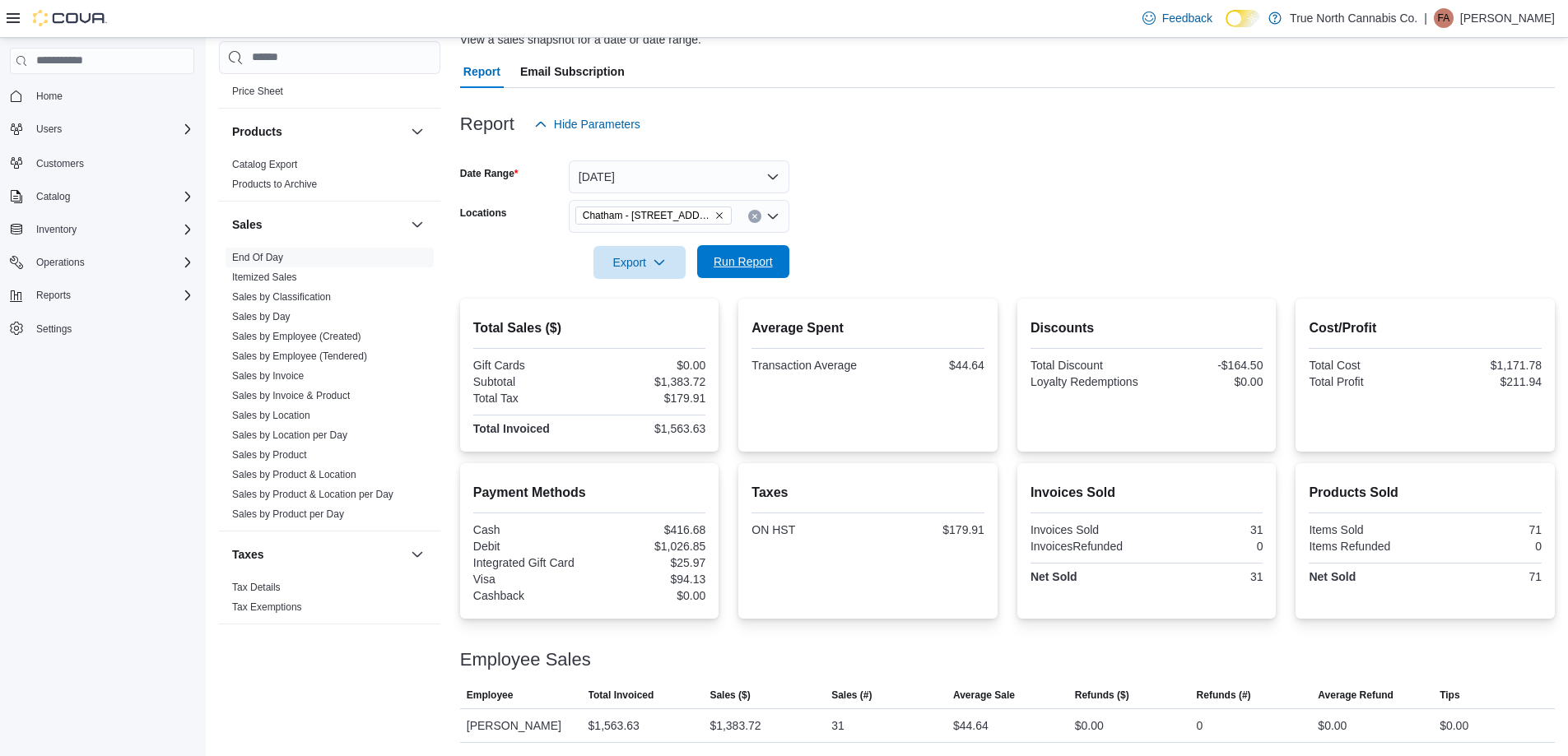
drag, startPoint x: 752, startPoint y: 264, endPoint x: 880, endPoint y: 237, distance: 130.8
click at [753, 265] on span "Run Report" at bounding box center [743, 261] width 59 height 17
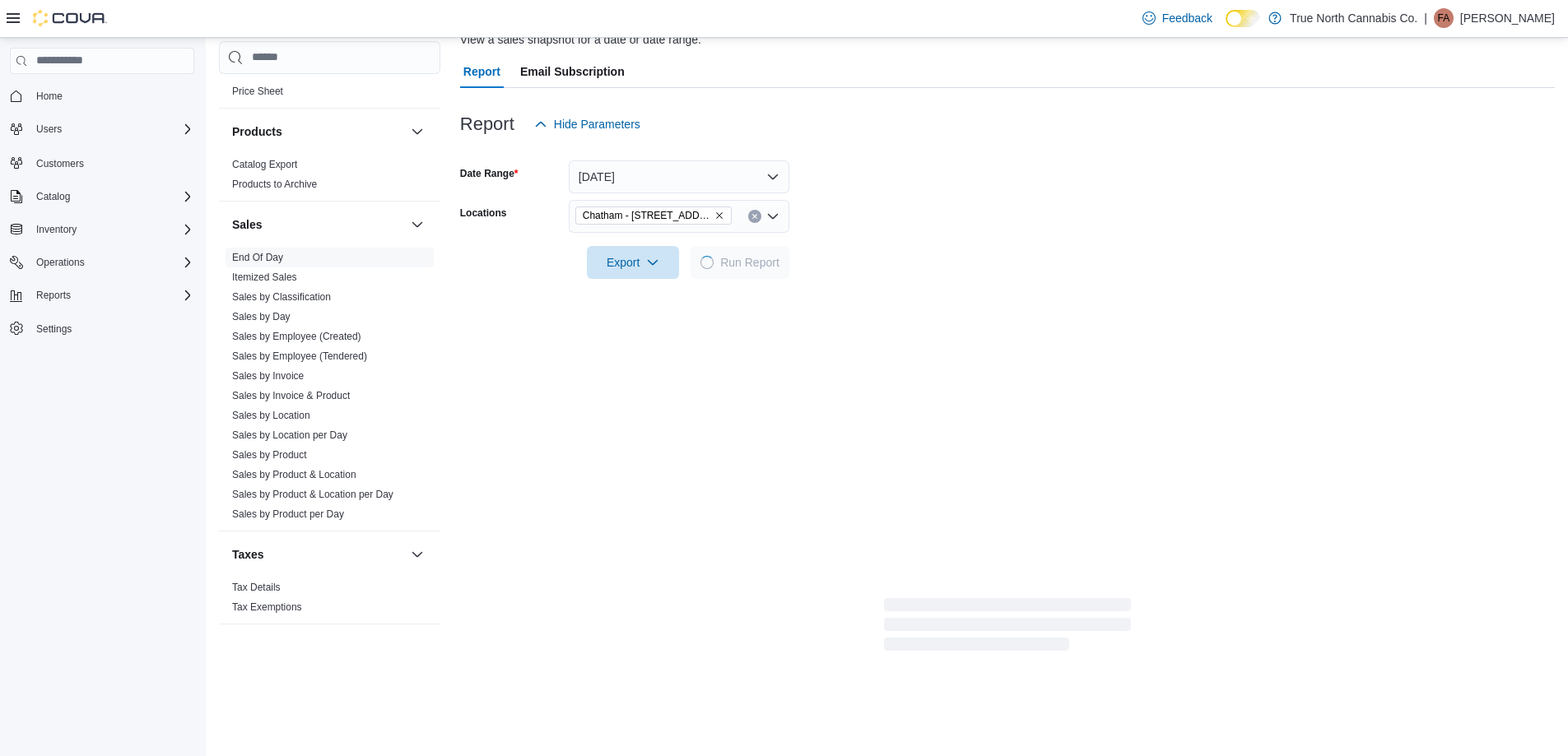
click at [880, 237] on div at bounding box center [1007, 239] width 1094 height 13
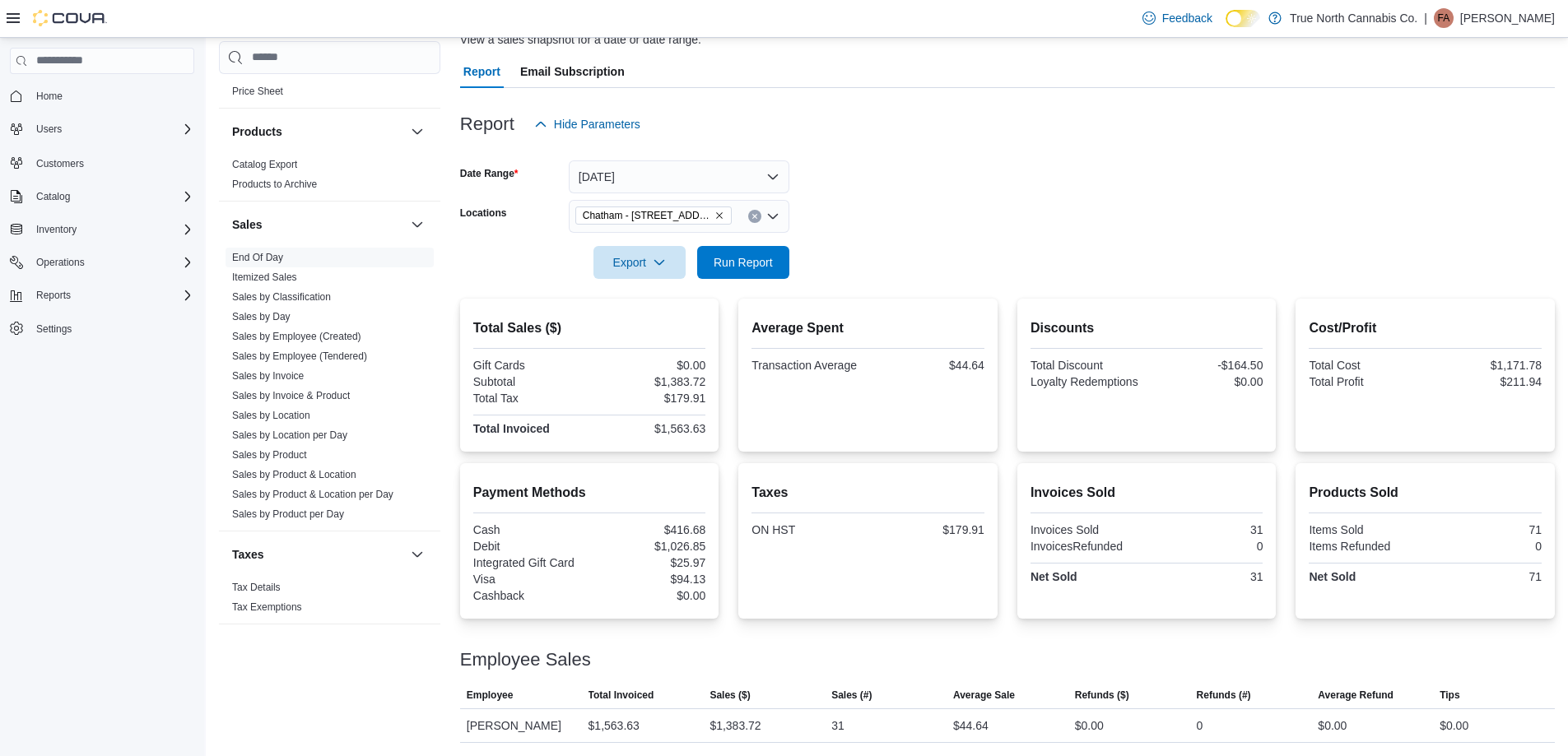
click at [756, 211] on button "Clear input" at bounding box center [754, 216] width 13 height 13
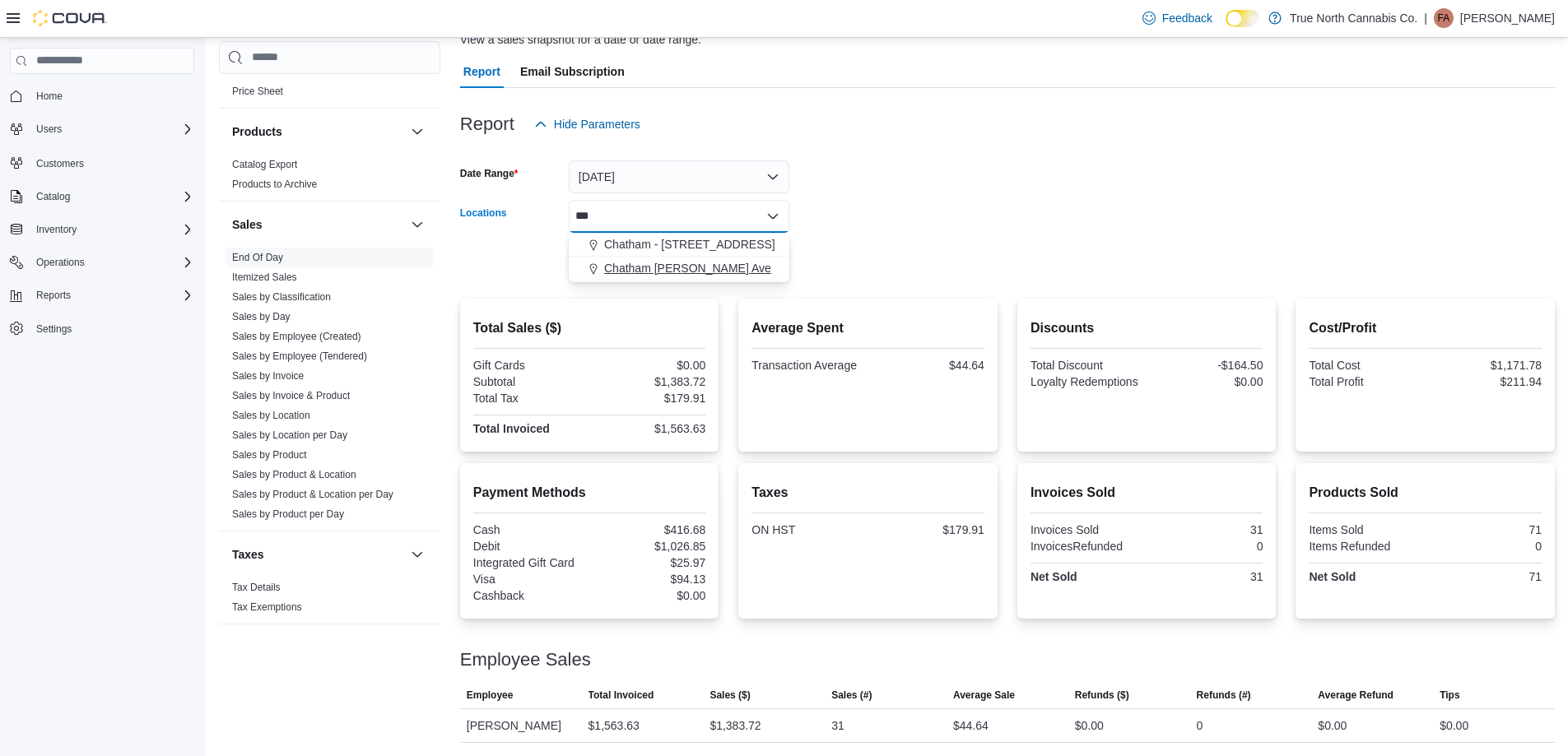
type input "***"
click at [731, 263] on span "Chatham [PERSON_NAME] Ave" at bounding box center [686, 268] width 167 height 17
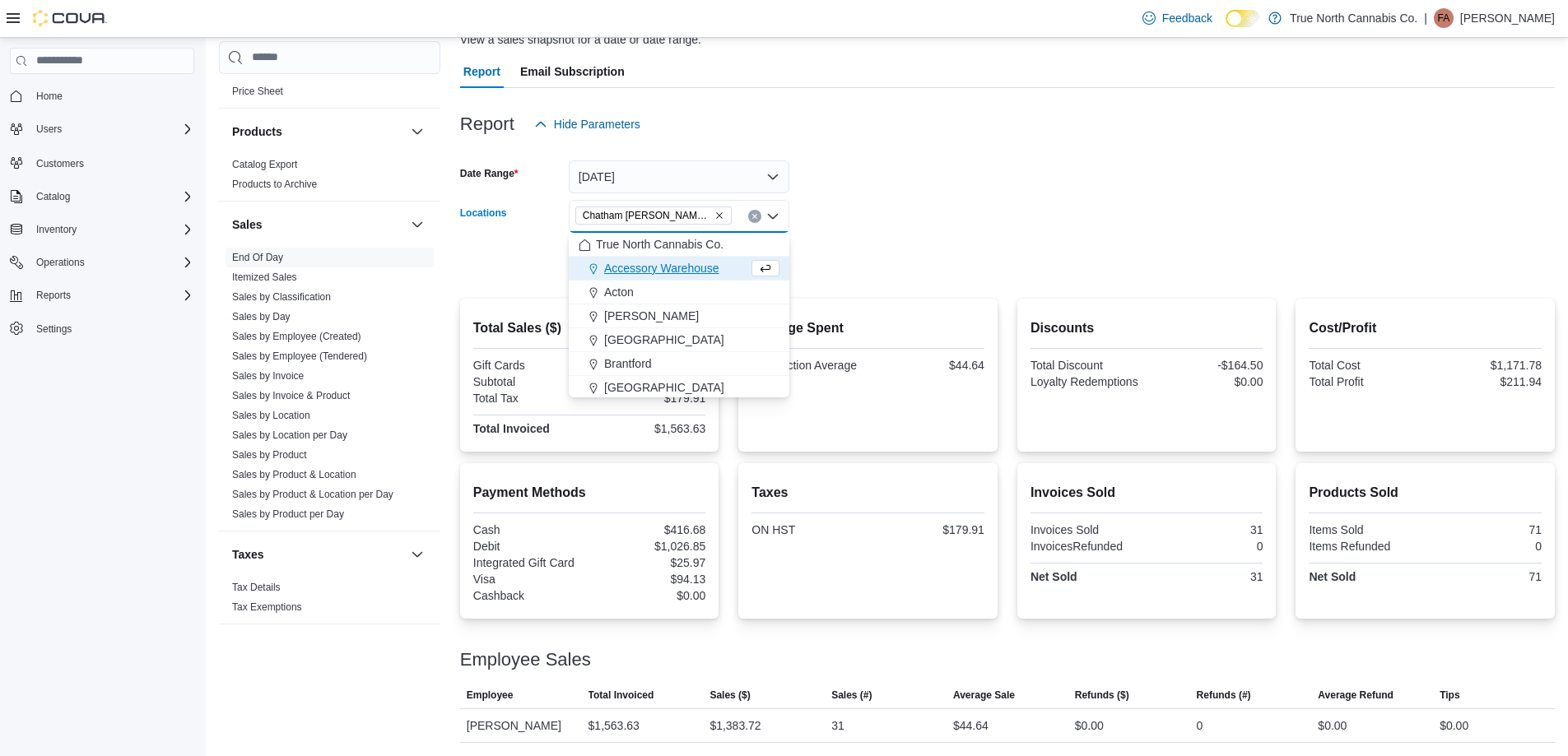
click at [807, 238] on div at bounding box center [1007, 239] width 1094 height 13
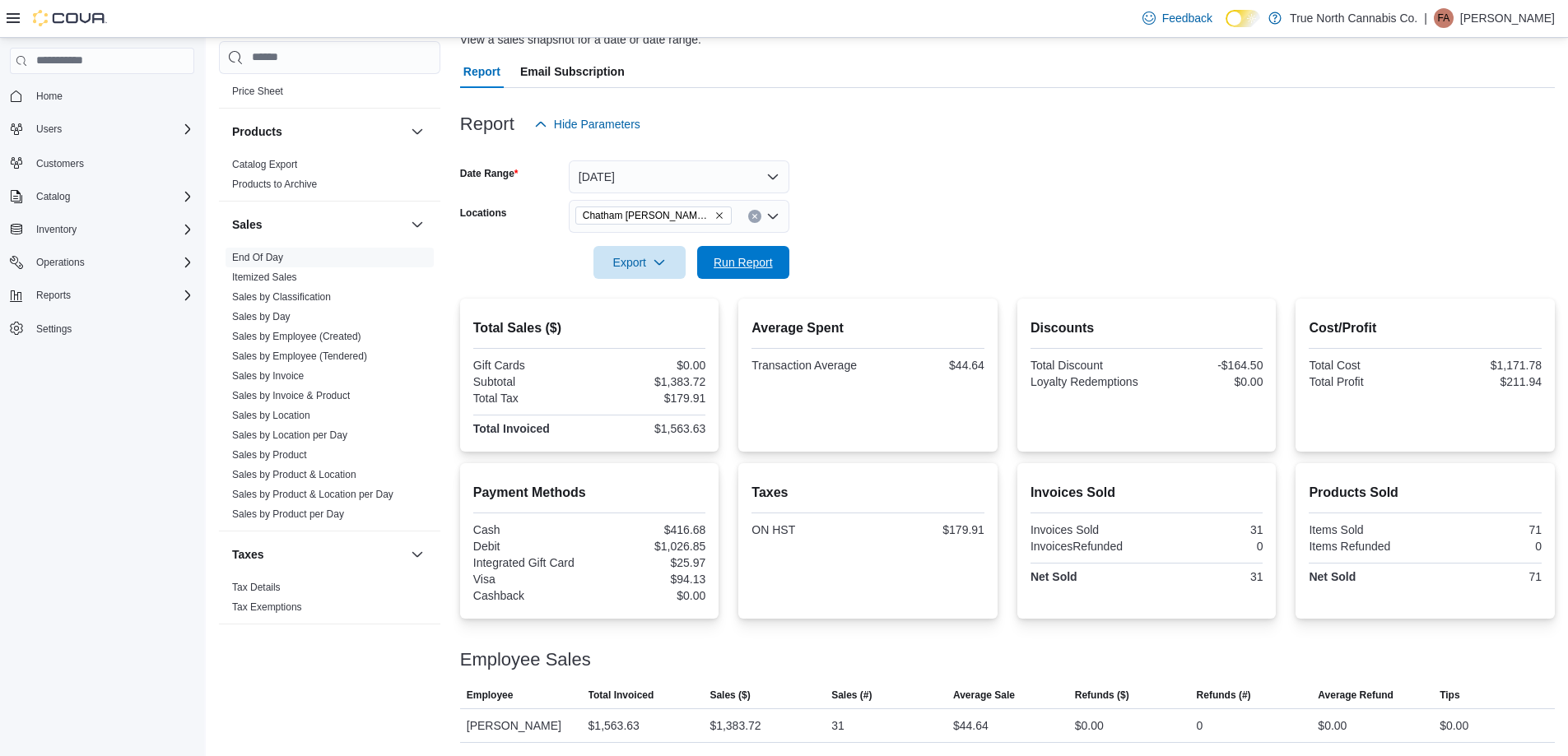
click at [774, 266] on span "Run Report" at bounding box center [743, 262] width 72 height 33
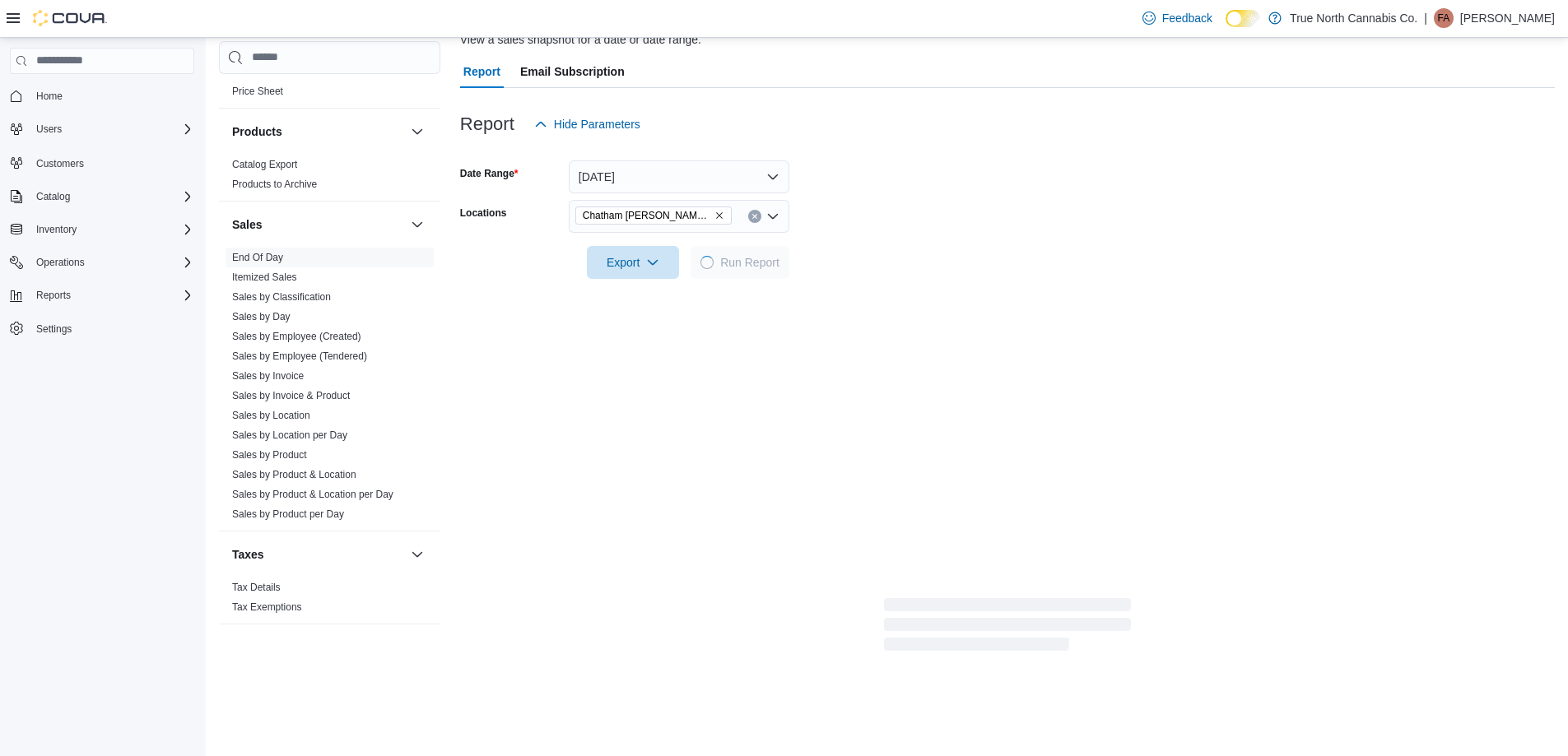
click at [875, 251] on form "Date Range [DATE] Locations [GEOGRAPHIC_DATA] [PERSON_NAME] Ave Export Run Repo…" at bounding box center [1007, 209] width 1094 height 138
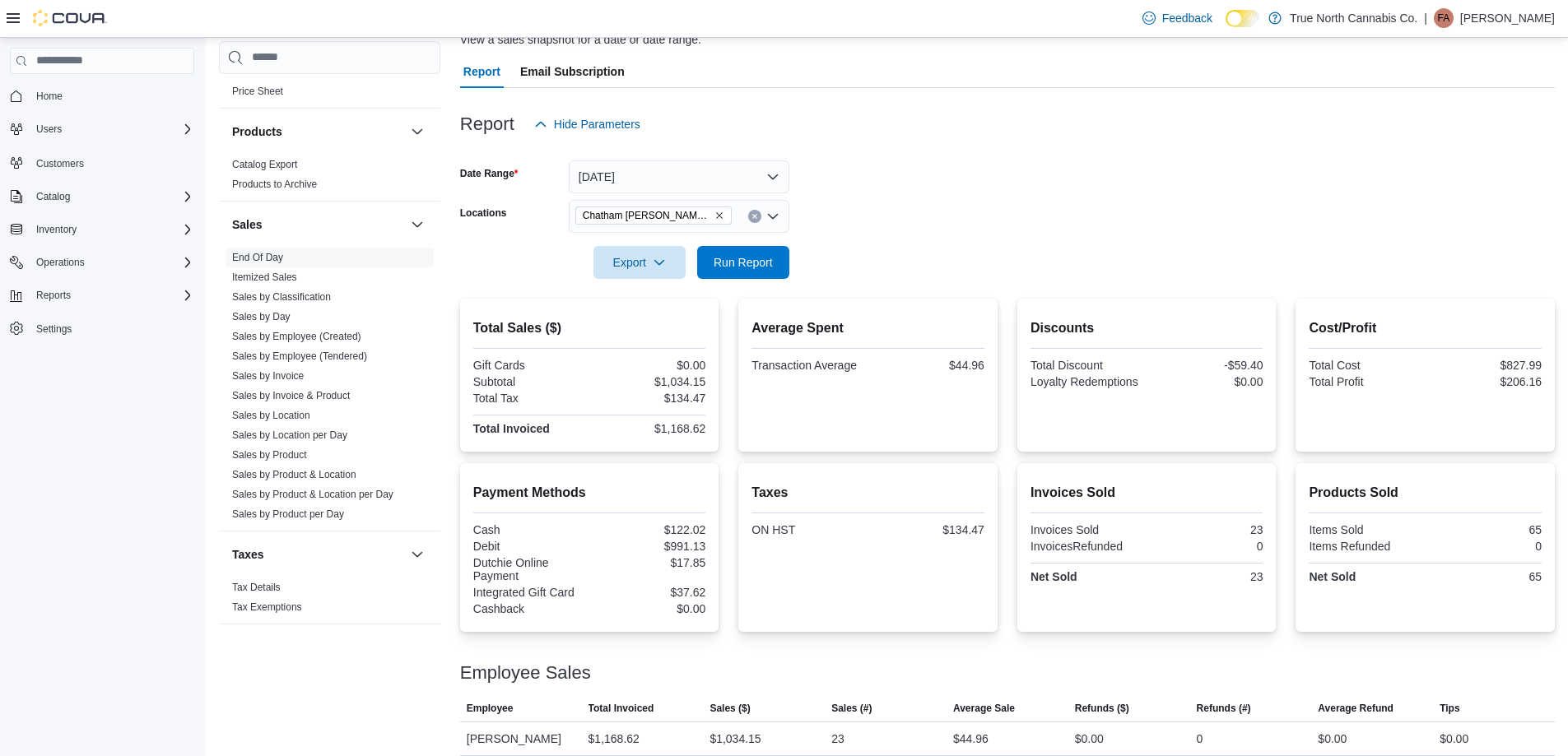
click at [897, 213] on form "Date Range [DATE] Locations [GEOGRAPHIC_DATA] [PERSON_NAME] Ave Export Run Repo…" at bounding box center [1007, 209] width 1094 height 138
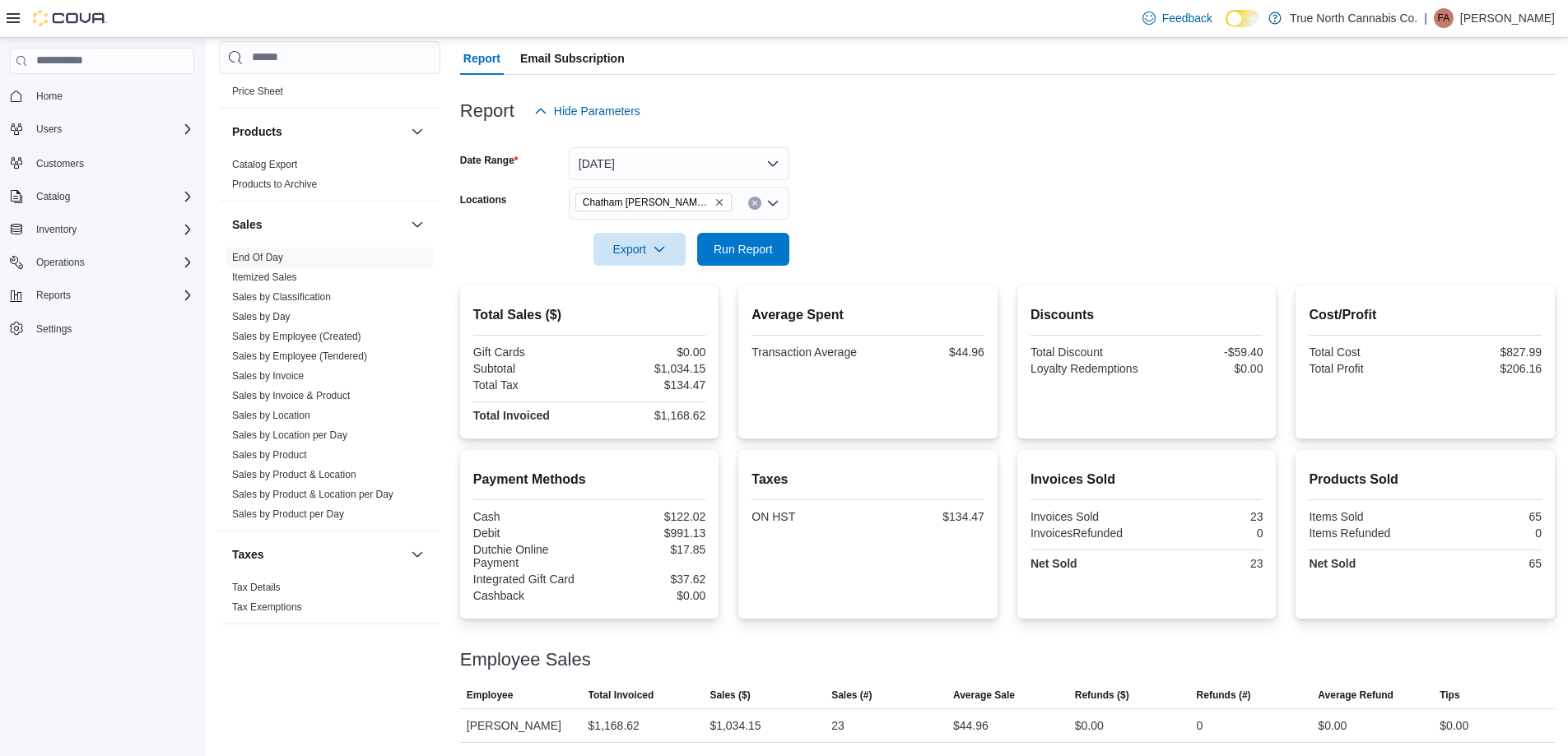
click at [755, 208] on button "Clear input" at bounding box center [754, 203] width 13 height 13
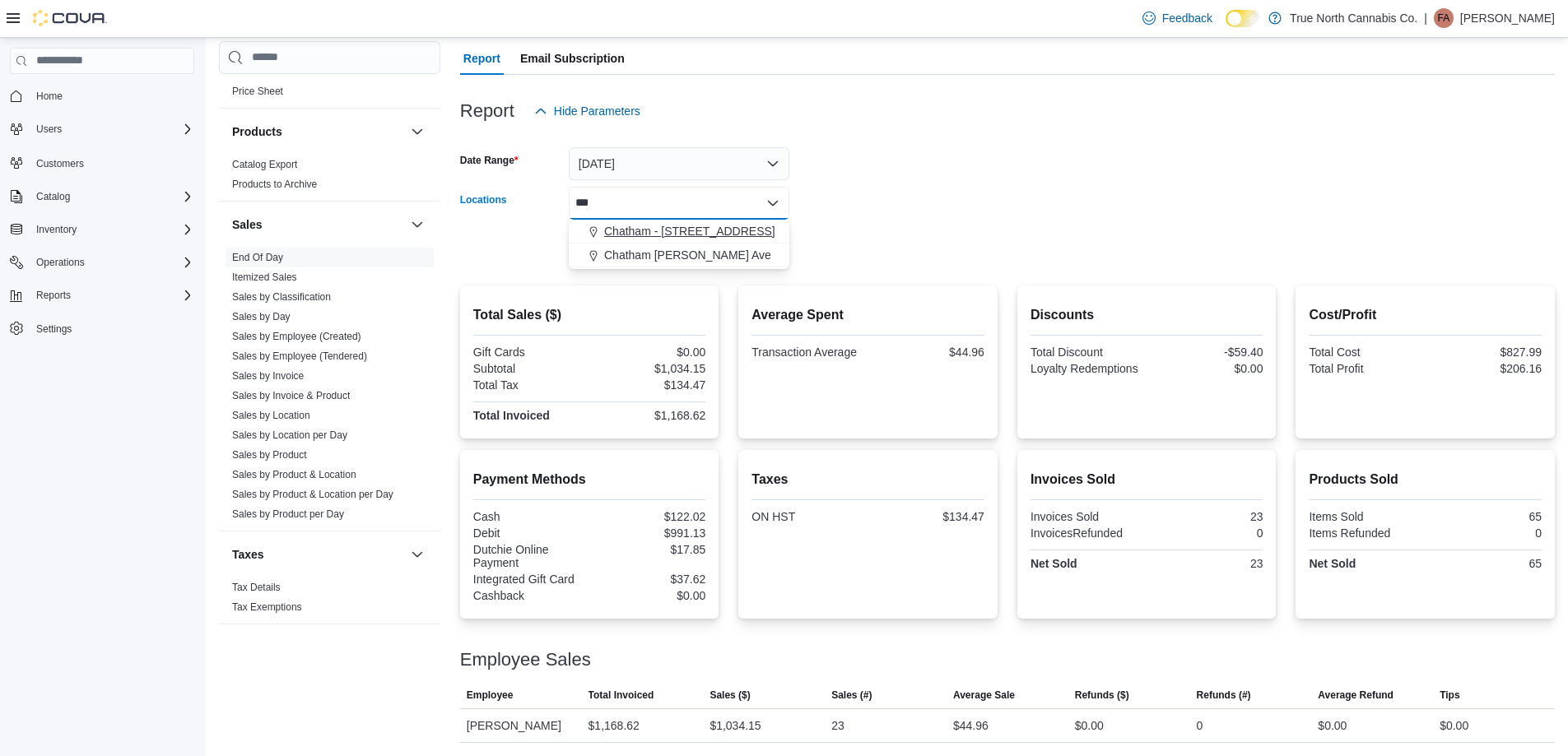
type input "***"
click at [721, 235] on span "Chatham - [STREET_ADDRESS]" at bounding box center [689, 231] width 171 height 17
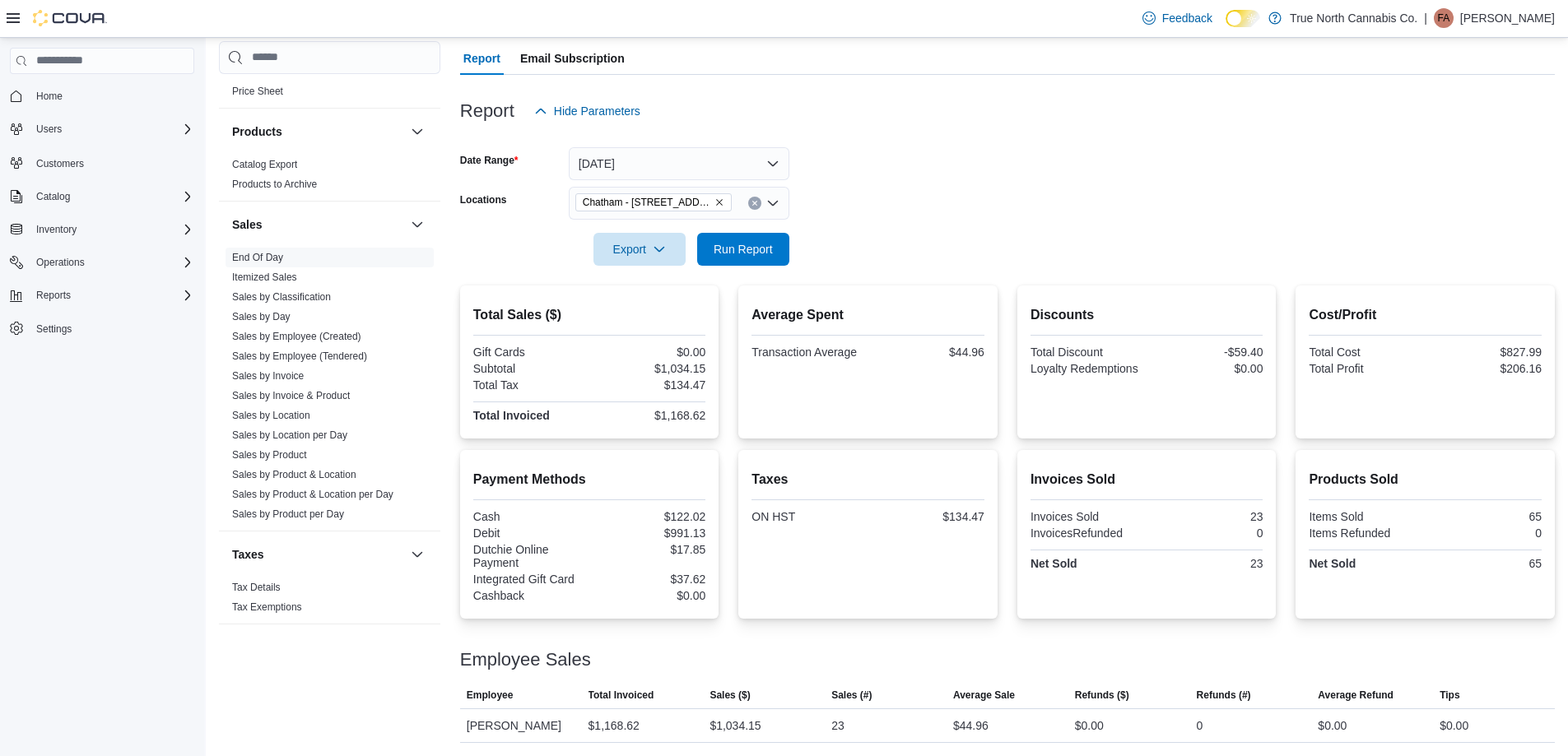
click at [831, 218] on form "Date Range [DATE] Locations [GEOGRAPHIC_DATA] - [STREET_ADDRESS] Export Run Rep…" at bounding box center [1007, 197] width 1094 height 138
click at [776, 248] on span "Run Report" at bounding box center [743, 248] width 72 height 33
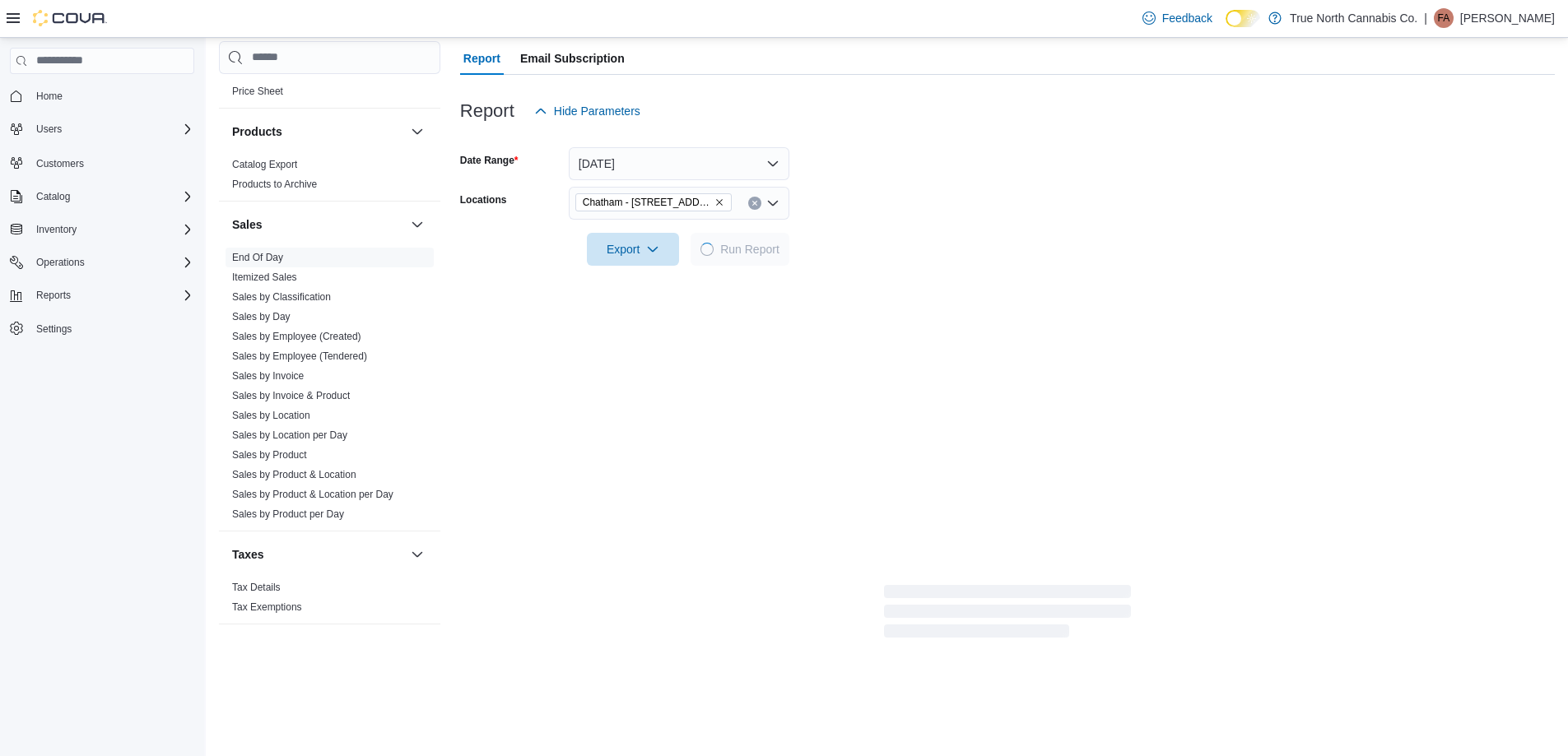
click at [975, 213] on form "Date Range [DATE] Locations [GEOGRAPHIC_DATA] - [STREET_ADDRESS] Export Run Rep…" at bounding box center [1007, 197] width 1094 height 138
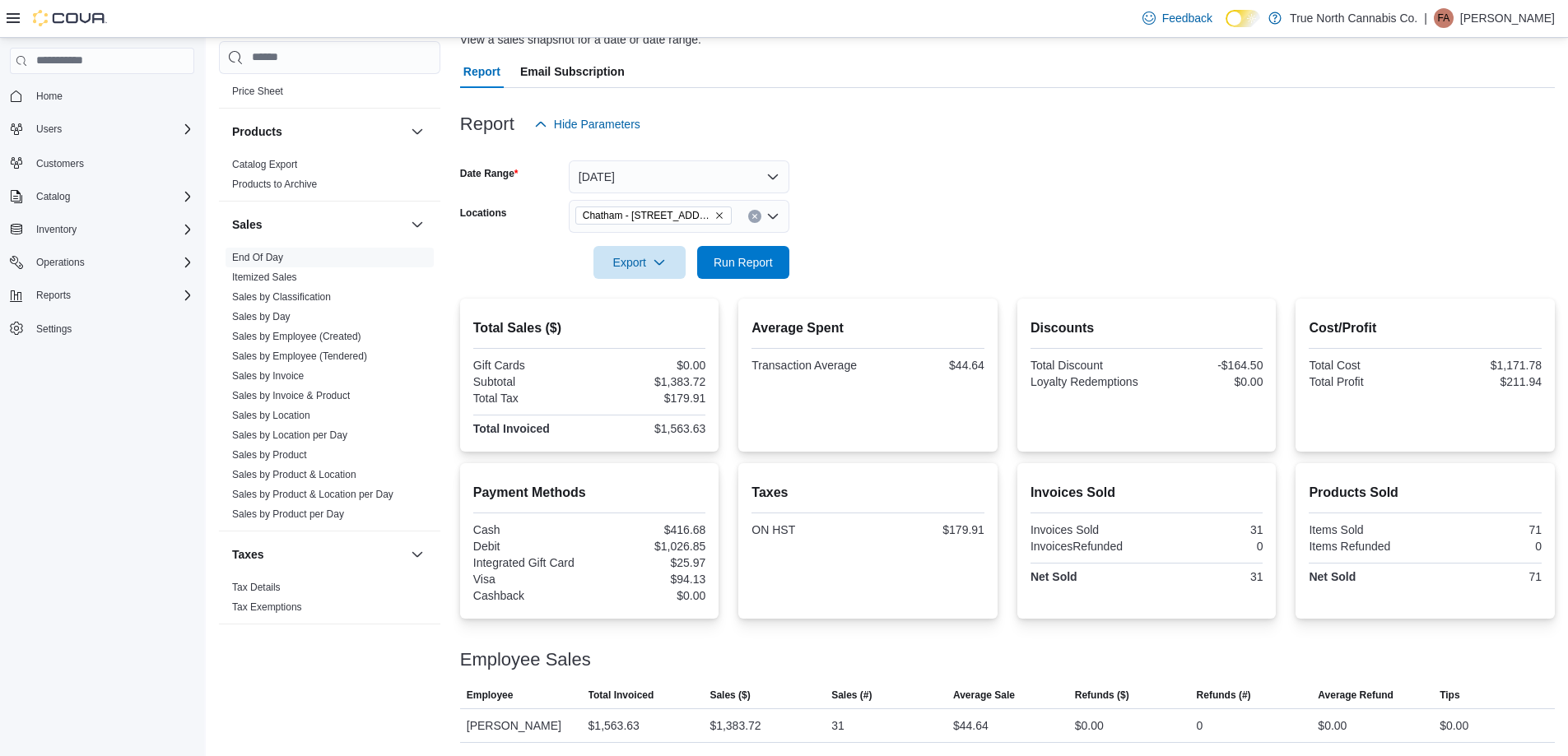
scroll to position [132, 0]
click at [945, 204] on form "Date Range [DATE] Locations [GEOGRAPHIC_DATA] - [STREET_ADDRESS] Export Run Rep…" at bounding box center [1007, 209] width 1094 height 138
click at [739, 246] on div "Export Run Report" at bounding box center [624, 262] width 329 height 33
click at [941, 249] on form "Date Range [DATE] Locations [GEOGRAPHIC_DATA] - [STREET_ADDRESS] Export Run Rep…" at bounding box center [1007, 209] width 1094 height 138
drag, startPoint x: 761, startPoint y: 254, endPoint x: 957, endPoint y: 170, distance: 213.2
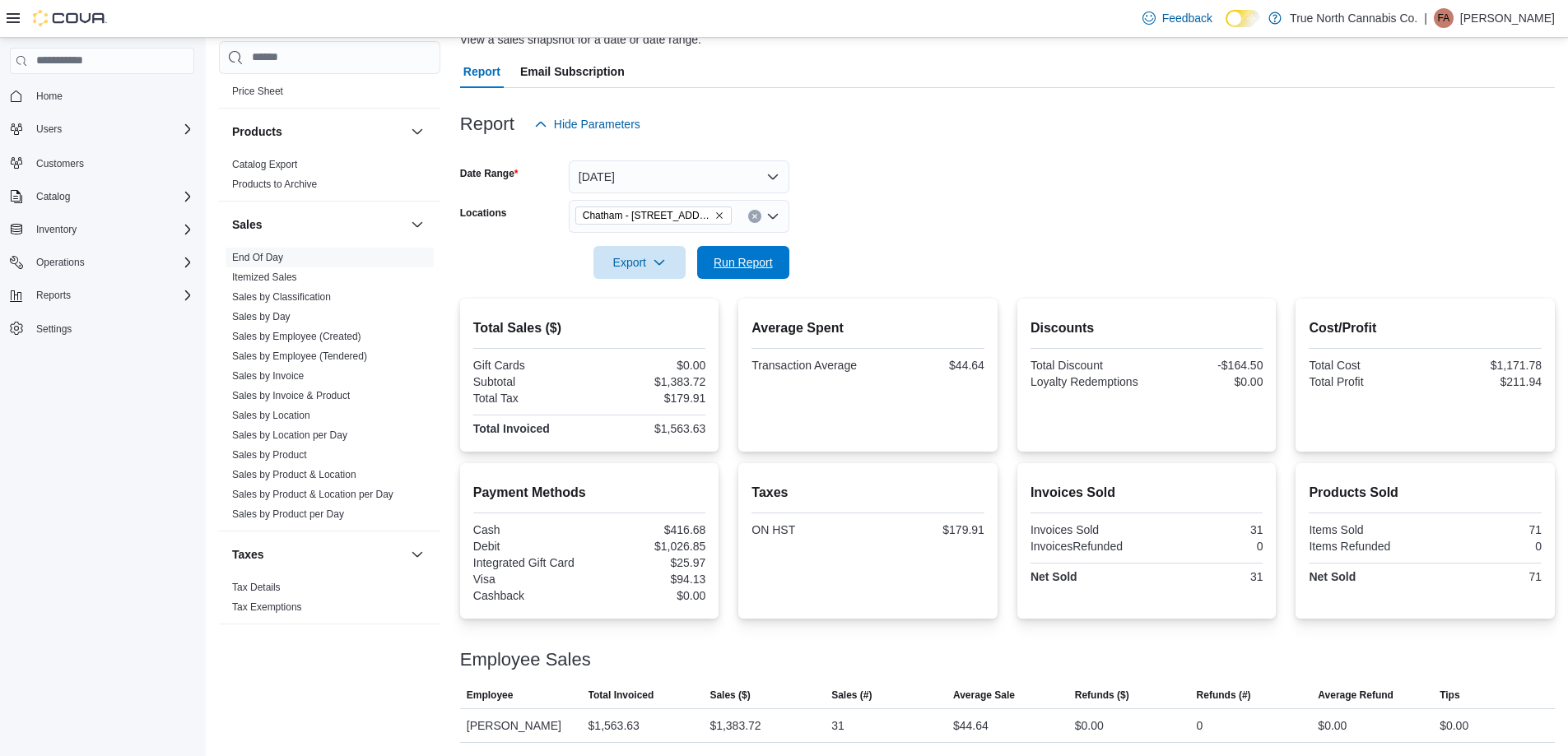
click at [762, 254] on span "Run Report" at bounding box center [743, 262] width 59 height 17
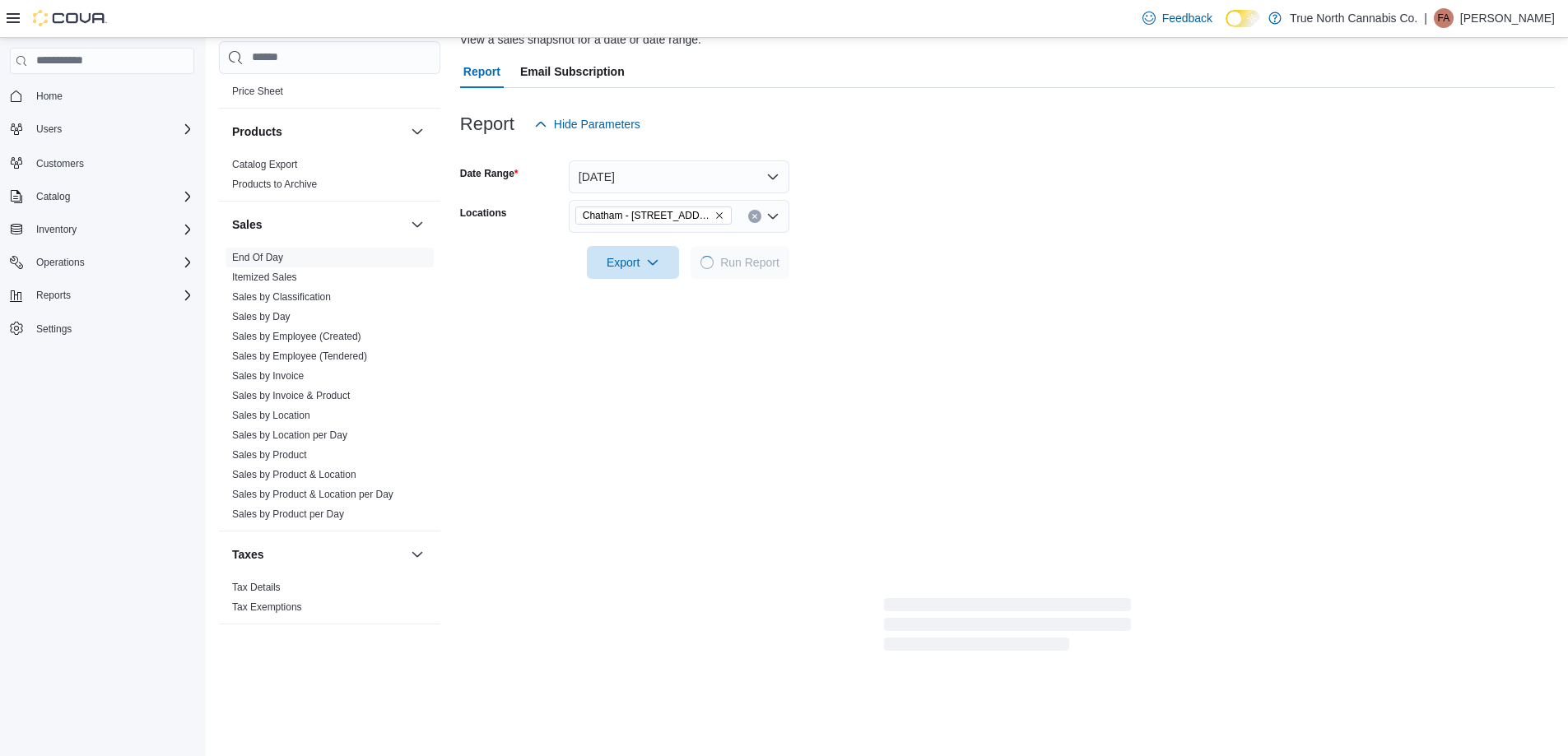
click at [957, 170] on form "Date Range [DATE] Locations [GEOGRAPHIC_DATA] - [STREET_ADDRESS] Export Run Rep…" at bounding box center [1007, 209] width 1094 height 138
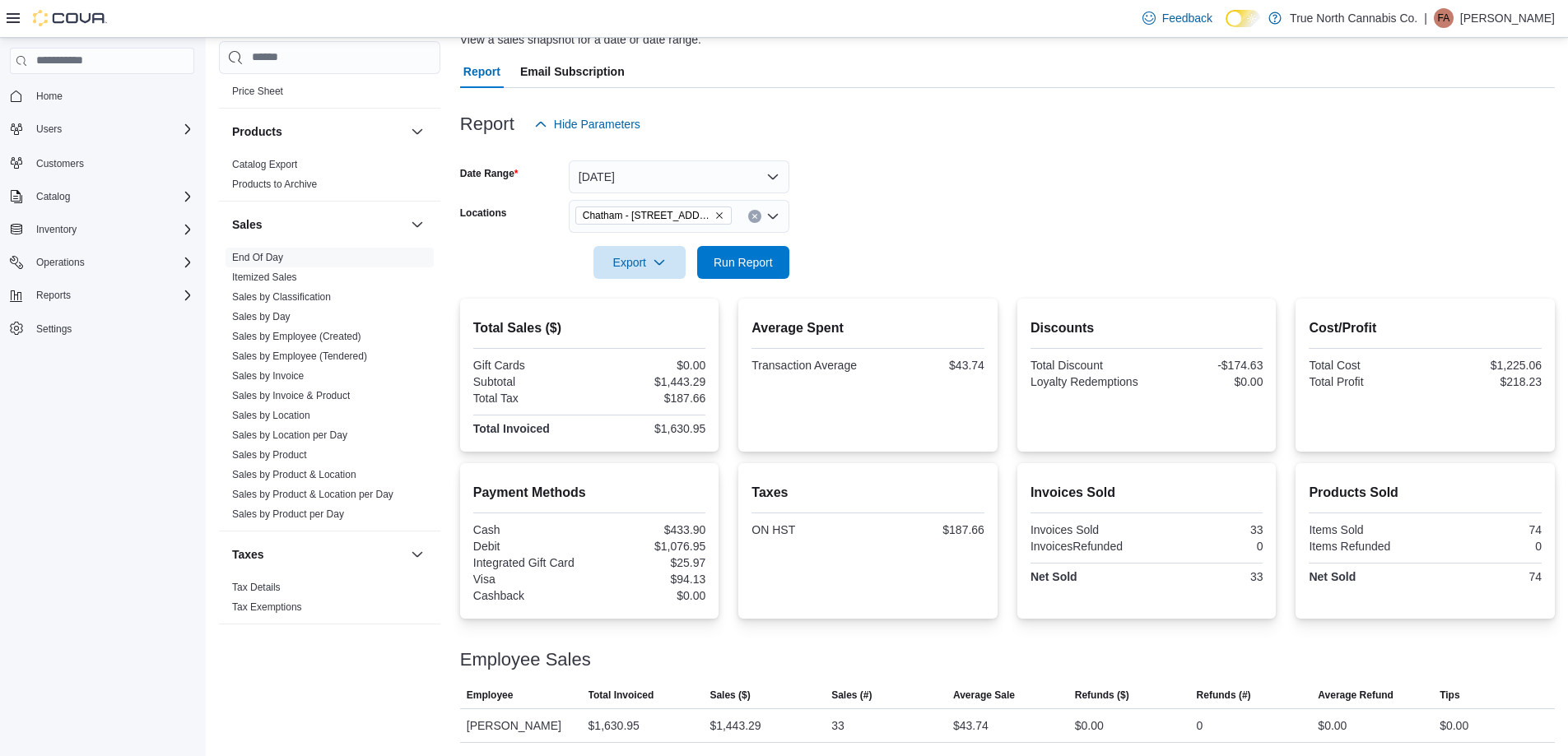
click at [934, 233] on div at bounding box center [1007, 239] width 1094 height 13
click at [761, 254] on span "Run Report" at bounding box center [743, 261] width 59 height 17
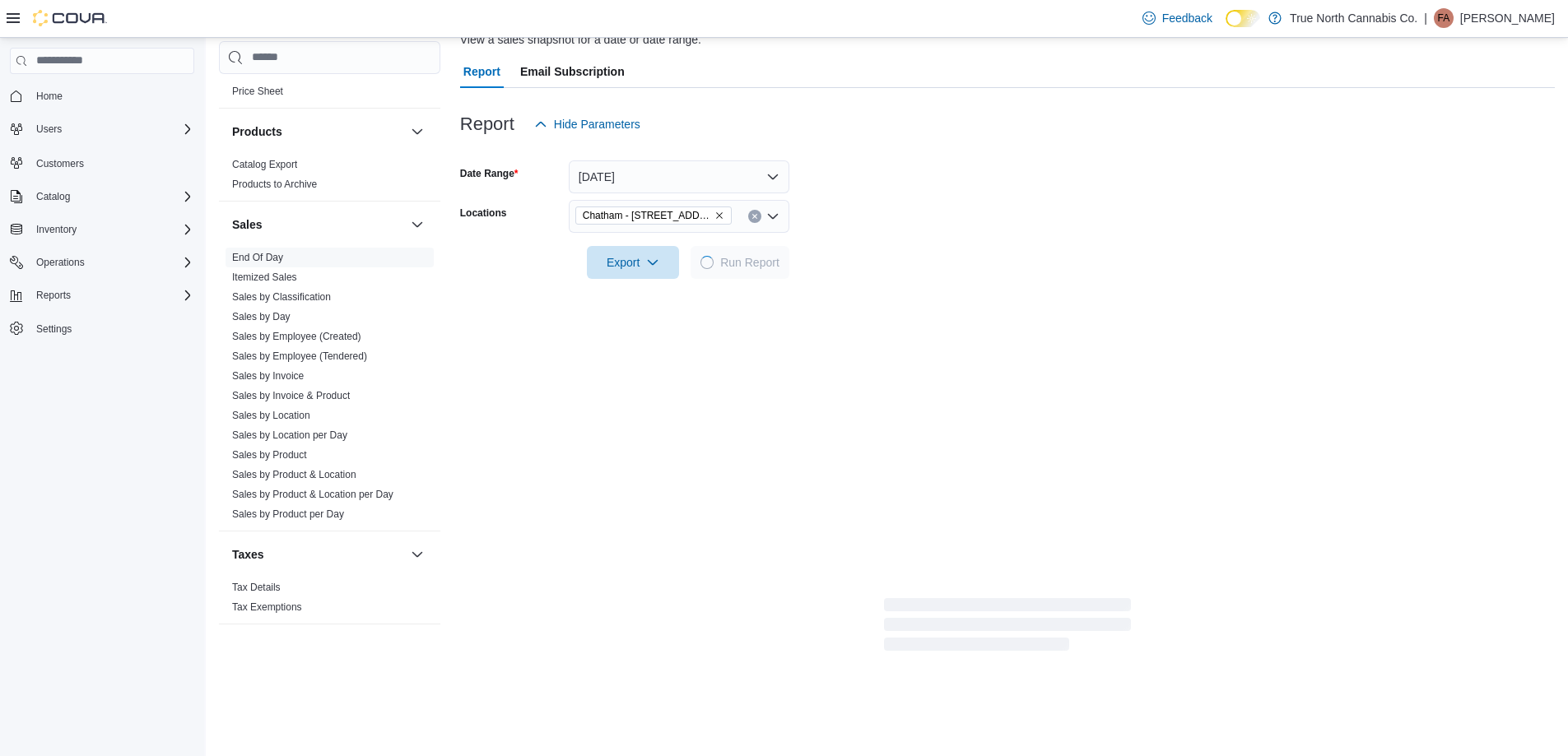
click at [829, 255] on form "Date Range [DATE] Locations [GEOGRAPHIC_DATA] - [STREET_ADDRESS] Export Run Rep…" at bounding box center [1007, 209] width 1094 height 138
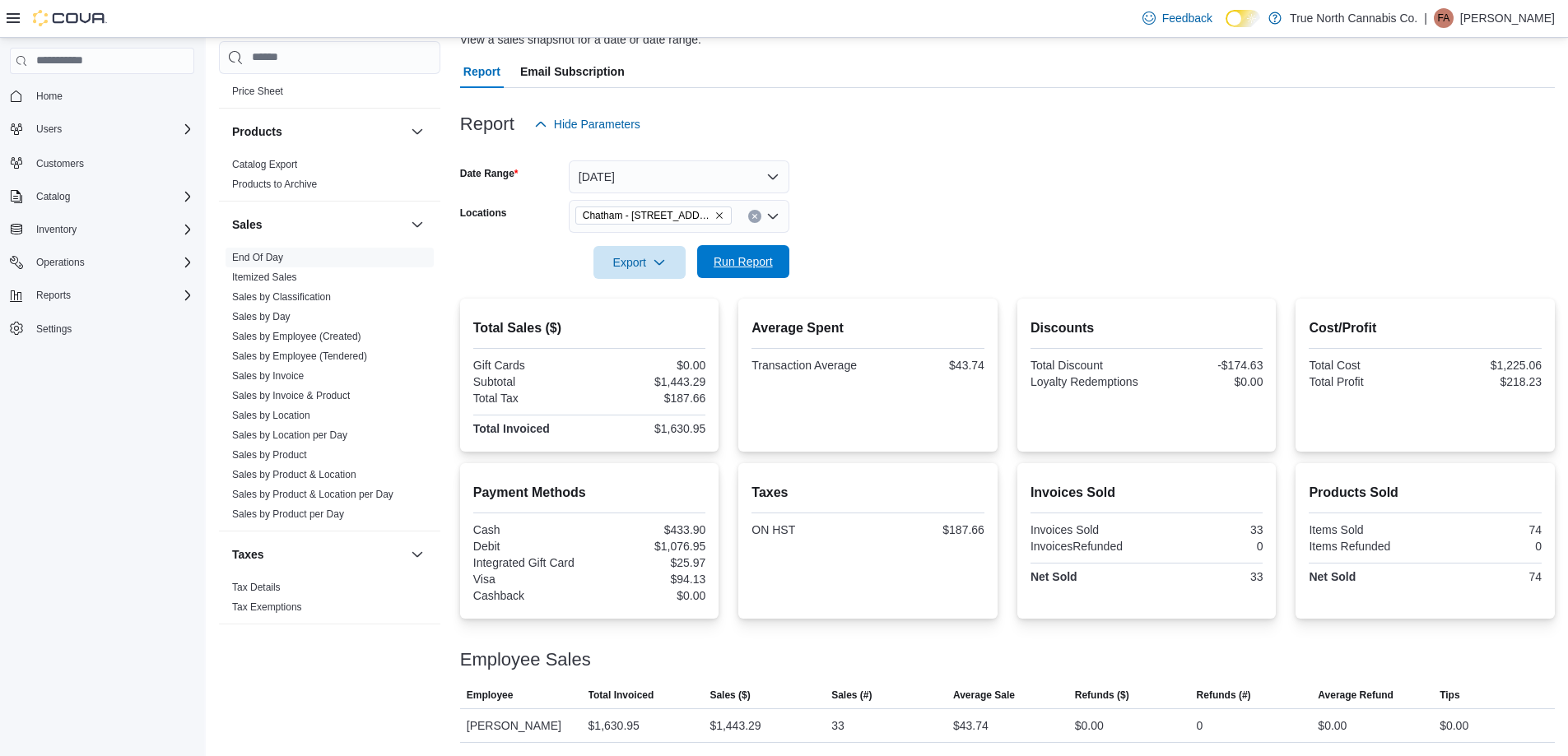
click at [771, 258] on span "Run Report" at bounding box center [743, 261] width 59 height 17
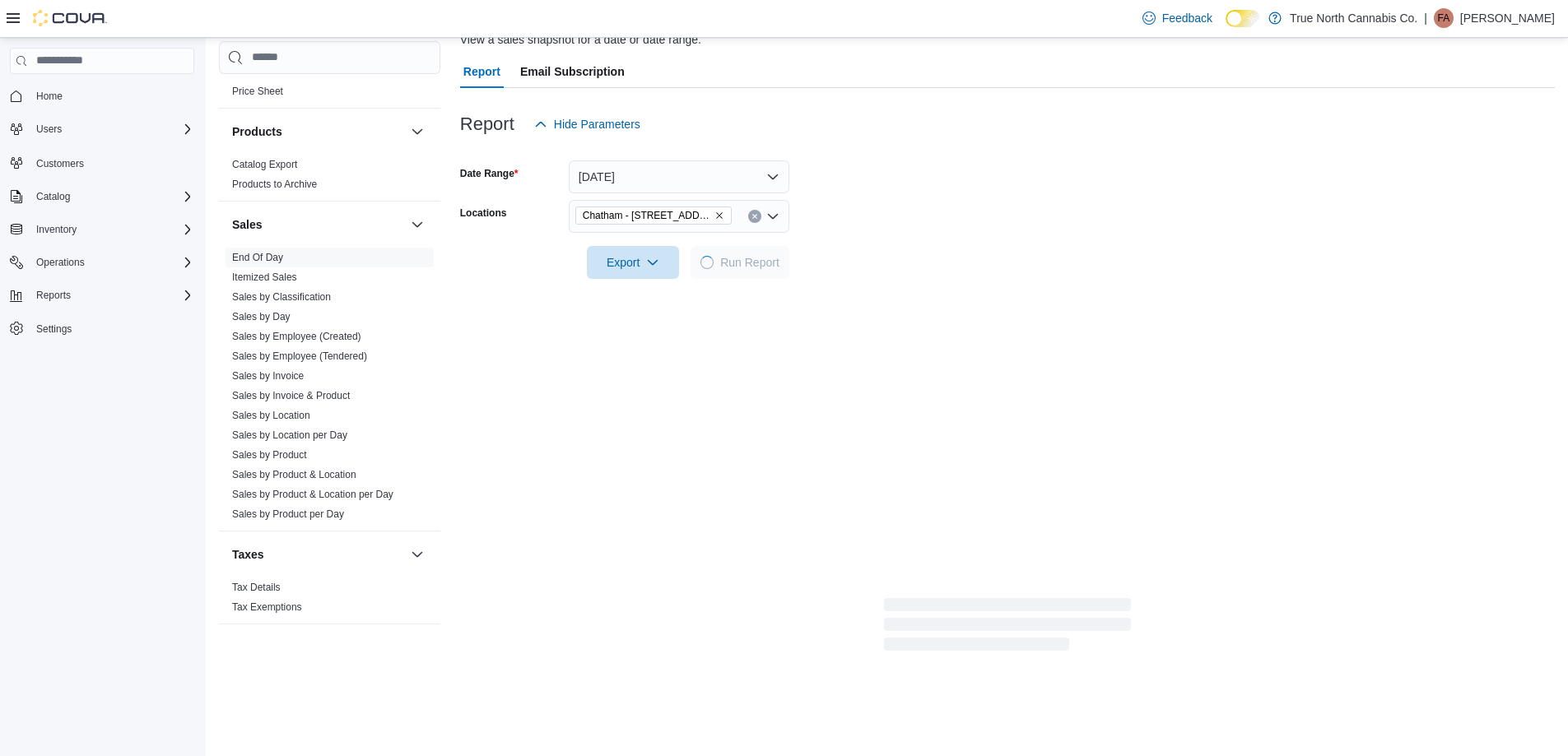
click at [849, 253] on form "Date Range [DATE] Locations [GEOGRAPHIC_DATA] - [STREET_ADDRESS] Export Run Rep…" at bounding box center [1007, 209] width 1094 height 138
click at [899, 210] on form "Date Range [DATE] Locations [GEOGRAPHIC_DATA] - [STREET_ADDRESS] Export Run Rep…" at bounding box center [1007, 209] width 1094 height 138
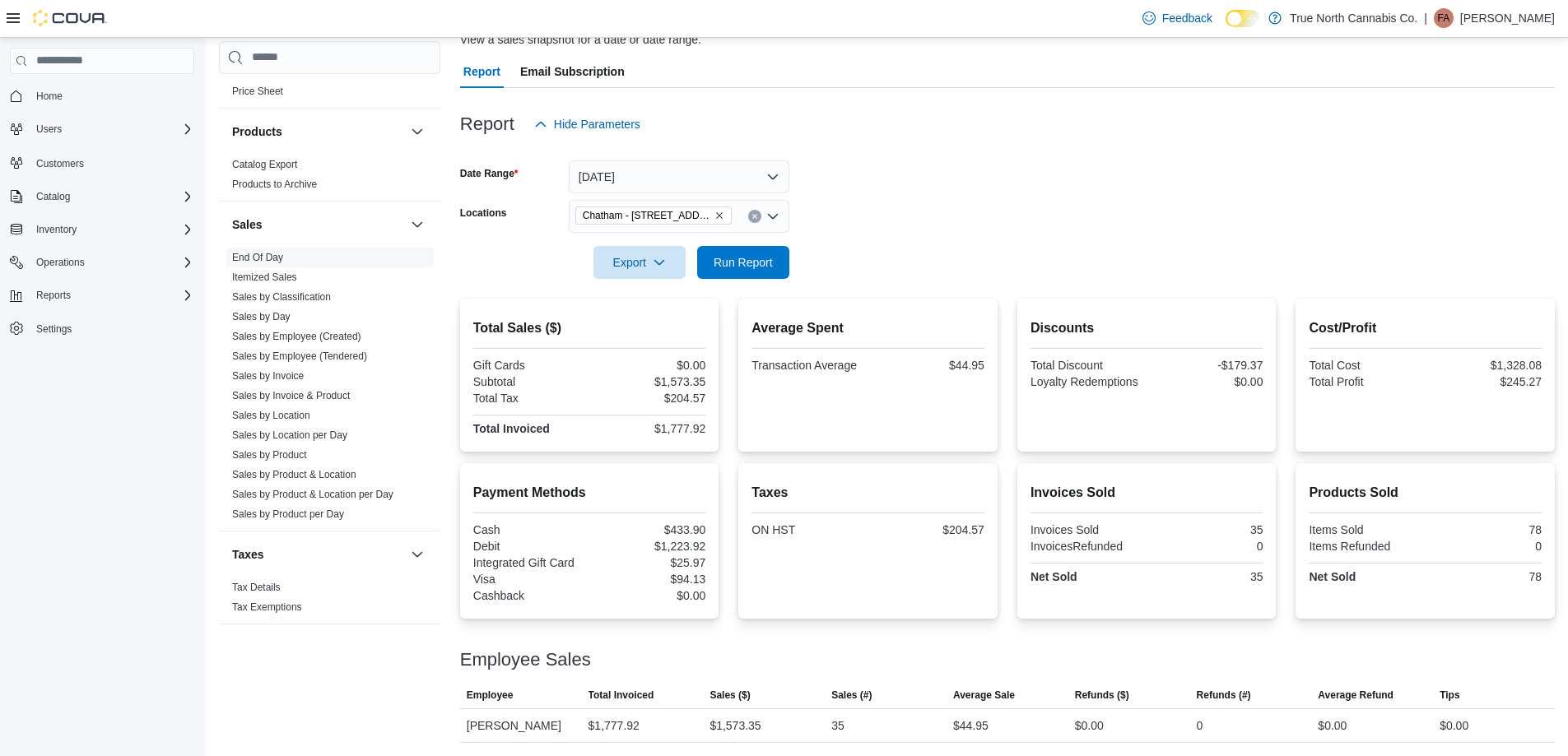
click at [756, 215] on icon "Clear input" at bounding box center [754, 216] width 6 height 6
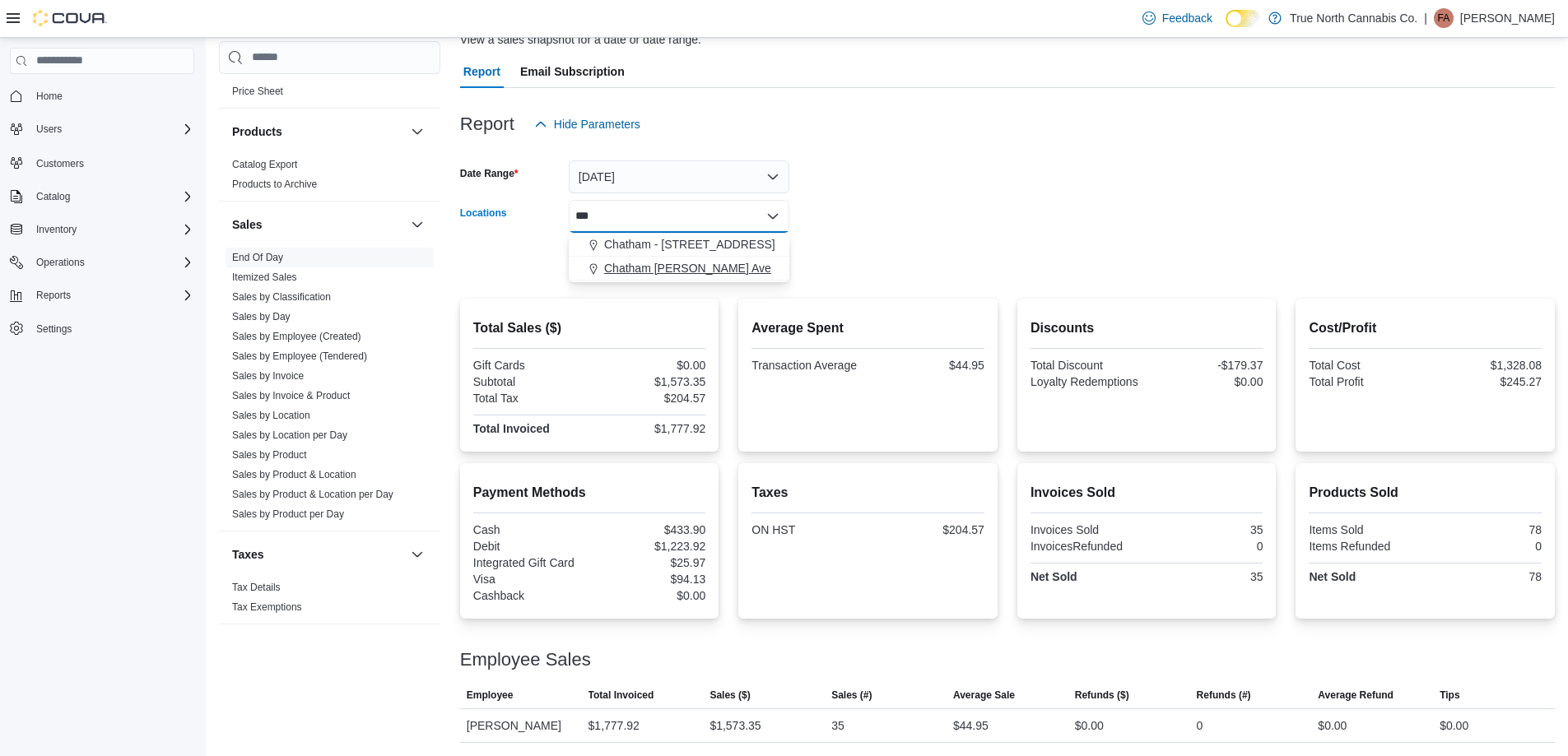
type input "***"
click at [710, 266] on span "Chatham [PERSON_NAME] Ave" at bounding box center [686, 268] width 167 height 17
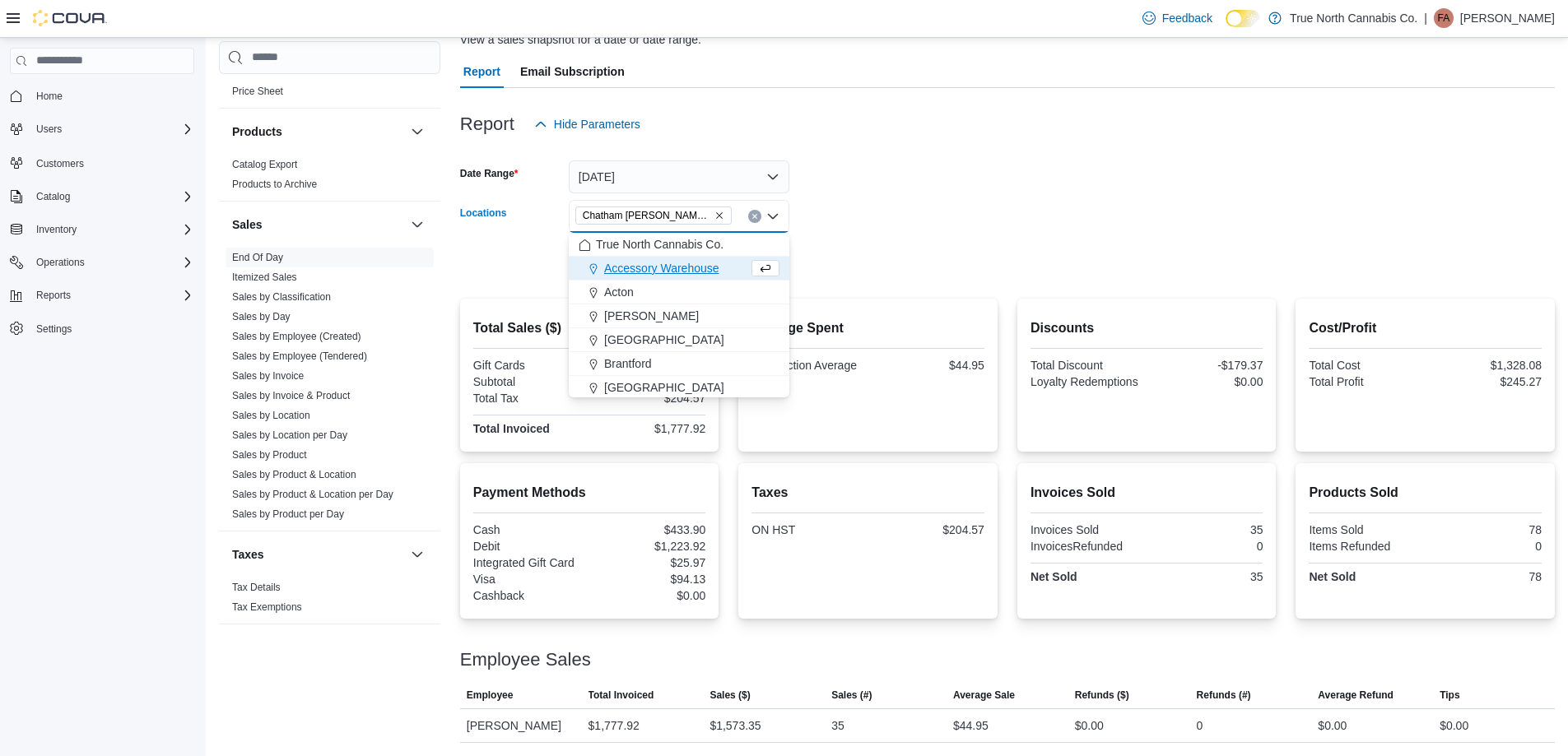
click at [904, 258] on form "Date Range [DATE] Locations [GEOGRAPHIC_DATA] [PERSON_NAME] Ave Combo box. Sele…" at bounding box center [1007, 209] width 1094 height 138
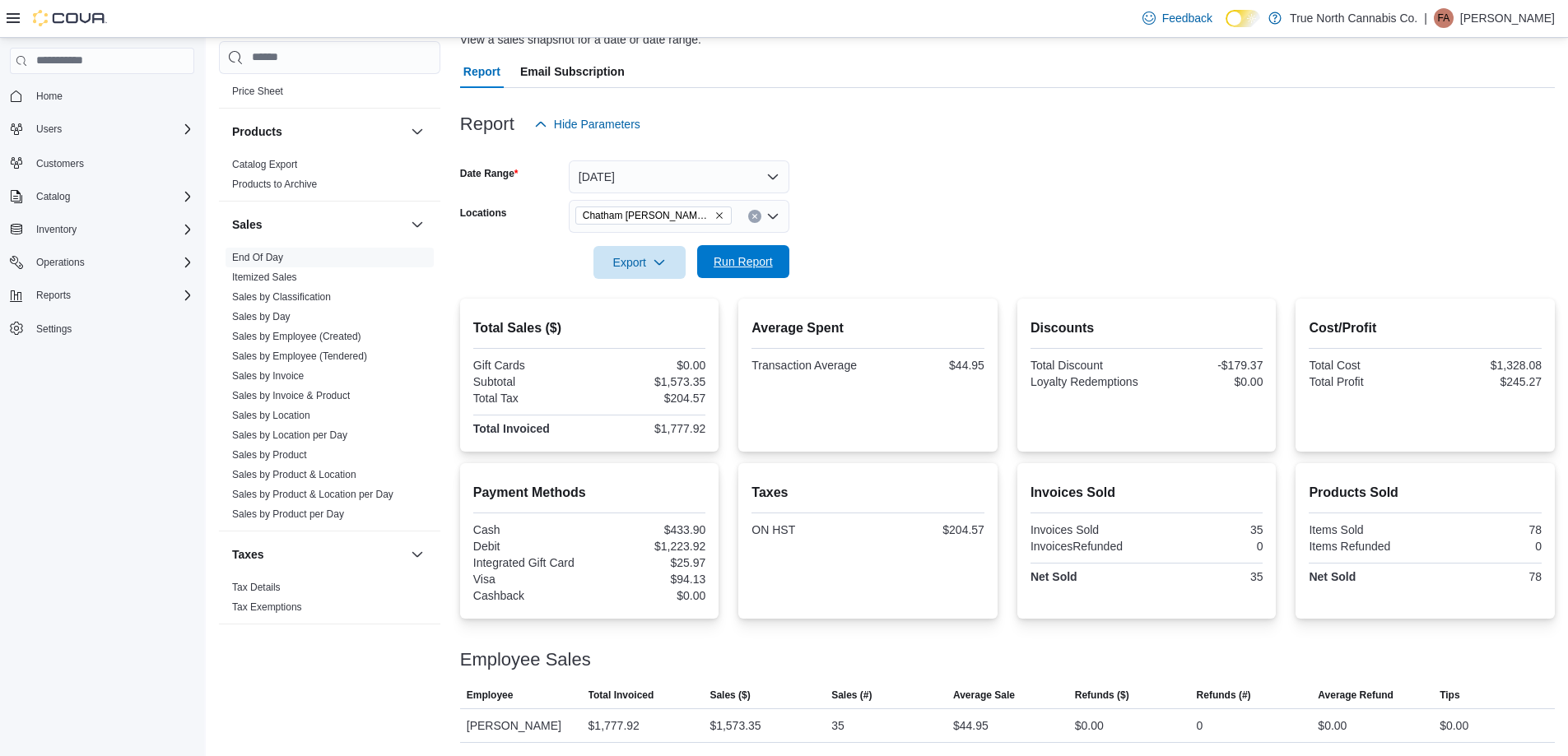
click at [749, 273] on span "Run Report" at bounding box center [743, 261] width 72 height 33
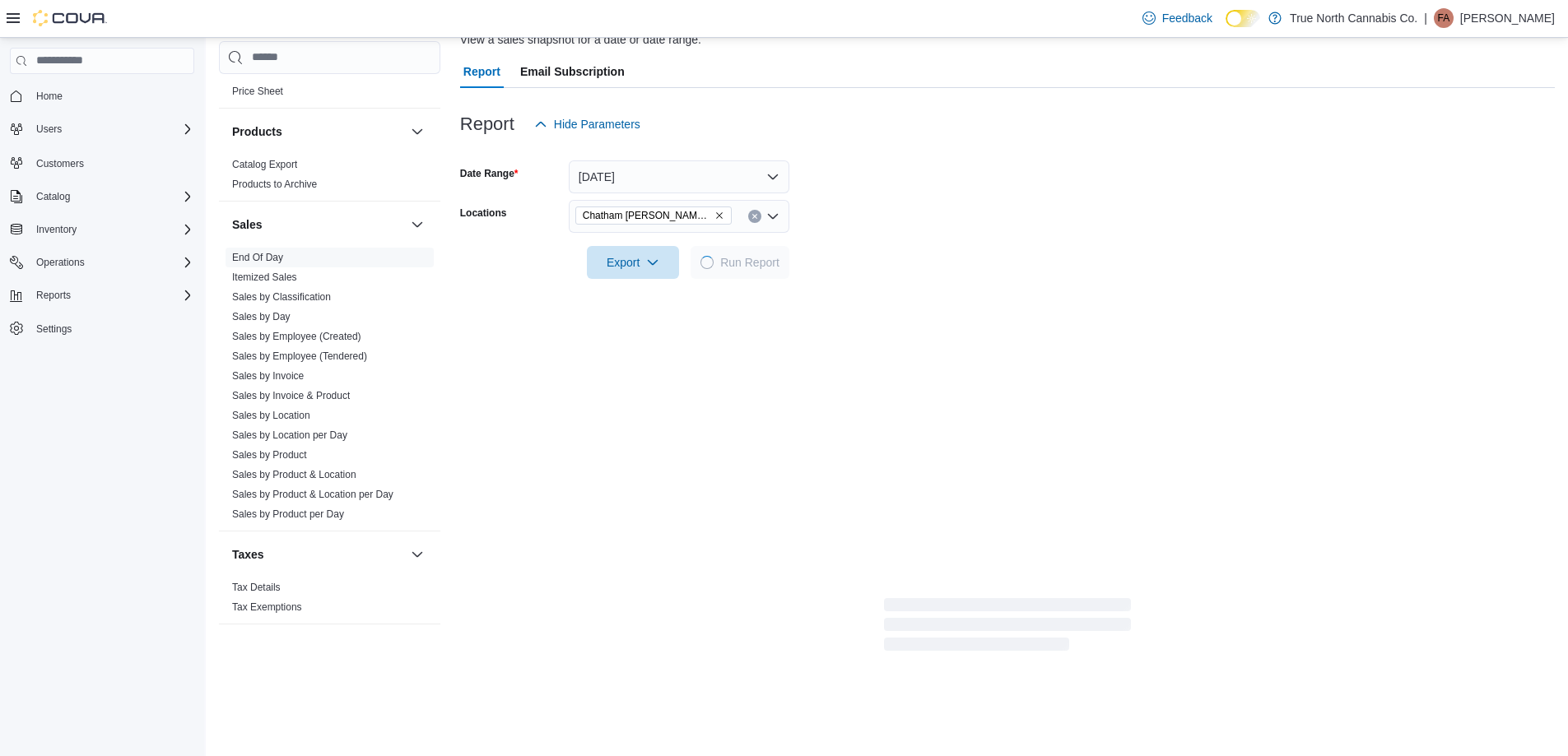
click at [898, 239] on div at bounding box center [1007, 239] width 1094 height 13
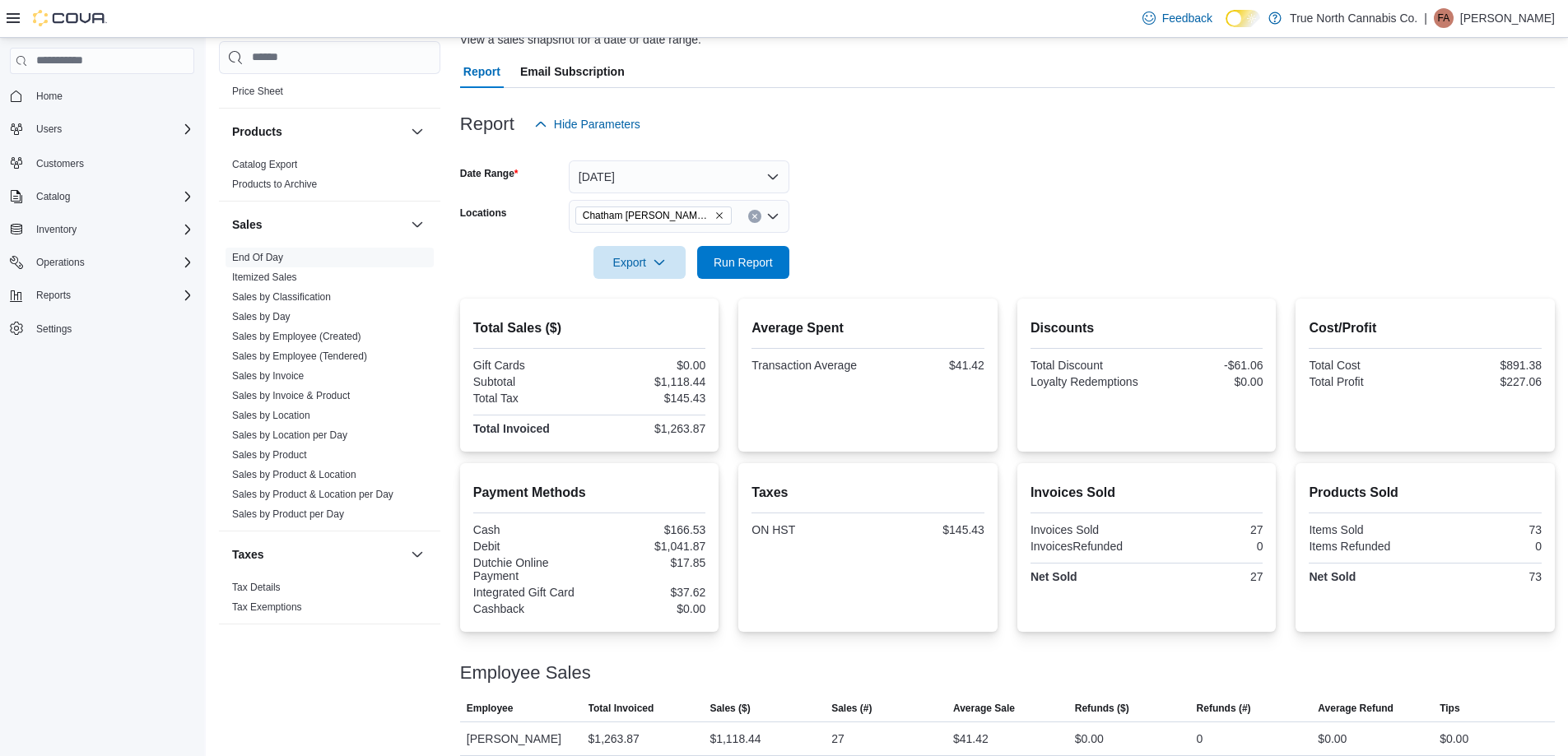
click at [904, 215] on form "Date Range [DATE] Locations [GEOGRAPHIC_DATA] [PERSON_NAME] Ave Export Run Repo…" at bounding box center [1007, 209] width 1094 height 138
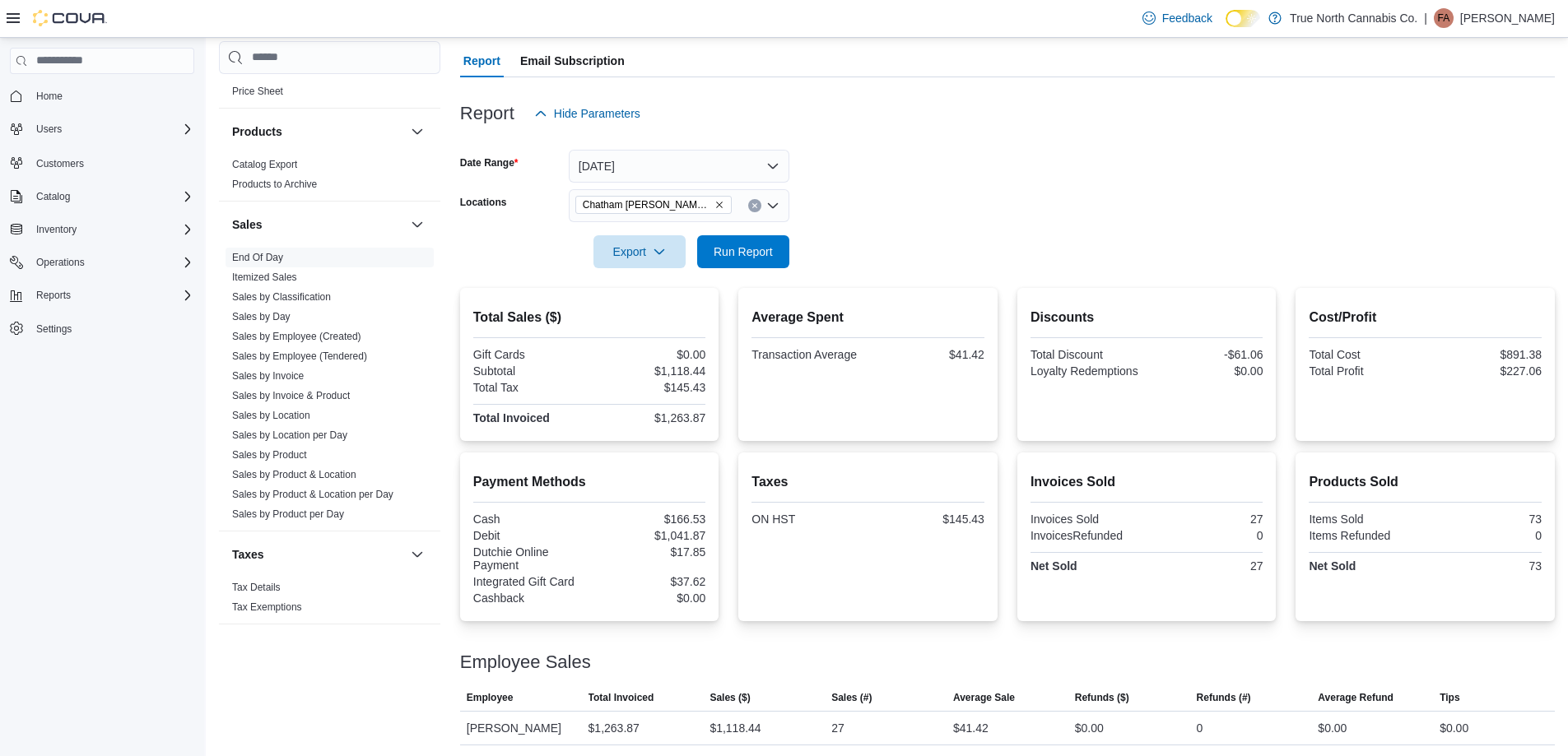
scroll to position [146, 0]
click at [757, 204] on icon "Clear input" at bounding box center [754, 203] width 6 height 6
type input "***"
click at [724, 237] on span "Chatham - [STREET_ADDRESS]" at bounding box center [689, 231] width 171 height 17
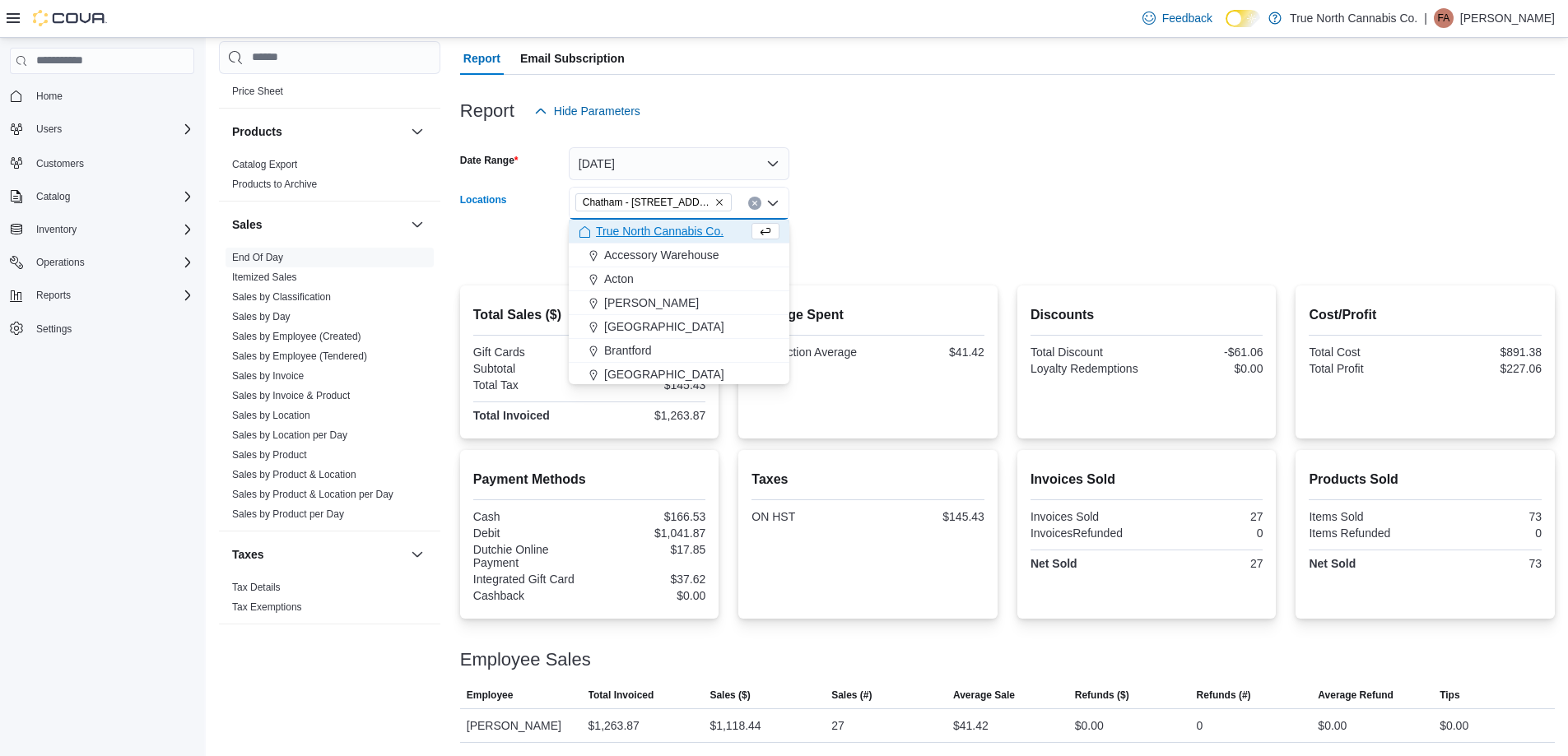
drag, startPoint x: 852, startPoint y: 204, endPoint x: 824, endPoint y: 223, distance: 33.8
click at [840, 213] on form "Date Range [DATE] Locations [GEOGRAPHIC_DATA] - [STREET_ADDRESS] Combo box. Sel…" at bounding box center [1007, 197] width 1094 height 138
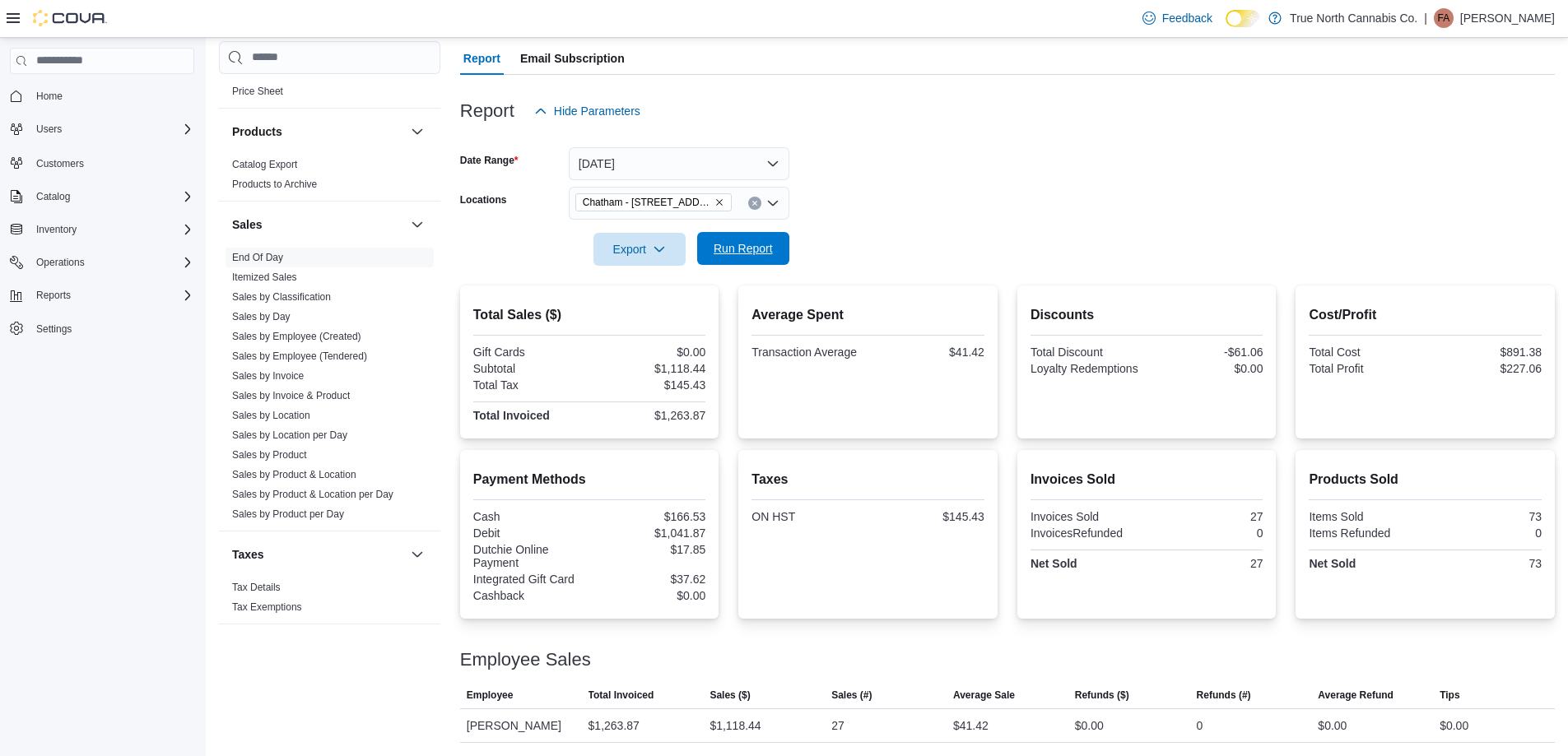
click at [783, 249] on button "Run Report" at bounding box center [743, 248] width 92 height 33
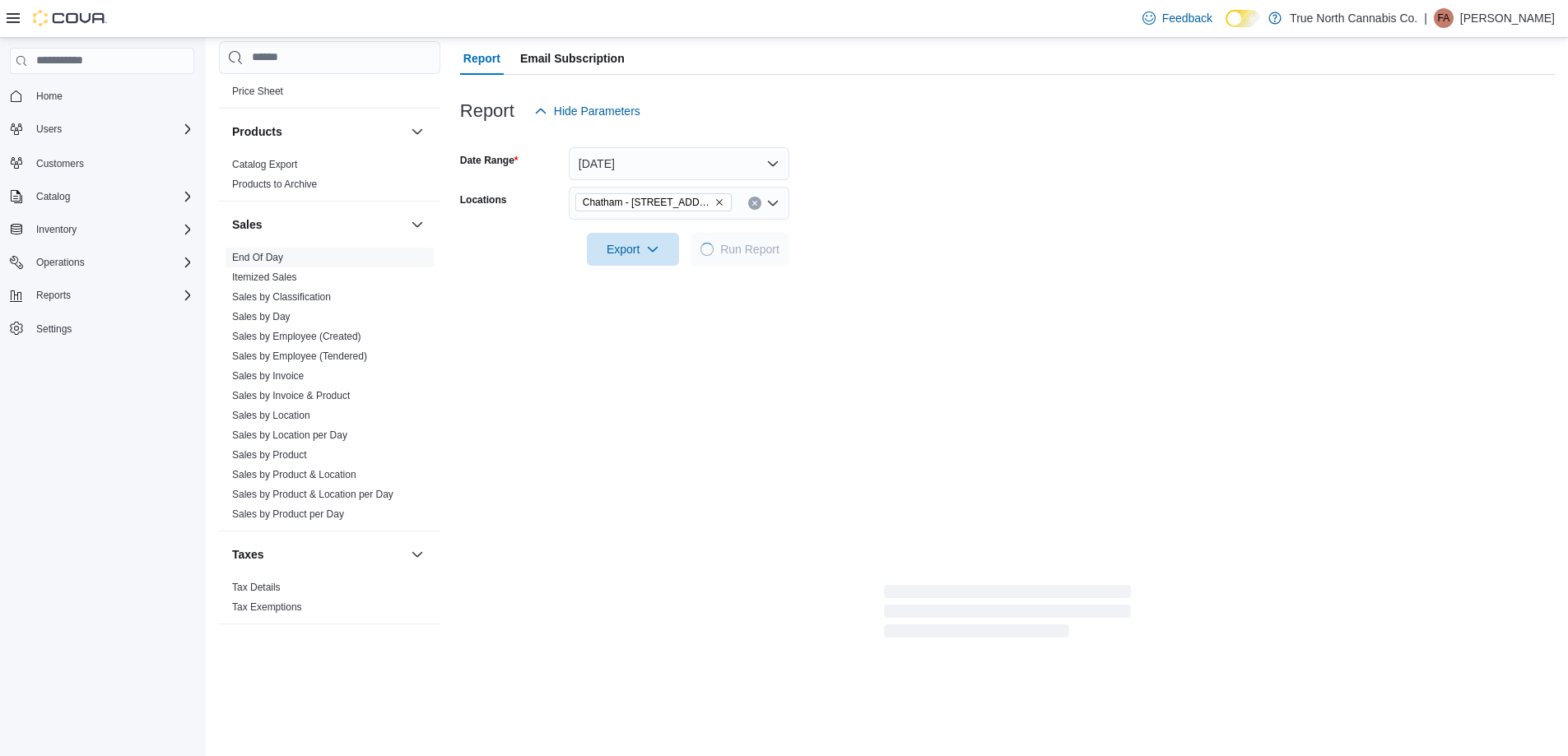
click at [874, 227] on div at bounding box center [1007, 226] width 1094 height 13
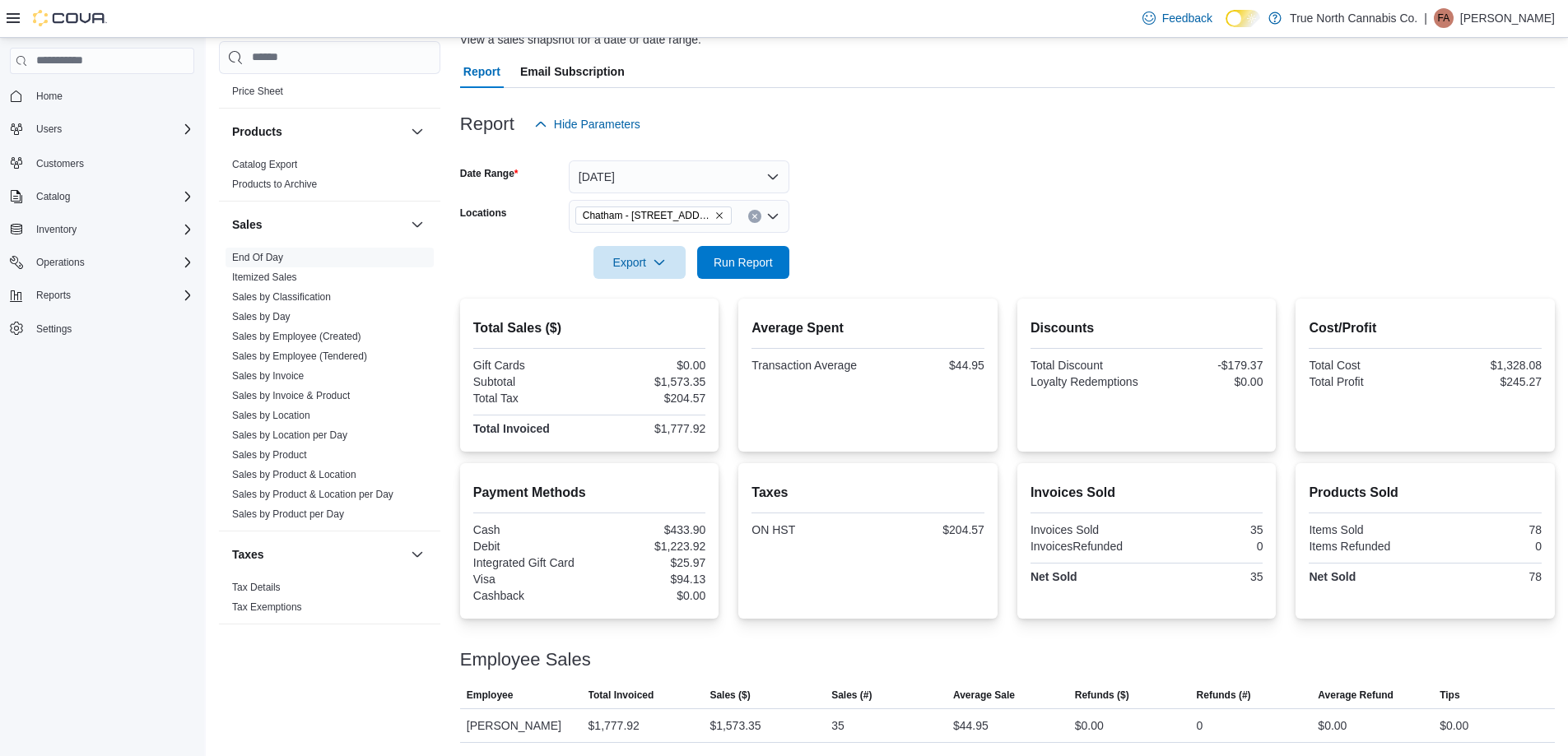
scroll to position [132, 0]
click at [896, 262] on form "Date Range [DATE] Locations [GEOGRAPHIC_DATA] - [STREET_ADDRESS] Export Run Rep…" at bounding box center [1007, 209] width 1094 height 138
click at [751, 274] on span "Run Report" at bounding box center [743, 261] width 72 height 33
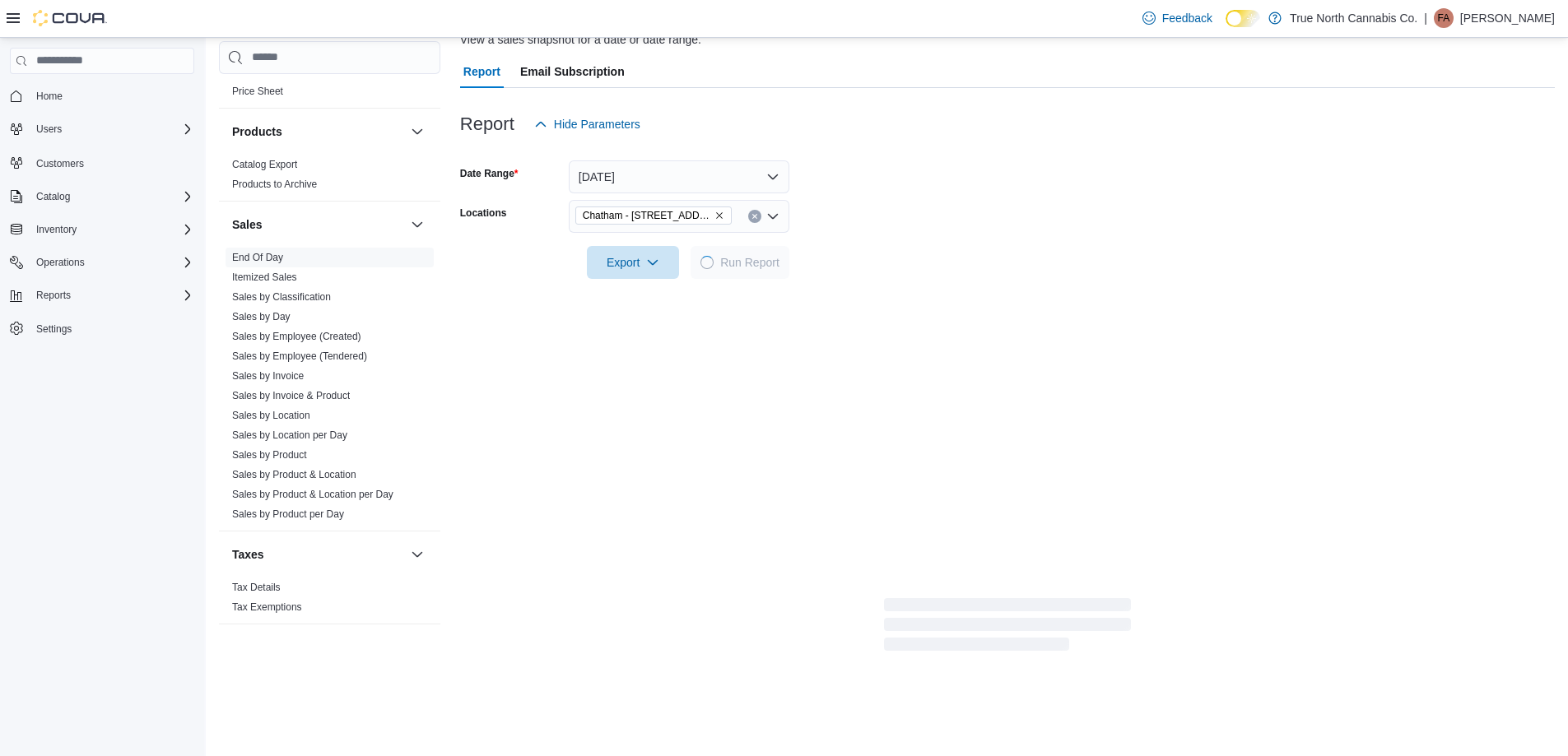
click at [944, 229] on form "Date Range [DATE] Locations [GEOGRAPHIC_DATA] - [STREET_ADDRESS] Export Run Rep…" at bounding box center [1007, 209] width 1094 height 138
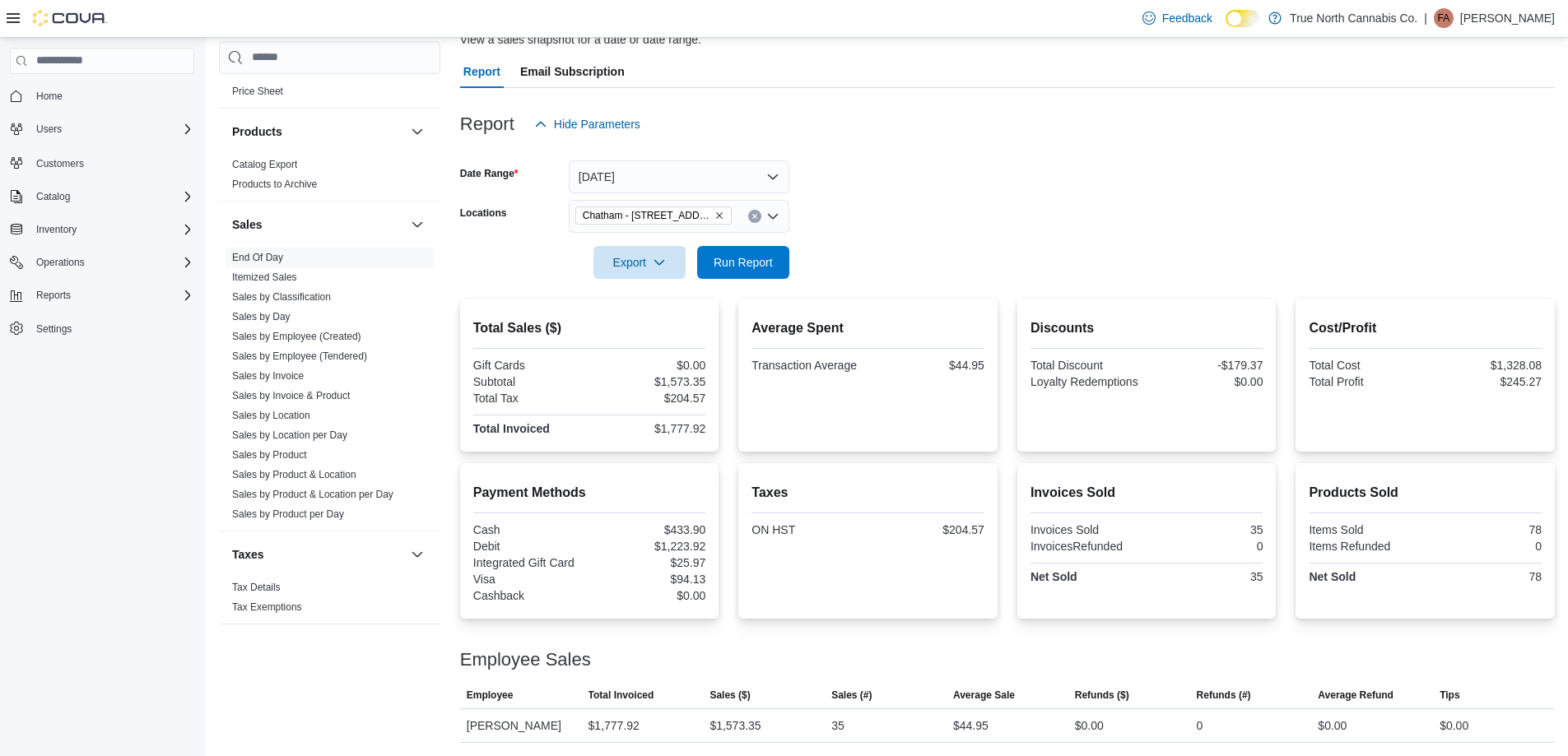
click at [1007, 233] on div at bounding box center [1007, 239] width 1094 height 13
click at [989, 228] on form "Date Range [DATE] Locations [GEOGRAPHIC_DATA] - [STREET_ADDRESS] Export Run Rep…" at bounding box center [1007, 209] width 1094 height 138
click at [969, 221] on form "Date Range [DATE] Locations [GEOGRAPHIC_DATA] - [STREET_ADDRESS] Export Run Rep…" at bounding box center [1007, 209] width 1094 height 138
click at [901, 227] on form "Date Range [DATE] Locations [GEOGRAPHIC_DATA] - [STREET_ADDRESS] Export Run Rep…" at bounding box center [1007, 209] width 1094 height 138
click at [853, 264] on form "Date Range [DATE] Locations [GEOGRAPHIC_DATA] - [STREET_ADDRESS] Export Run Rep…" at bounding box center [1007, 209] width 1094 height 138
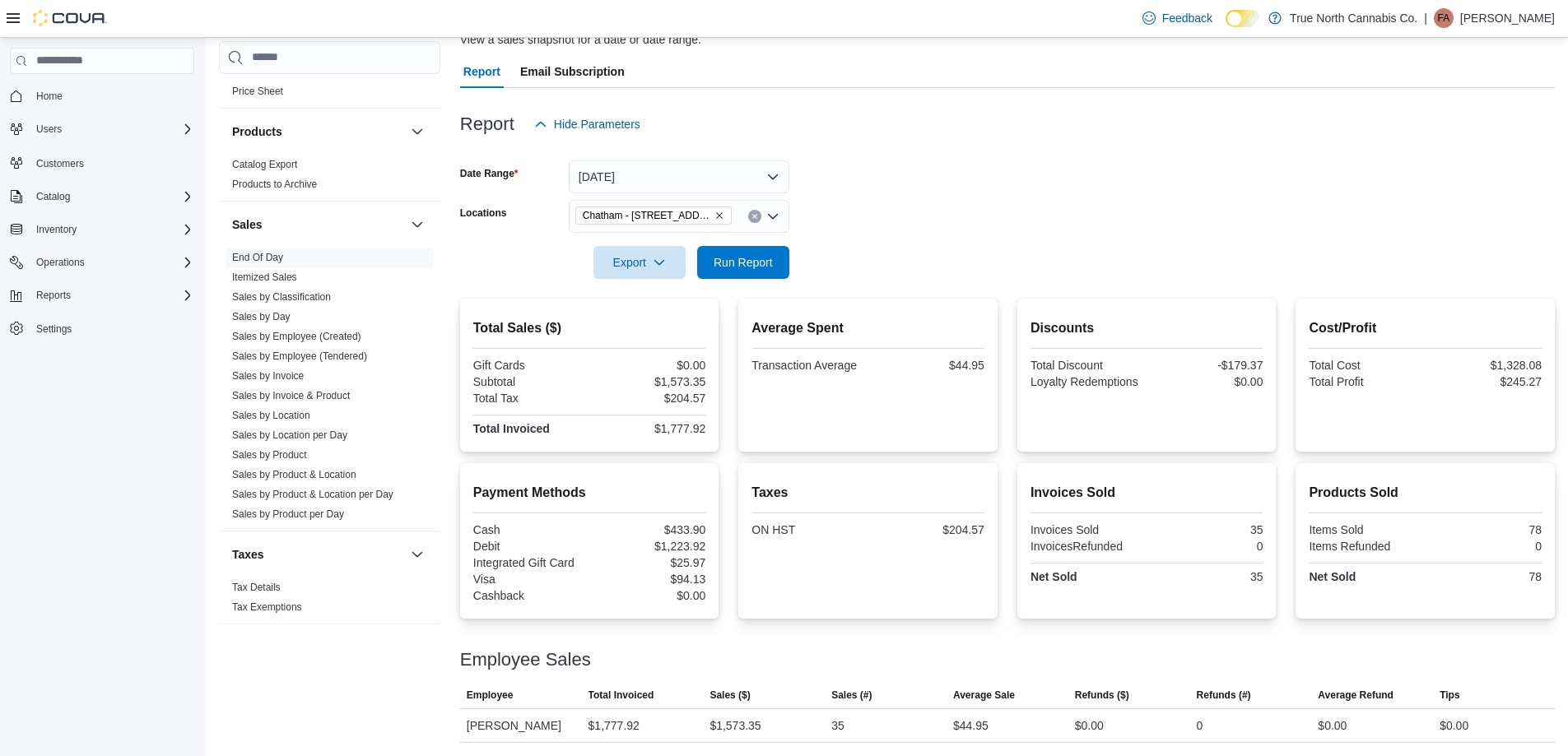
click at [905, 182] on form "Date Range [DATE] Locations [GEOGRAPHIC_DATA] - [STREET_ADDRESS] Export Run Rep…" at bounding box center [1007, 209] width 1094 height 138
click at [767, 256] on span "Run Report" at bounding box center [743, 261] width 59 height 17
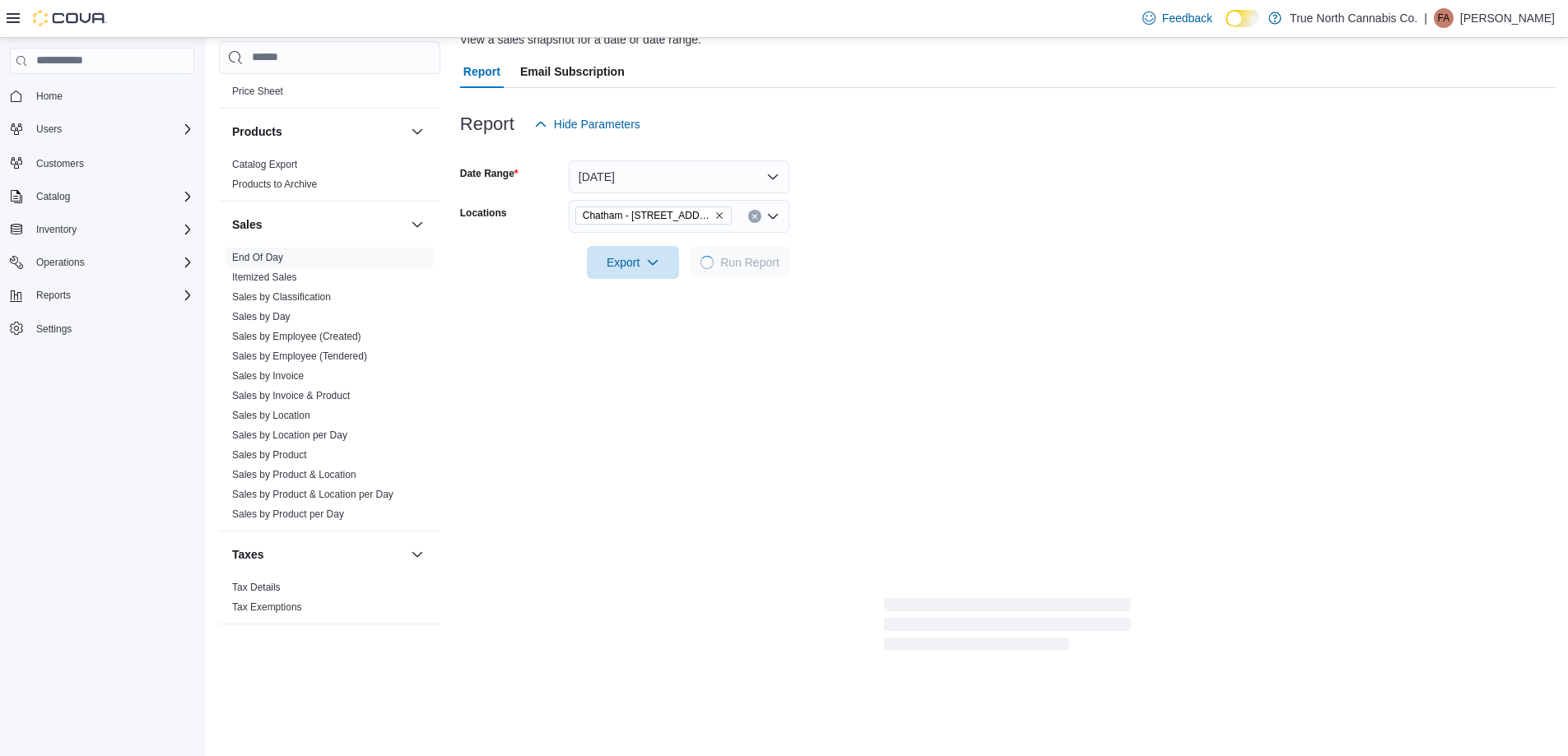
click at [881, 253] on form "Date Range [DATE] Locations [GEOGRAPHIC_DATA] - [STREET_ADDRESS] Export Run Rep…" at bounding box center [1007, 209] width 1094 height 138
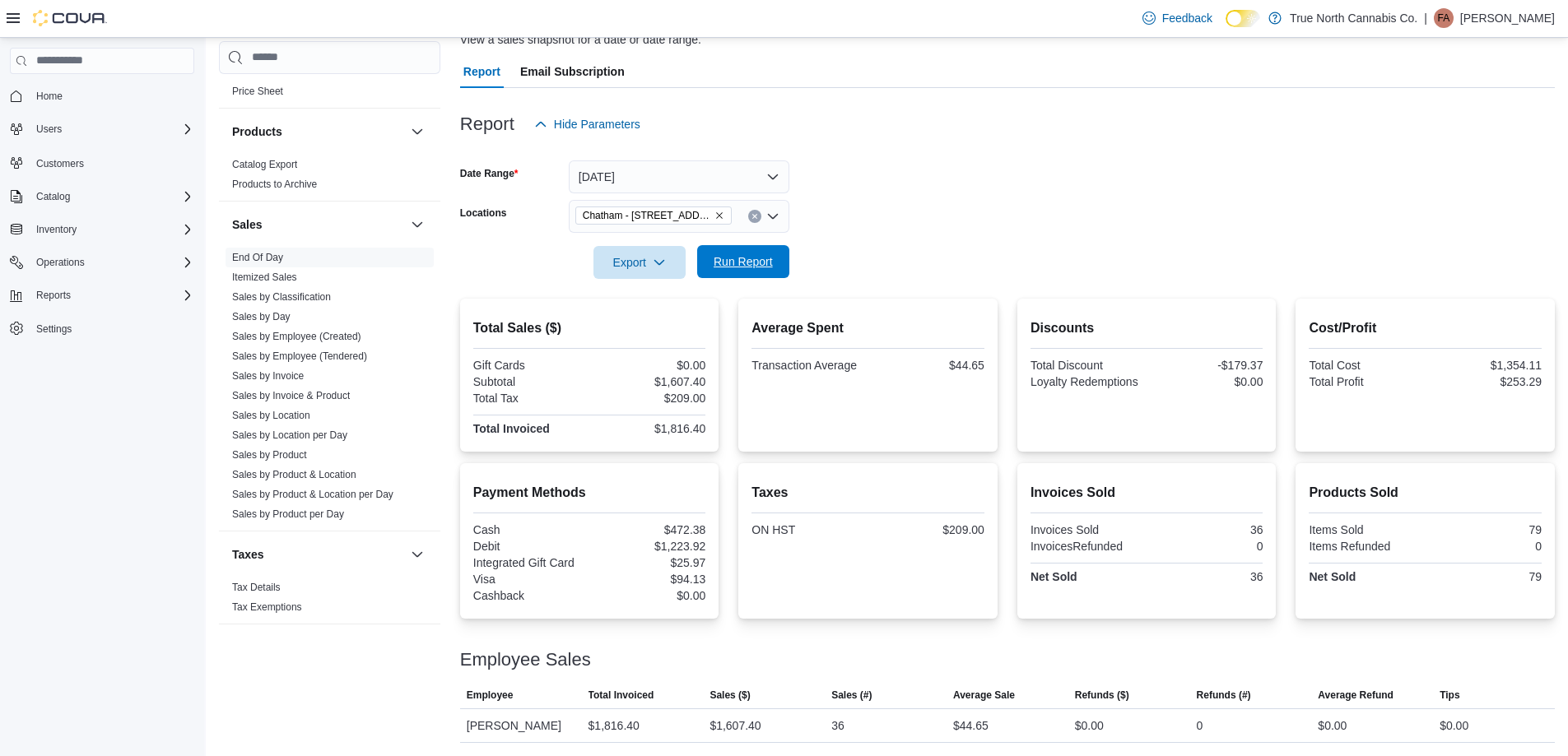
click at [760, 246] on div "Export Run Report" at bounding box center [624, 262] width 329 height 33
click at [856, 245] on div at bounding box center [1007, 239] width 1094 height 13
click at [774, 261] on span "Run Report" at bounding box center [743, 261] width 72 height 33
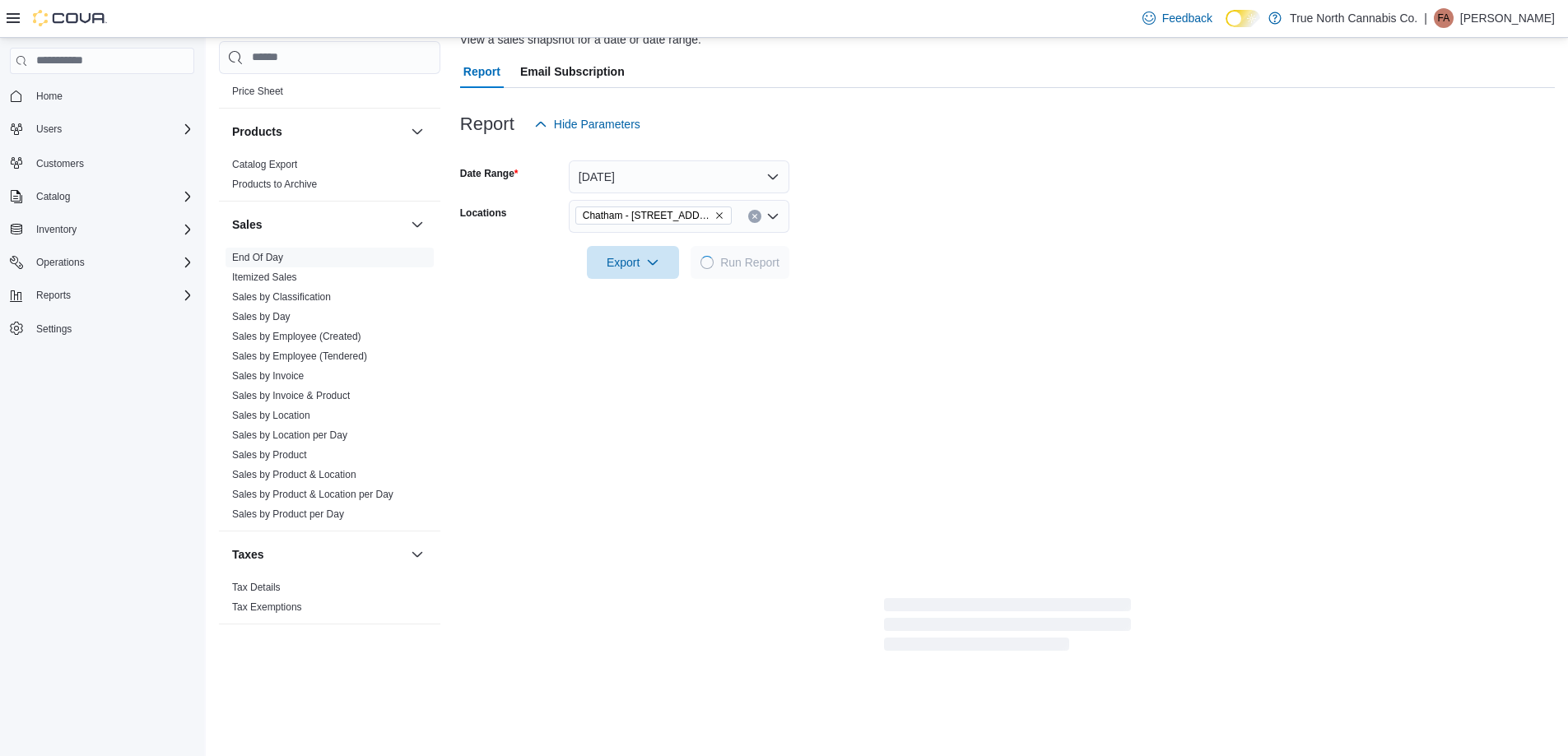
click at [882, 237] on div at bounding box center [1007, 239] width 1094 height 13
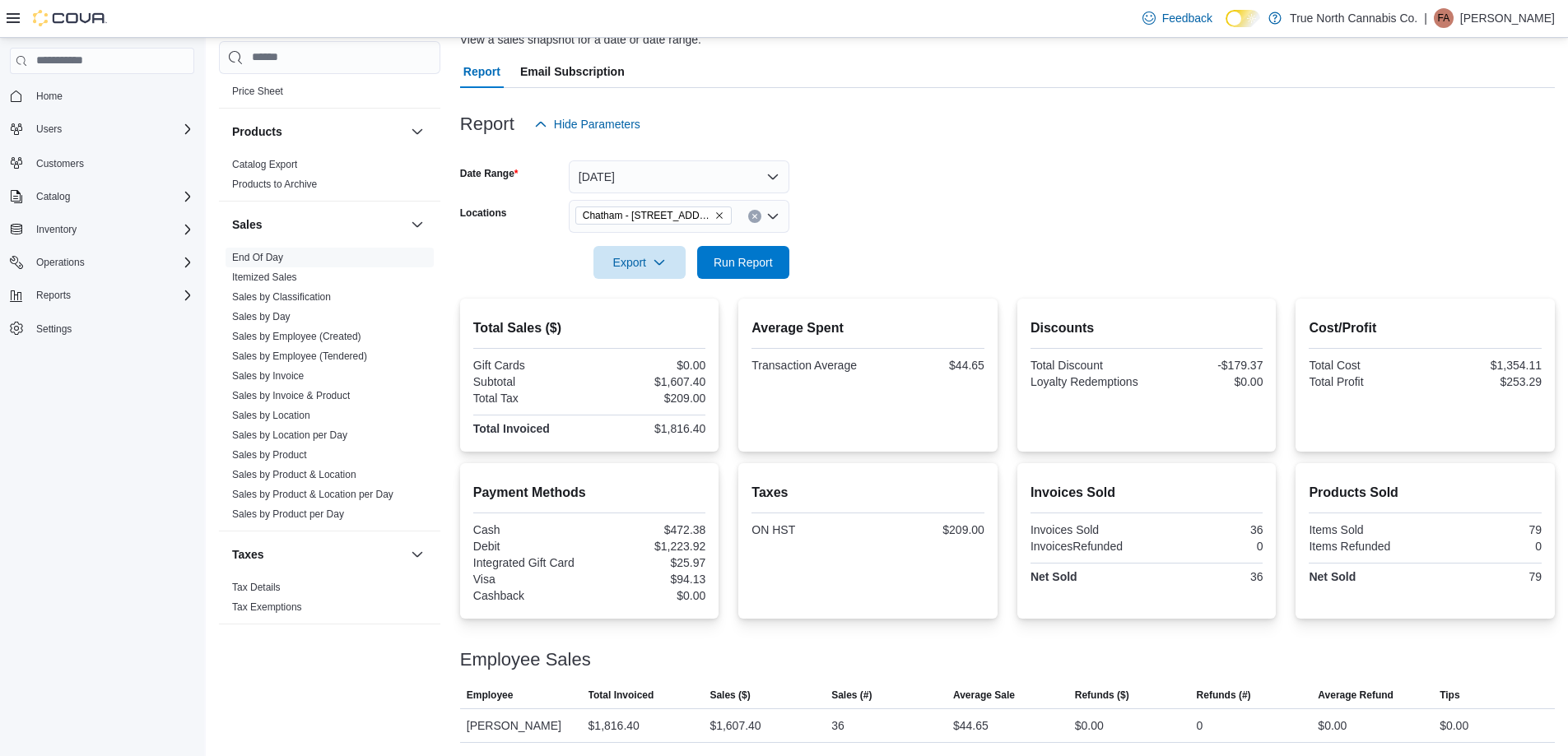
click at [881, 254] on form "Date Range [DATE] Locations [GEOGRAPHIC_DATA] - [STREET_ADDRESS] Export Run Rep…" at bounding box center [1007, 209] width 1094 height 138
click at [766, 275] on span "Run Report" at bounding box center [743, 261] width 72 height 33
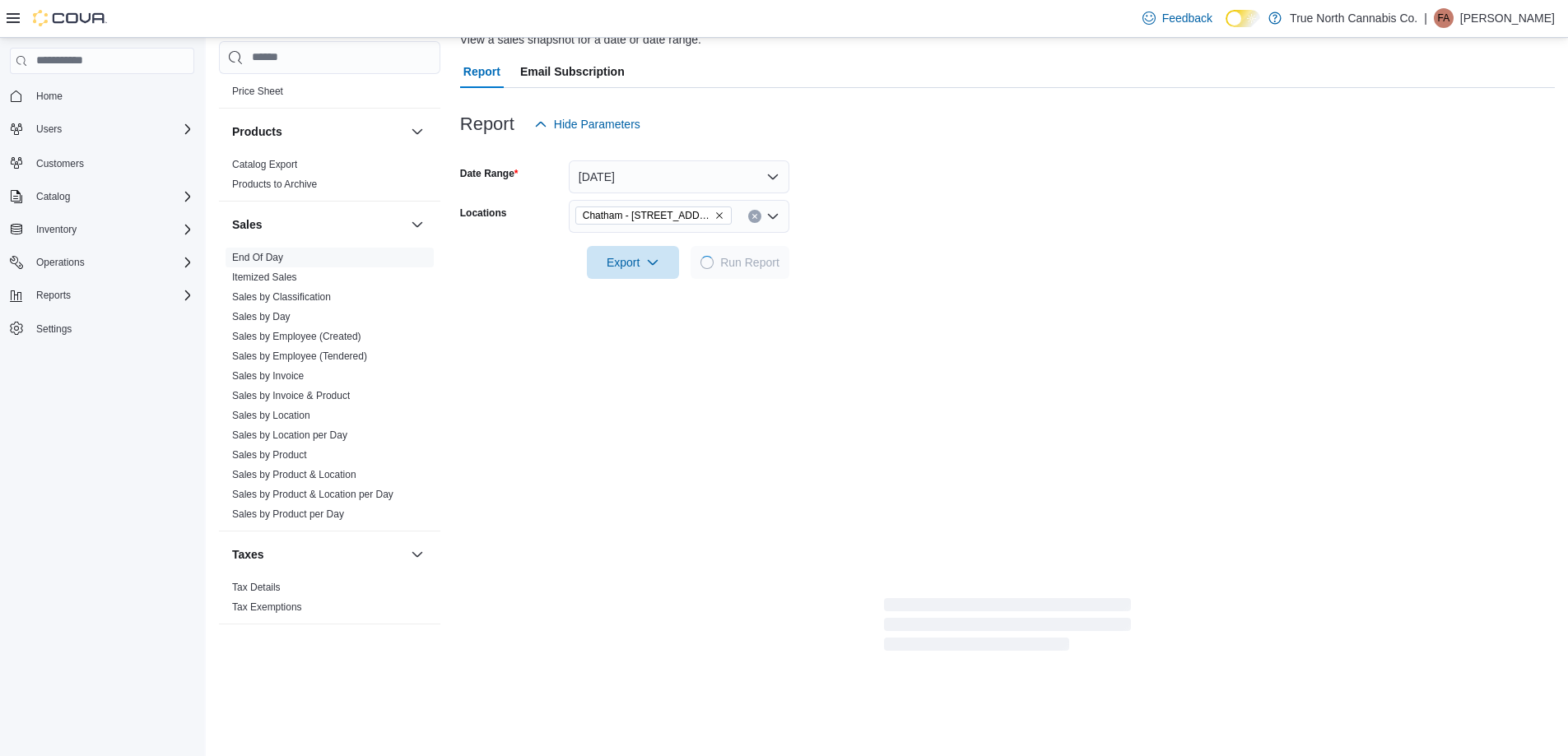
click at [861, 262] on form "Date Range [DATE] Locations [GEOGRAPHIC_DATA] - [STREET_ADDRESS] Export Run Rep…" at bounding box center [1007, 209] width 1094 height 138
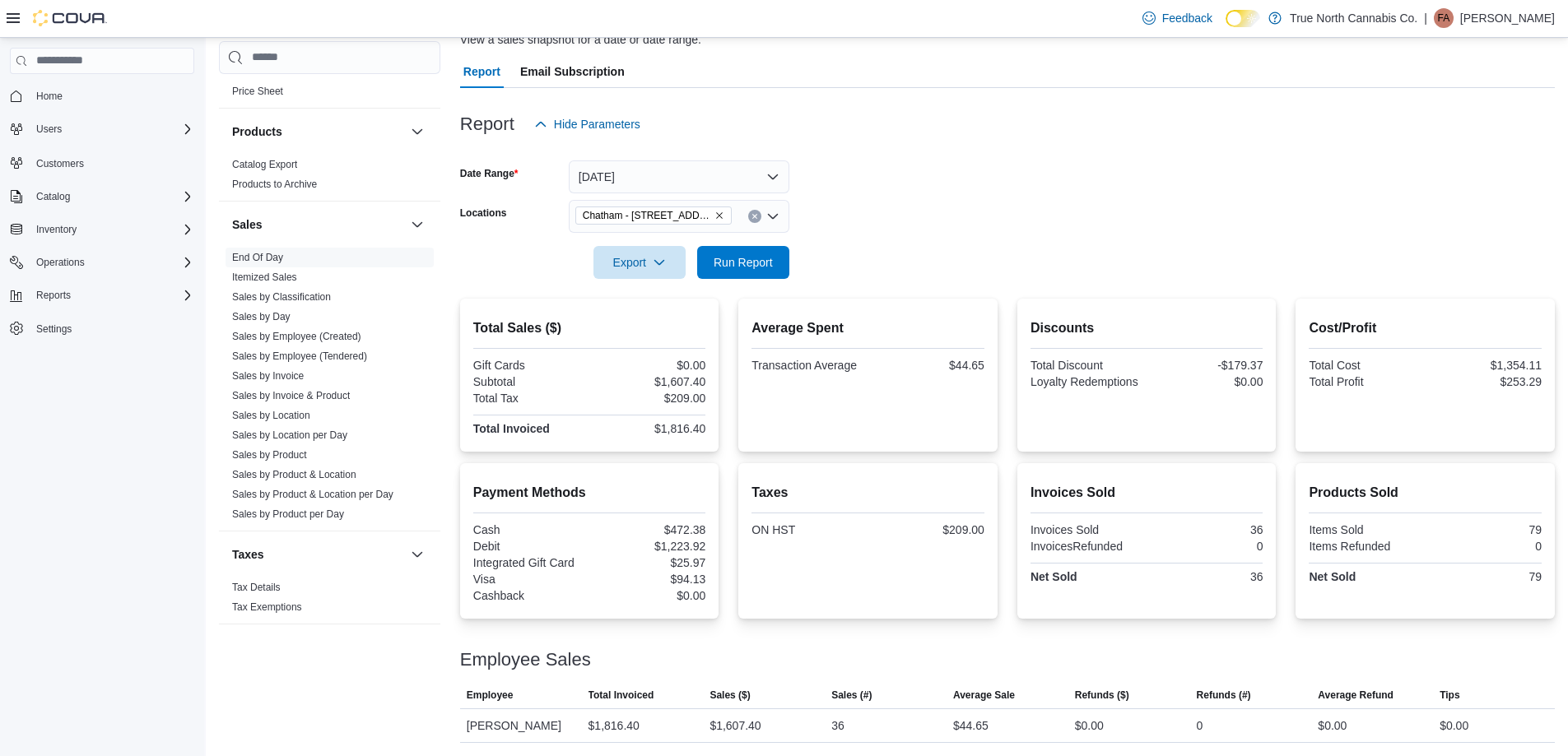
click at [906, 234] on div at bounding box center [1007, 239] width 1094 height 13
click at [773, 257] on span "Run Report" at bounding box center [743, 261] width 72 height 33
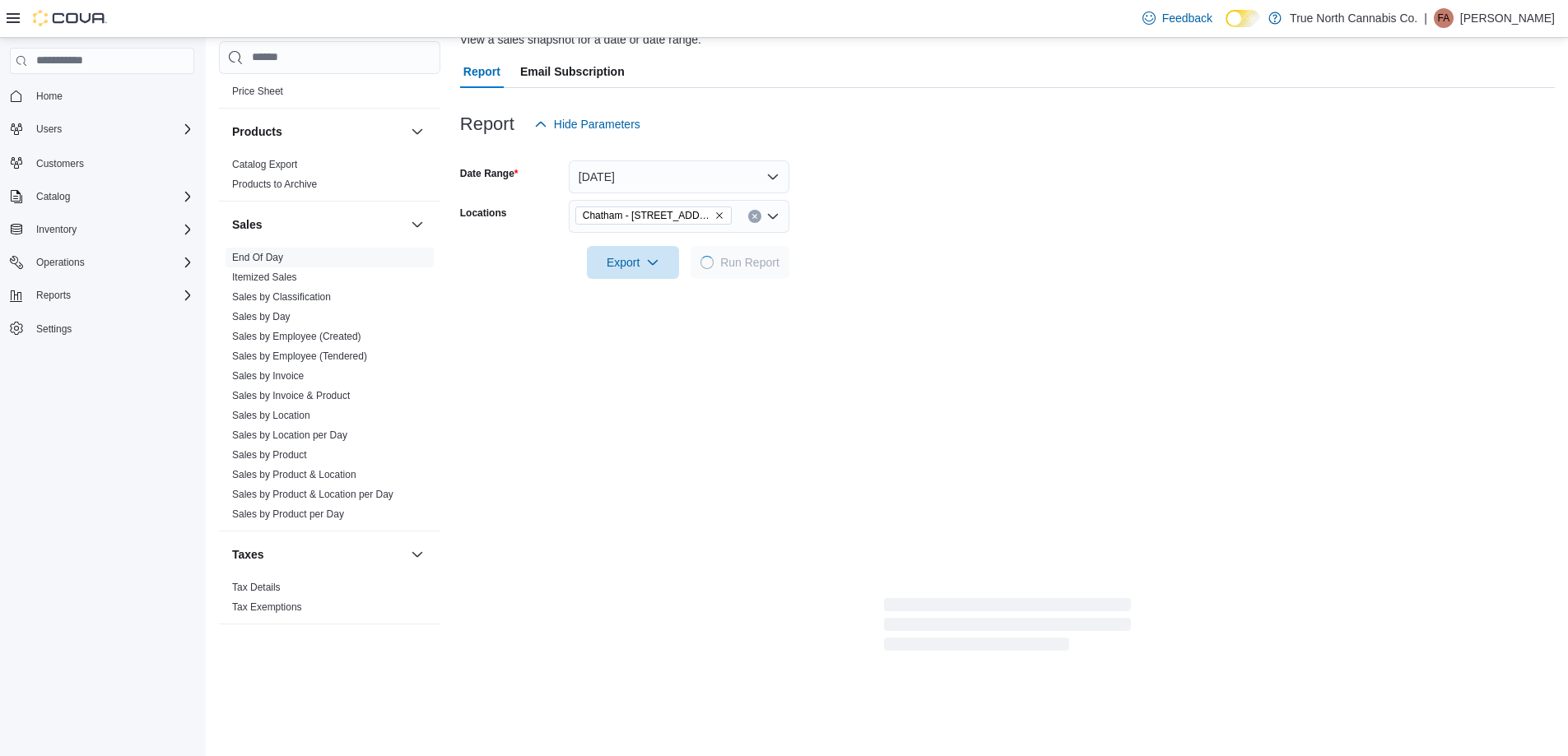
click at [875, 226] on form "Date Range [DATE] Locations [GEOGRAPHIC_DATA] - [STREET_ADDRESS] Export Run Rep…" at bounding box center [1007, 209] width 1094 height 138
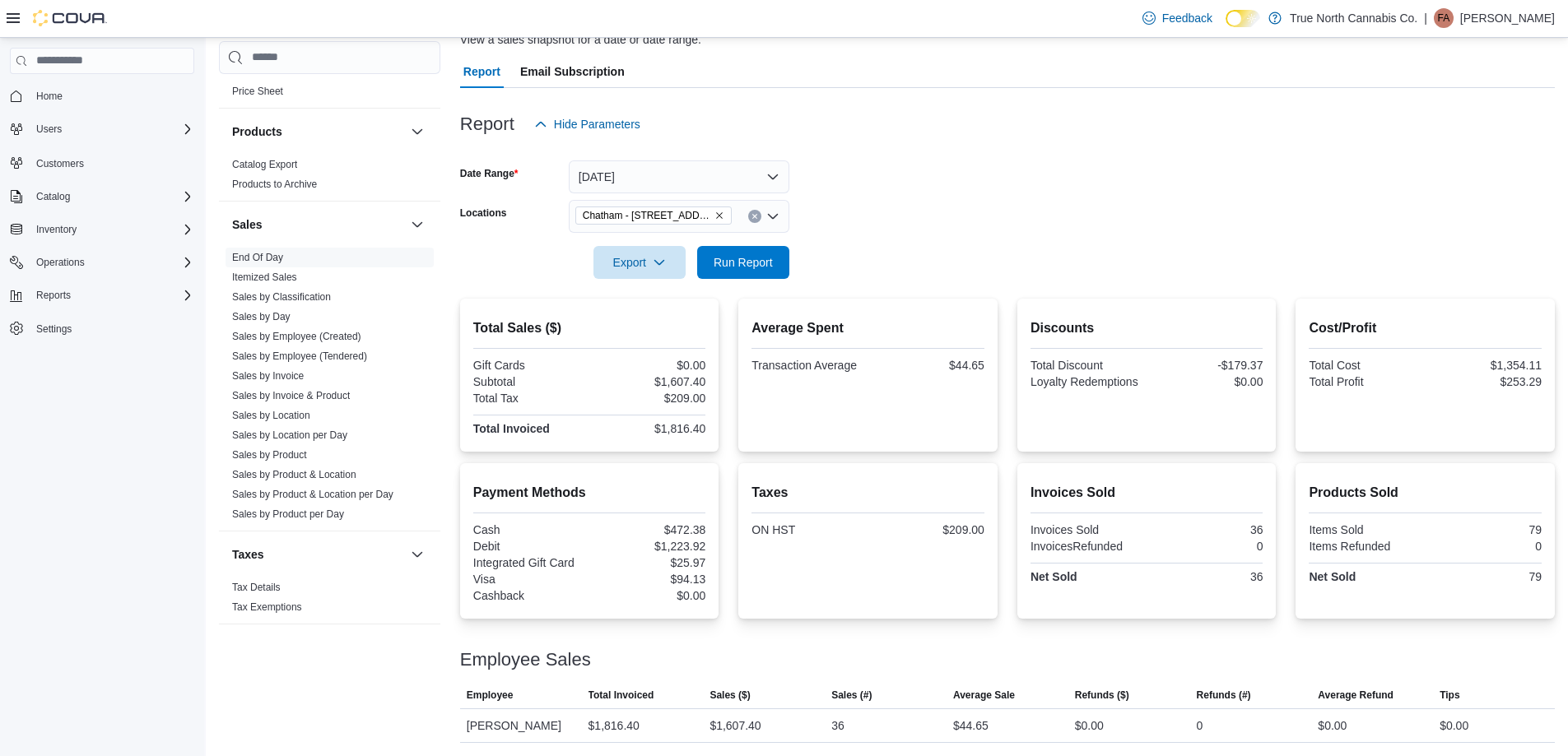
click at [904, 236] on div at bounding box center [1007, 239] width 1094 height 13
click at [837, 260] on form "Date Range [DATE] Locations [GEOGRAPHIC_DATA] - [STREET_ADDRESS] Export Run Rep…" at bounding box center [1007, 209] width 1094 height 138
click at [737, 261] on span "Run Report" at bounding box center [743, 262] width 59 height 17
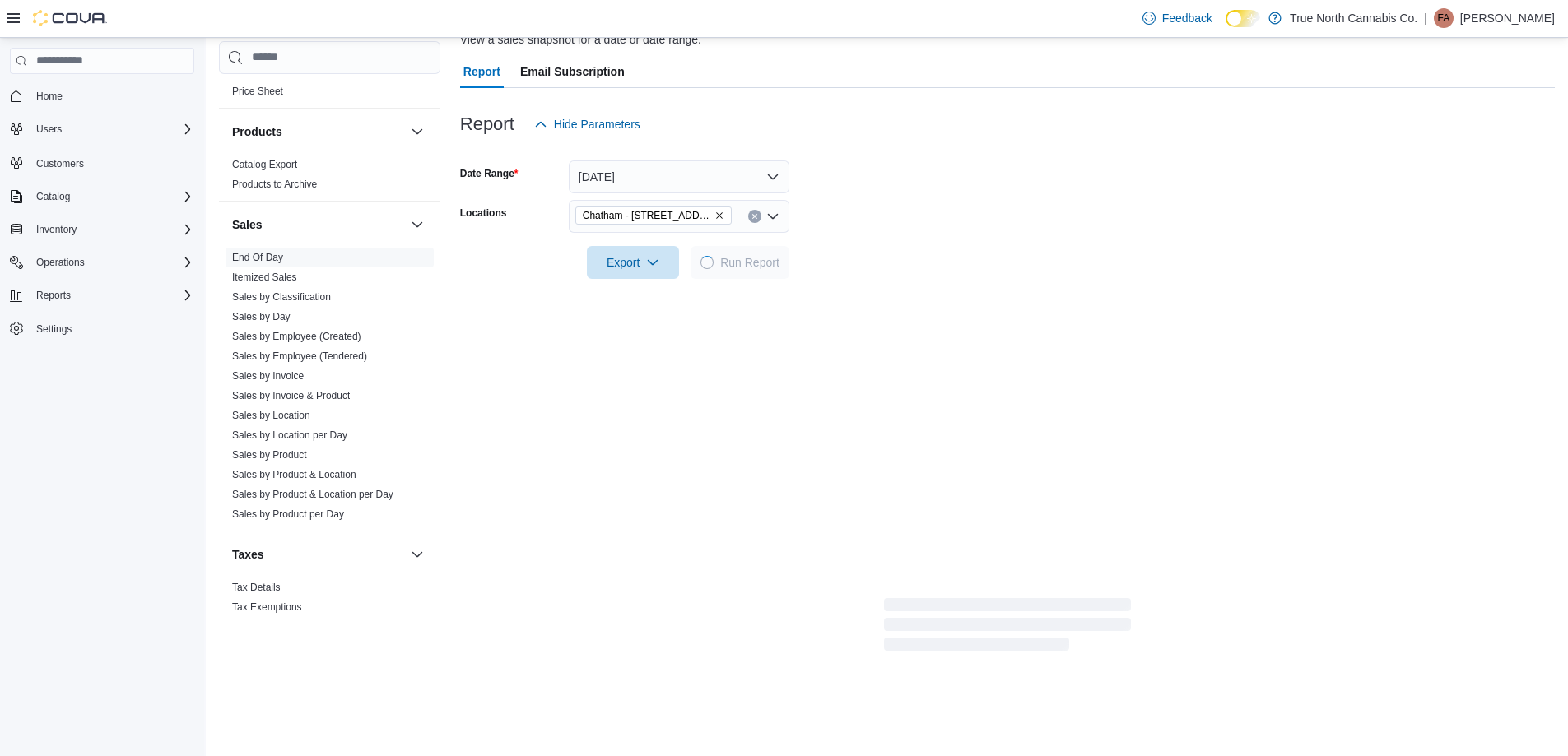
click at [837, 250] on form "Date Range [DATE] Locations [GEOGRAPHIC_DATA] - [STREET_ADDRESS] Export Run Rep…" at bounding box center [1007, 209] width 1094 height 138
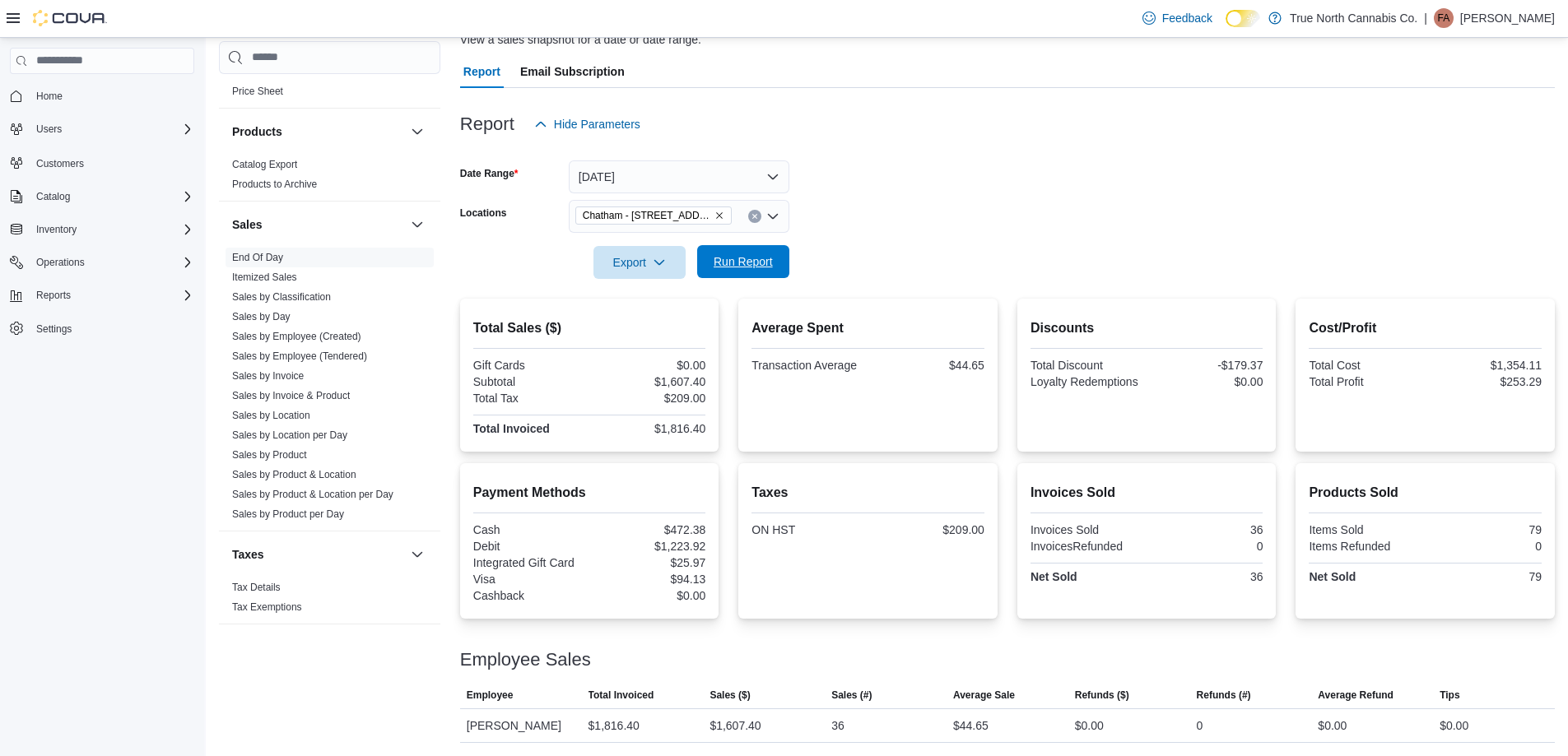
click at [765, 266] on span "Run Report" at bounding box center [743, 261] width 59 height 17
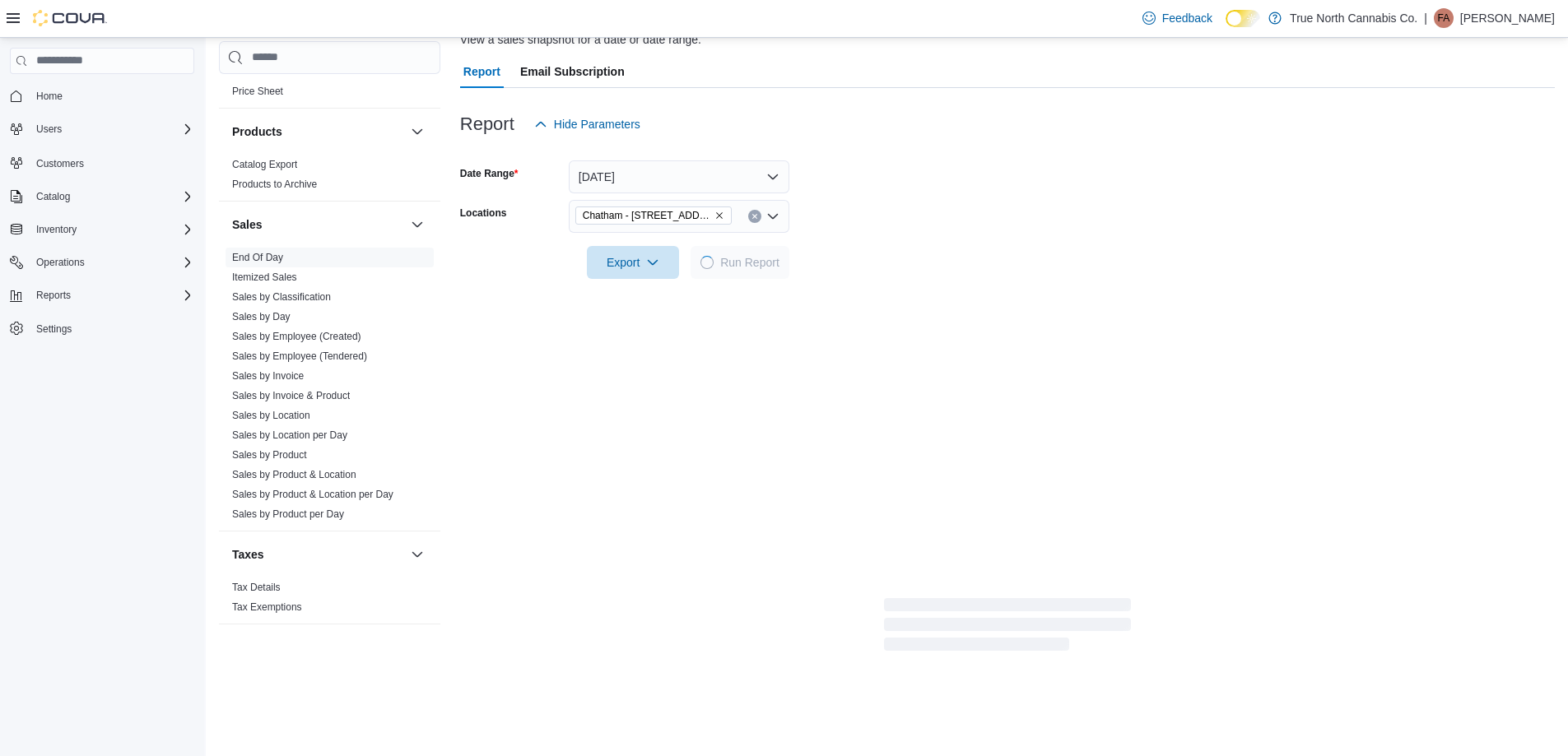
click at [836, 223] on form "Date Range [DATE] Locations [GEOGRAPHIC_DATA] - [STREET_ADDRESS] Export Run Rep…" at bounding box center [1007, 209] width 1094 height 138
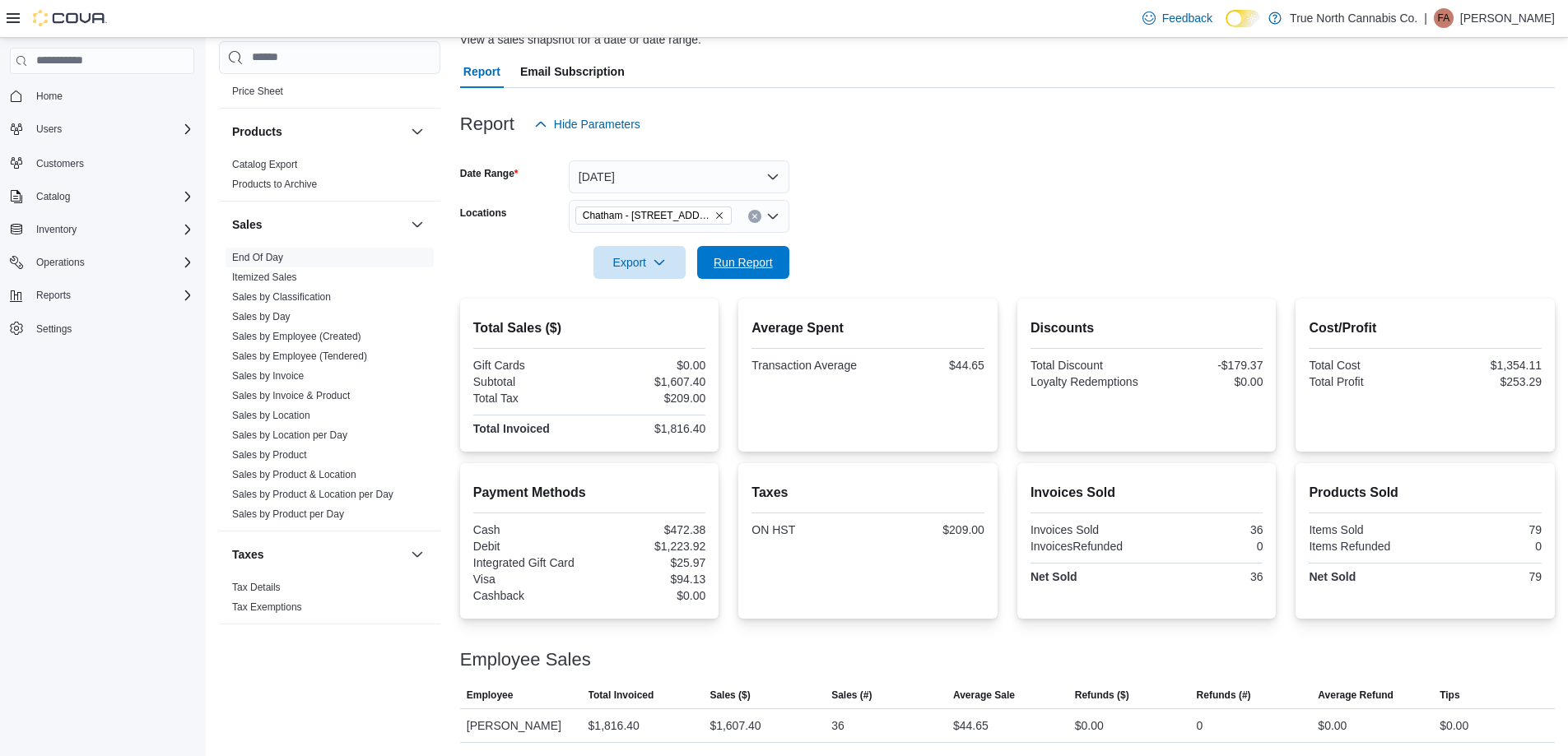
drag, startPoint x: 778, startPoint y: 273, endPoint x: 857, endPoint y: 226, distance: 91.9
click at [778, 270] on span "Run Report" at bounding box center [743, 262] width 72 height 33
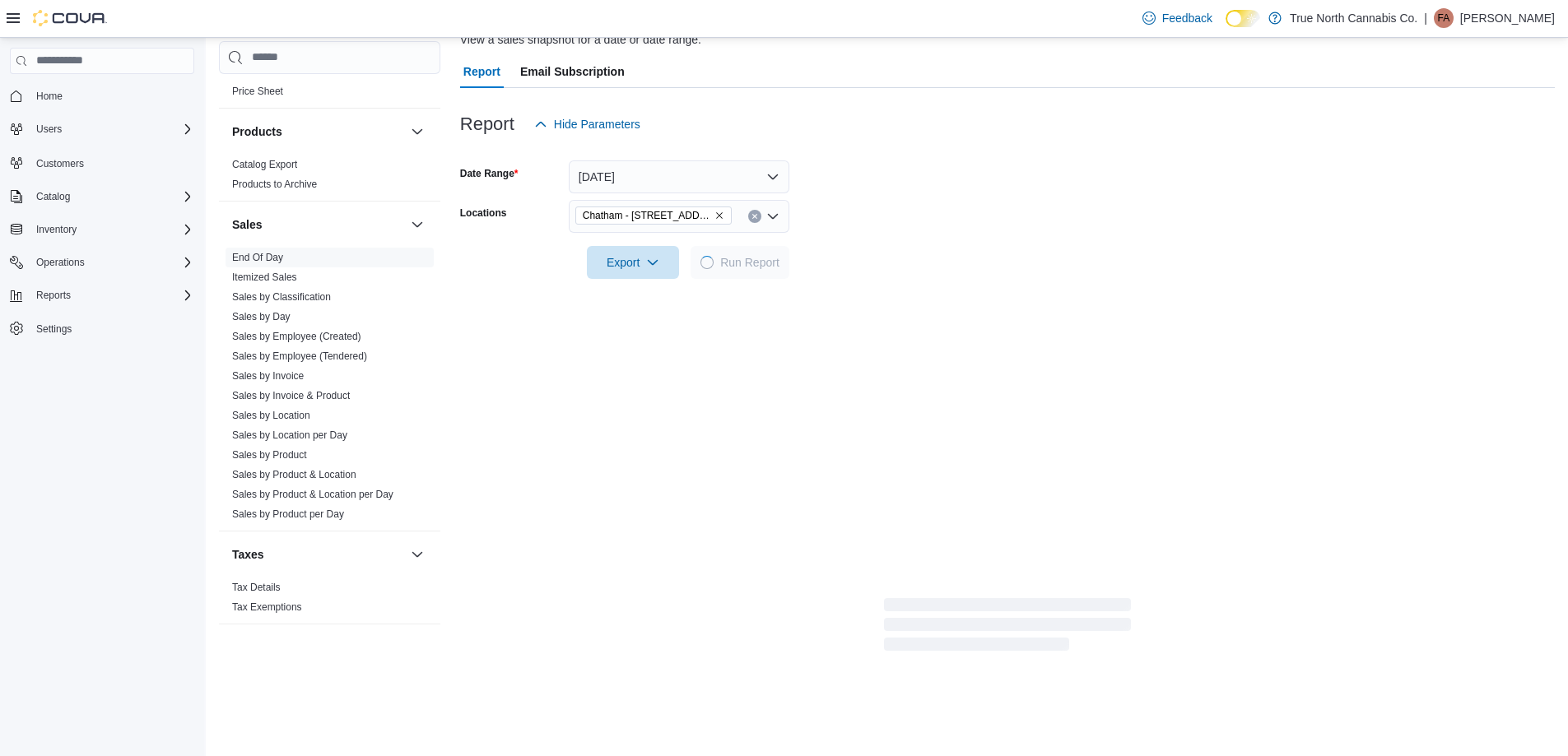
click at [879, 213] on form "Date Range [DATE] Locations [GEOGRAPHIC_DATA] - [STREET_ADDRESS] Export Run Rep…" at bounding box center [1007, 209] width 1094 height 138
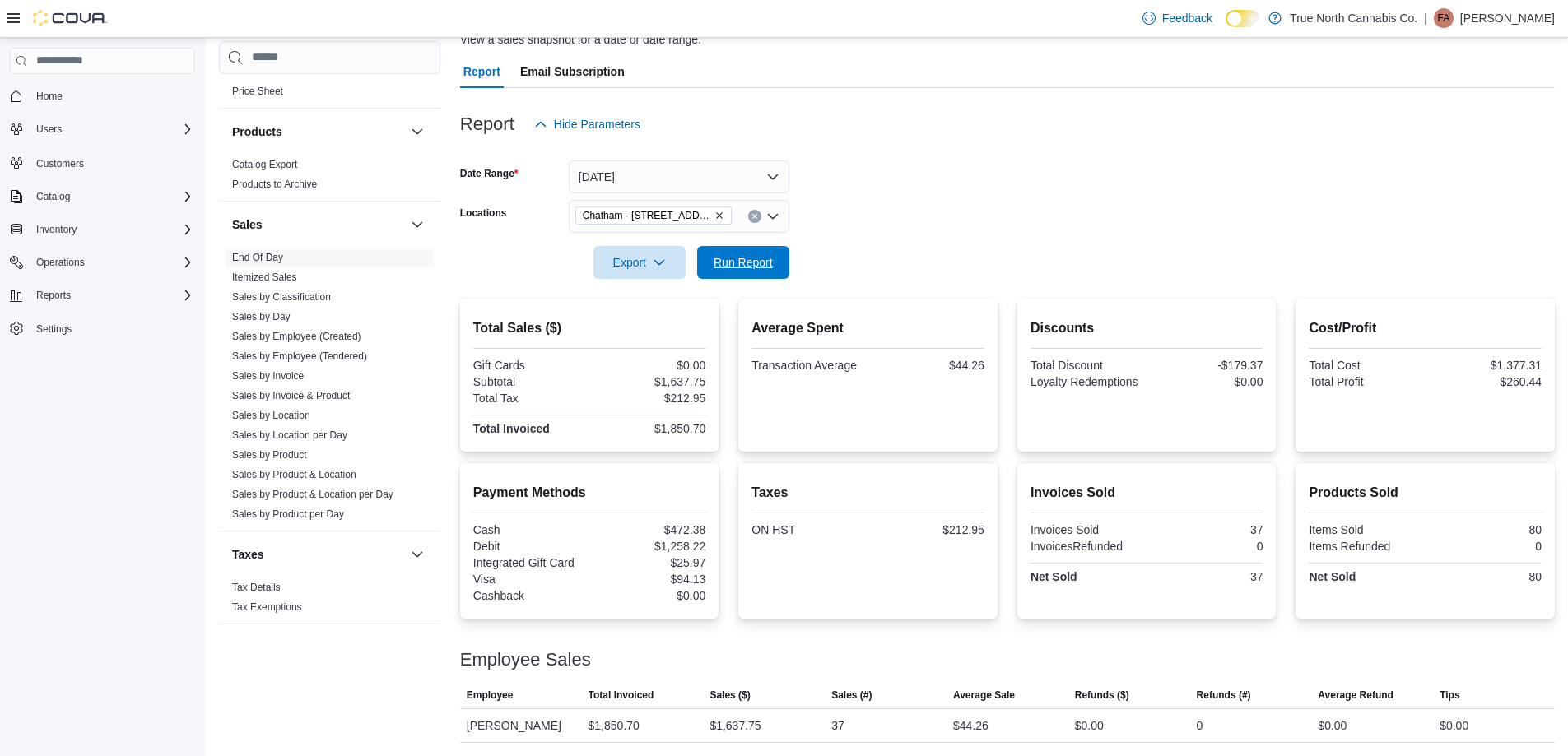
drag, startPoint x: 725, startPoint y: 264, endPoint x: 986, endPoint y: 261, distance: 261.0
click at [726, 264] on span "Run Report" at bounding box center [743, 262] width 59 height 17
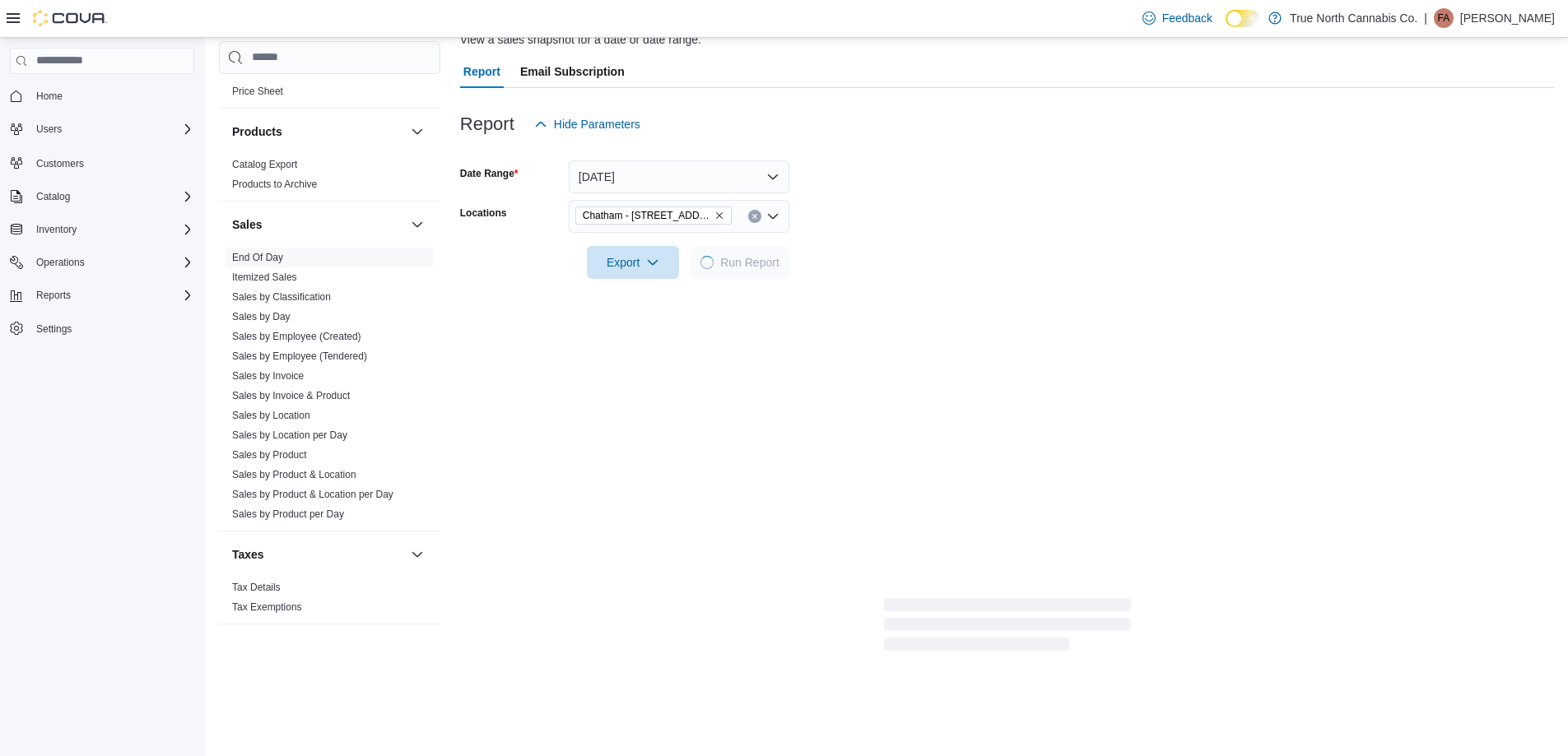
click at [972, 238] on div at bounding box center [1007, 239] width 1094 height 13
click at [925, 215] on form "Date Range [DATE] Locations [GEOGRAPHIC_DATA] - [STREET_ADDRESS] Export Run Rep…" at bounding box center [1007, 209] width 1094 height 138
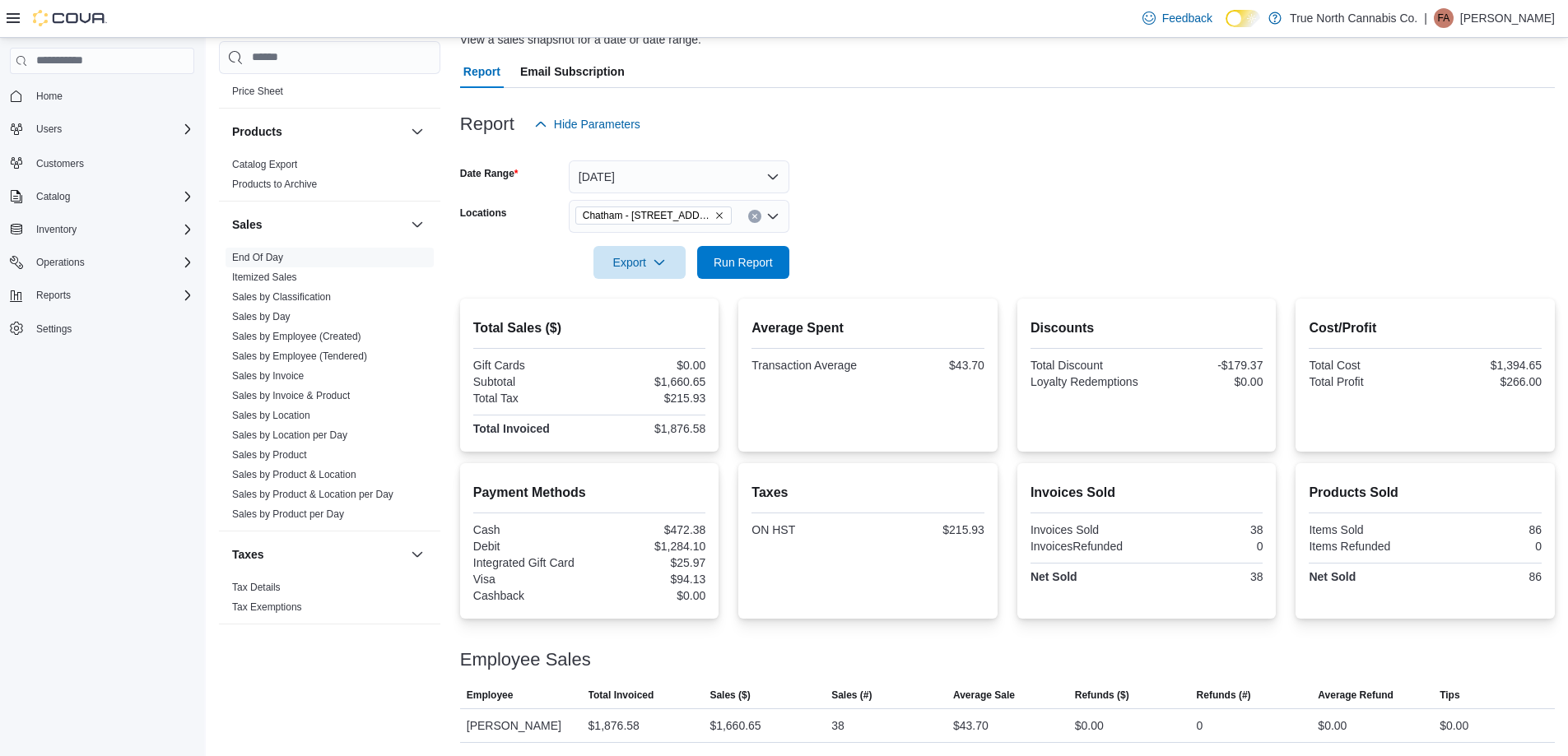
click at [925, 215] on form "Date Range [DATE] Locations [GEOGRAPHIC_DATA] - [STREET_ADDRESS] Export Run Rep…" at bounding box center [1007, 209] width 1094 height 138
click at [947, 239] on div at bounding box center [1007, 239] width 1094 height 13
click at [911, 211] on form "Date Range [DATE] Locations [GEOGRAPHIC_DATA] - [STREET_ADDRESS] Export Run Rep…" at bounding box center [1007, 209] width 1094 height 138
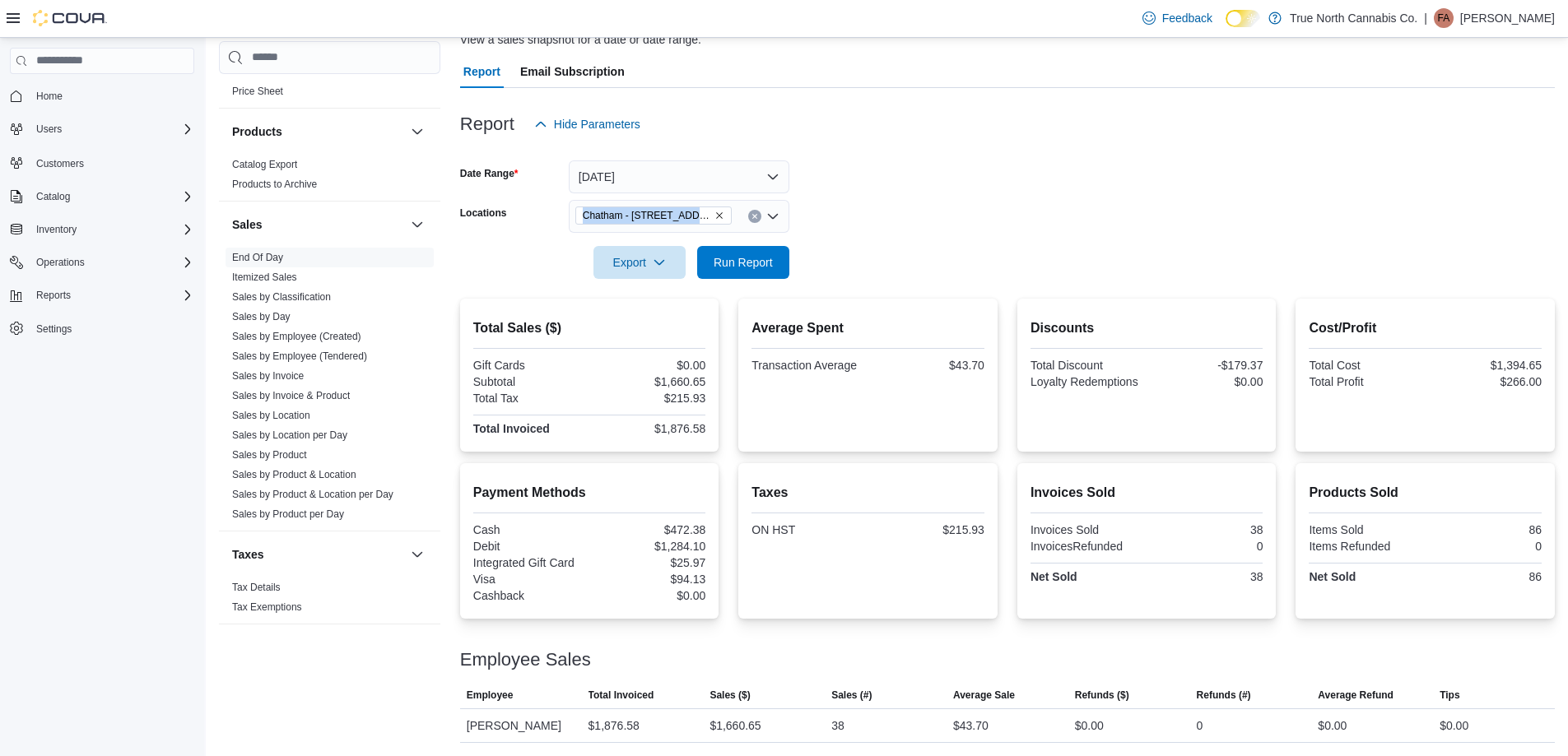
click at [911, 211] on form "Date Range [DATE] Locations [GEOGRAPHIC_DATA] - [STREET_ADDRESS] Export Run Rep…" at bounding box center [1007, 209] width 1094 height 138
click at [879, 214] on form "Date Range [DATE] Locations [GEOGRAPHIC_DATA] - [STREET_ADDRESS] Export Run Rep…" at bounding box center [1007, 209] width 1094 height 138
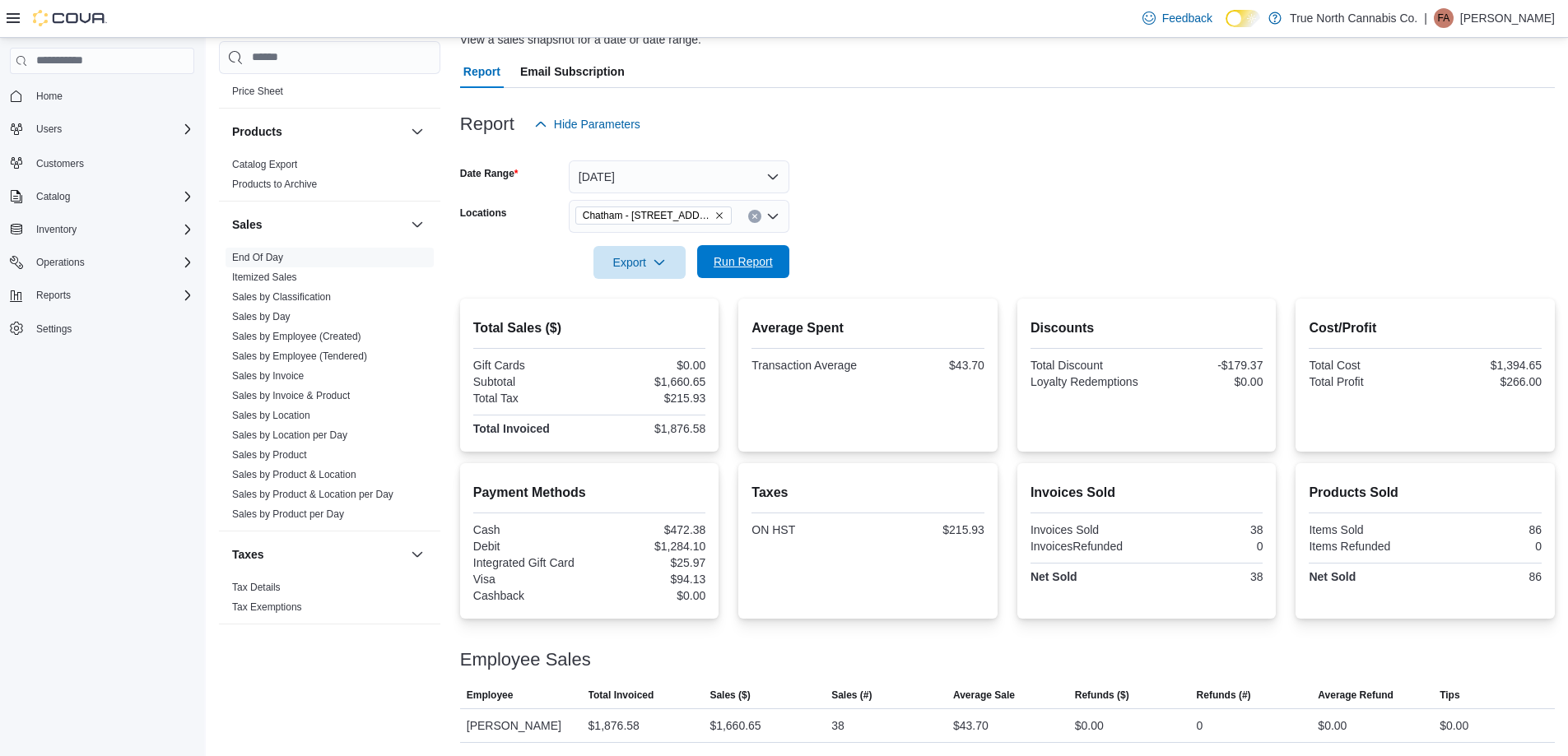
click at [742, 253] on span "Run Report" at bounding box center [743, 261] width 72 height 33
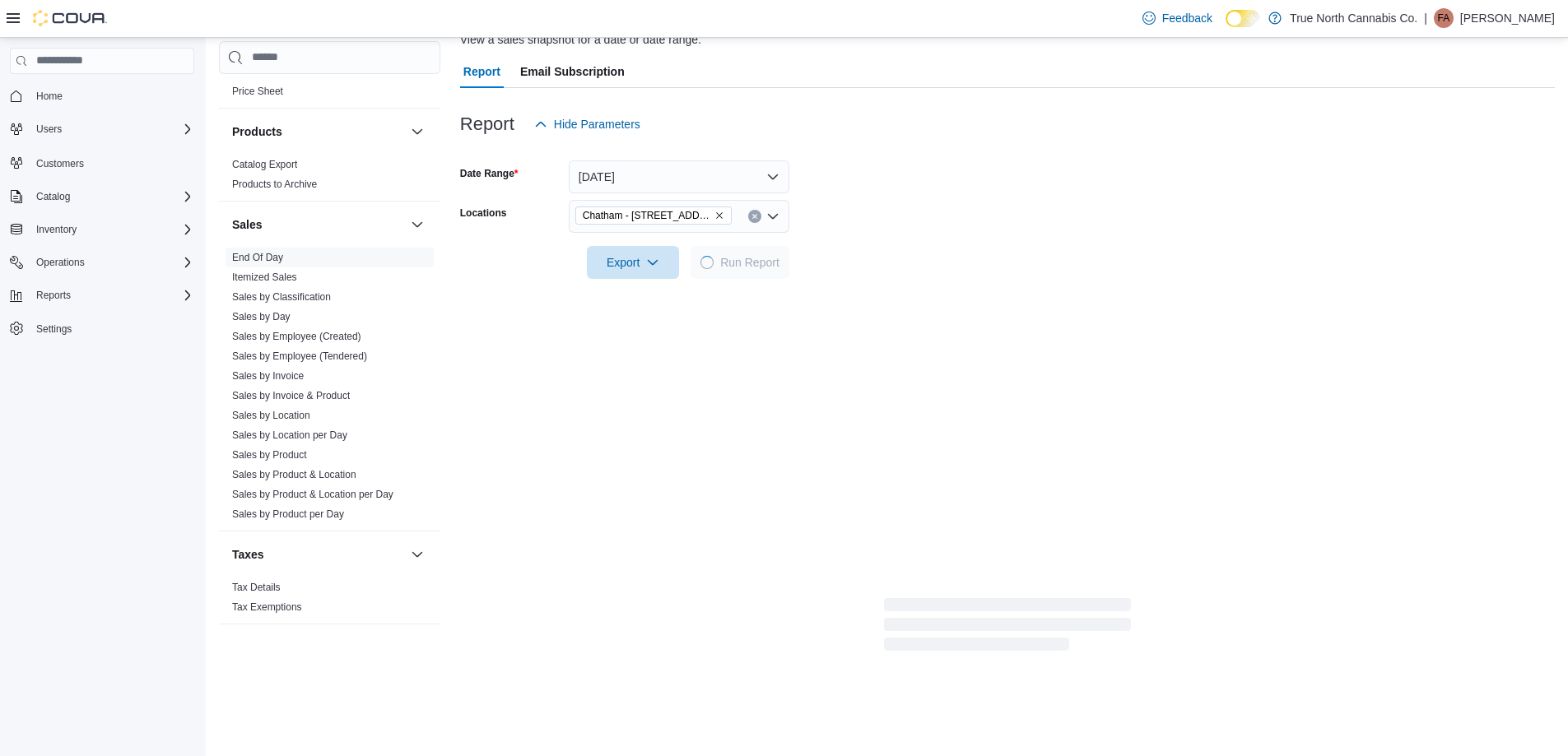
click at [972, 228] on form "Date Range [DATE] Locations [GEOGRAPHIC_DATA] - [STREET_ADDRESS] Export Run Rep…" at bounding box center [1007, 209] width 1094 height 138
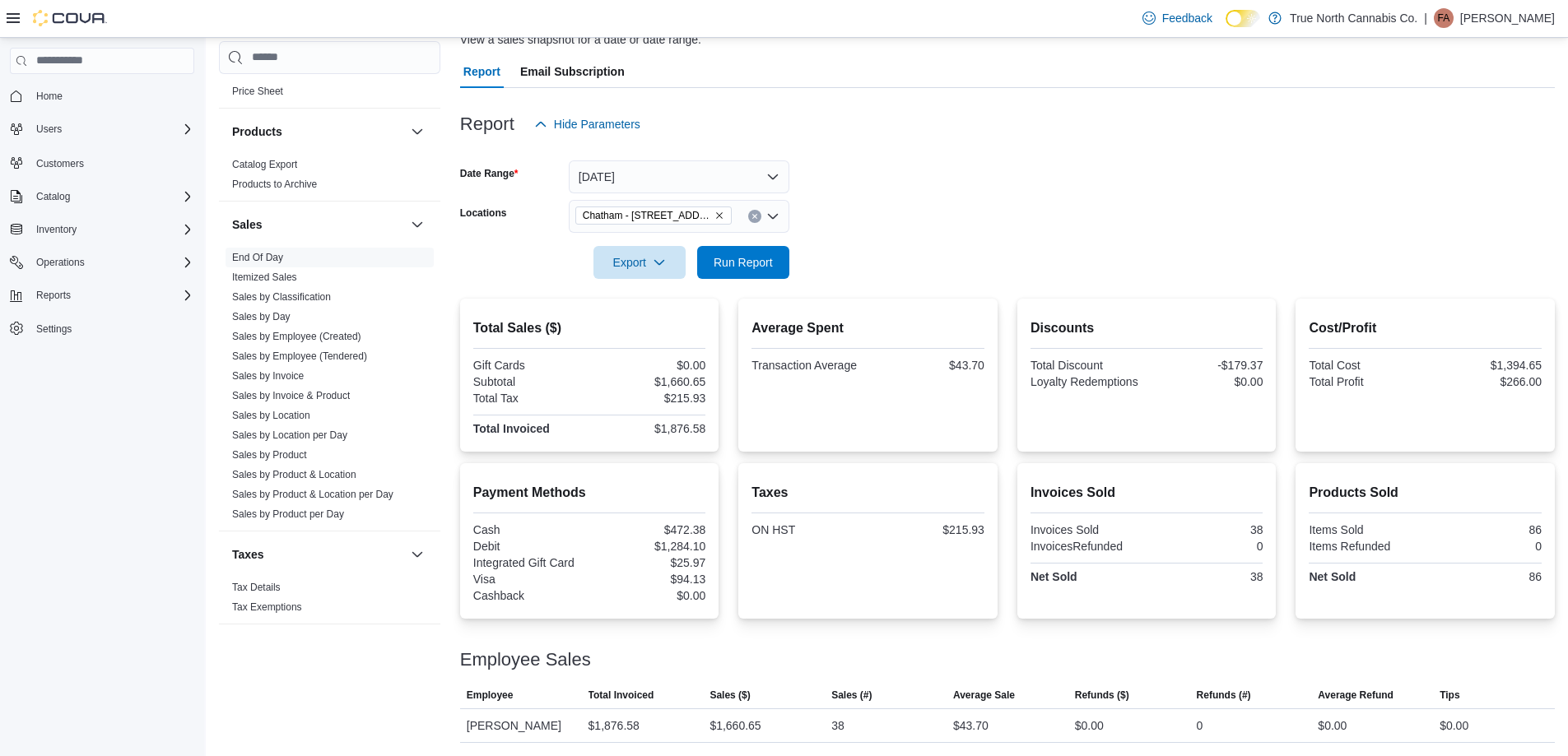
click at [903, 200] on form "Date Range [DATE] Locations [GEOGRAPHIC_DATA] - [STREET_ADDRESS] Export Run Rep…" at bounding box center [1007, 209] width 1094 height 138
click at [874, 211] on form "Date Range [DATE] Locations [GEOGRAPHIC_DATA] - [STREET_ADDRESS] Export Run Rep…" at bounding box center [1007, 209] width 1094 height 138
click at [816, 215] on form "Date Range [DATE] Locations [GEOGRAPHIC_DATA] - [STREET_ADDRESS] Export Run Rep…" at bounding box center [1007, 209] width 1094 height 138
drag, startPoint x: 749, startPoint y: 271, endPoint x: 947, endPoint y: 216, distance: 205.5
click at [754, 271] on span "Run Report" at bounding box center [743, 262] width 72 height 33
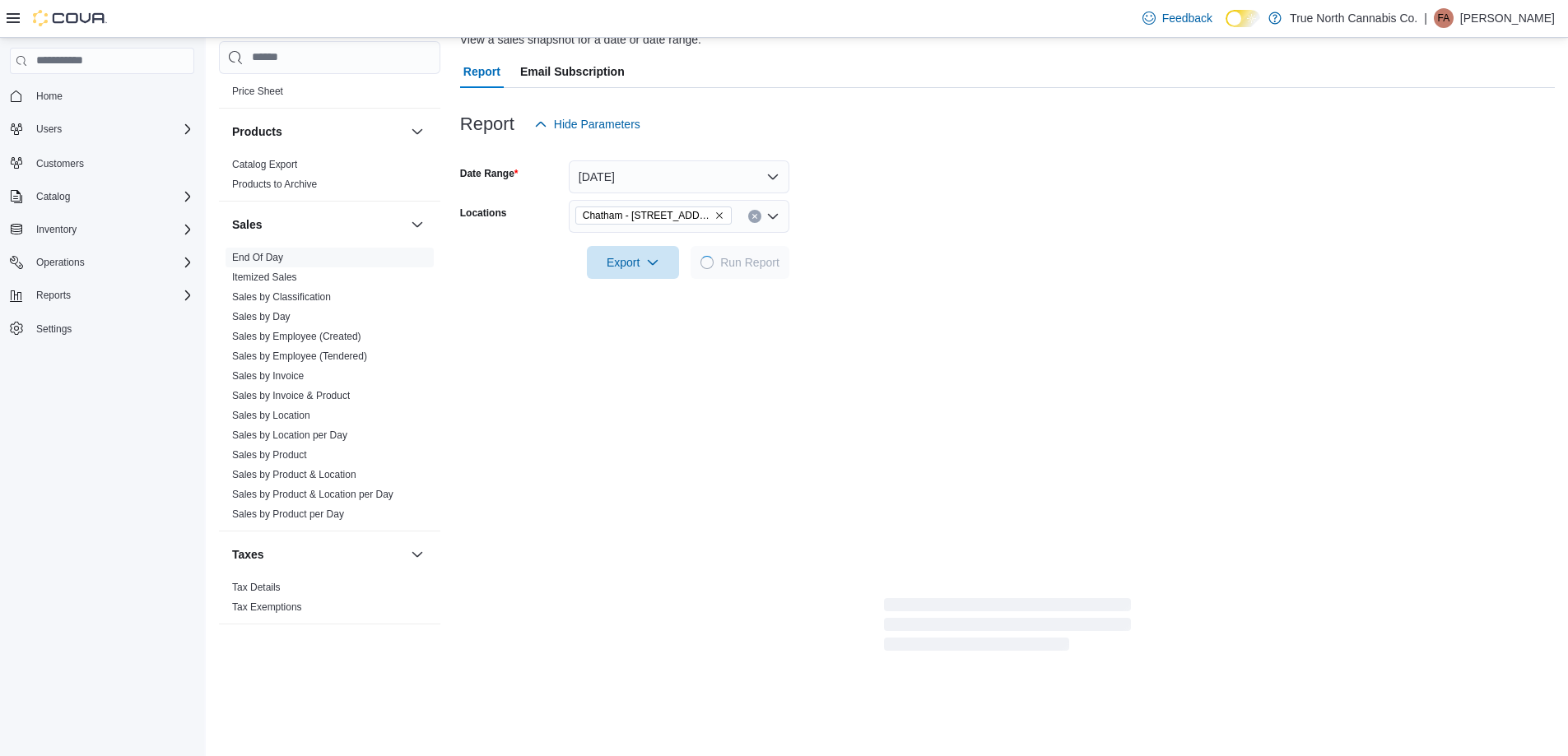
click at [946, 215] on form "Date Range [DATE] Locations [GEOGRAPHIC_DATA] - [STREET_ADDRESS] Export Run Rep…" at bounding box center [1007, 209] width 1094 height 138
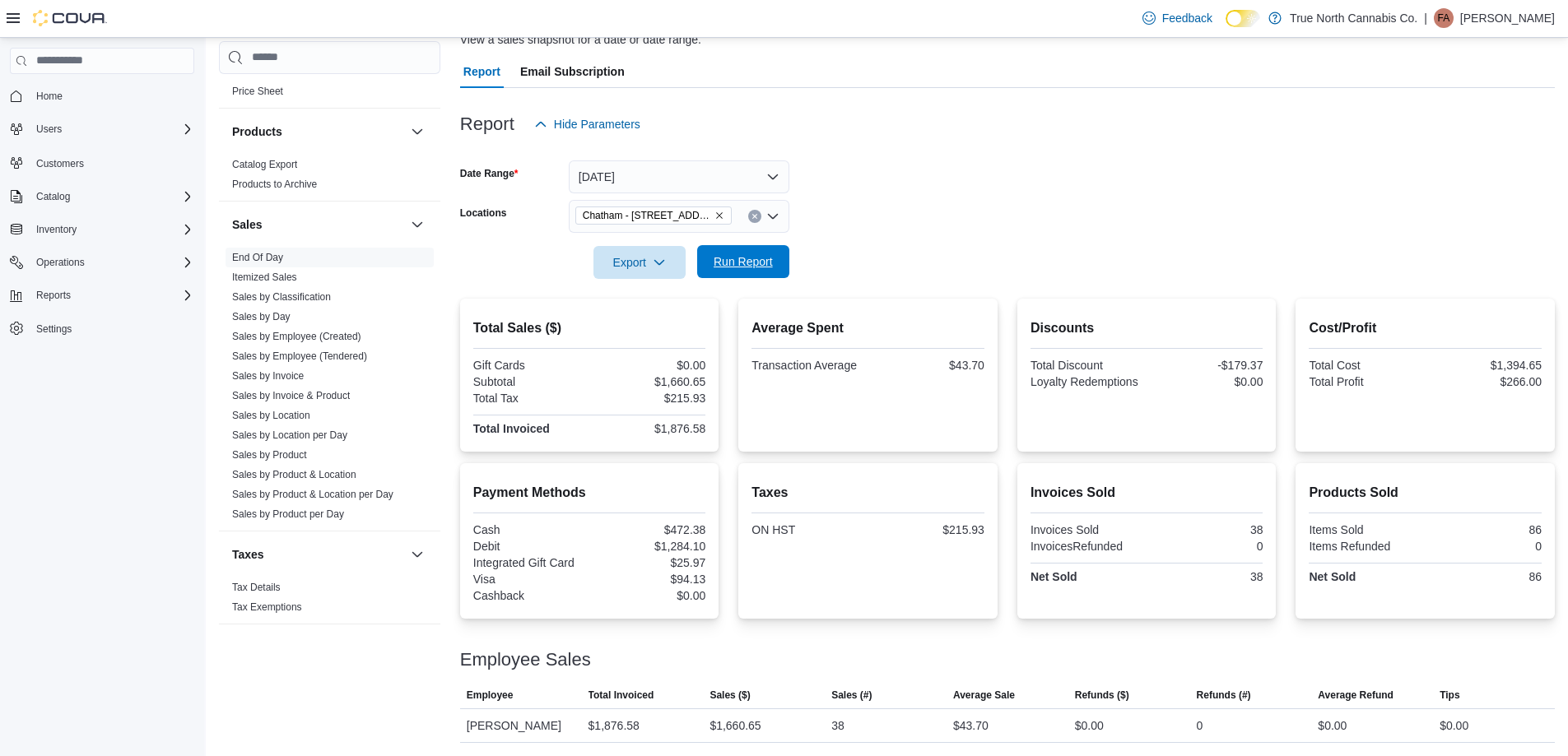
click at [775, 262] on span "Run Report" at bounding box center [743, 261] width 72 height 33
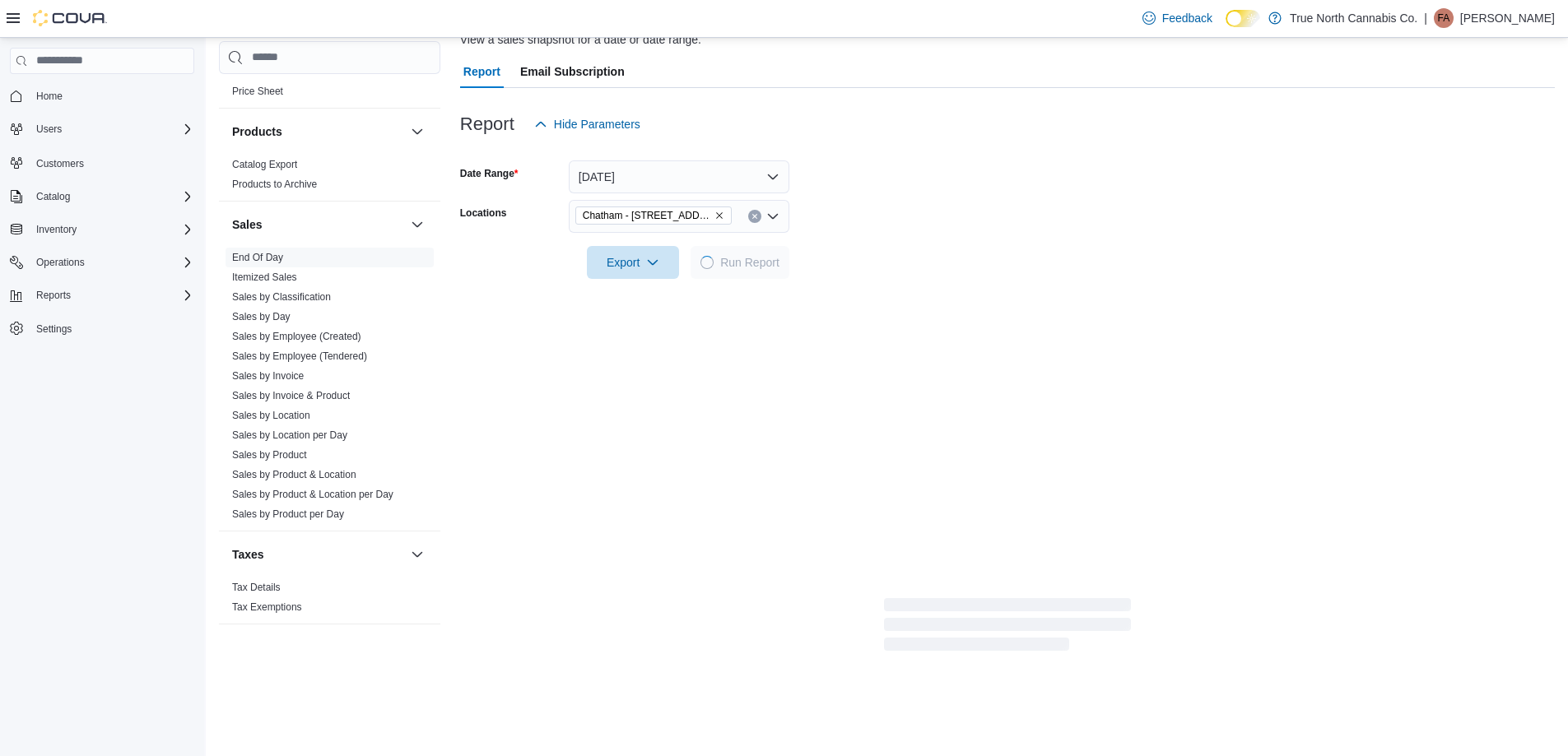
click at [824, 243] on div at bounding box center [1007, 239] width 1094 height 13
drag, startPoint x: 860, startPoint y: 220, endPoint x: 892, endPoint y: 212, distance: 33.0
click at [862, 220] on form "Date Range [DATE] Locations [GEOGRAPHIC_DATA] - [STREET_ADDRESS] Export Run Rep…" at bounding box center [1007, 209] width 1094 height 138
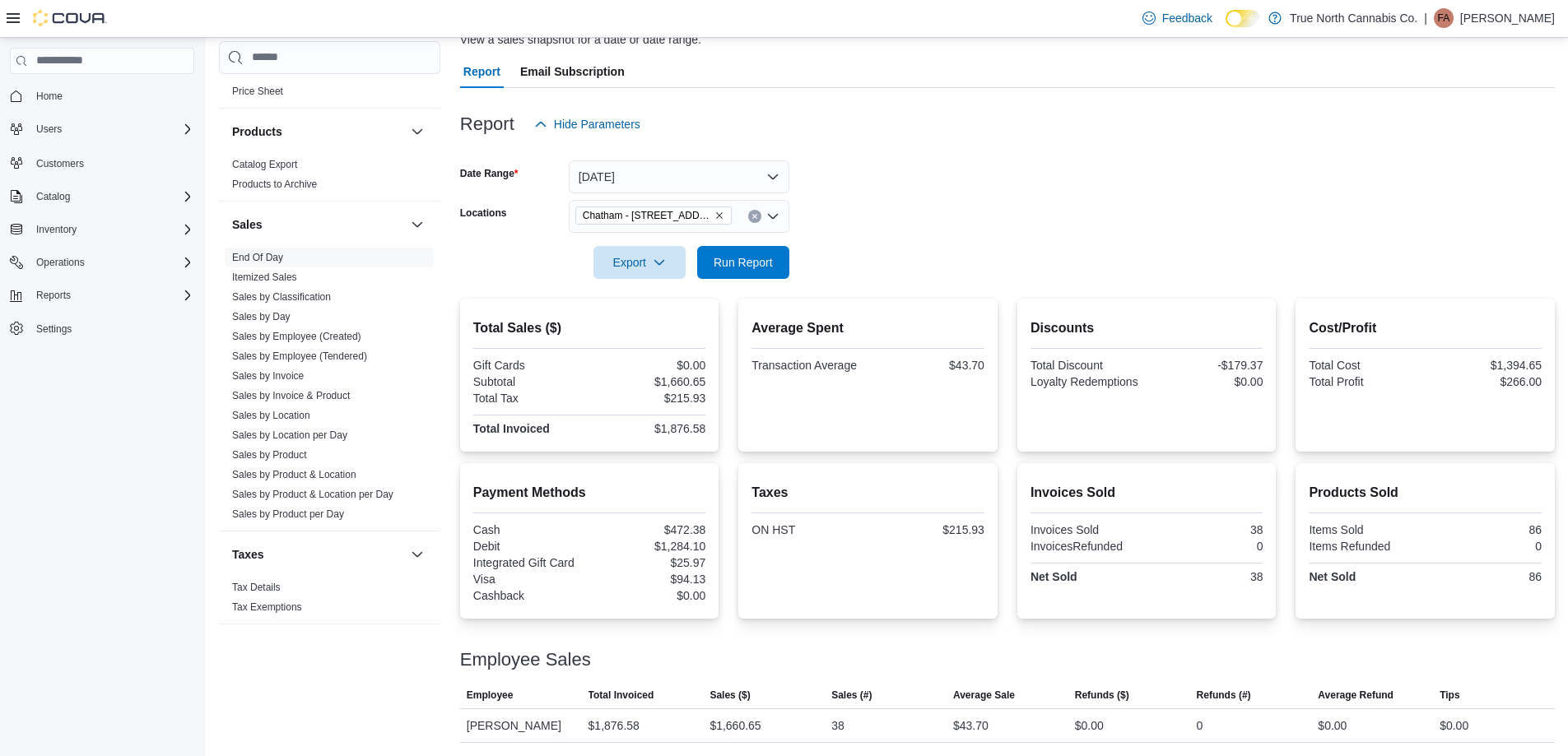
click at [919, 204] on form "Date Range [DATE] Locations [GEOGRAPHIC_DATA] - [STREET_ADDRESS] Export Run Rep…" at bounding box center [1007, 209] width 1094 height 138
click at [773, 251] on span "Run Report" at bounding box center [743, 261] width 72 height 33
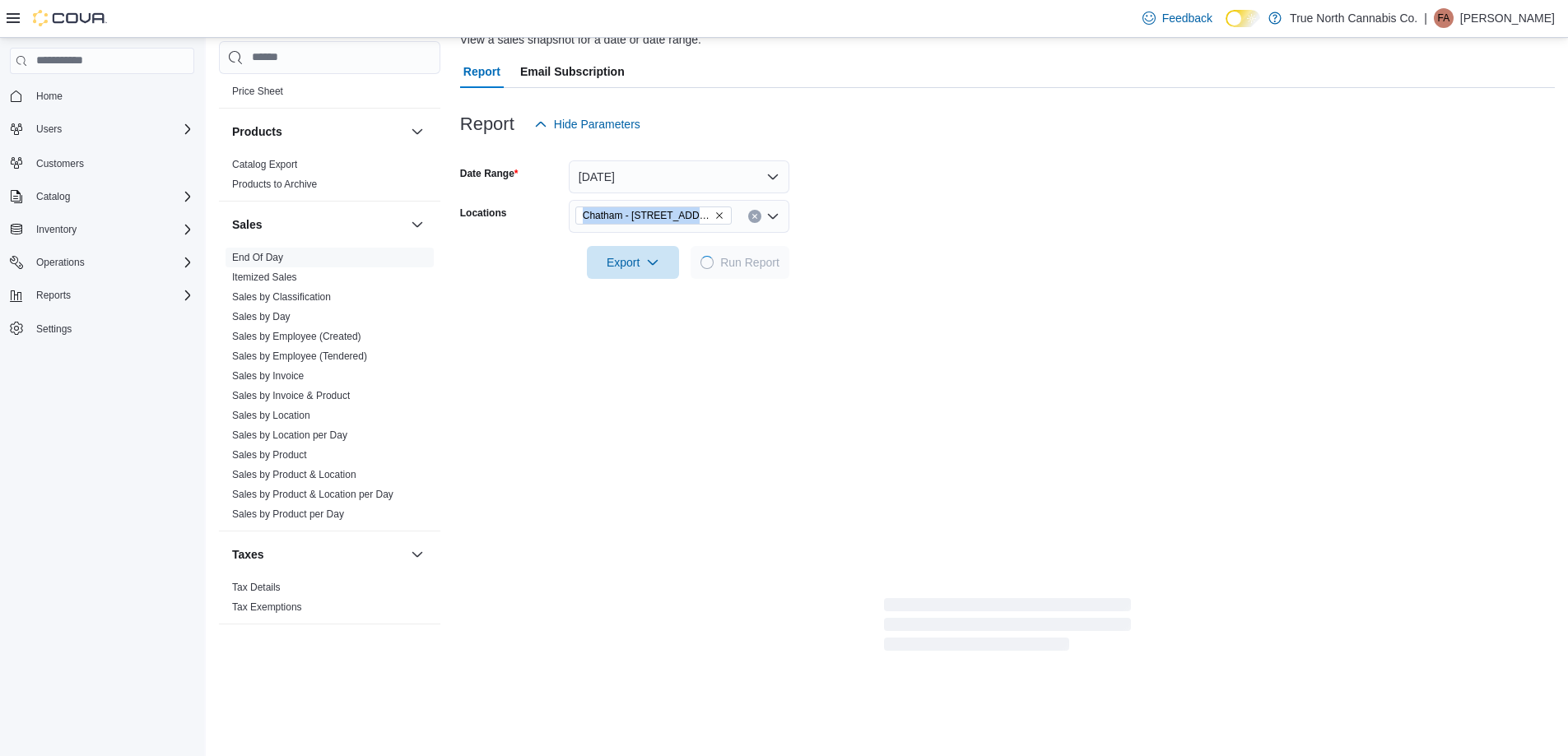
click at [896, 223] on form "Date Range [DATE] Locations [GEOGRAPHIC_DATA] - [STREET_ADDRESS] Export Run Rep…" at bounding box center [1007, 209] width 1094 height 138
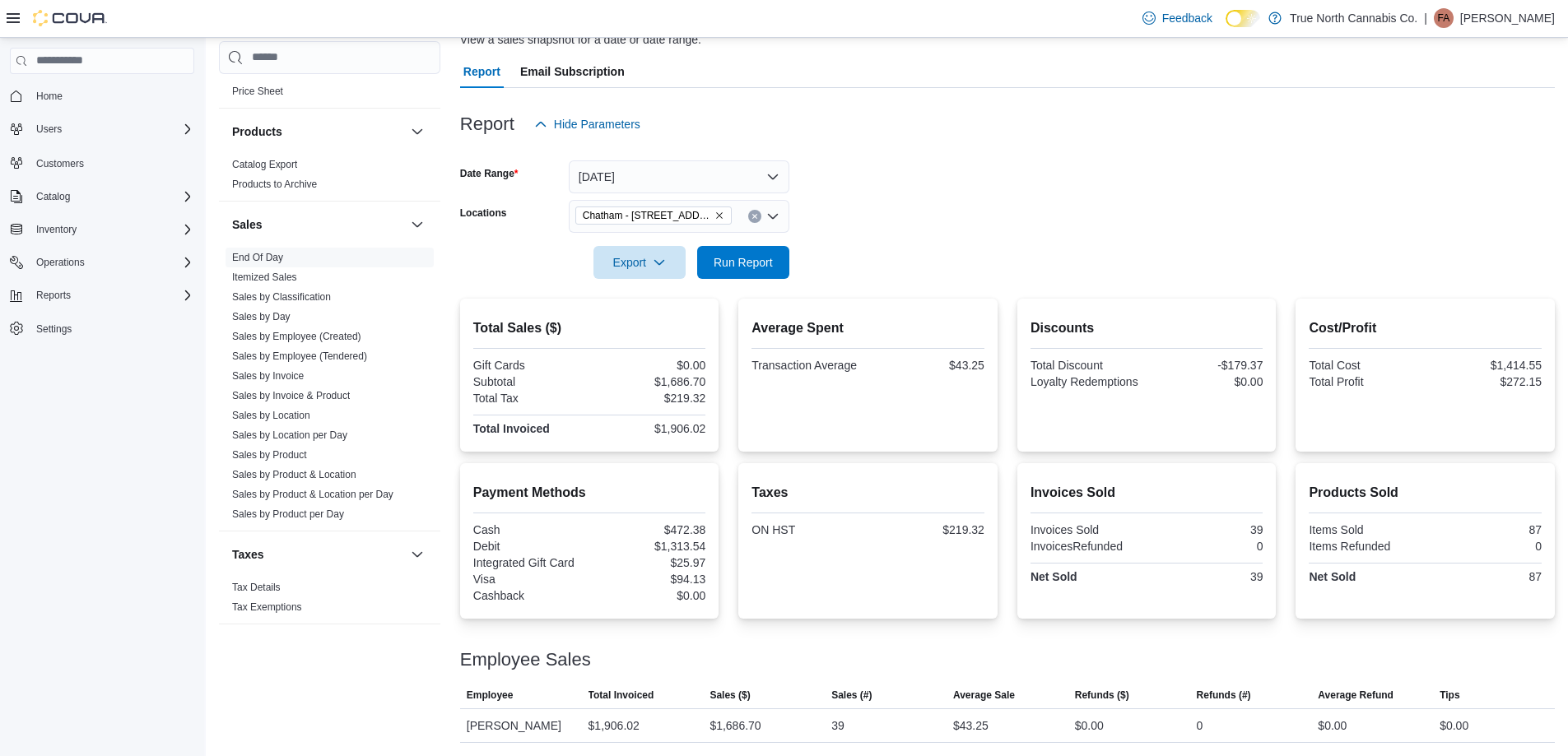
click at [896, 223] on form "Date Range [DATE] Locations [GEOGRAPHIC_DATA] - [STREET_ADDRESS] Export Run Rep…" at bounding box center [1007, 209] width 1094 height 138
click at [905, 214] on form "Date Range [DATE] Locations [GEOGRAPHIC_DATA] - [STREET_ADDRESS] Export Run Rep…" at bounding box center [1007, 209] width 1094 height 138
click at [909, 215] on form "Date Range [DATE] Locations [GEOGRAPHIC_DATA] - [STREET_ADDRESS] Export Run Rep…" at bounding box center [1007, 209] width 1094 height 138
click at [1479, 20] on p "[PERSON_NAME]" at bounding box center [1506, 18] width 94 height 19
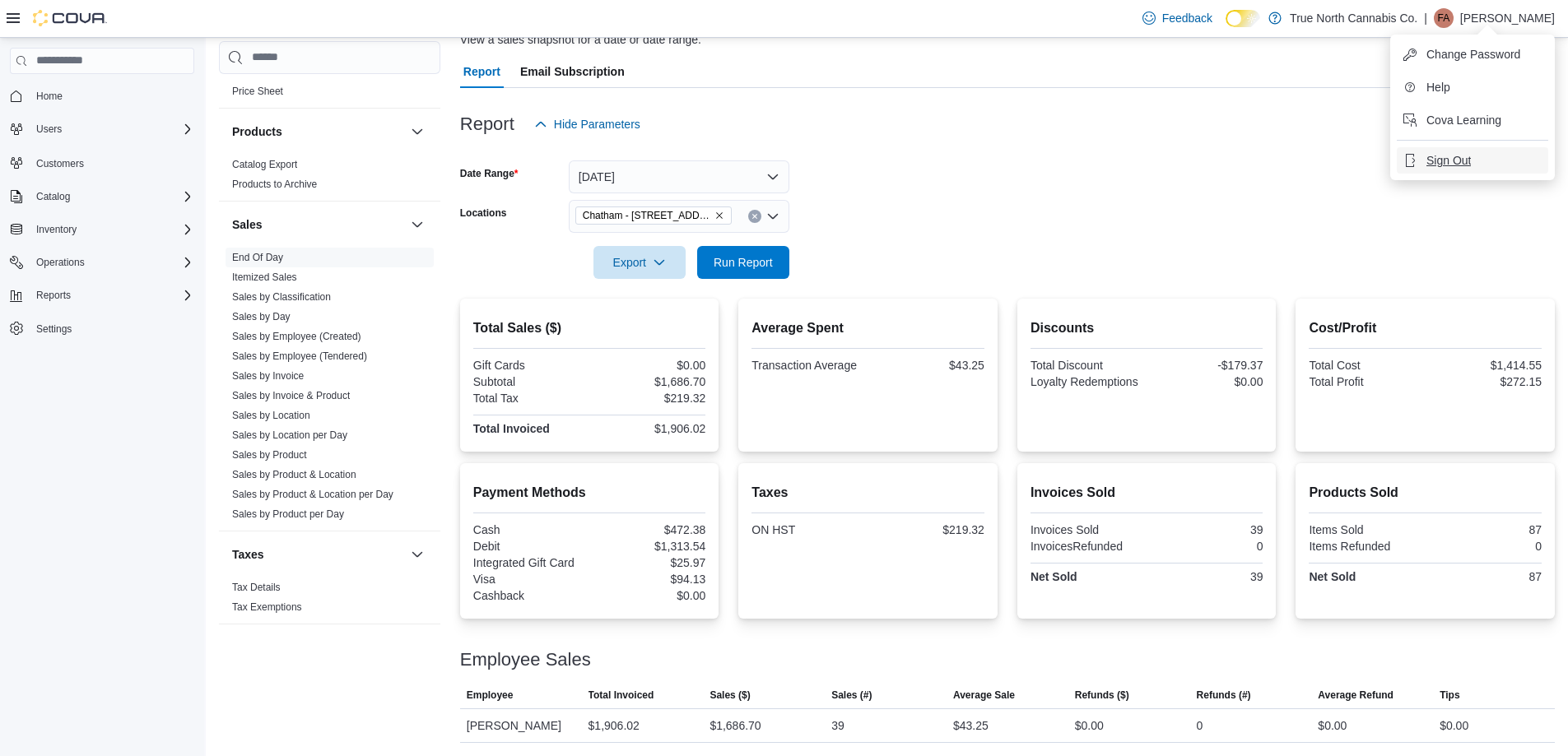
click at [1440, 168] on span "Sign Out" at bounding box center [1448, 161] width 44 height 17
